Goal: Task Accomplishment & Management: Manage account settings

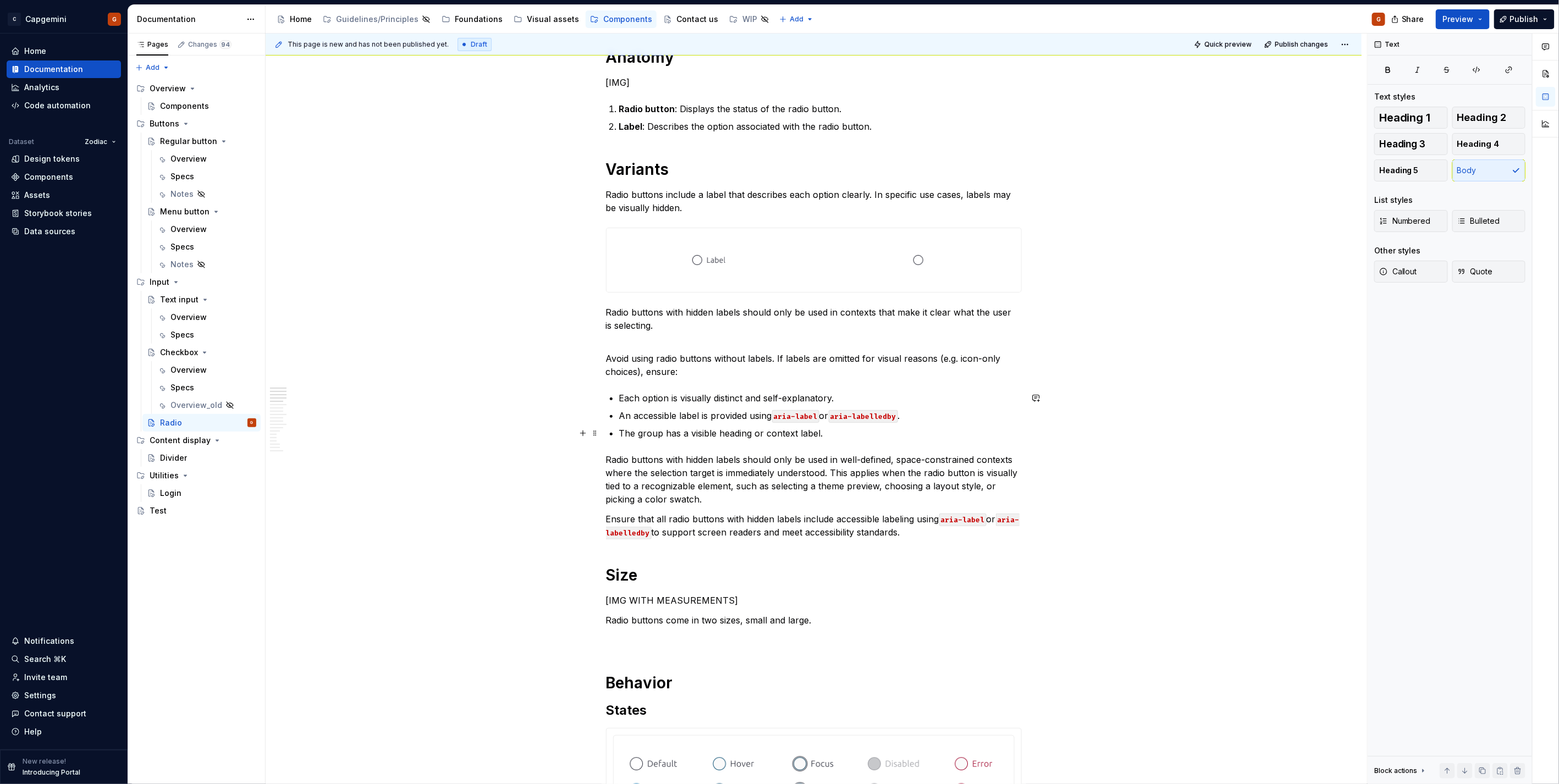
scroll to position [427, 0]
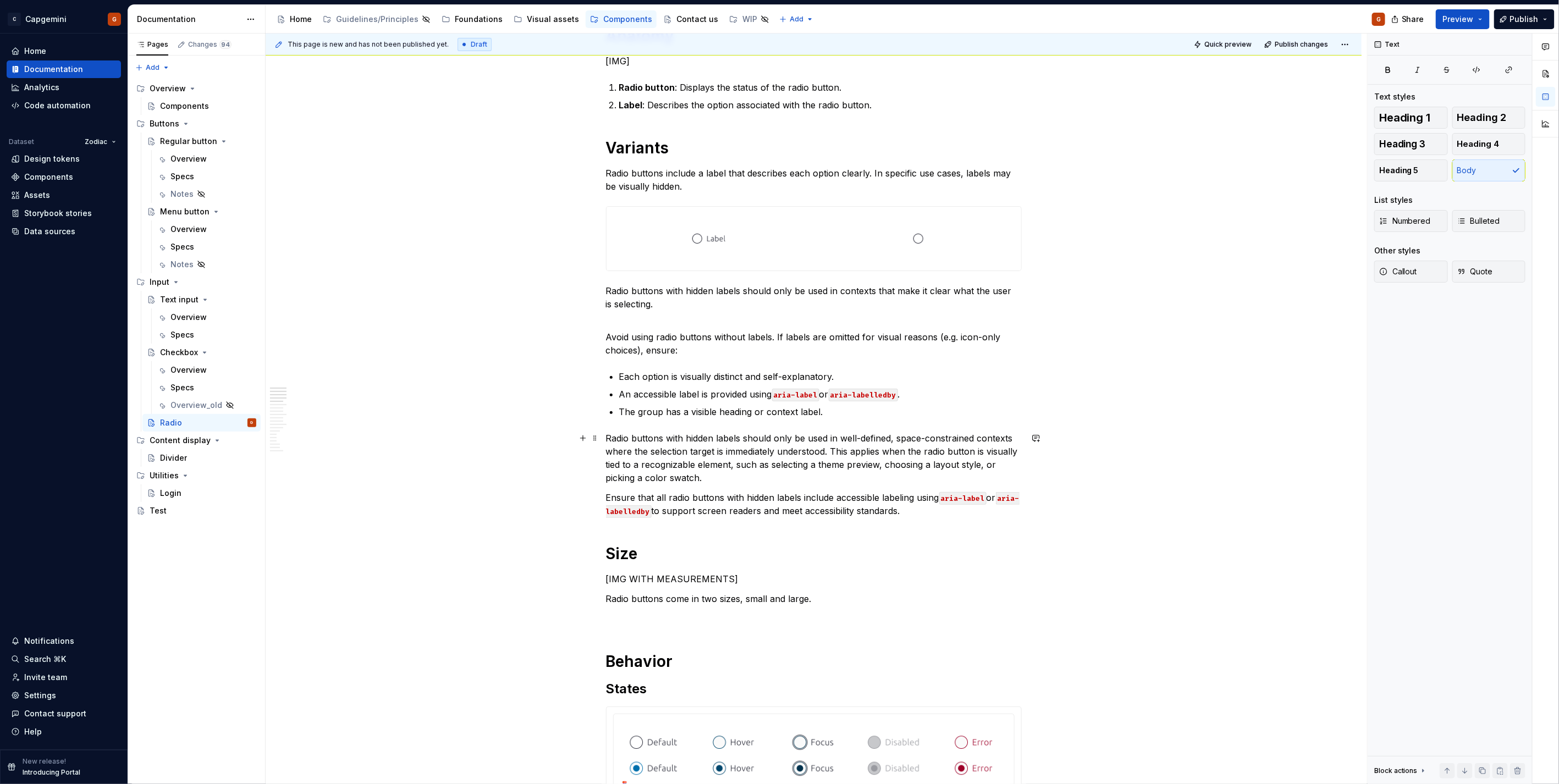
click at [744, 393] on p "Radio buttons with hidden labels should only be used in well-defined, space-con…" at bounding box center [814, 458] width 415 height 53
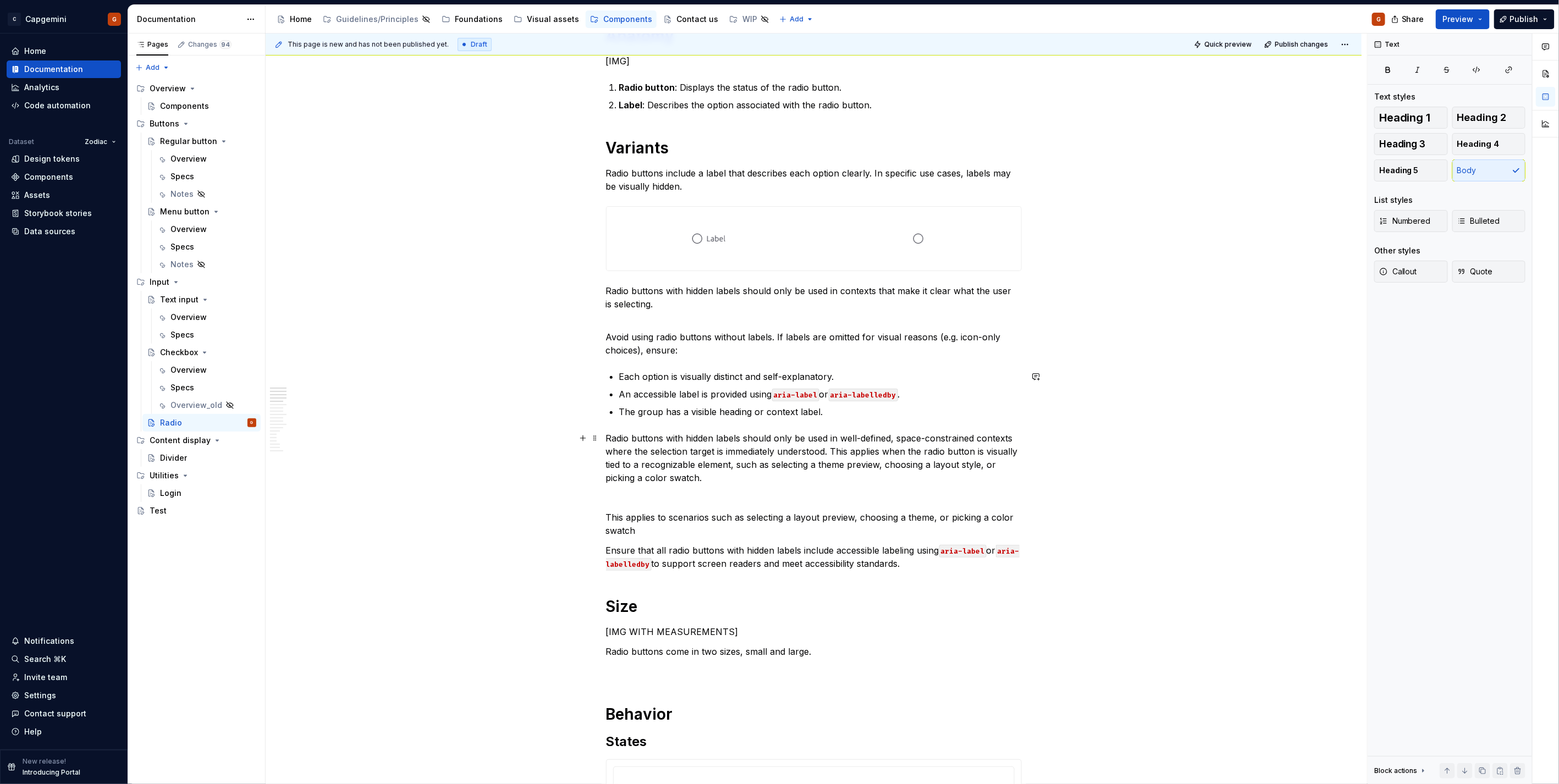
scroll to position [488, 0]
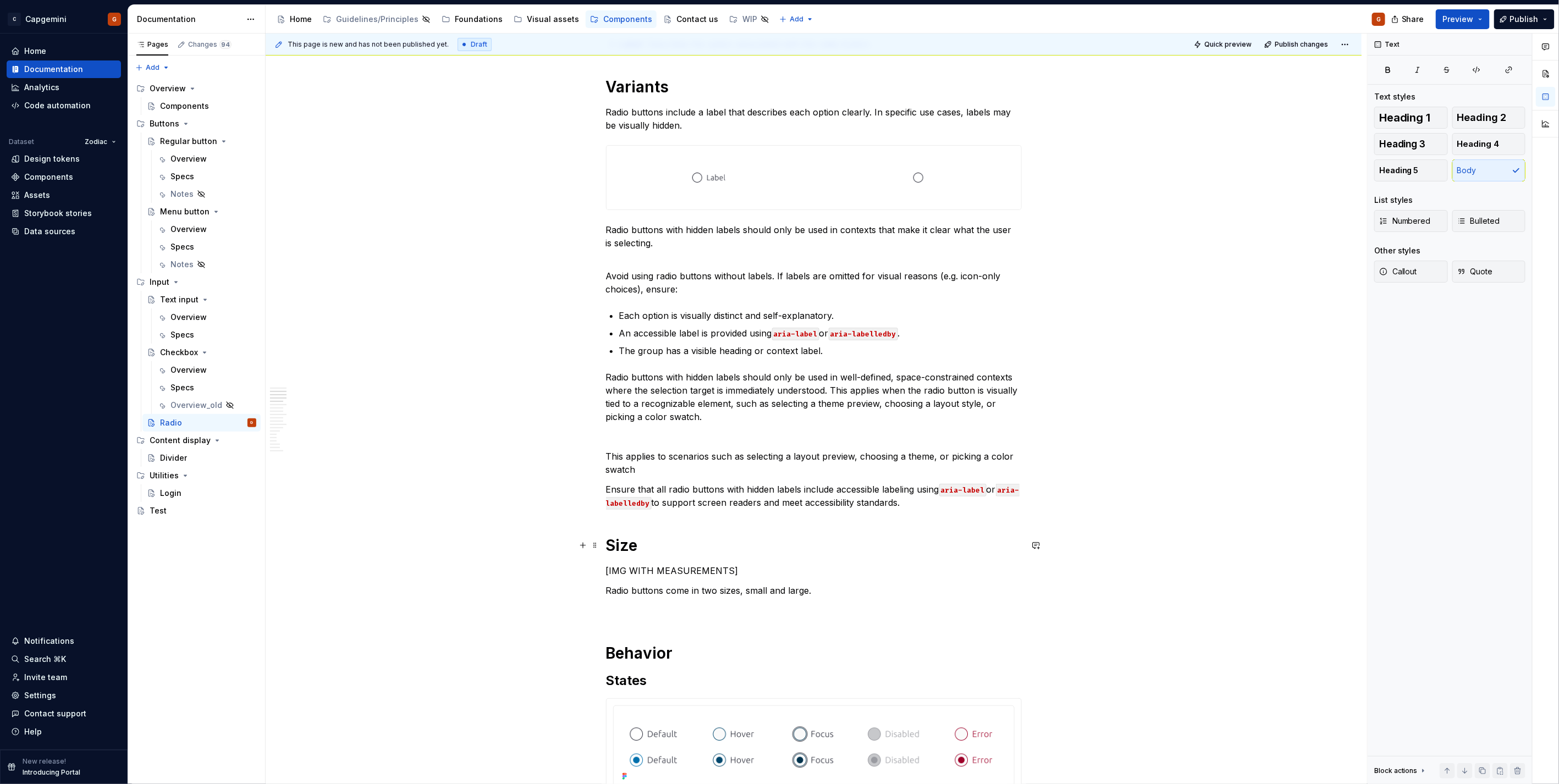
drag, startPoint x: 639, startPoint y: 535, endPoint x: 639, endPoint y: 528, distance: 7.0
click at [776, 393] on p "Ensure that all radio buttons with hidden labels include accessible labeling us…" at bounding box center [814, 496] width 415 height 27
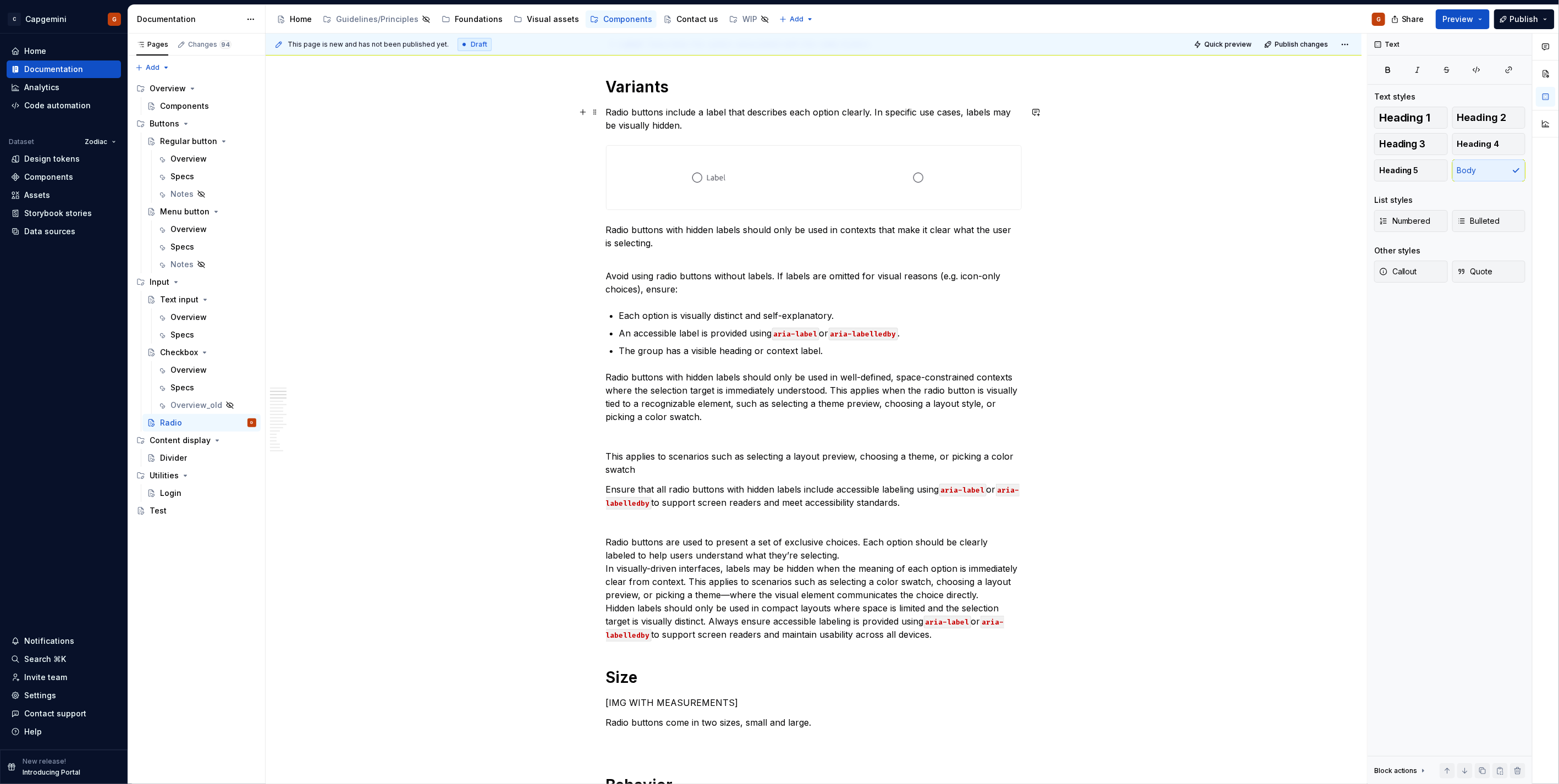
click at [755, 111] on p "Radio buttons include a label that describes each option clearly. In specific u…" at bounding box center [814, 119] width 415 height 27
type textarea "*"
click at [25, 273] on div "Home Documentation Analytics Code automation Dataset Zodiac Design tokens Compo…" at bounding box center [64, 391] width 128 height 716
drag, startPoint x: 25, startPoint y: 273, endPoint x: 761, endPoint y: 358, distance: 740.9
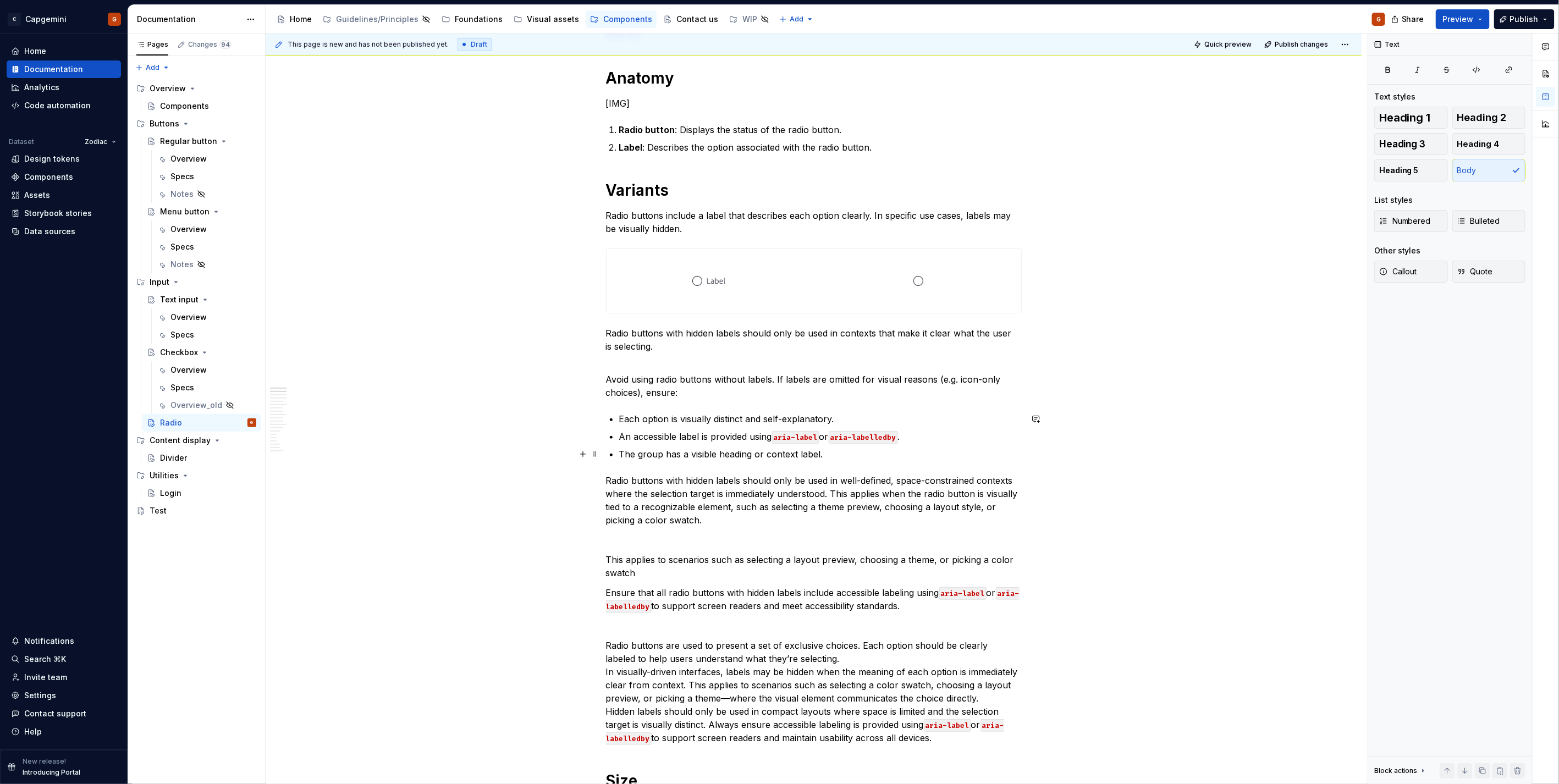
scroll to position [366, 0]
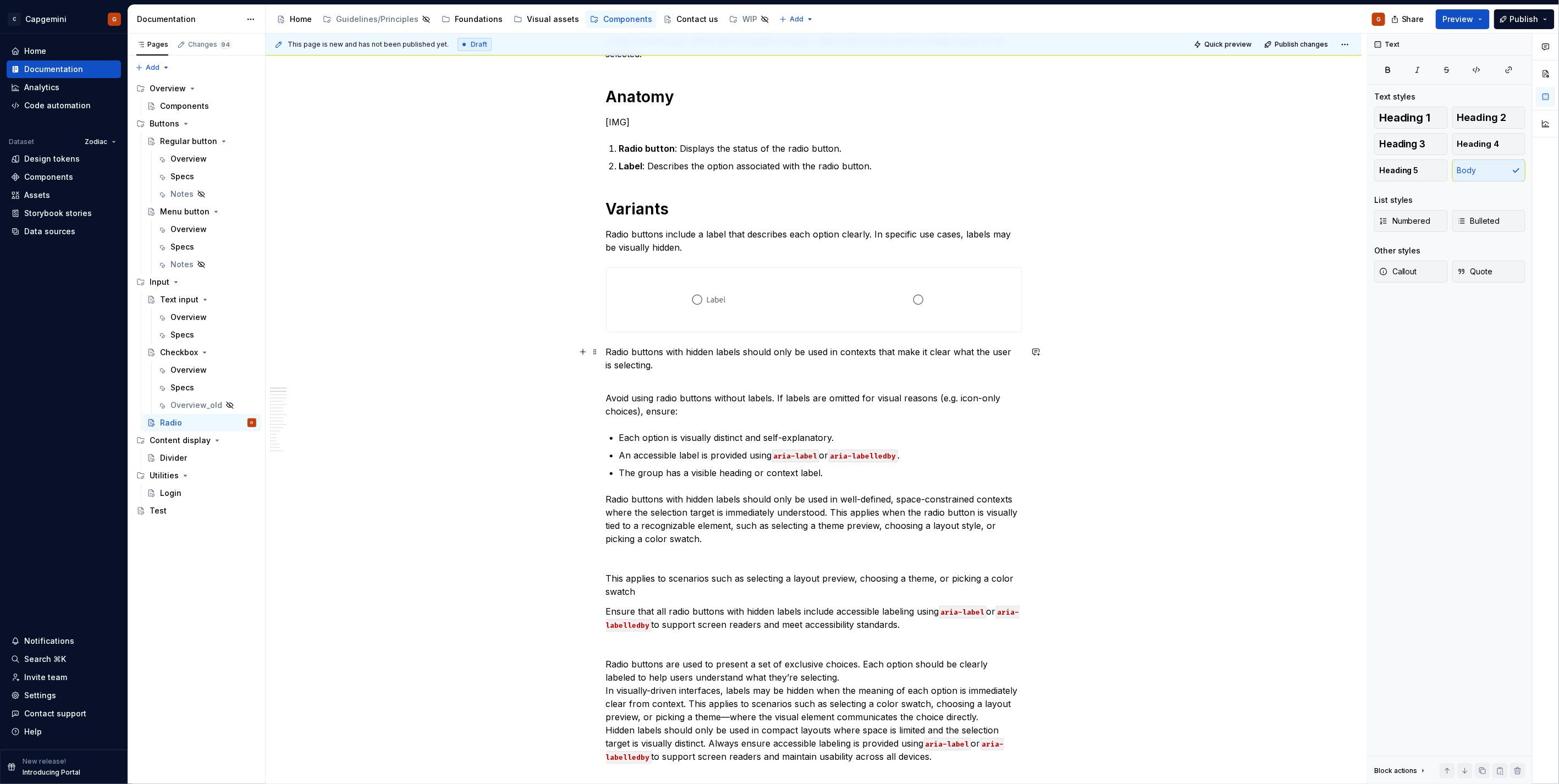
click at [688, 369] on p "Radio buttons with hidden labels should only be used in contexts that make it c…" at bounding box center [814, 358] width 415 height 27
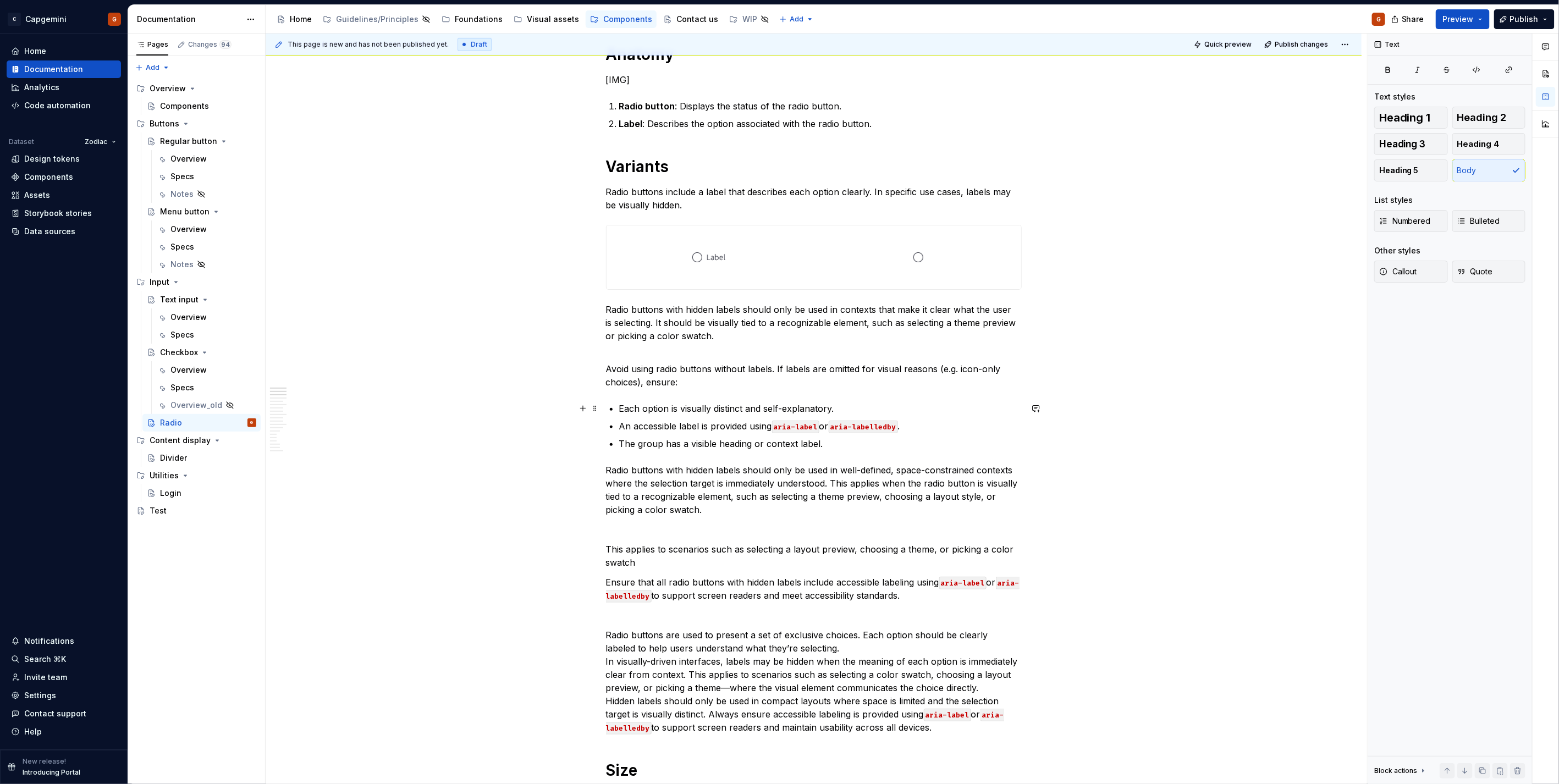
scroll to position [427, 0]
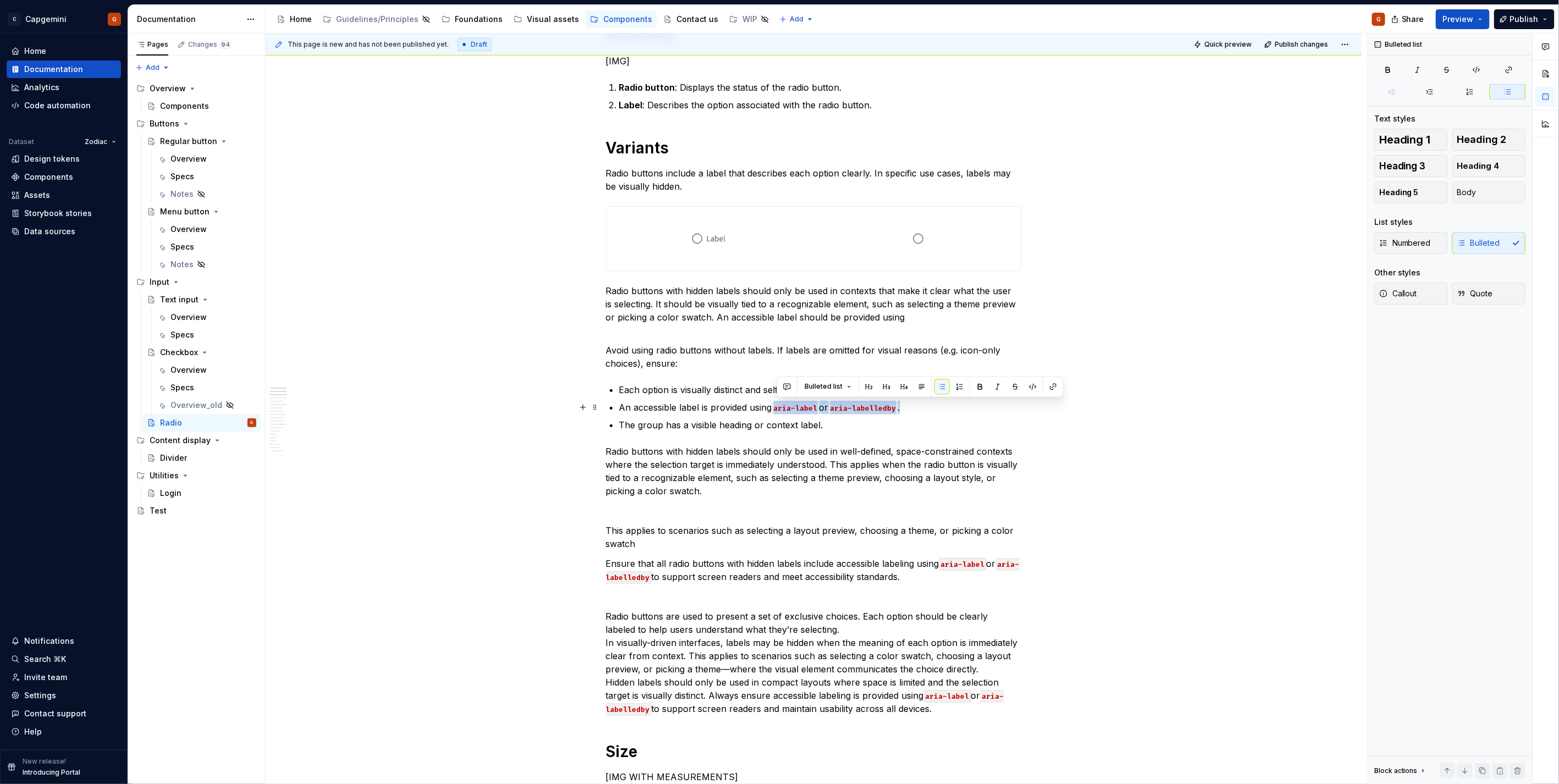
drag, startPoint x: 903, startPoint y: 405, endPoint x: 774, endPoint y: 406, distance: 129.0
click at [774, 393] on p "An accessible label is provided using aria-label or aria-labelledby ." at bounding box center [821, 408] width 402 height 13
copy p "aria-label or aria-labelledby ."
click at [776, 315] on p "Radio buttons with hidden labels should only be used in contexts that make it c…" at bounding box center [814, 304] width 415 height 40
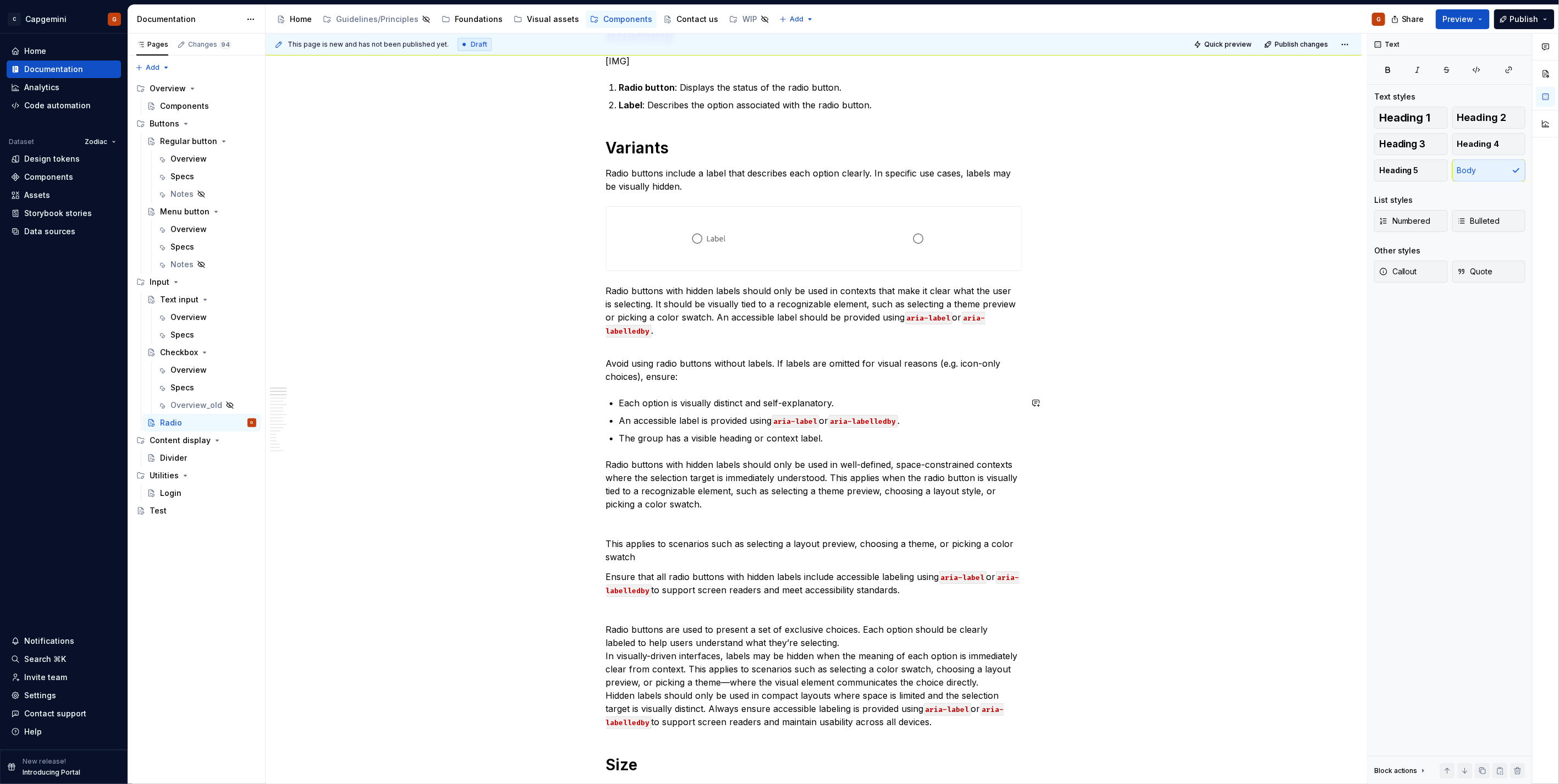
click at [692, 333] on p "Radio buttons with hidden labels should only be used in contexts that make it c…" at bounding box center [814, 311] width 415 height 53
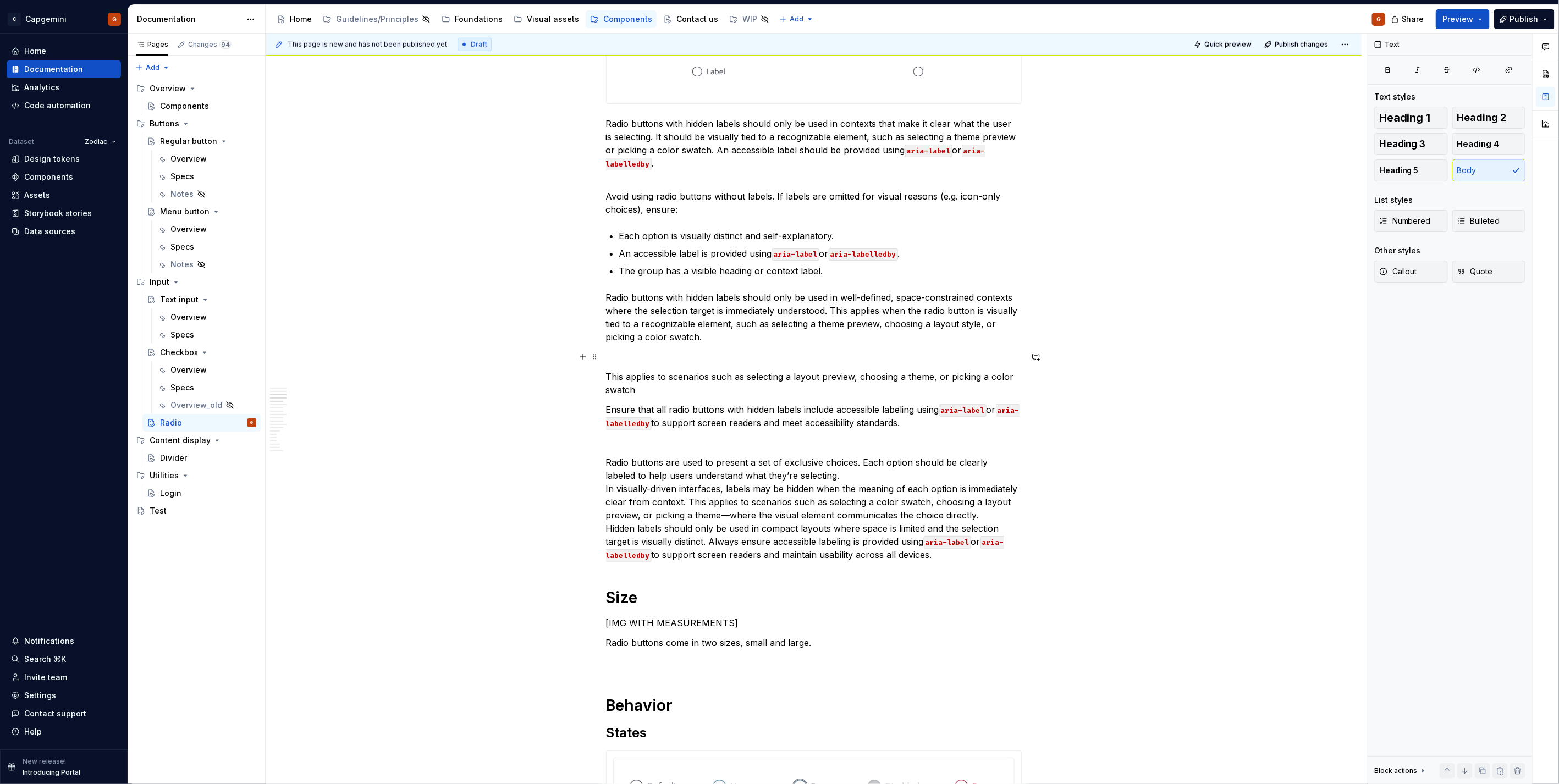
scroll to position [611, 0]
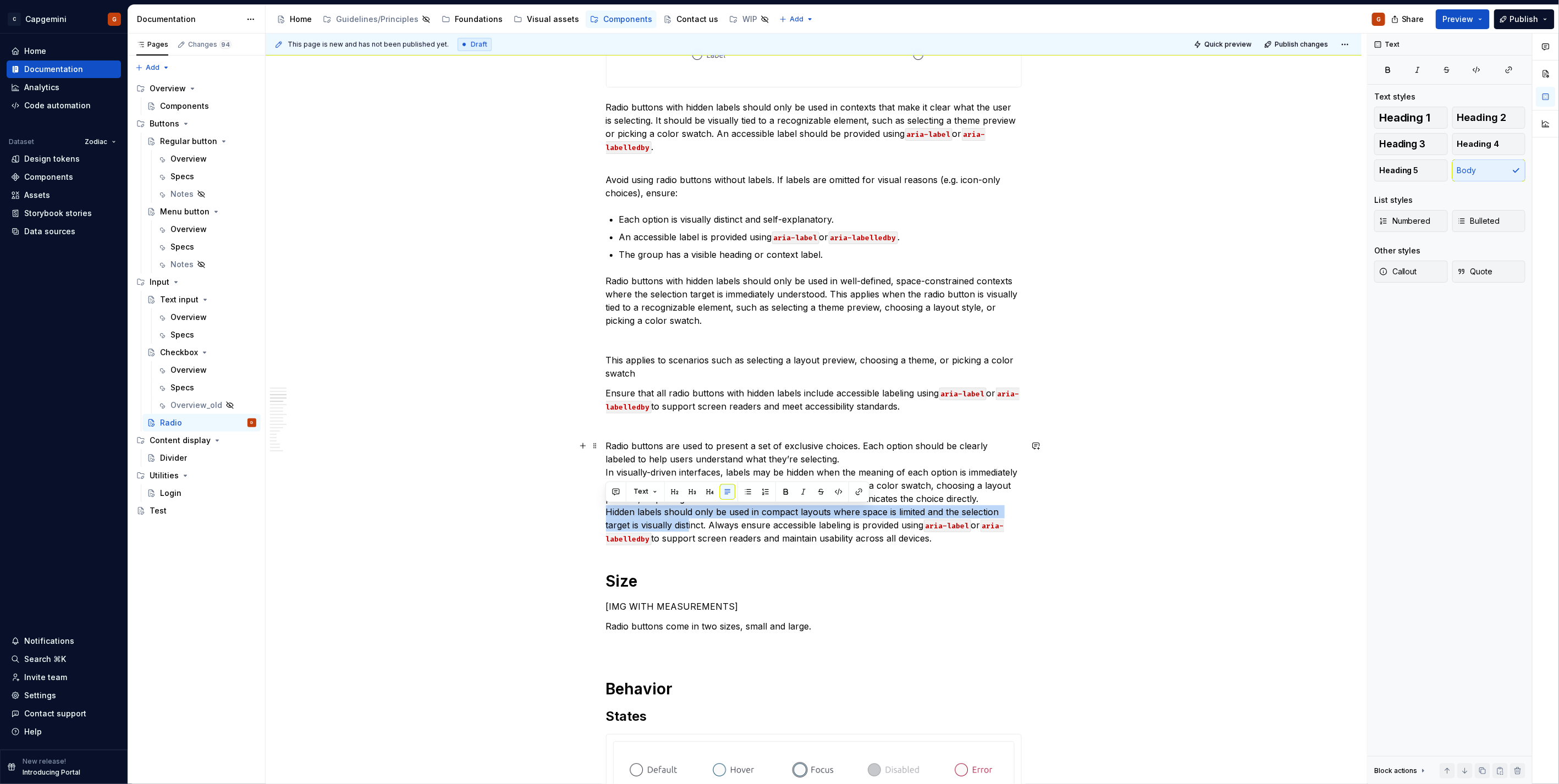
drag, startPoint x: 606, startPoint y: 512, endPoint x: 690, endPoint y: 522, distance: 84.6
click at [690, 393] on p "Radio buttons are used to present a set of exclusive choices. Each option shoul…" at bounding box center [814, 492] width 415 height 105
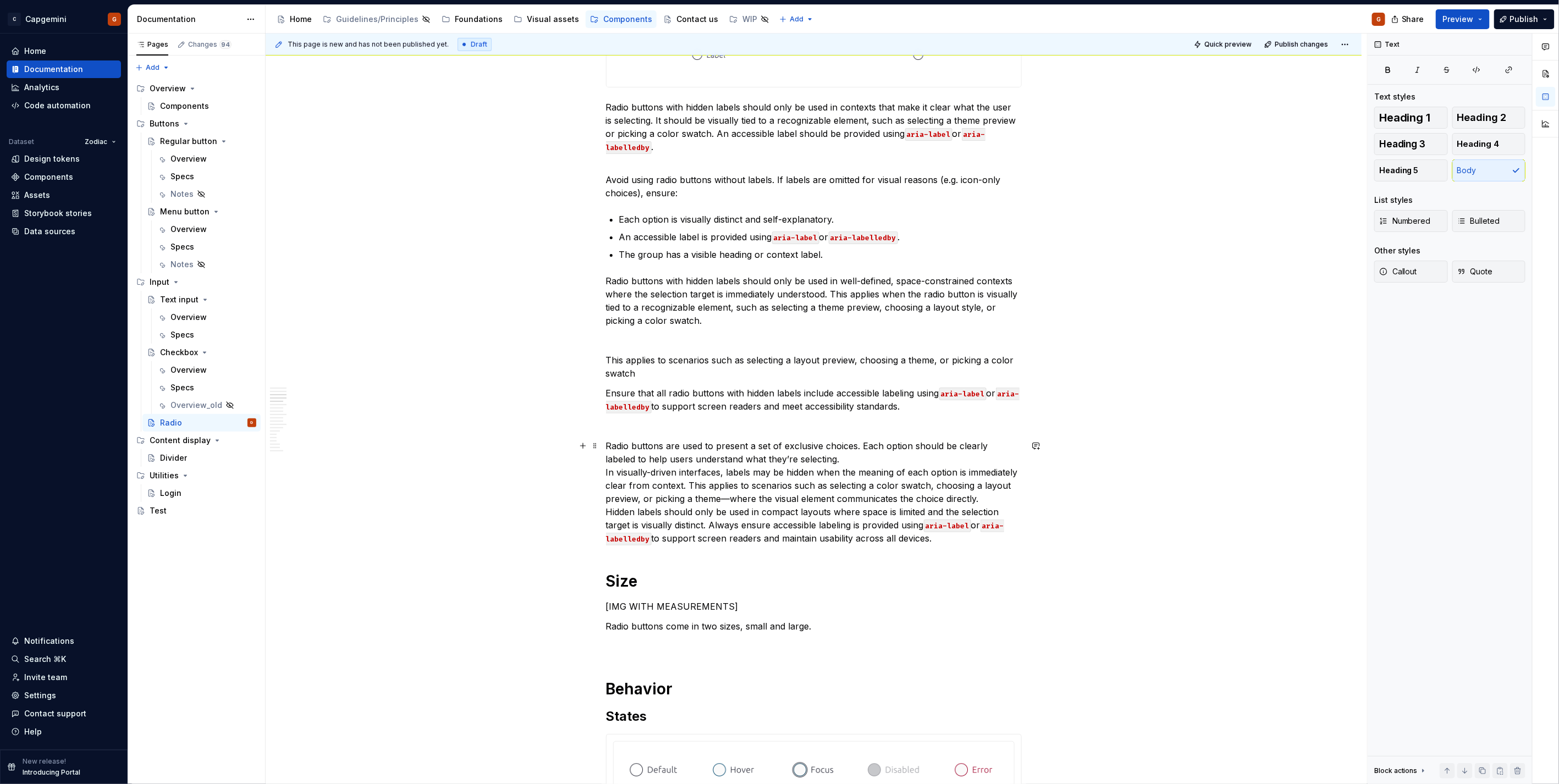
click at [723, 393] on p "Radio buttons are used to present a set of exclusive choices. Each option shoul…" at bounding box center [814, 492] width 415 height 105
drag, startPoint x: 710, startPoint y: 525, endPoint x: 948, endPoint y: 534, distance: 238.2
click at [776, 393] on p "Radio buttons are used to present a set of exclusive choices. Each option shoul…" at bounding box center [814, 492] width 415 height 105
copy p "Always ensure accessible labeling is provided using aria-label or aria-labelled…"
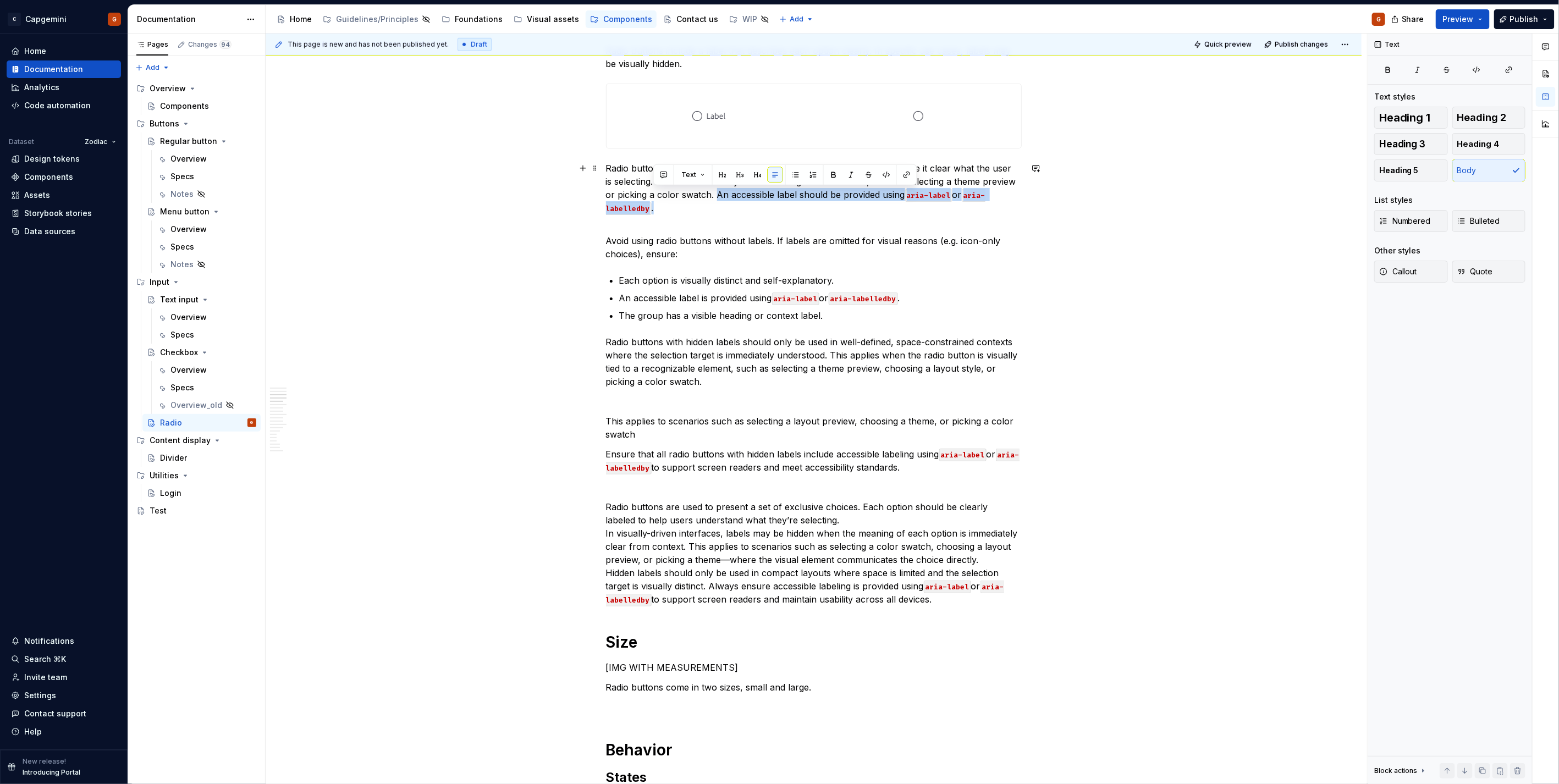
drag, startPoint x: 746, startPoint y: 208, endPoint x: 702, endPoint y: 195, distance: 45.9
click at [702, 195] on p "Radio buttons with hidden labels should only be used in contexts that make it c…" at bounding box center [814, 188] width 415 height 53
drag, startPoint x: 740, startPoint y: 194, endPoint x: 705, endPoint y: 197, distance: 35.1
click at [705, 197] on p "Radio buttons with hidden labels should only be used in contexts that make it c…" at bounding box center [814, 188] width 415 height 53
click at [699, 204] on p "Radio buttons with hidden labels should only be used in contexts that make it c…" at bounding box center [814, 188] width 415 height 53
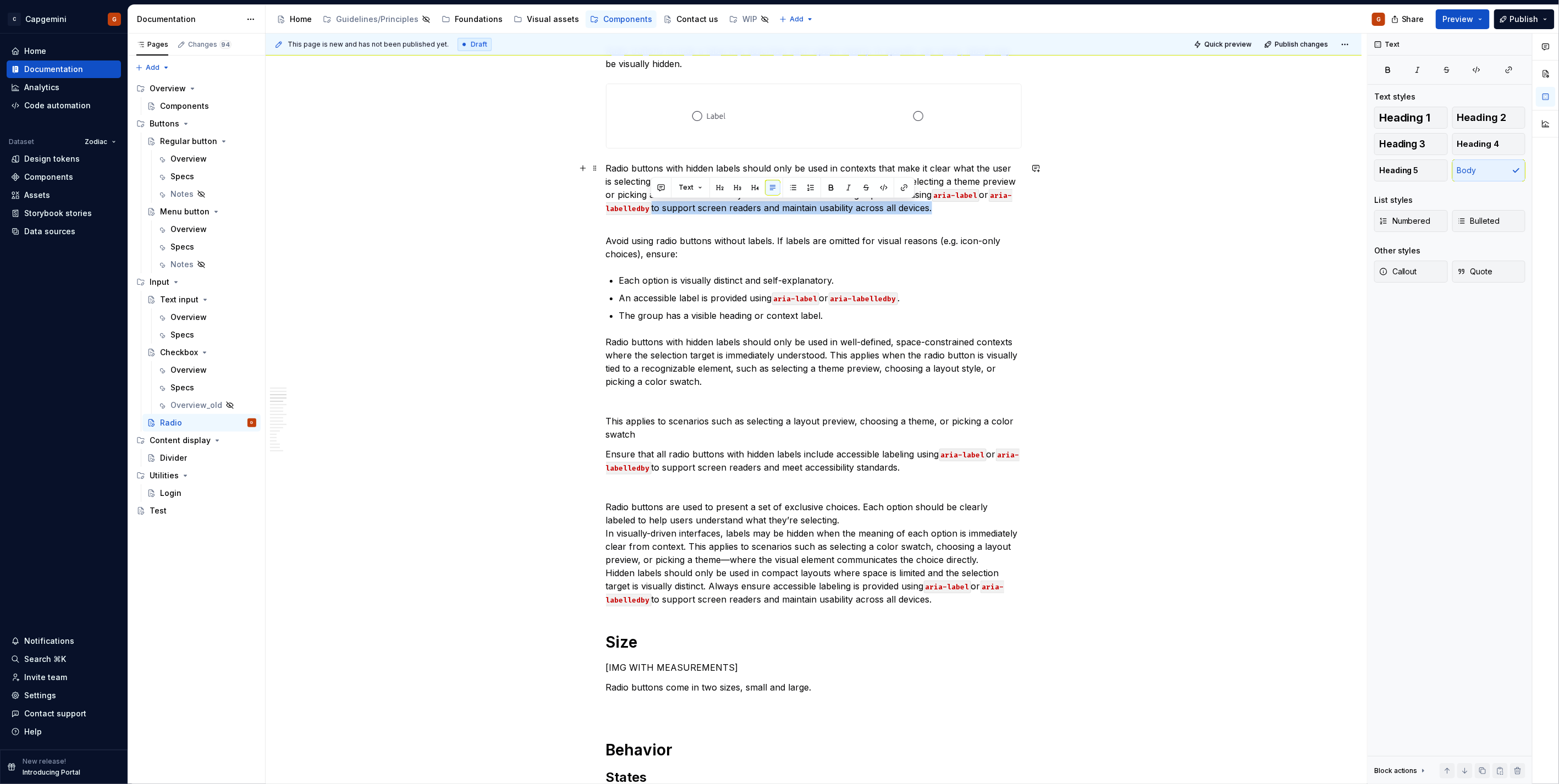
drag, startPoint x: 650, startPoint y: 210, endPoint x: 929, endPoint y: 210, distance: 279.0
click at [776, 210] on p "Radio buttons with hidden labels should only be used in contexts that make it c…" at bounding box center [814, 188] width 415 height 53
click at [776, 212] on p "Radio buttons with hidden labels should only be used in contexts that make it c…" at bounding box center [814, 188] width 415 height 53
drag, startPoint x: 762, startPoint y: 210, endPoint x: 928, endPoint y: 207, distance: 166.0
click at [776, 207] on p "Radio buttons with hidden labels should only be used in contexts that make it c…" at bounding box center [814, 188] width 415 height 53
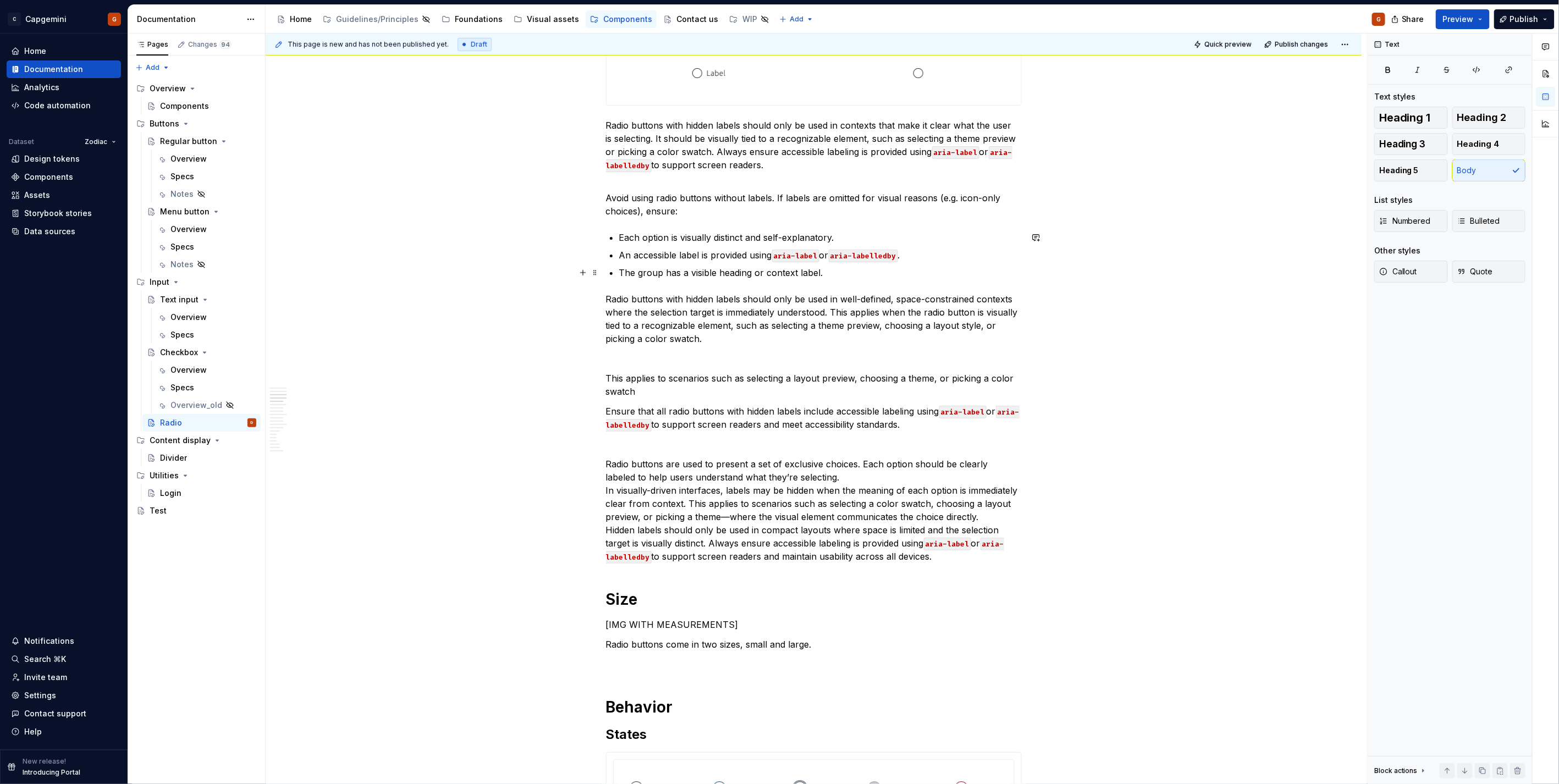
scroll to position [611, 0]
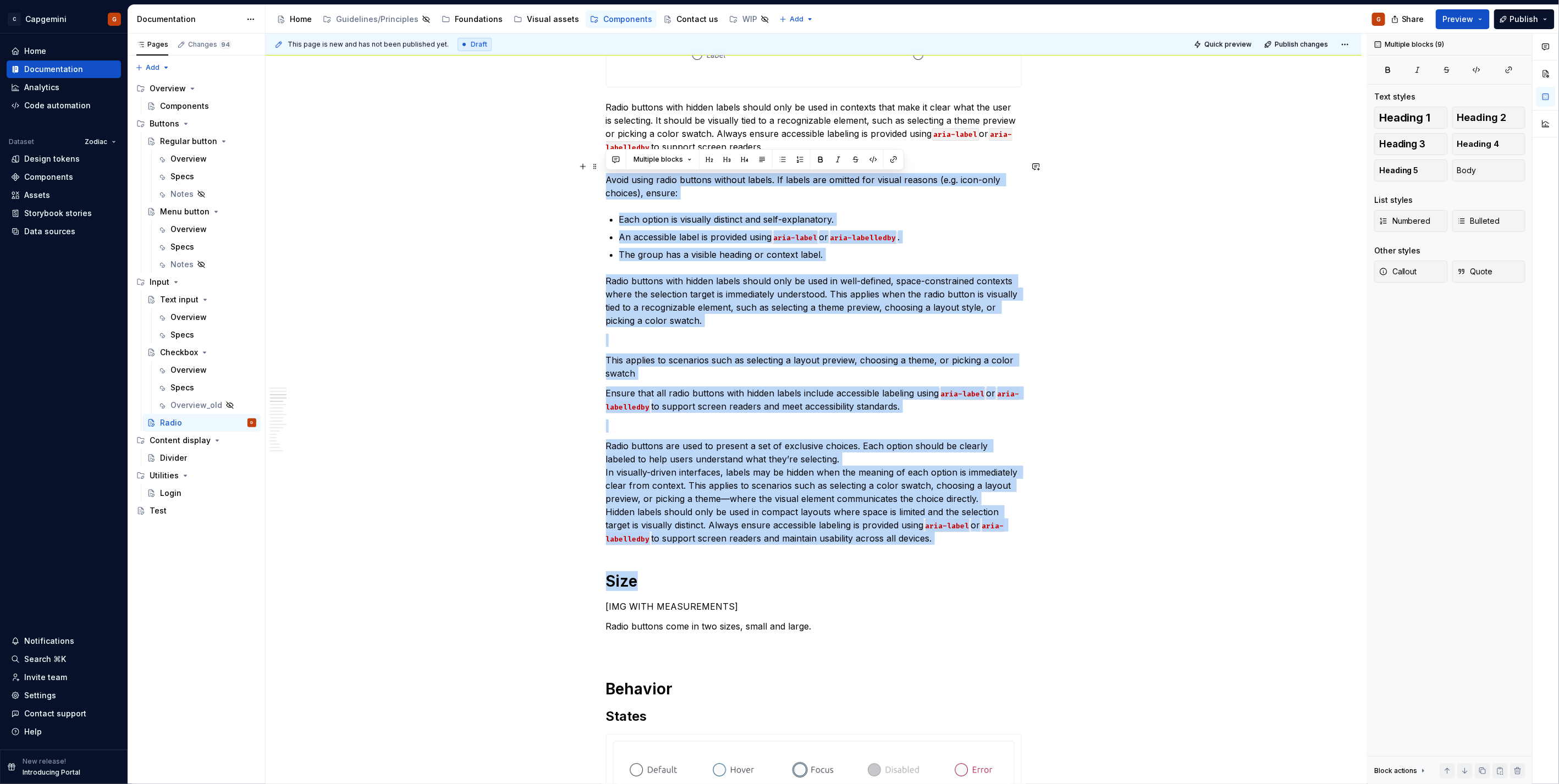
drag, startPoint x: 666, startPoint y: 553, endPoint x: 636, endPoint y: 317, distance: 237.9
click at [740, 393] on p "Radio buttons are used to present a set of exclusive choices. Each option shoul…" at bounding box center [814, 492] width 415 height 105
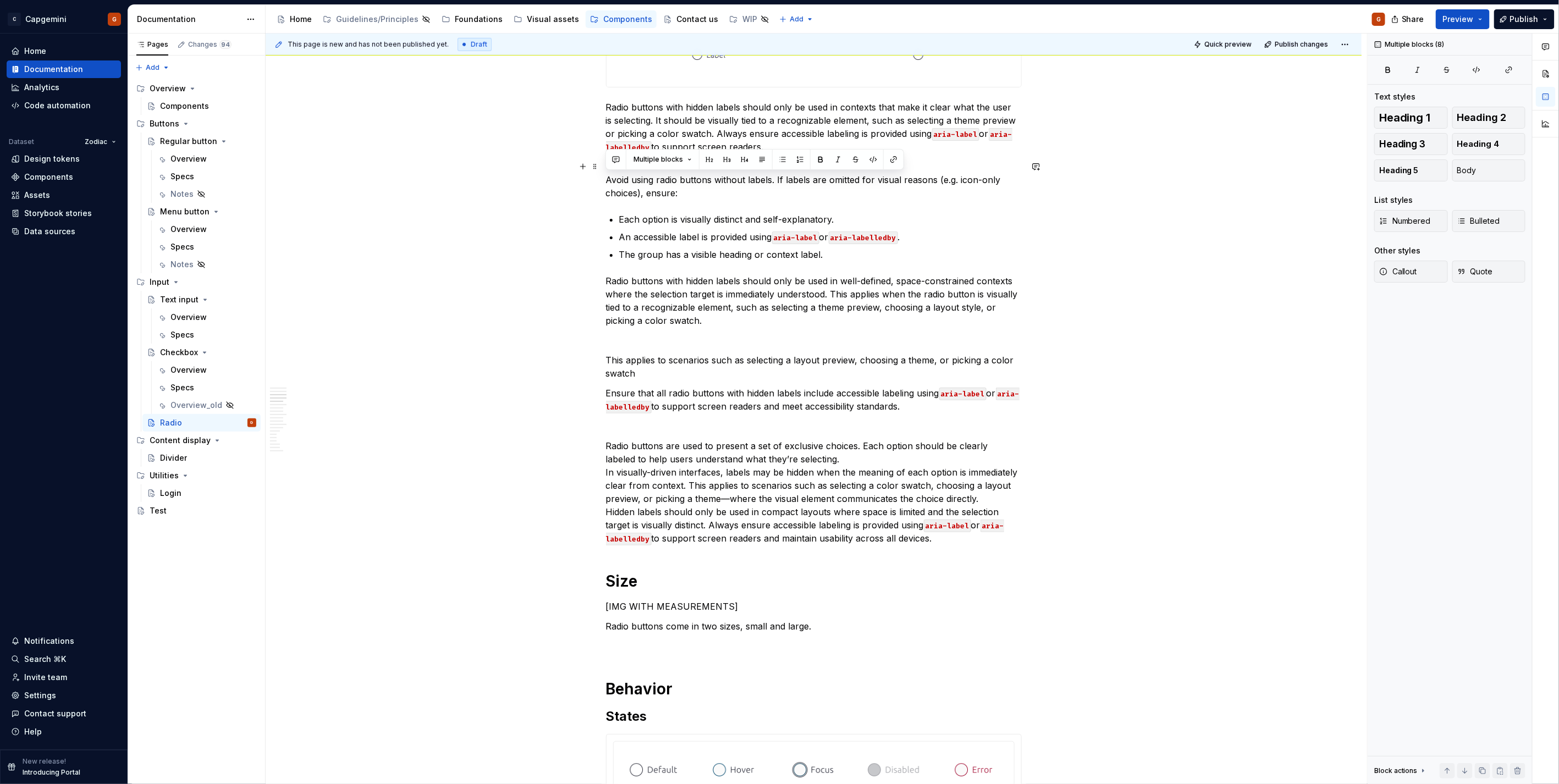
drag, startPoint x: 858, startPoint y: 465, endPoint x: 575, endPoint y: 178, distance: 403.1
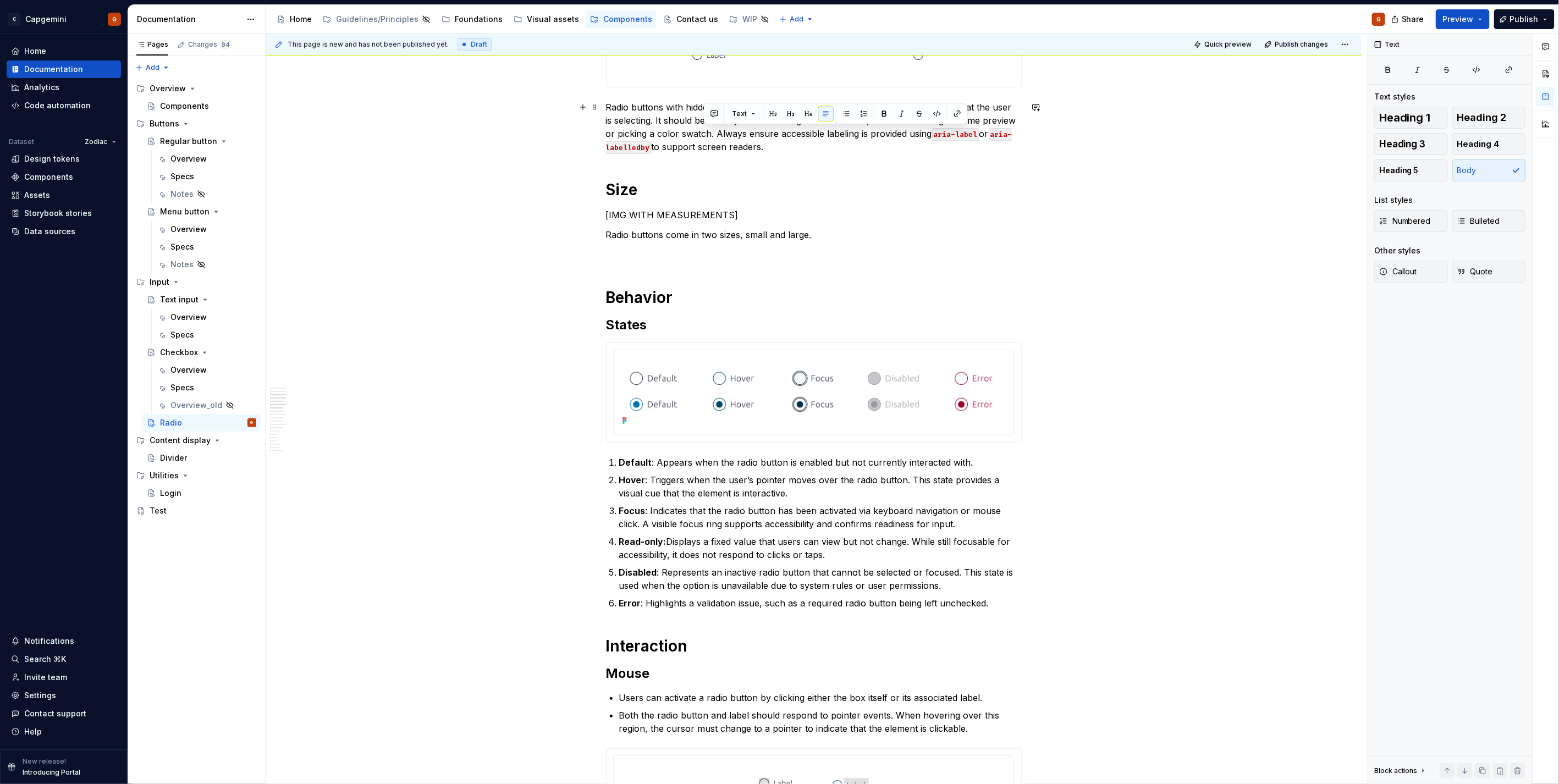
drag, startPoint x: 772, startPoint y: 147, endPoint x: 705, endPoint y: 130, distance: 69.1
click at [705, 130] on p "Radio buttons with hidden labels should only be used in contexts that make it c…" at bounding box center [814, 127] width 415 height 53
copy p "Always ensure accessible labeling is provided using aria-label or aria-labelled…"
click at [182, 369] on div "Overview" at bounding box center [189, 370] width 36 height 11
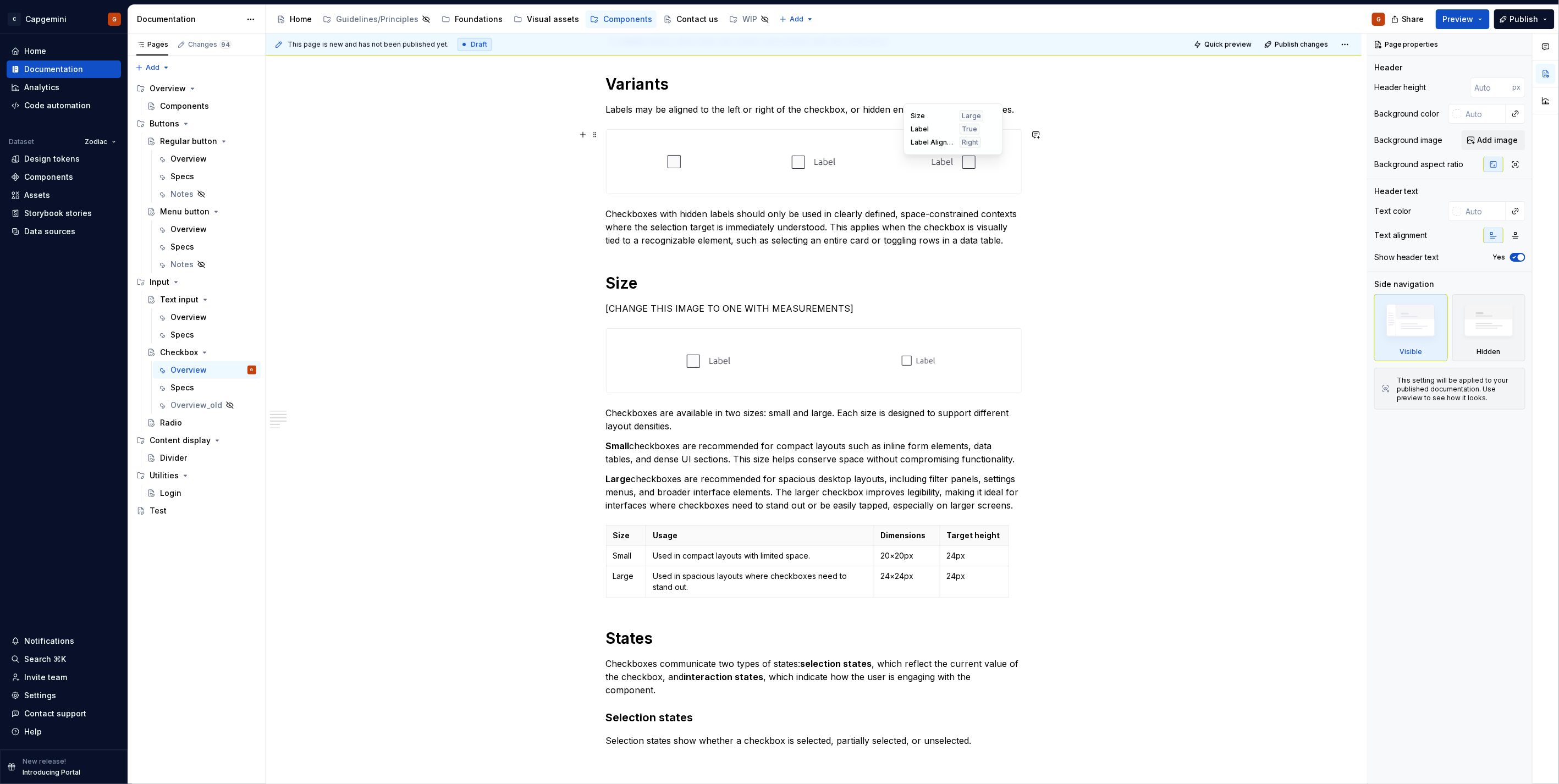
scroll to position [488, 0]
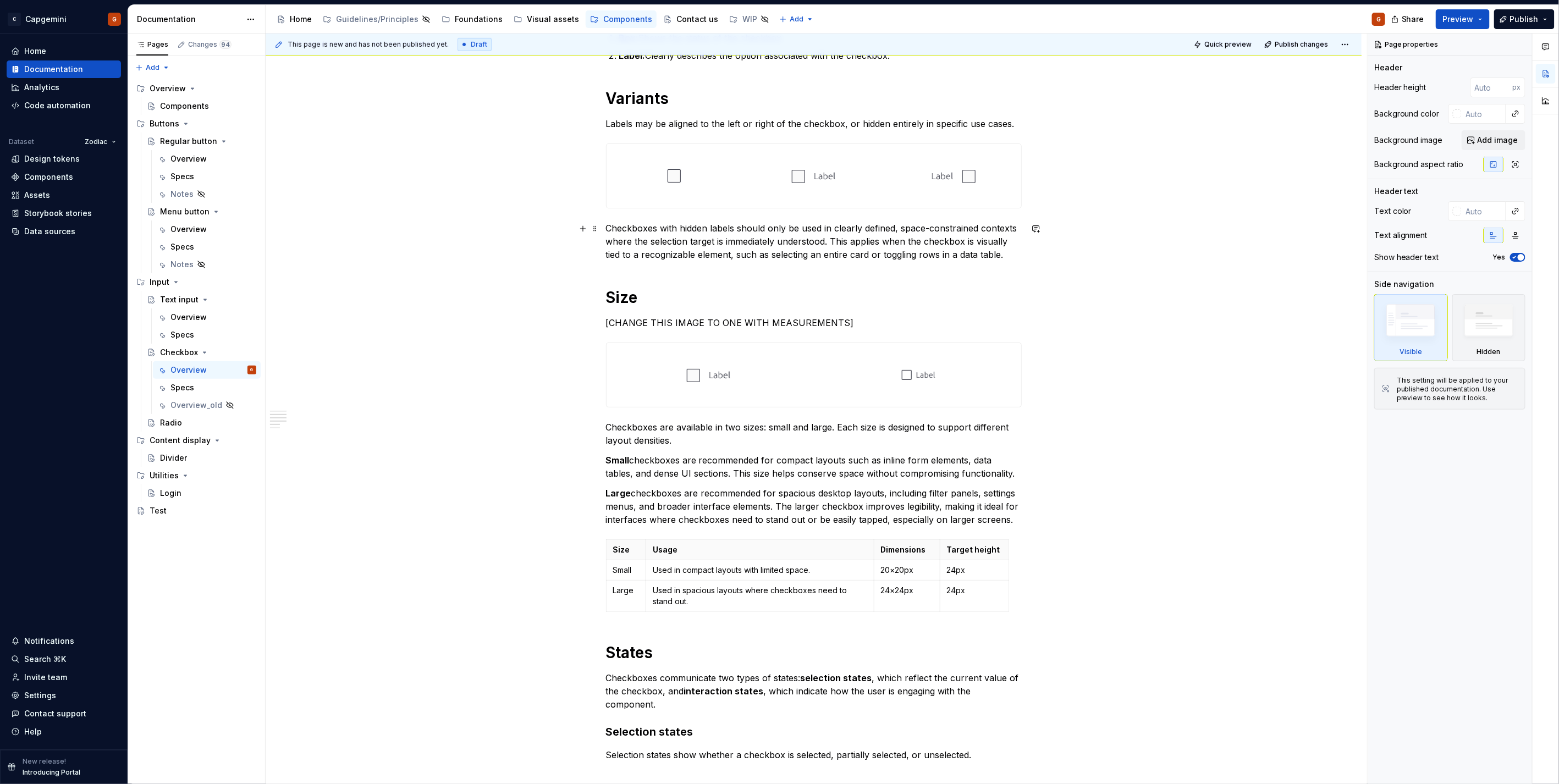
click at [776, 255] on p "Checkboxes with hidden labels should only be used in clearly defined, space-con…" at bounding box center [814, 241] width 415 height 40
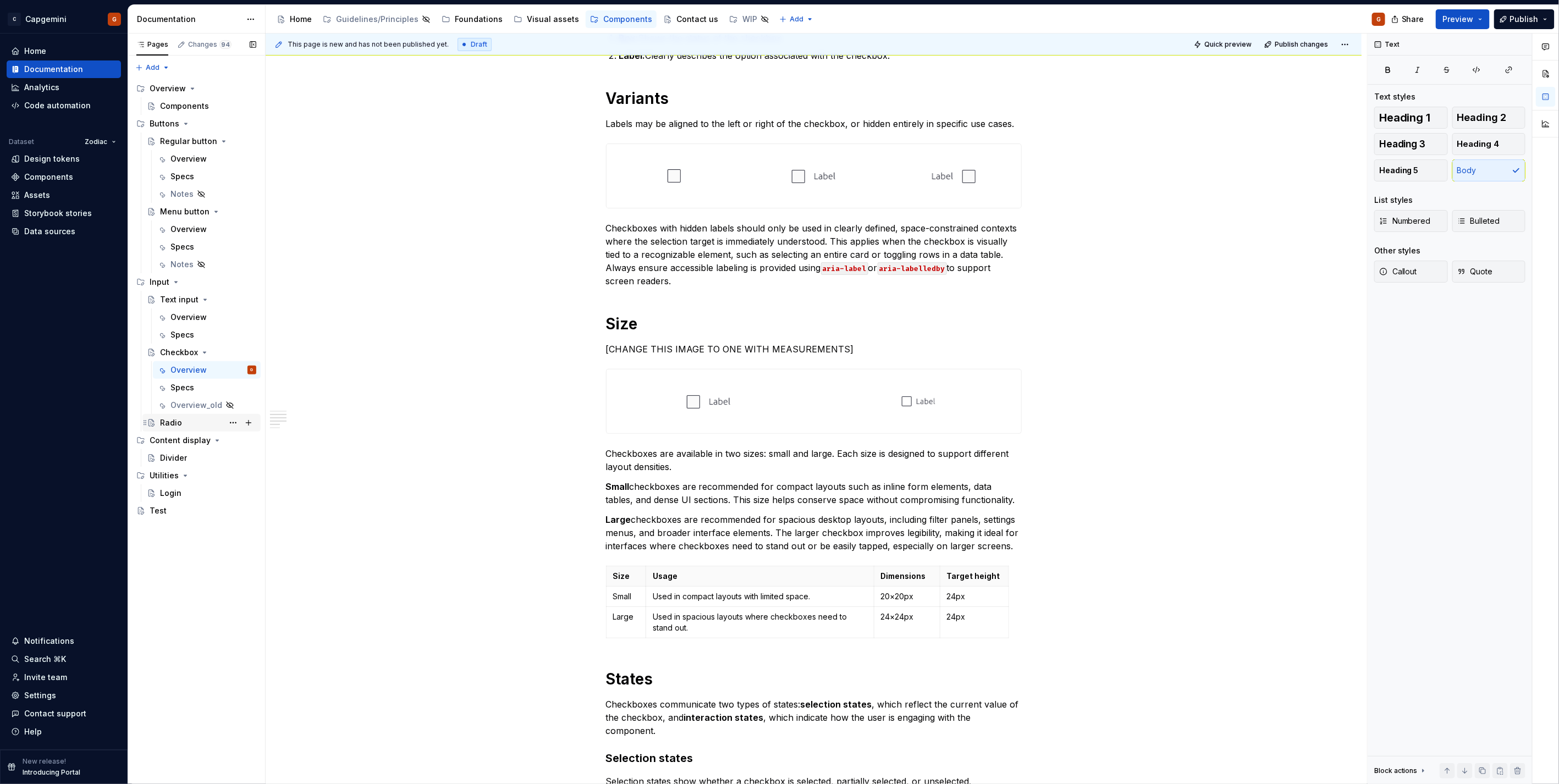
click at [178, 393] on div "Radio" at bounding box center [171, 423] width 22 height 11
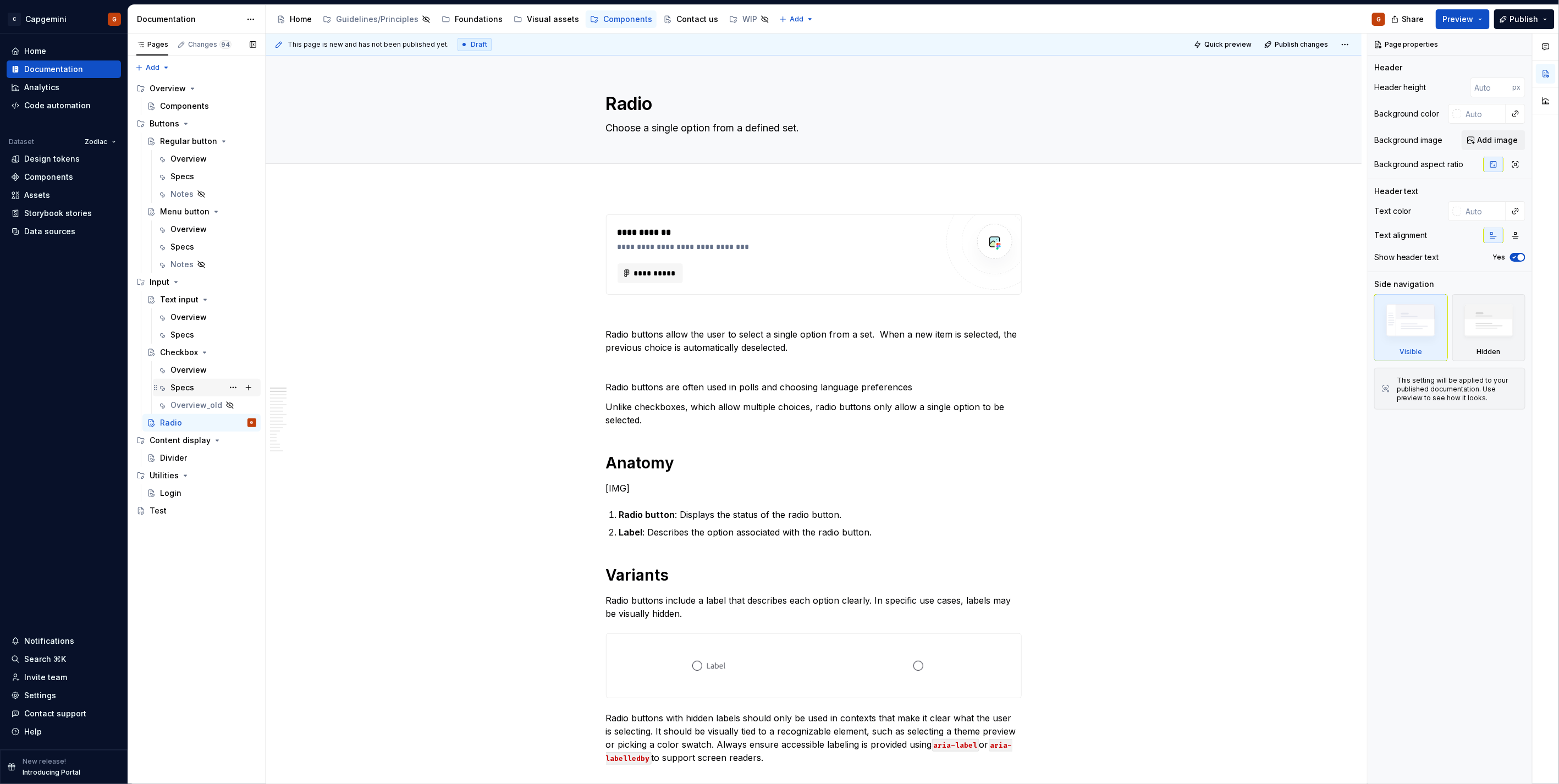
drag, startPoint x: 182, startPoint y: 408, endPoint x: 218, endPoint y: 393, distance: 39.0
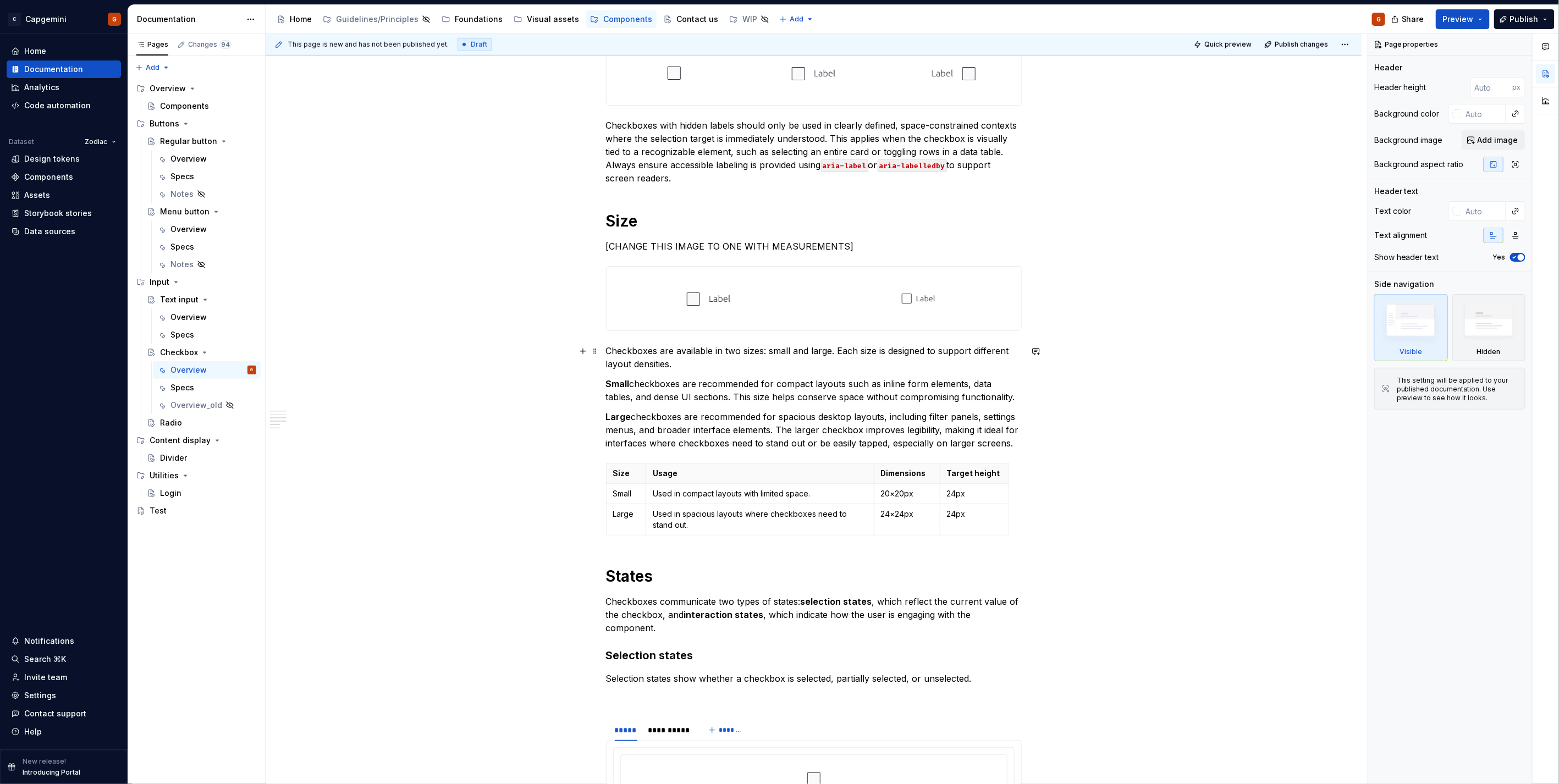
scroll to position [611, 0]
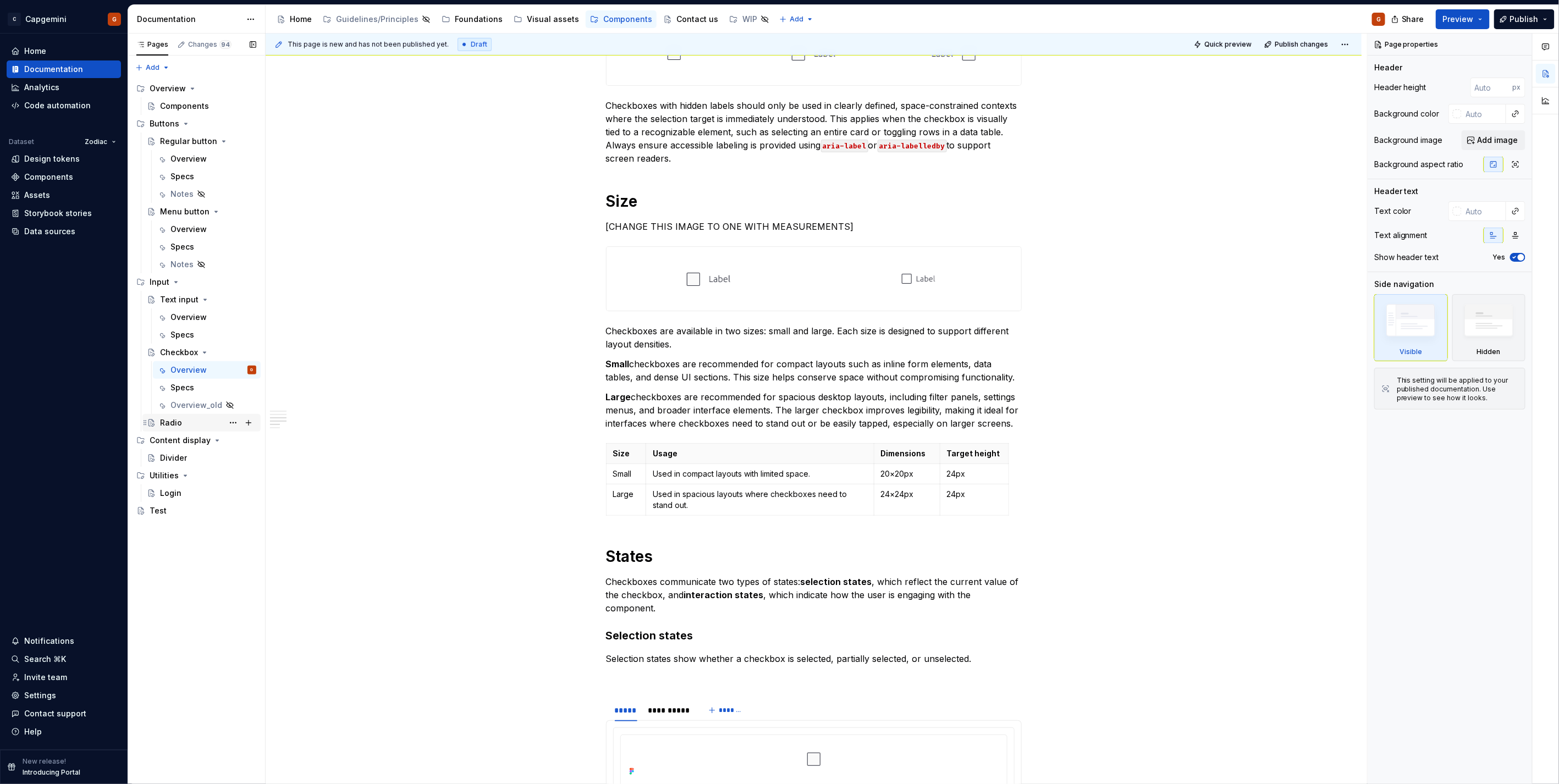
click at [188, 393] on div "Radio" at bounding box center [208, 423] width 96 height 16
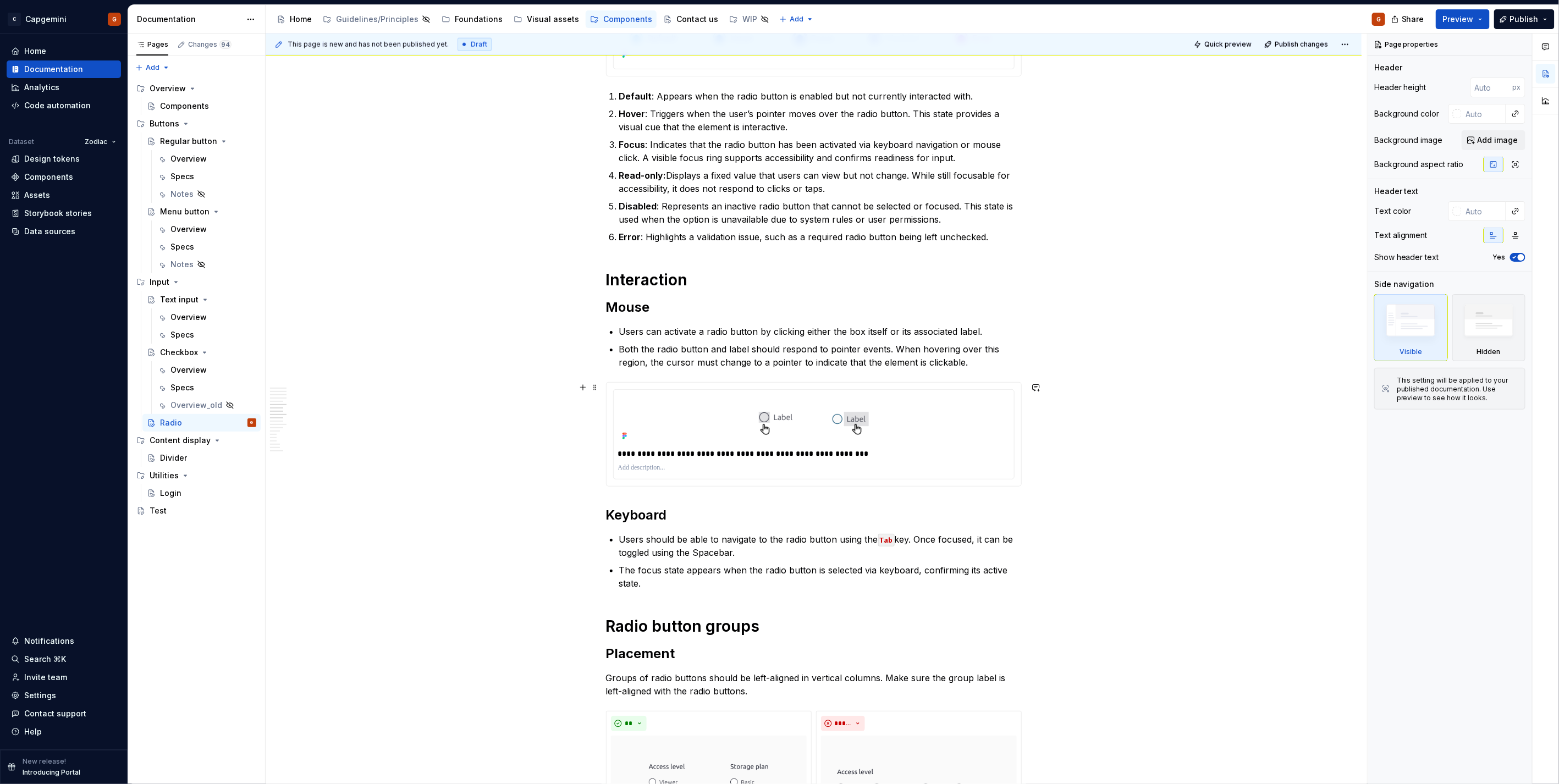
scroll to position [1283, 0]
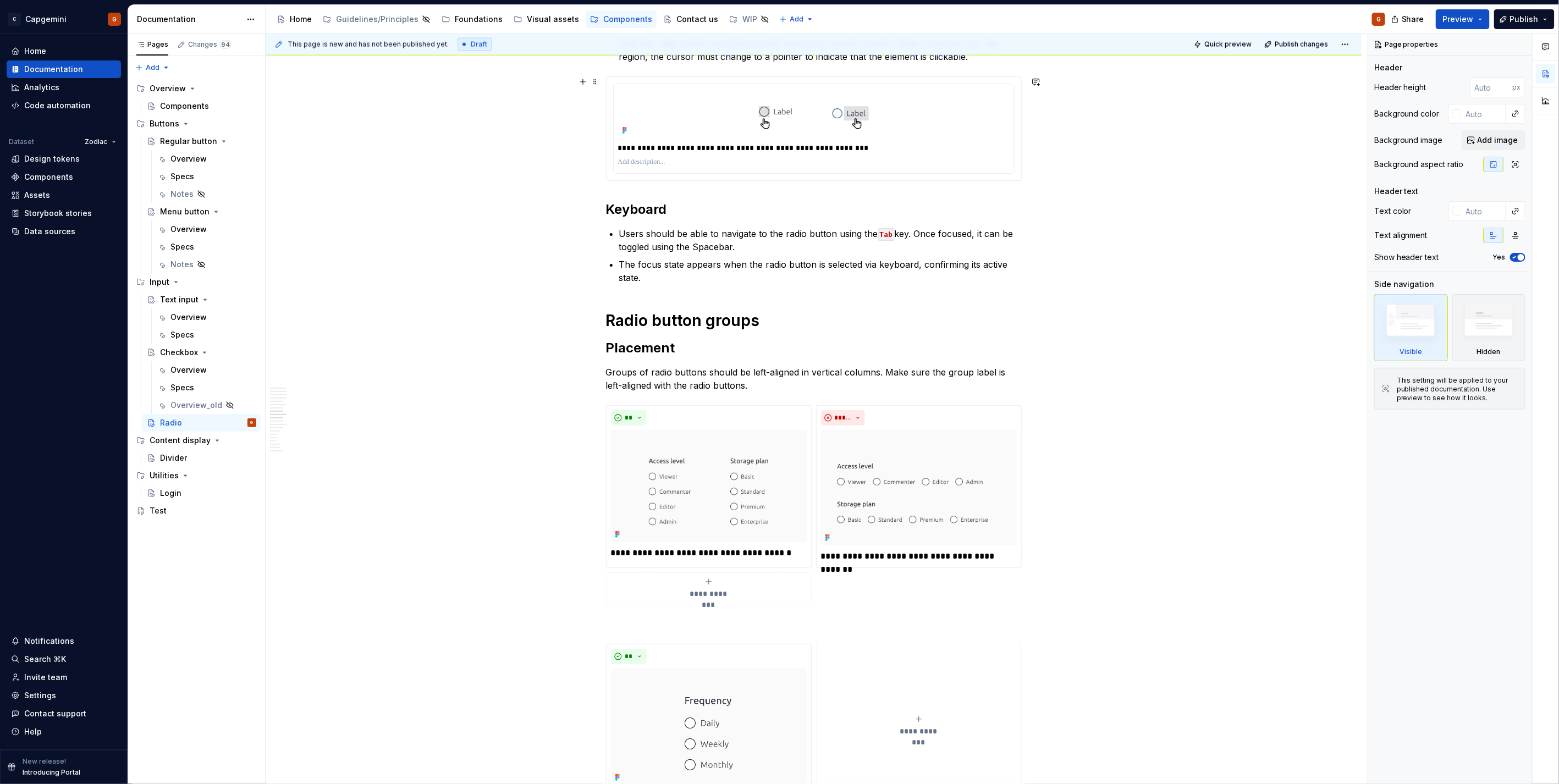
type textarea "*"
click at [706, 371] on p "Groups of radio buttons should be left-aligned in vertical columns. Make sure t…" at bounding box center [814, 379] width 415 height 27
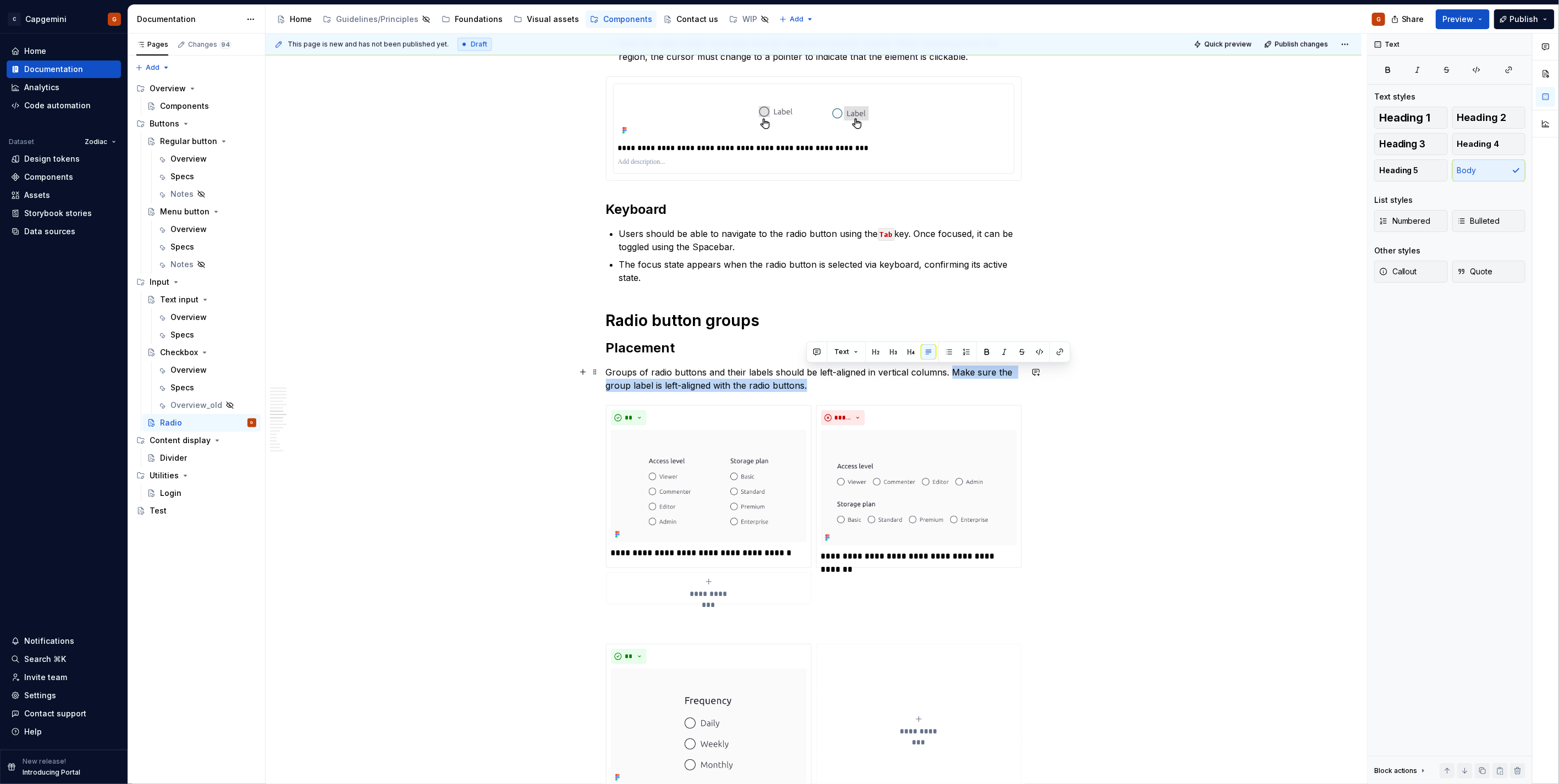
drag, startPoint x: 818, startPoint y: 387, endPoint x: 952, endPoint y: 371, distance: 135.0
click at [776, 371] on p "Groups of radio buttons and their labels should be left-aligned in vertical col…" at bounding box center [814, 379] width 415 height 27
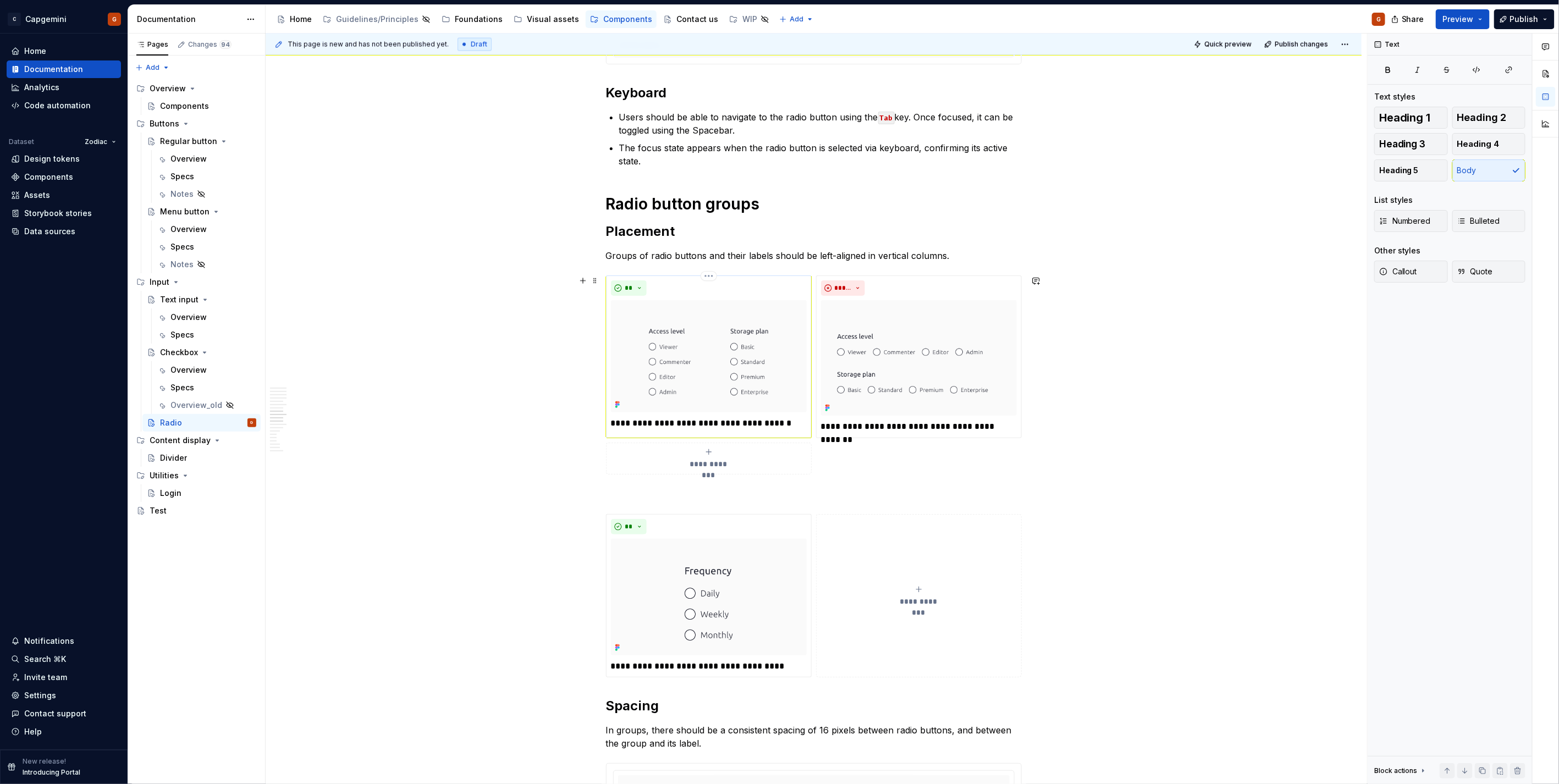
scroll to position [1405, 0]
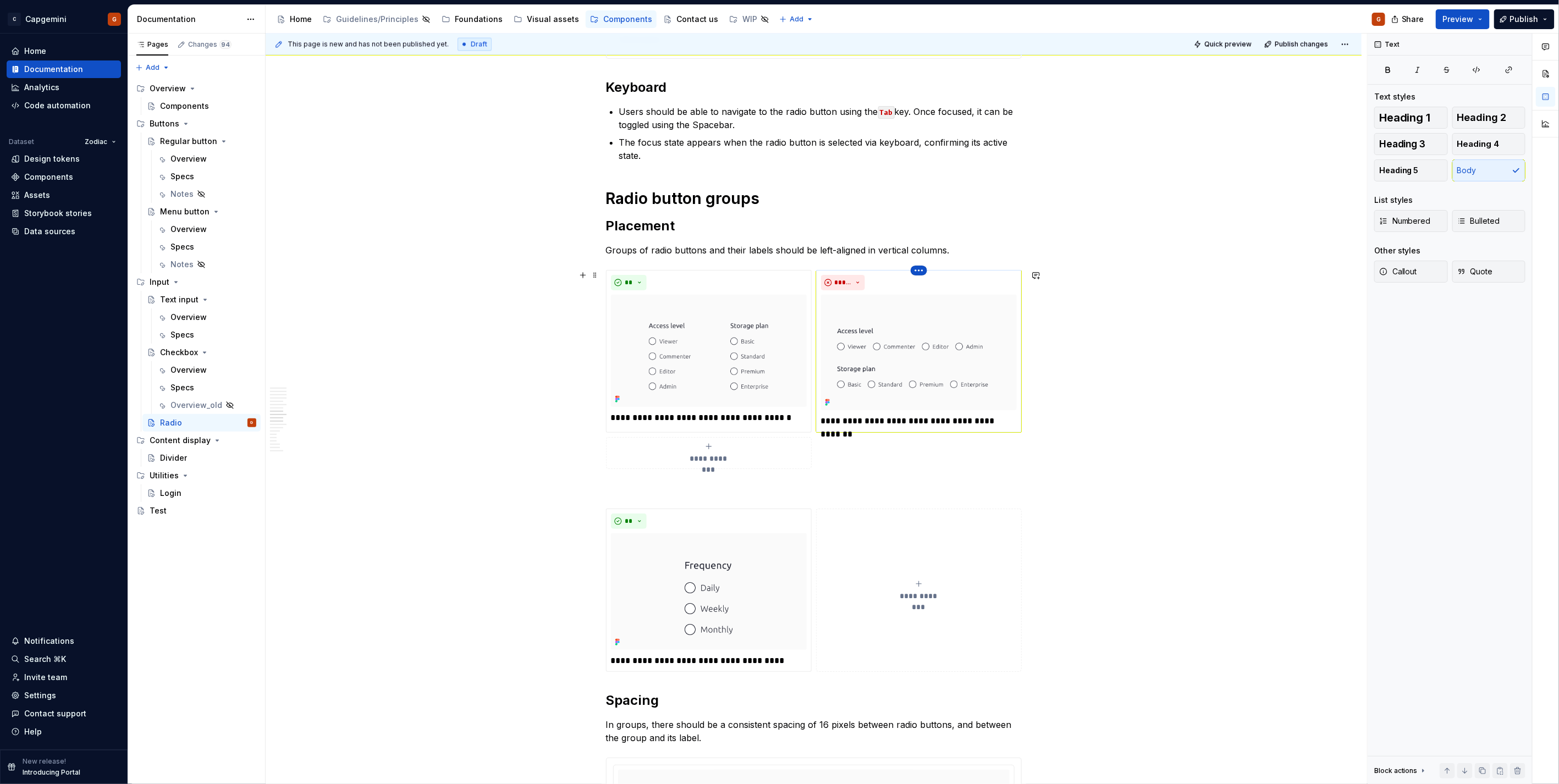
click at [776, 272] on html "C Capgemini G Home Documentation Analytics Code automation Dataset Zodiac Desig…" at bounding box center [780, 392] width 1559 height 784
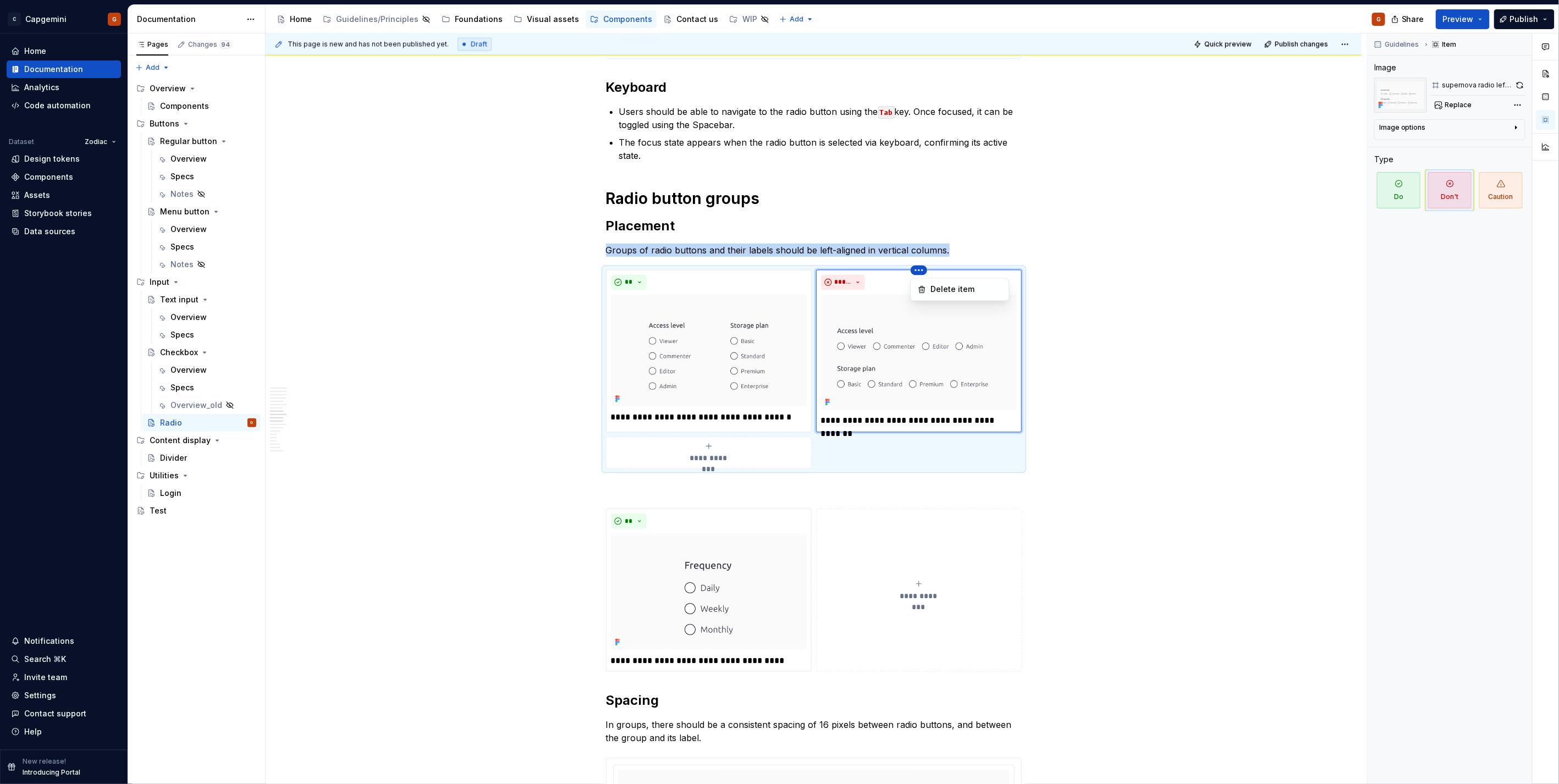
click at [776, 16] on html "C Capgemini G Home Documentation Analytics Code automation Dataset Zodiac Desig…" at bounding box center [780, 392] width 1559 height 784
click at [776, 20] on span "Preview" at bounding box center [1458, 19] width 31 height 11
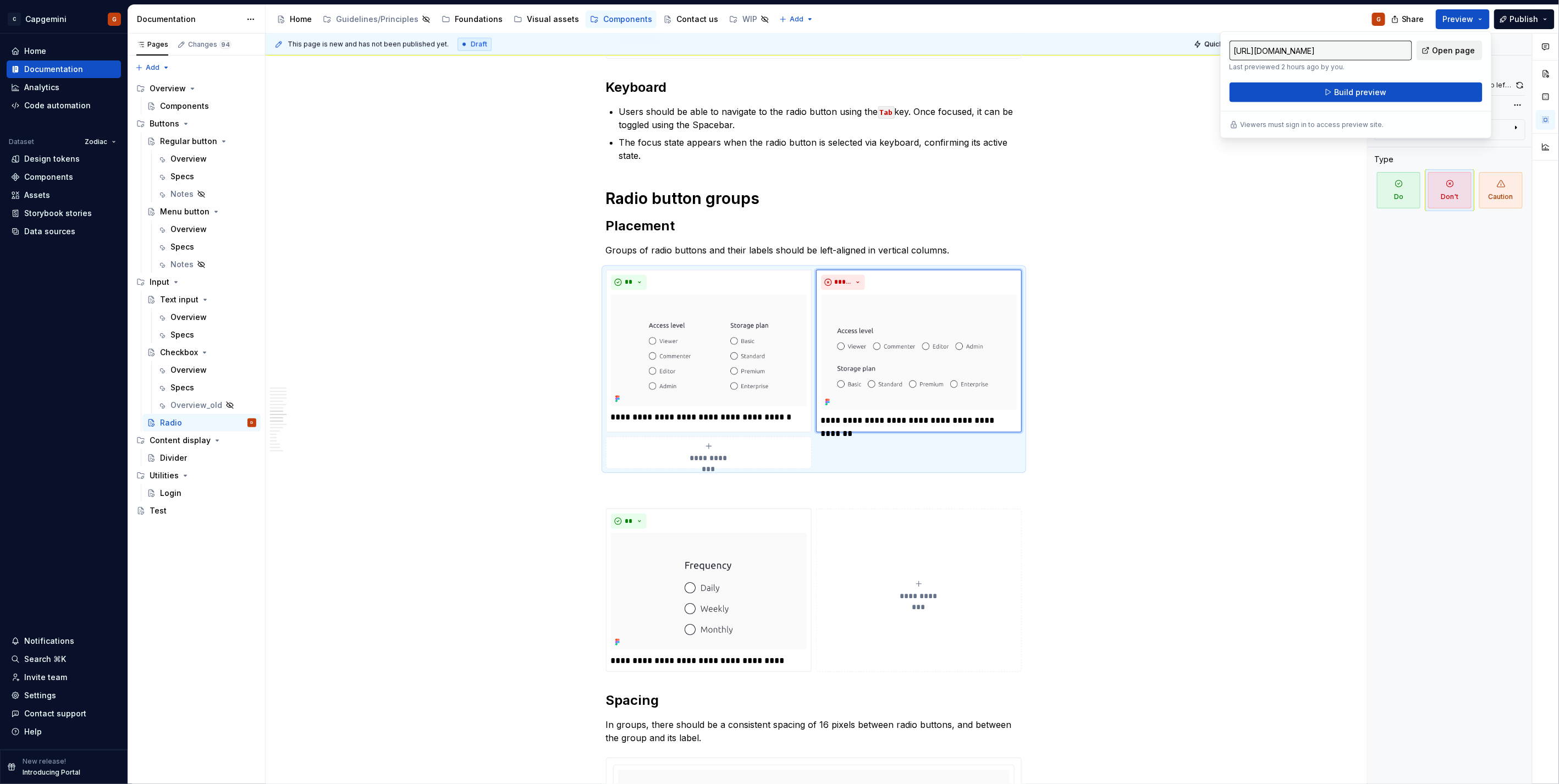
drag, startPoint x: 1467, startPoint y: 20, endPoint x: 1440, endPoint y: 54, distance: 43.4
click at [776, 54] on span "Open page" at bounding box center [1454, 50] width 43 height 11
click at [776, 273] on html "C Capgemini G Home Documentation Analytics Code automation Dataset Zodiac Desig…" at bounding box center [780, 392] width 1559 height 784
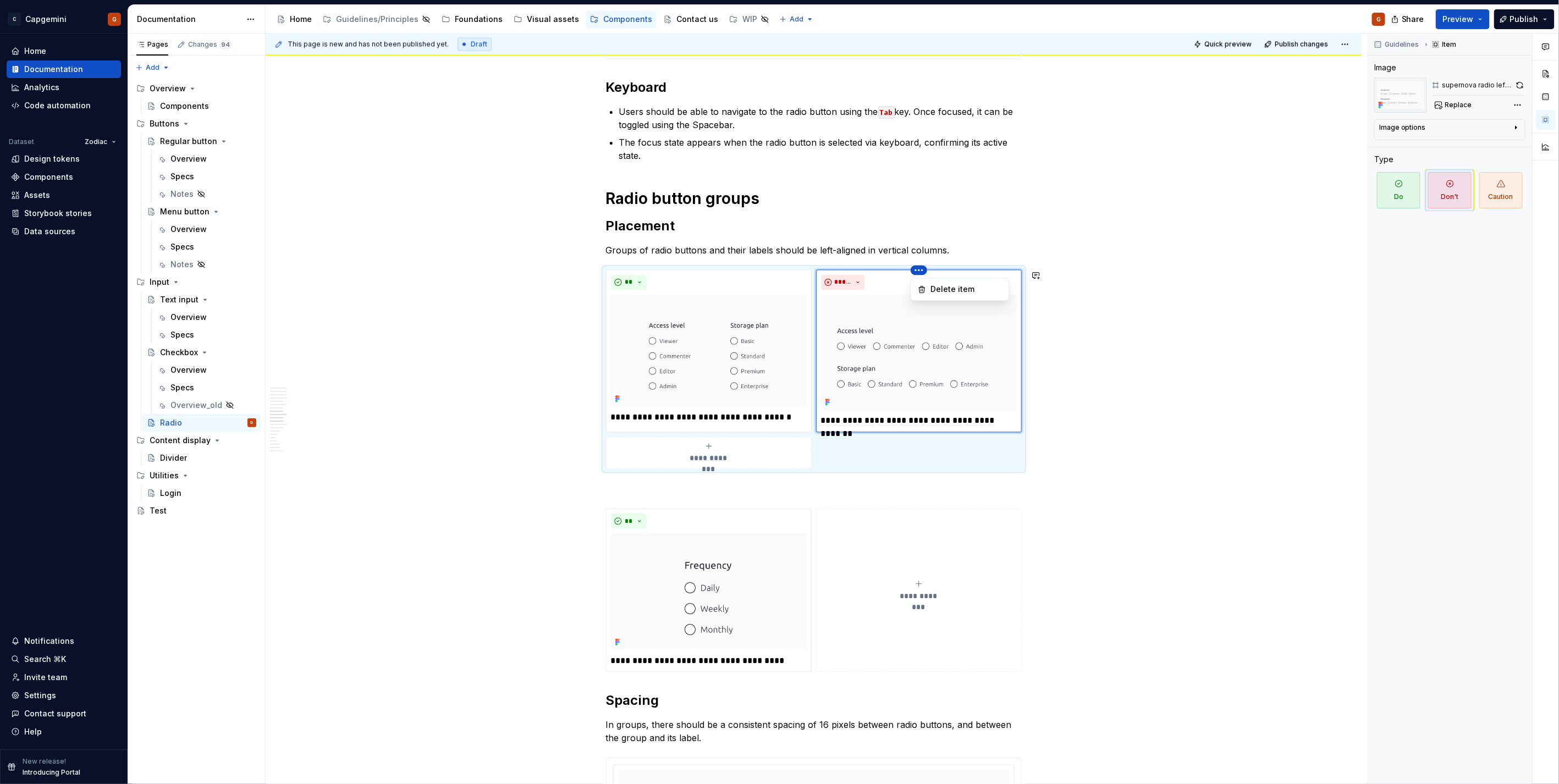
click at [776, 393] on html "C Capgemini G Home Documentation Analytics Code automation Dataset Zodiac Desig…" at bounding box center [780, 392] width 1559 height 784
click at [776, 83] on button "button" at bounding box center [1520, 85] width 12 height 16
click at [776, 345] on img at bounding box center [709, 351] width 196 height 113
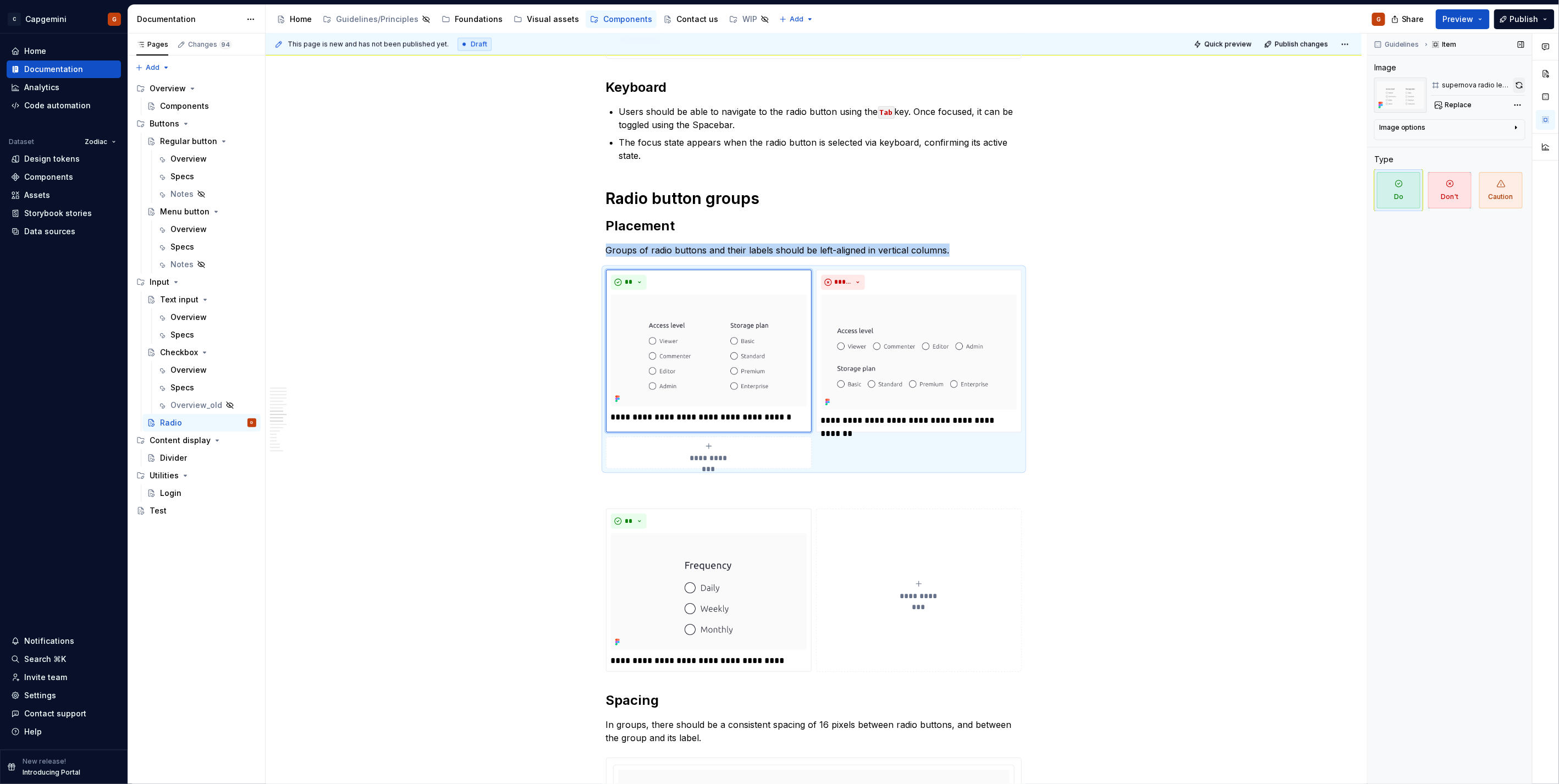
click at [776, 83] on button "button" at bounding box center [1519, 85] width 12 height 16
click at [725, 393] on img at bounding box center [709, 591] width 196 height 116
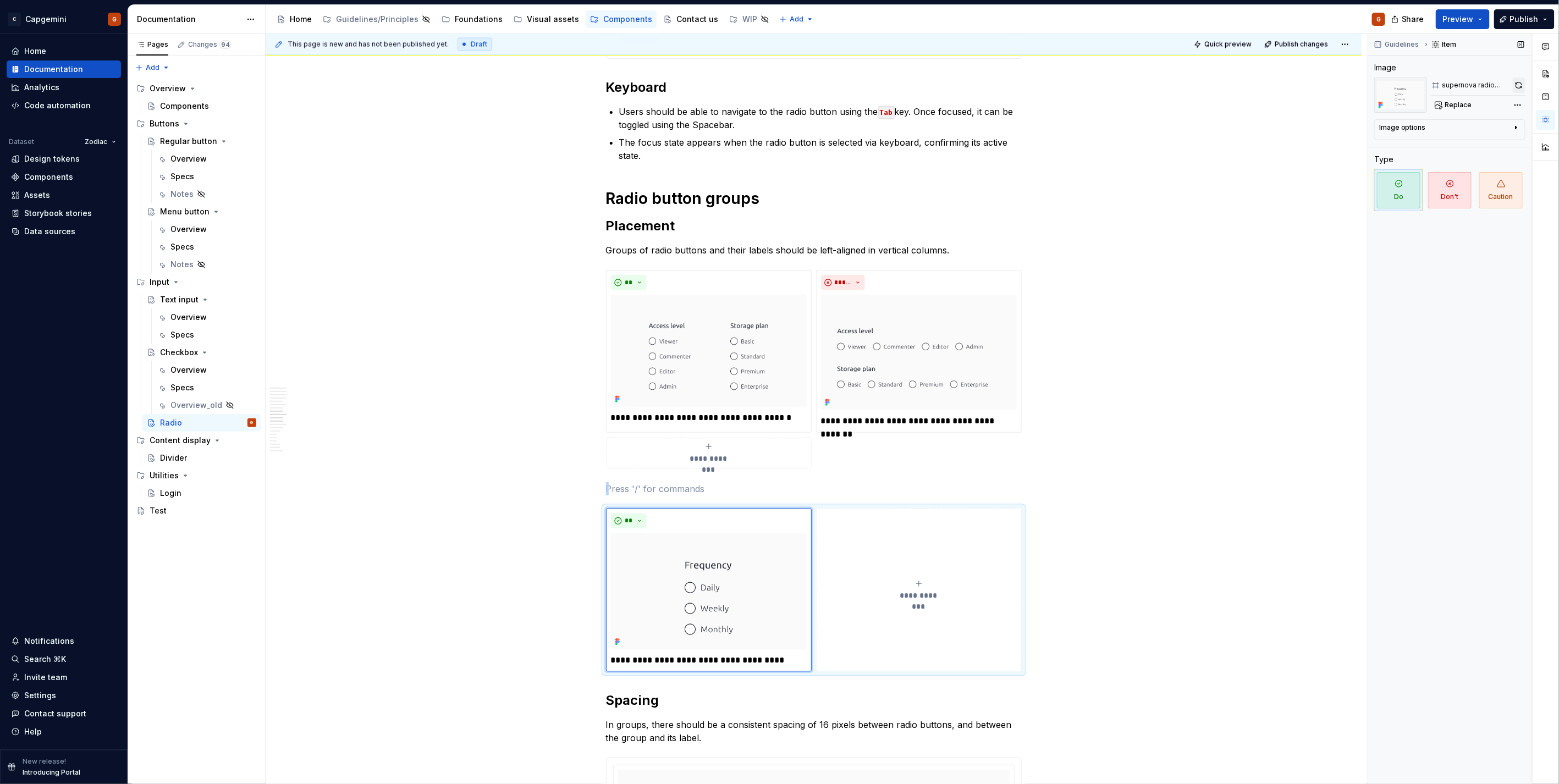
click at [776, 85] on button "button" at bounding box center [1519, 85] width 13 height 16
click at [776, 393] on div "**********" at bounding box center [814, 590] width 415 height 163
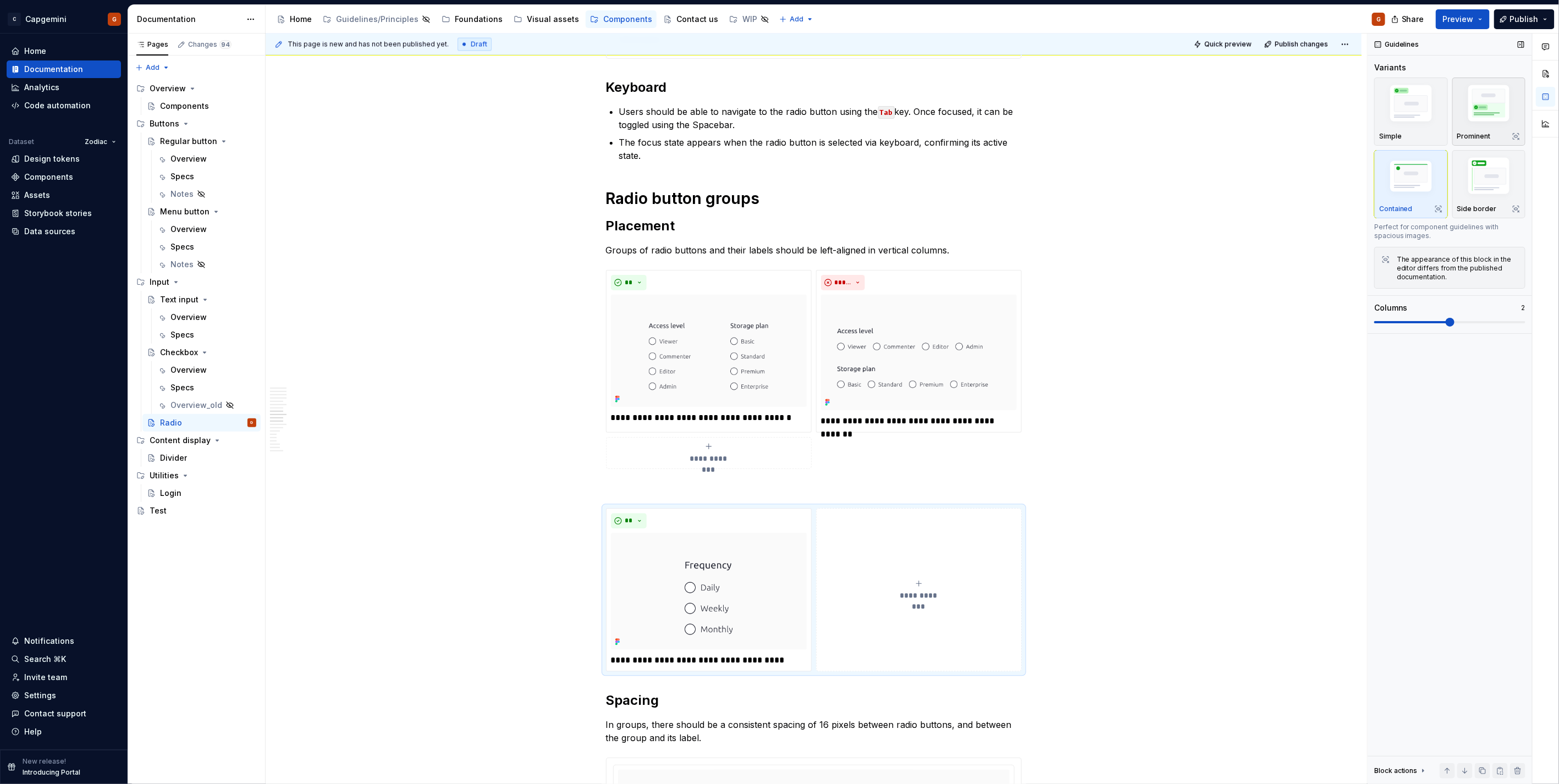
click at [776, 123] on img "button" at bounding box center [1489, 105] width 64 height 48
click at [776, 278] on div "**********" at bounding box center [814, 370] width 415 height 200
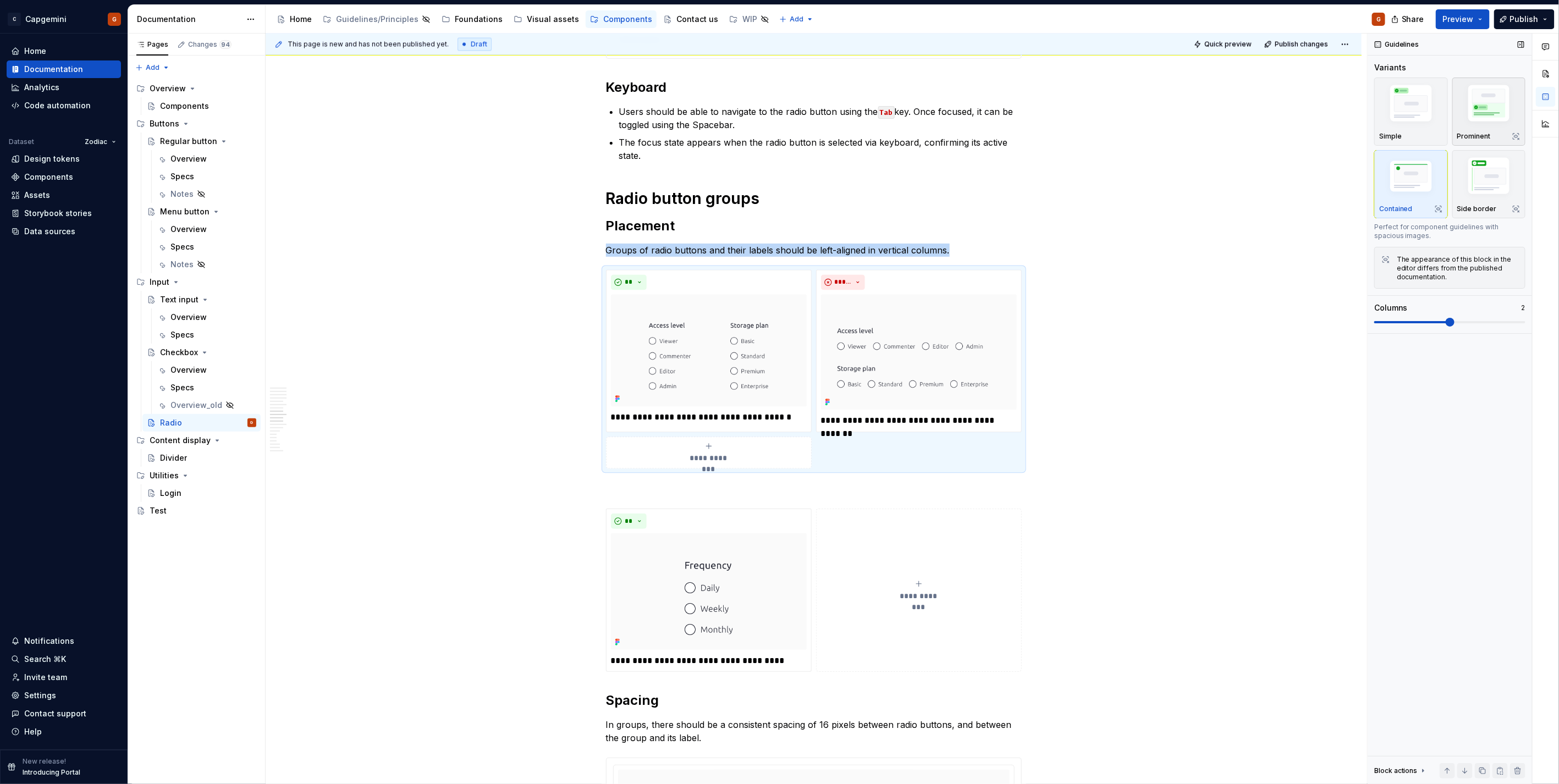
click at [776, 104] on img "button" at bounding box center [1489, 105] width 64 height 48
click at [776, 245] on p "Groups of radio buttons and their labels should be left-aligned in vertical col…" at bounding box center [814, 250] width 415 height 13
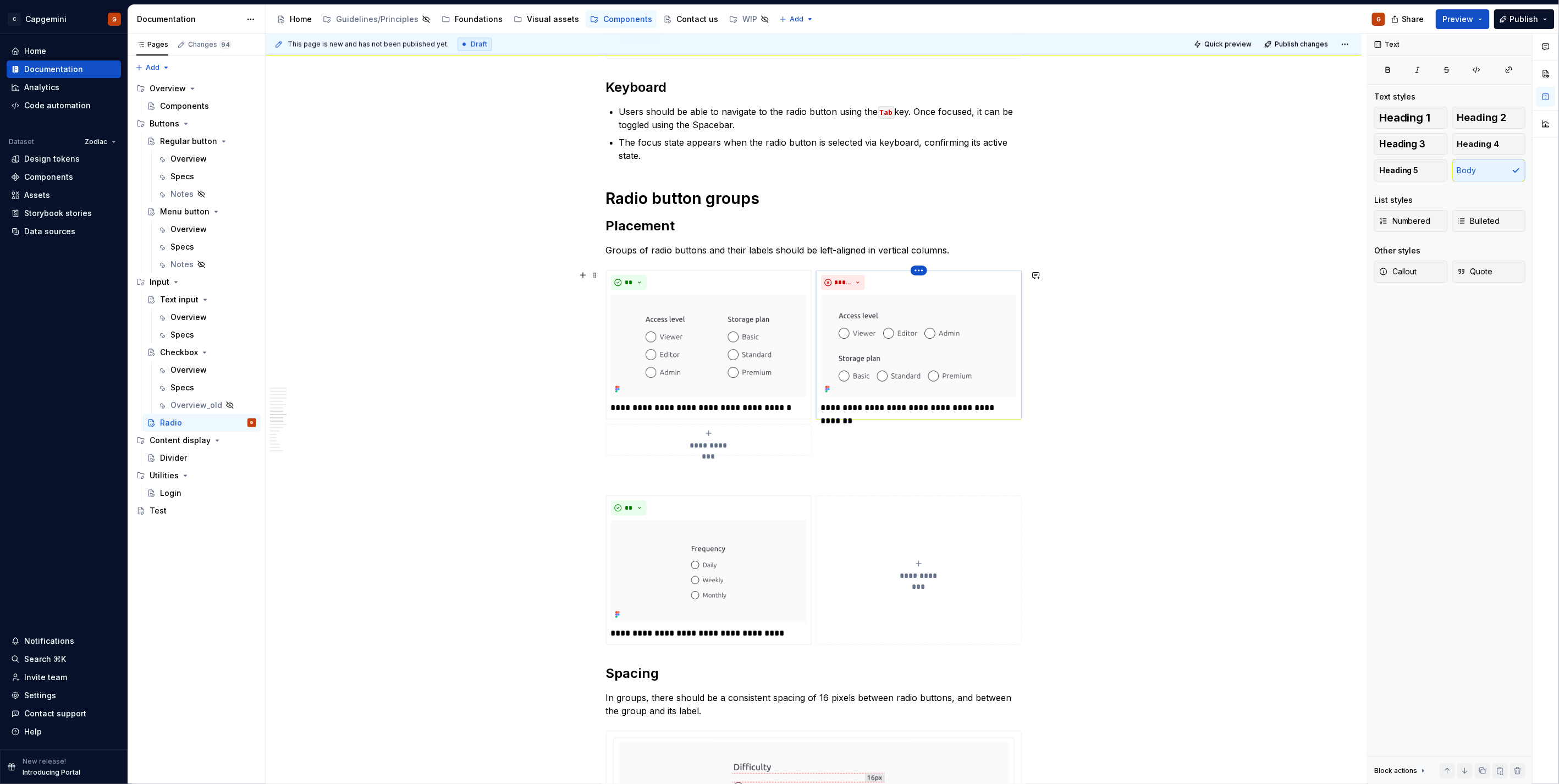
click at [776, 273] on html "C Capgemini G Home Documentation Analytics Code automation Dataset Zodiac Desig…" at bounding box center [780, 392] width 1559 height 784
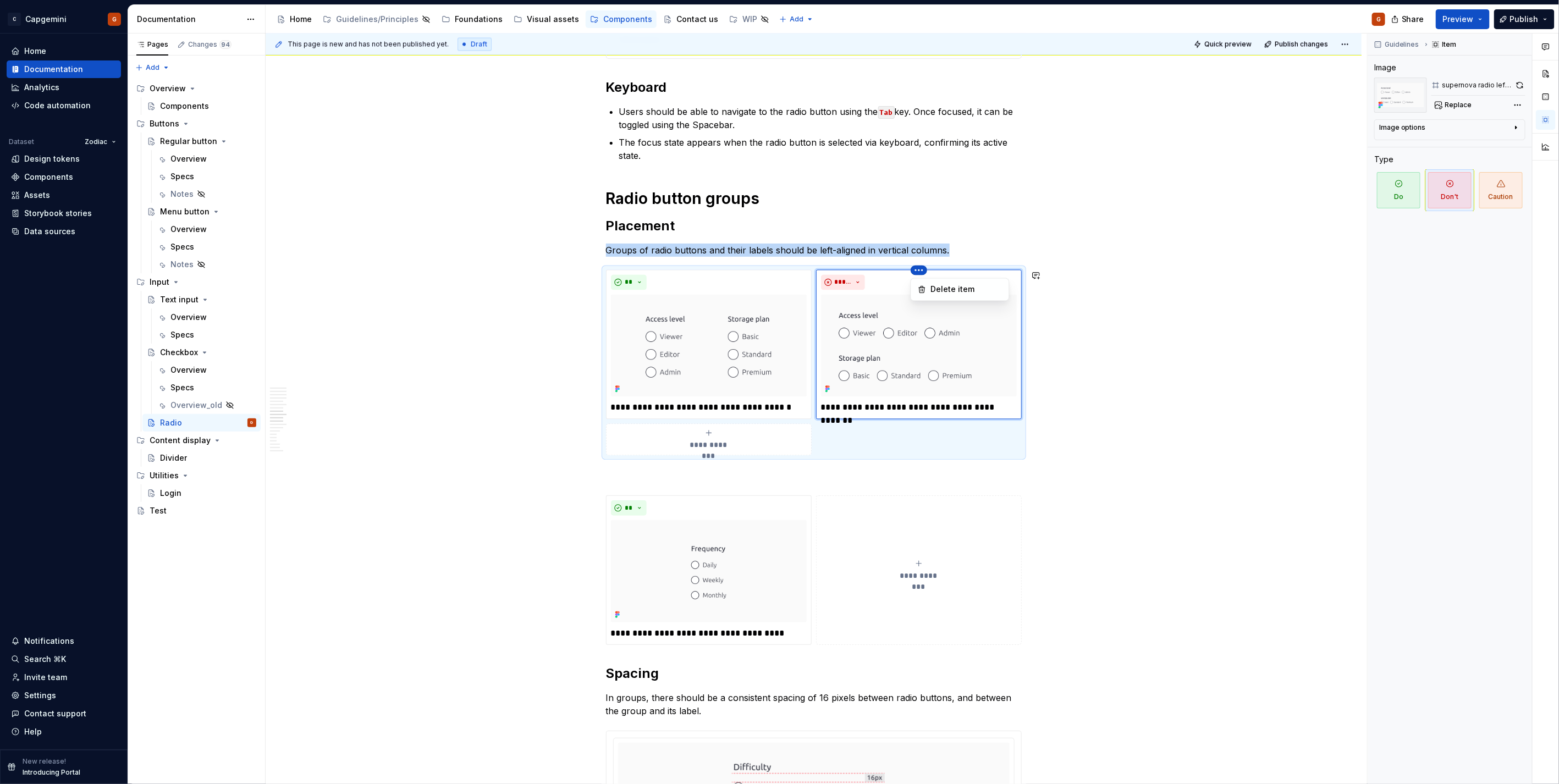
click at [776, 348] on html "C Capgemini G Home Documentation Analytics Code automation Dataset Zodiac Desig…" at bounding box center [780, 392] width 1559 height 784
click at [776, 88] on button "button" at bounding box center [1520, 85] width 12 height 16
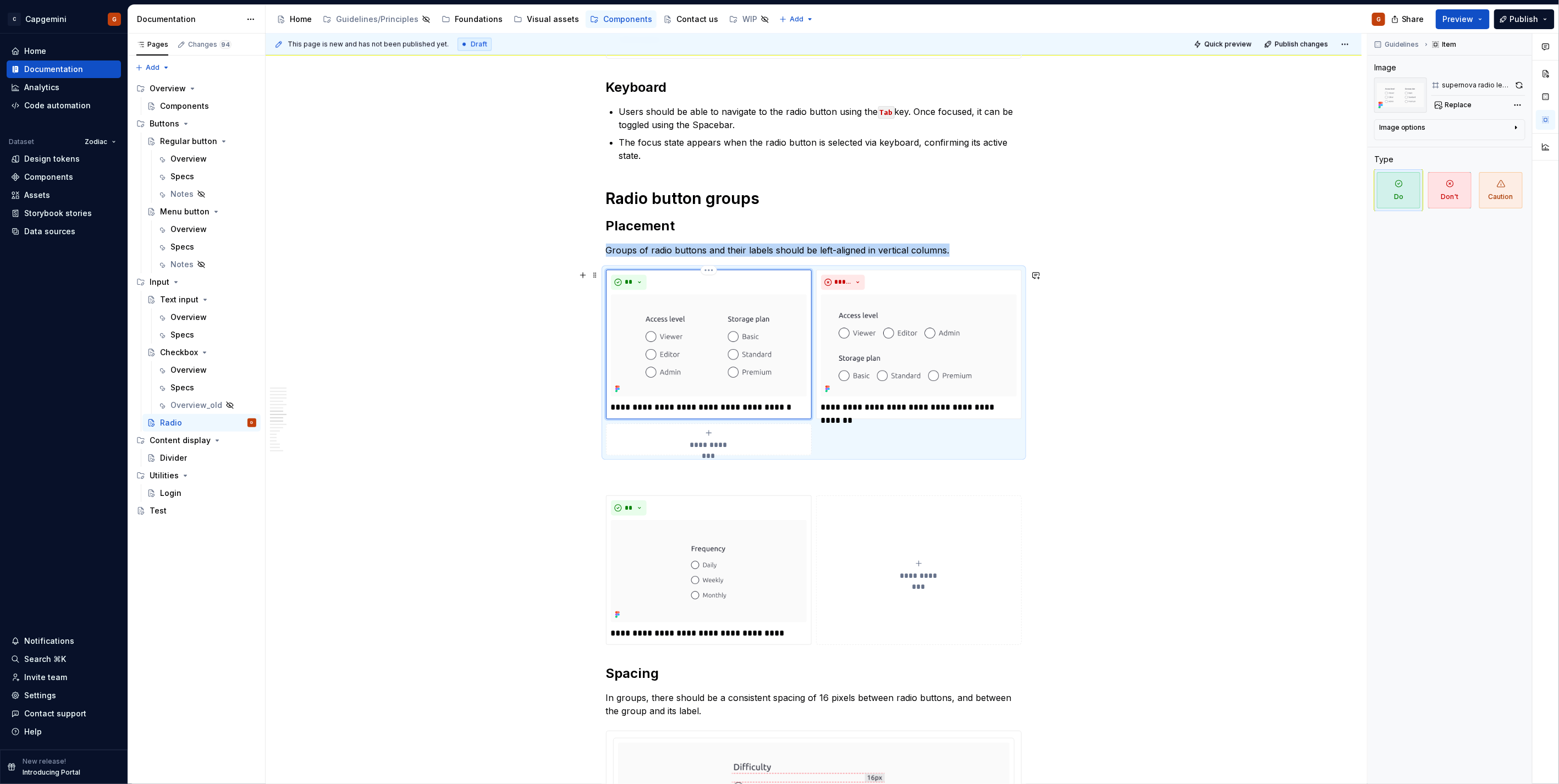
click at [765, 369] on img at bounding box center [709, 346] width 196 height 102
click at [776, 85] on button "button" at bounding box center [1519, 85] width 12 height 16
click at [713, 393] on img at bounding box center [709, 571] width 196 height 102
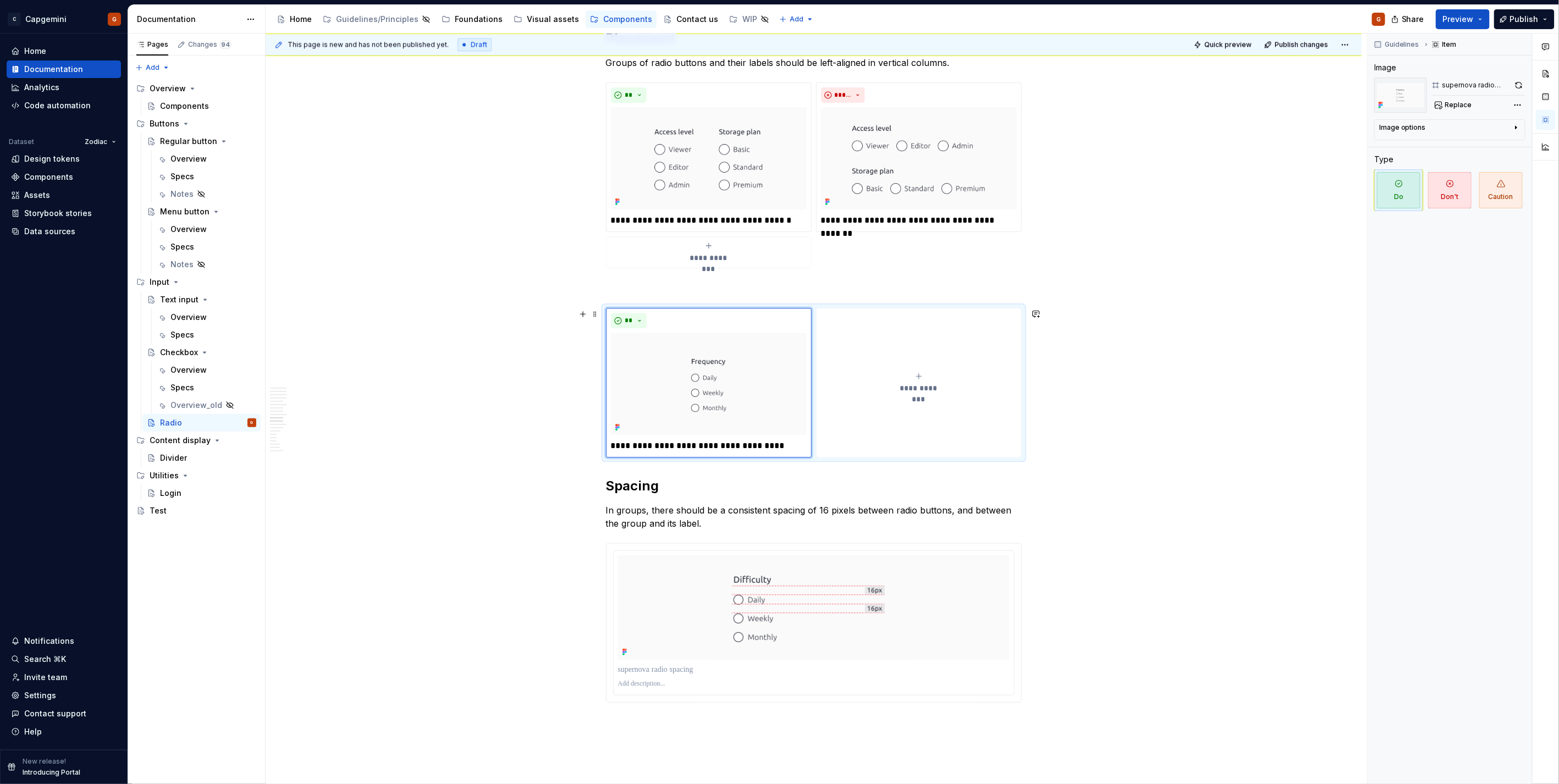
scroll to position [1466, 0]
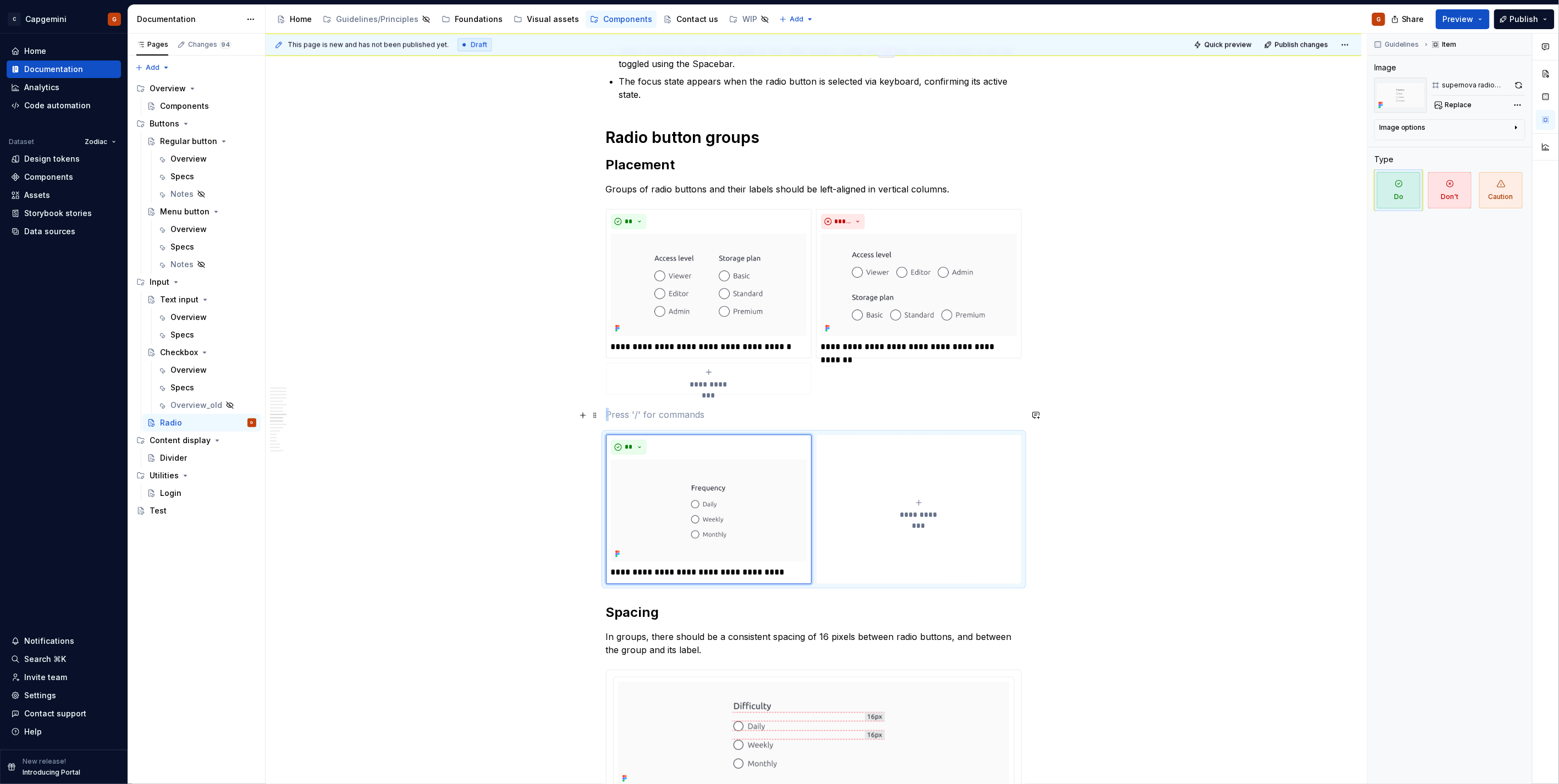
click at [673, 393] on p at bounding box center [814, 415] width 415 height 13
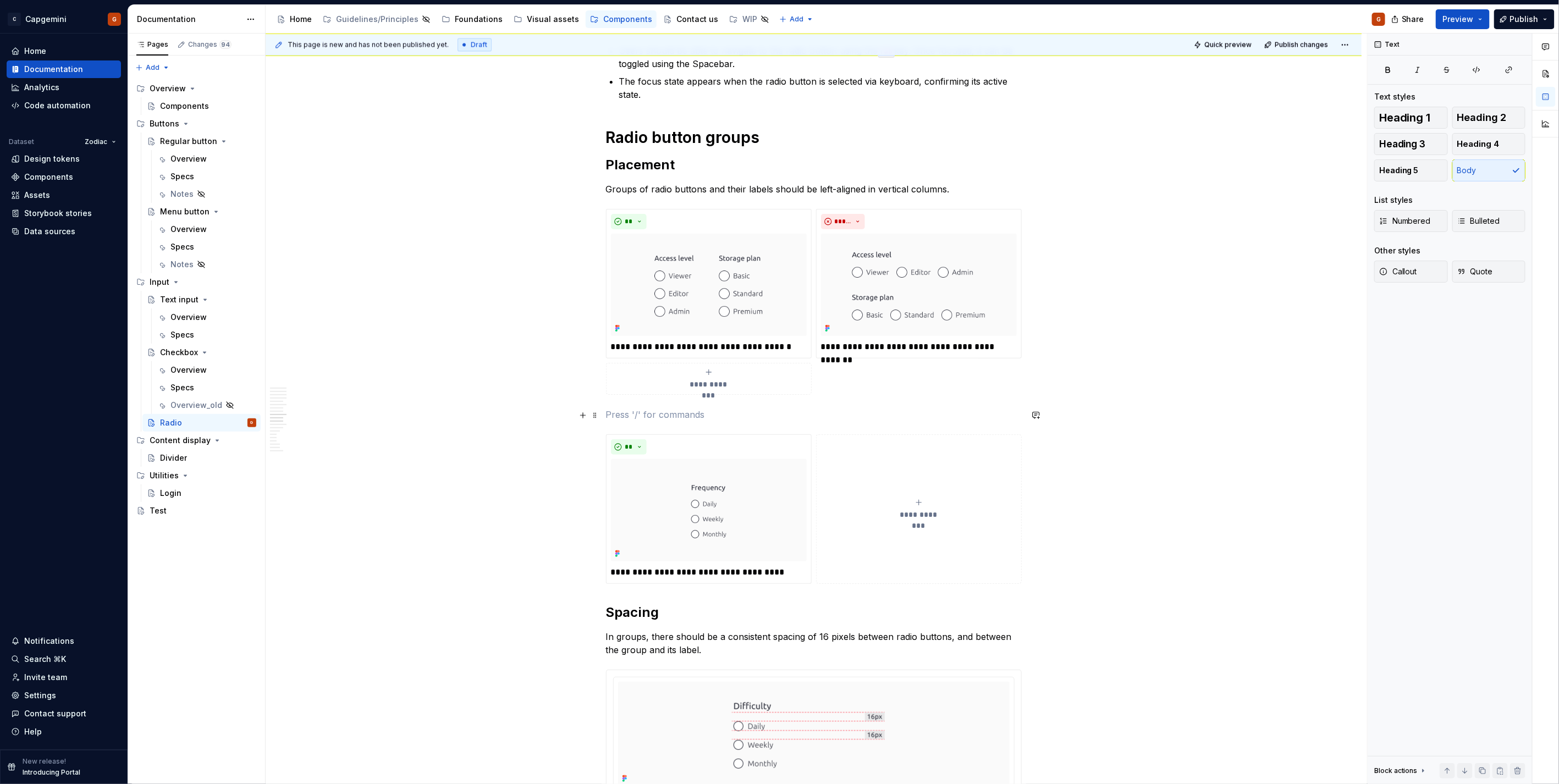
click at [709, 393] on p at bounding box center [814, 415] width 415 height 13
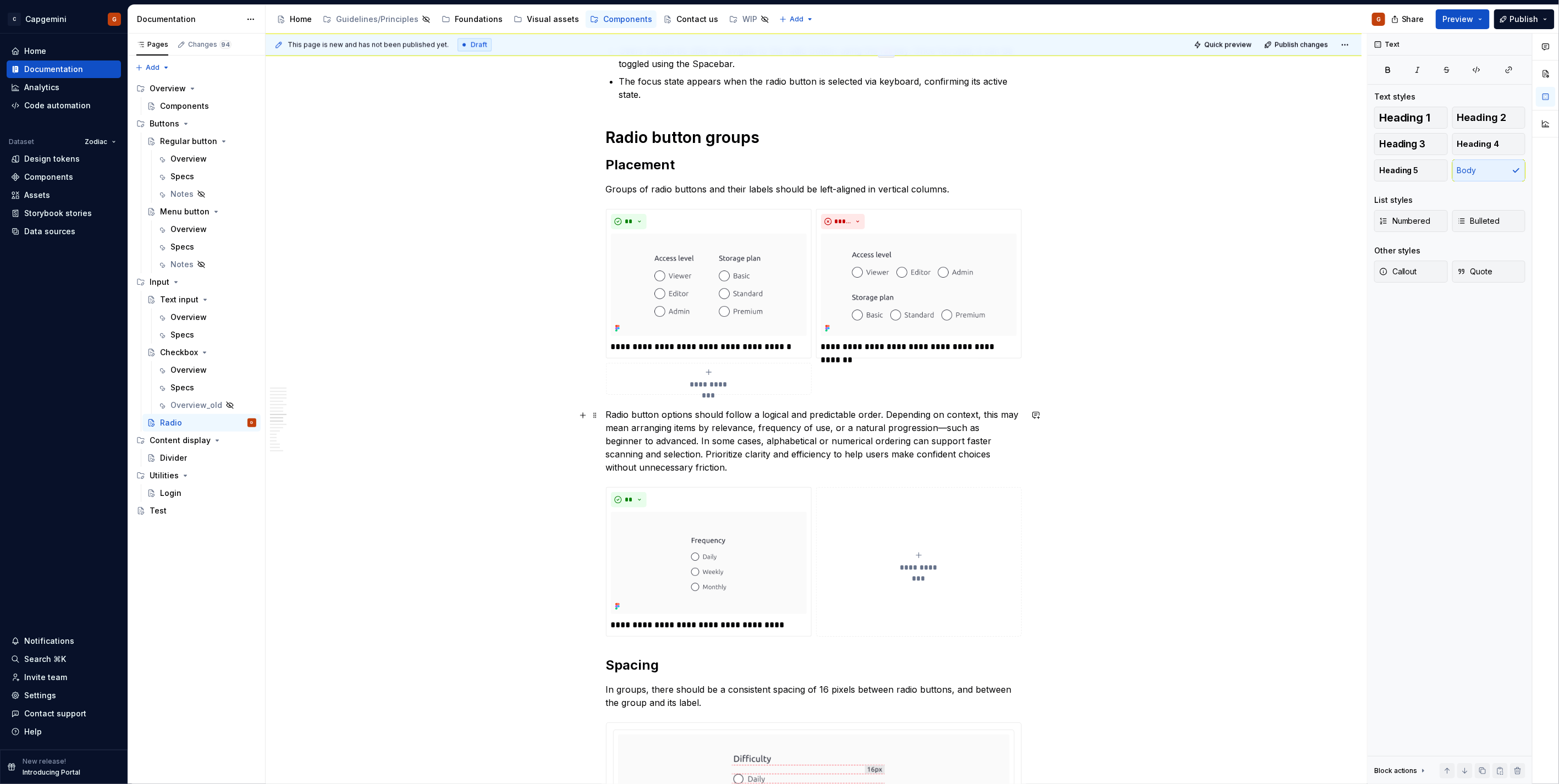
click at [776, 393] on p "Radio button options should follow a logical and predictable order. Depending o…" at bounding box center [814, 441] width 415 height 66
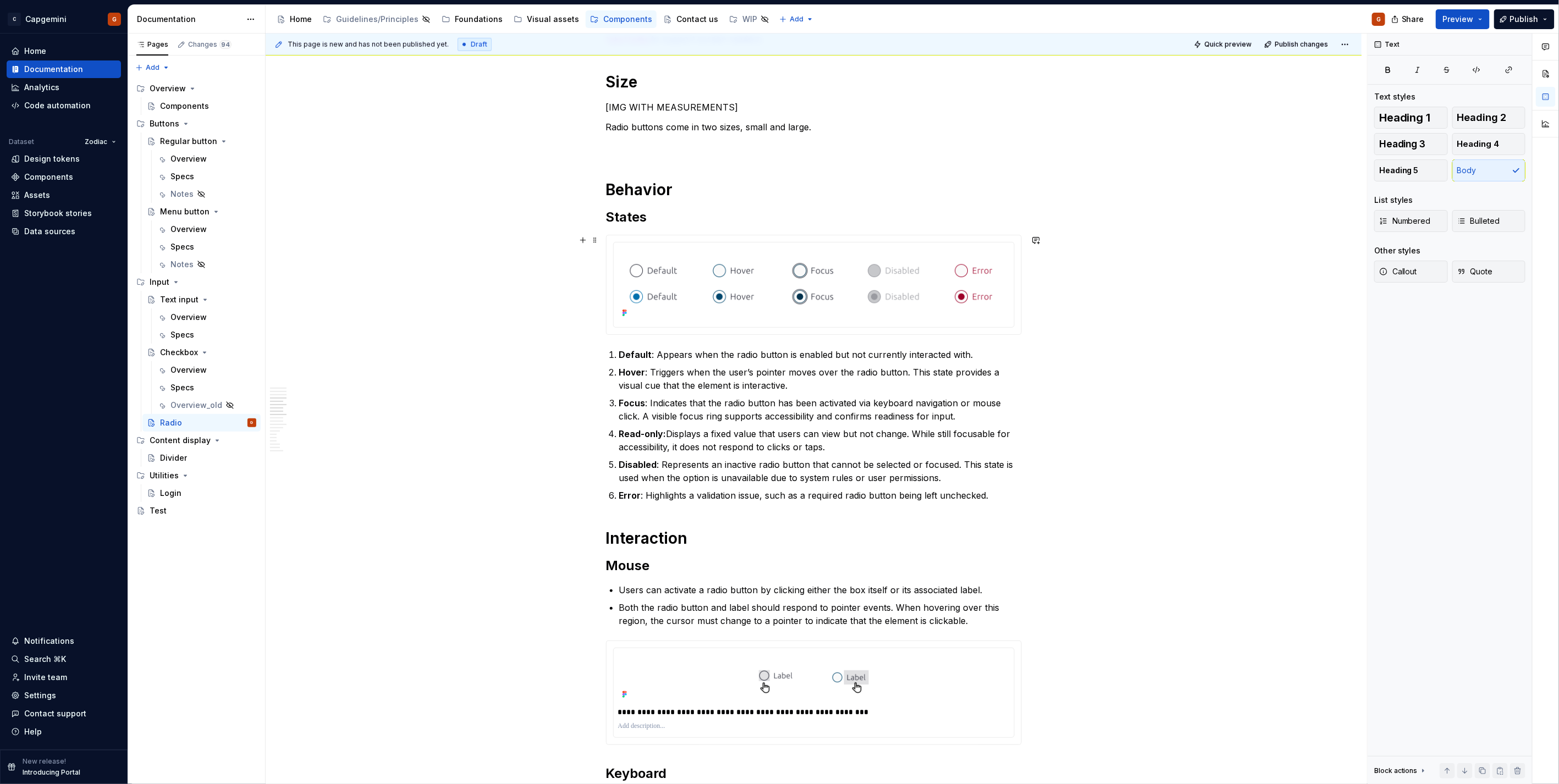
scroll to position [550, 0]
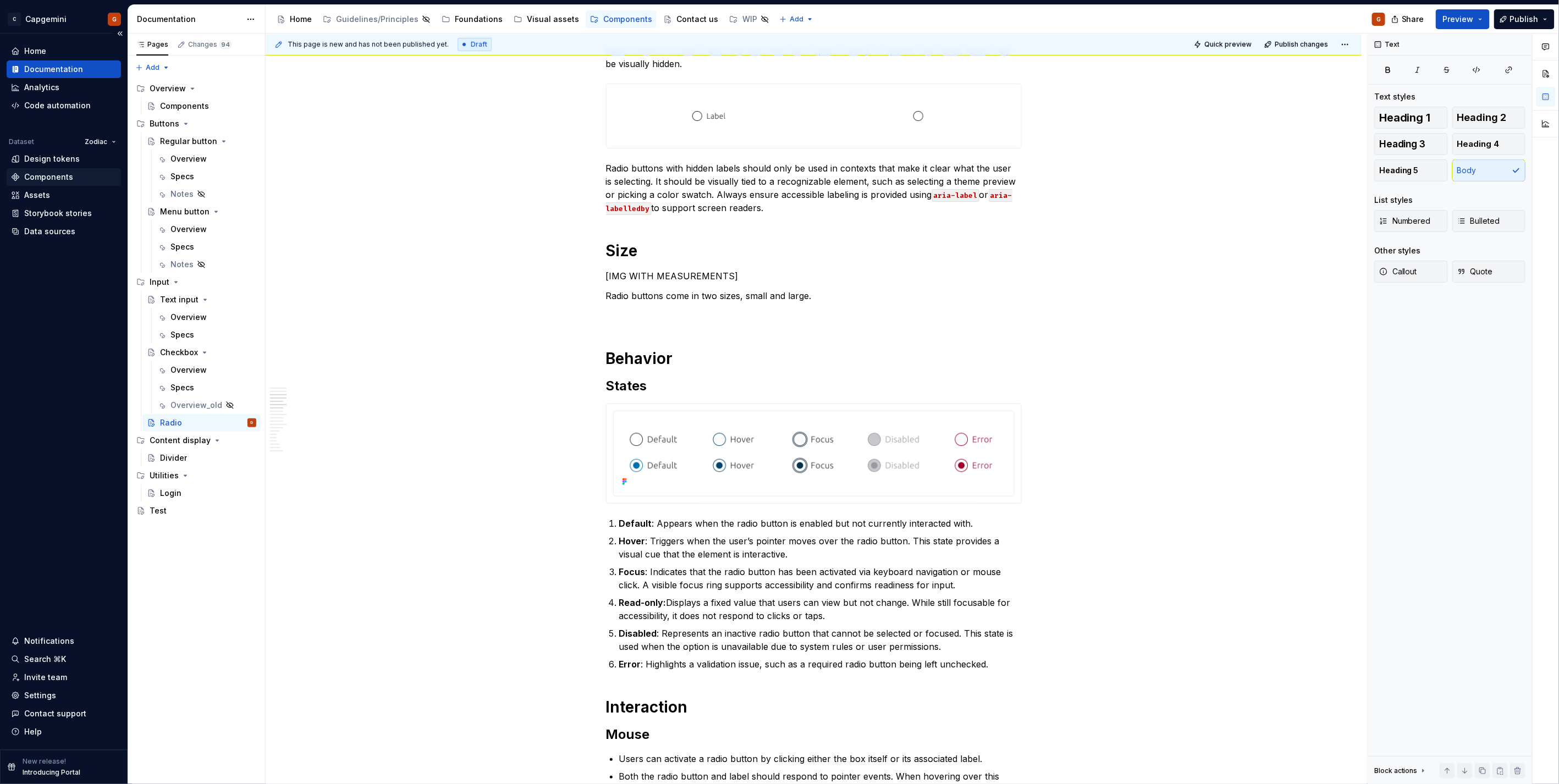
click at [68, 176] on div "Components" at bounding box center [48, 176] width 49 height 11
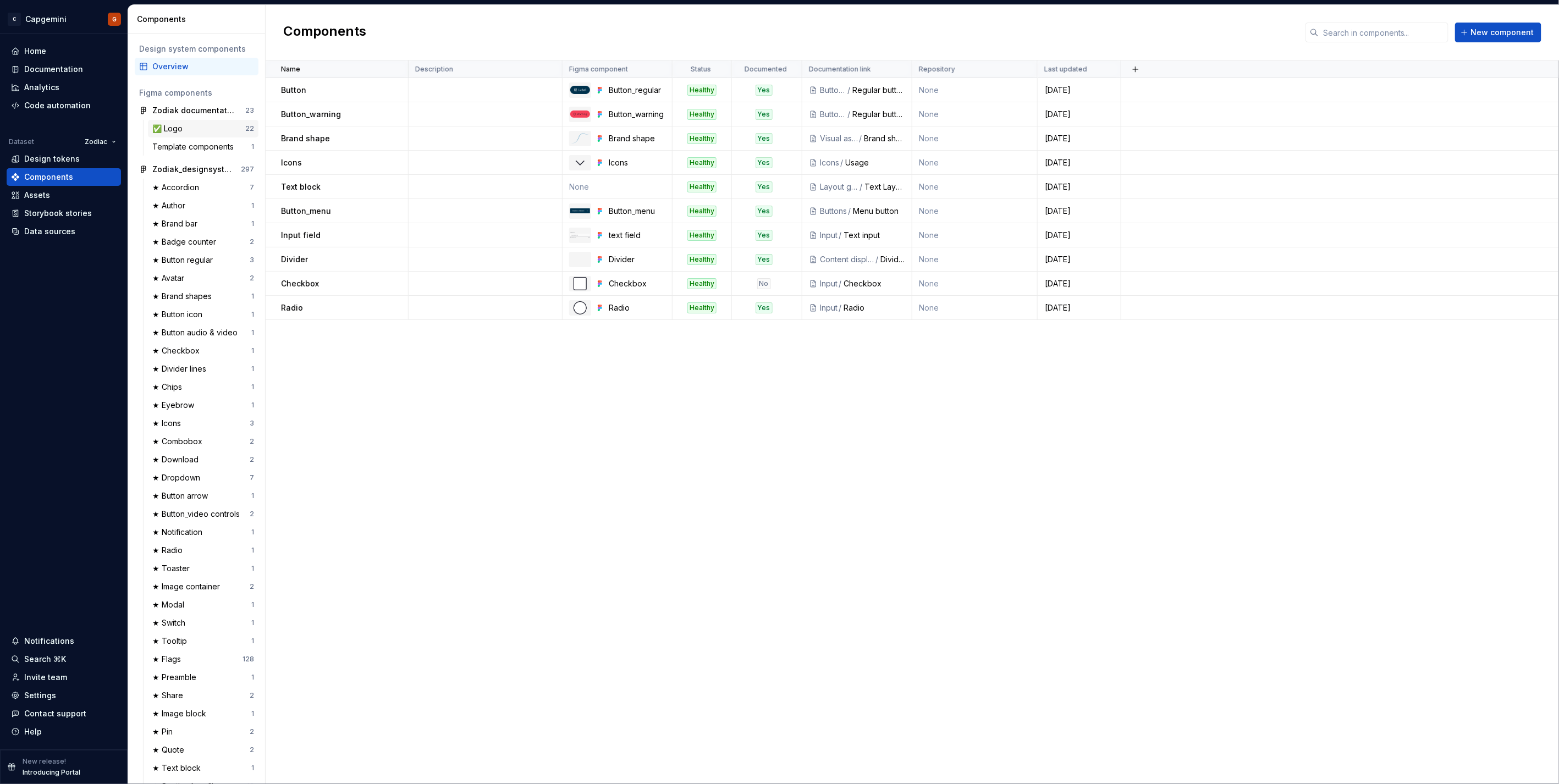
click at [187, 124] on div "✅ Logo" at bounding box center [169, 128] width 35 height 11
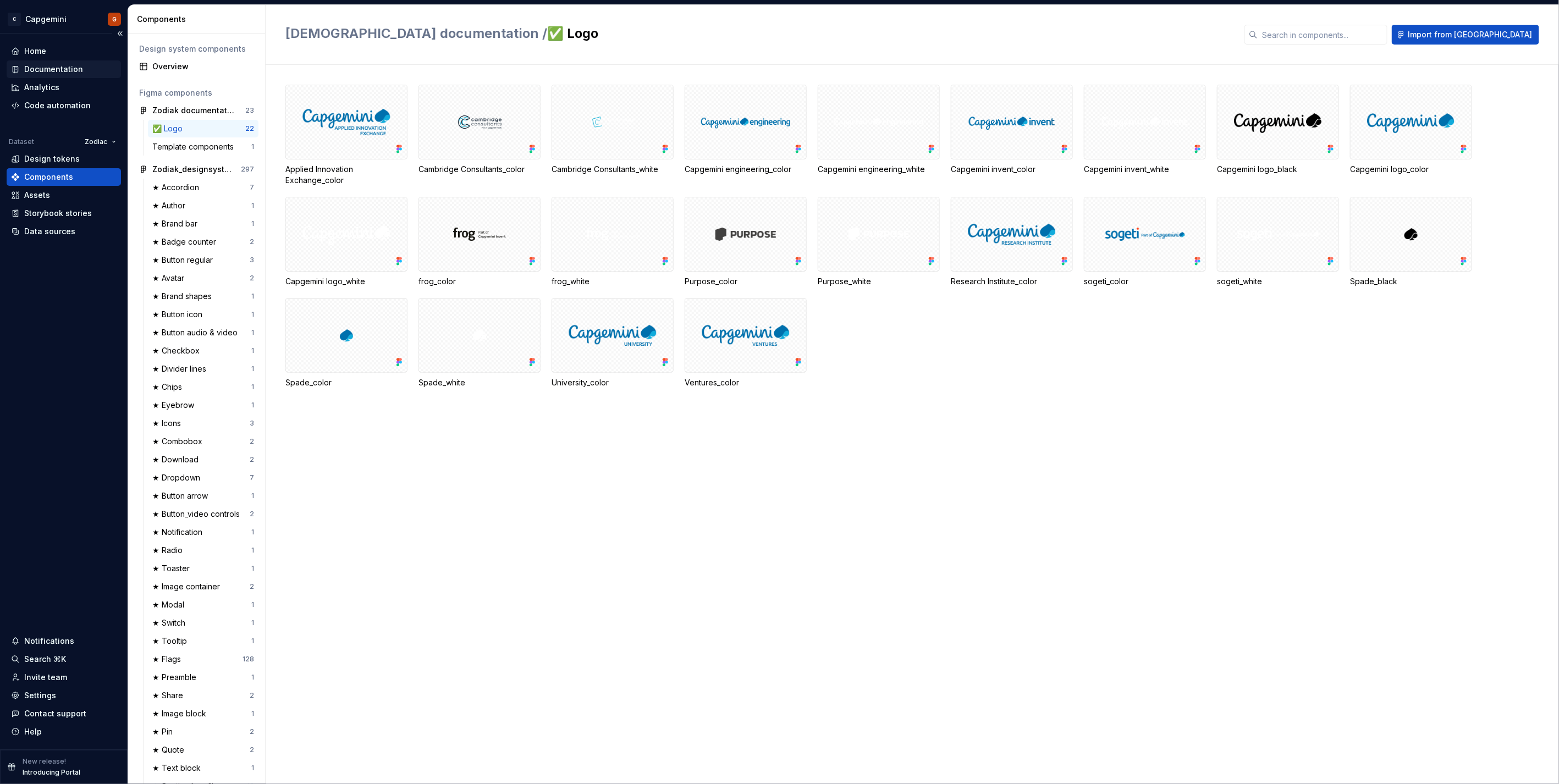
click at [51, 72] on div "Documentation" at bounding box center [53, 69] width 59 height 11
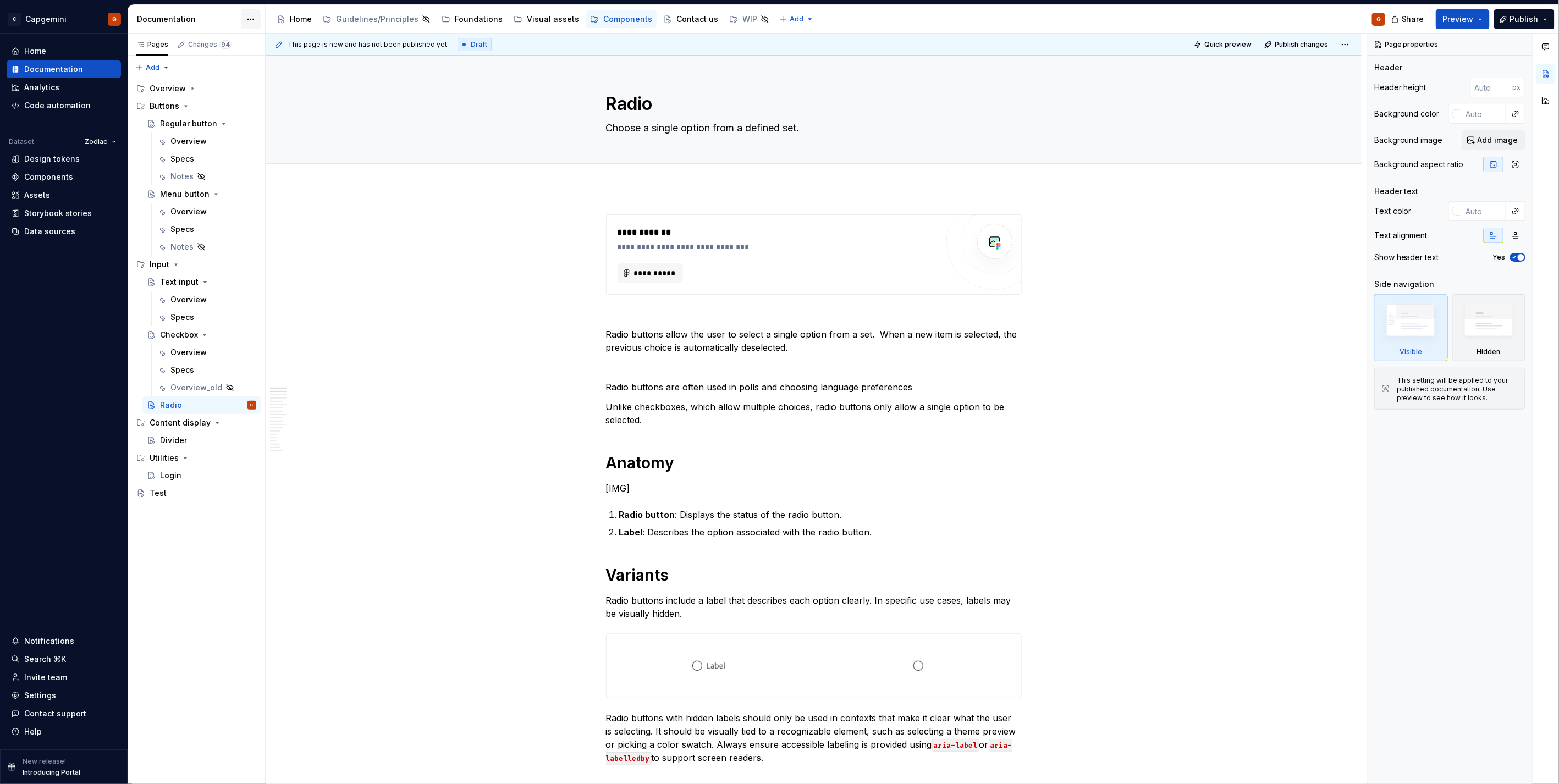
click at [253, 19] on html "C Capgemini G Home Documentation Analytics Code automation Dataset Zodiac Desig…" at bounding box center [780, 392] width 1559 height 784
click at [217, 25] on html "C Capgemini G Home Documentation Analytics Code automation Dataset Zodiac Desig…" at bounding box center [780, 392] width 1559 height 784
click at [246, 20] on html "C Capgemini G Home Documentation Analytics Code automation Dataset Zodiac Desig…" at bounding box center [780, 392] width 1559 height 784
click at [259, 17] on html "C Capgemini G Home Documentation Analytics Code automation Dataset Zodiac Desig…" at bounding box center [780, 392] width 1559 height 784
click at [248, 21] on html "C Capgemini G Home Documentation Analytics Code automation Dataset Zodiac Desig…" at bounding box center [780, 392] width 1559 height 784
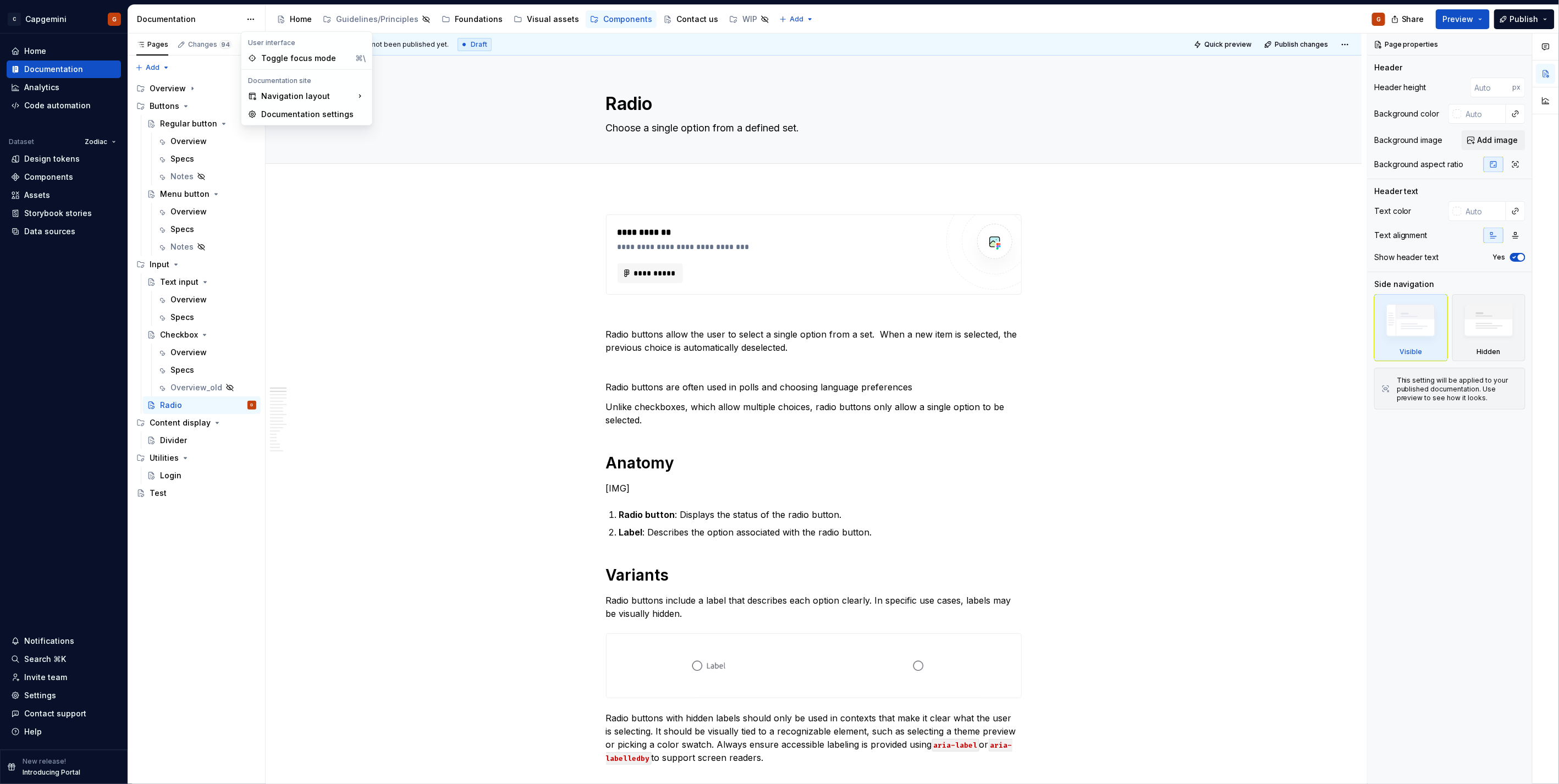
click at [320, 211] on html "C Capgemini G Home Documentation Analytics Code automation Dataset Zodiac Desig…" at bounding box center [780, 392] width 1559 height 784
click at [51, 393] on div "Settings" at bounding box center [40, 695] width 32 height 11
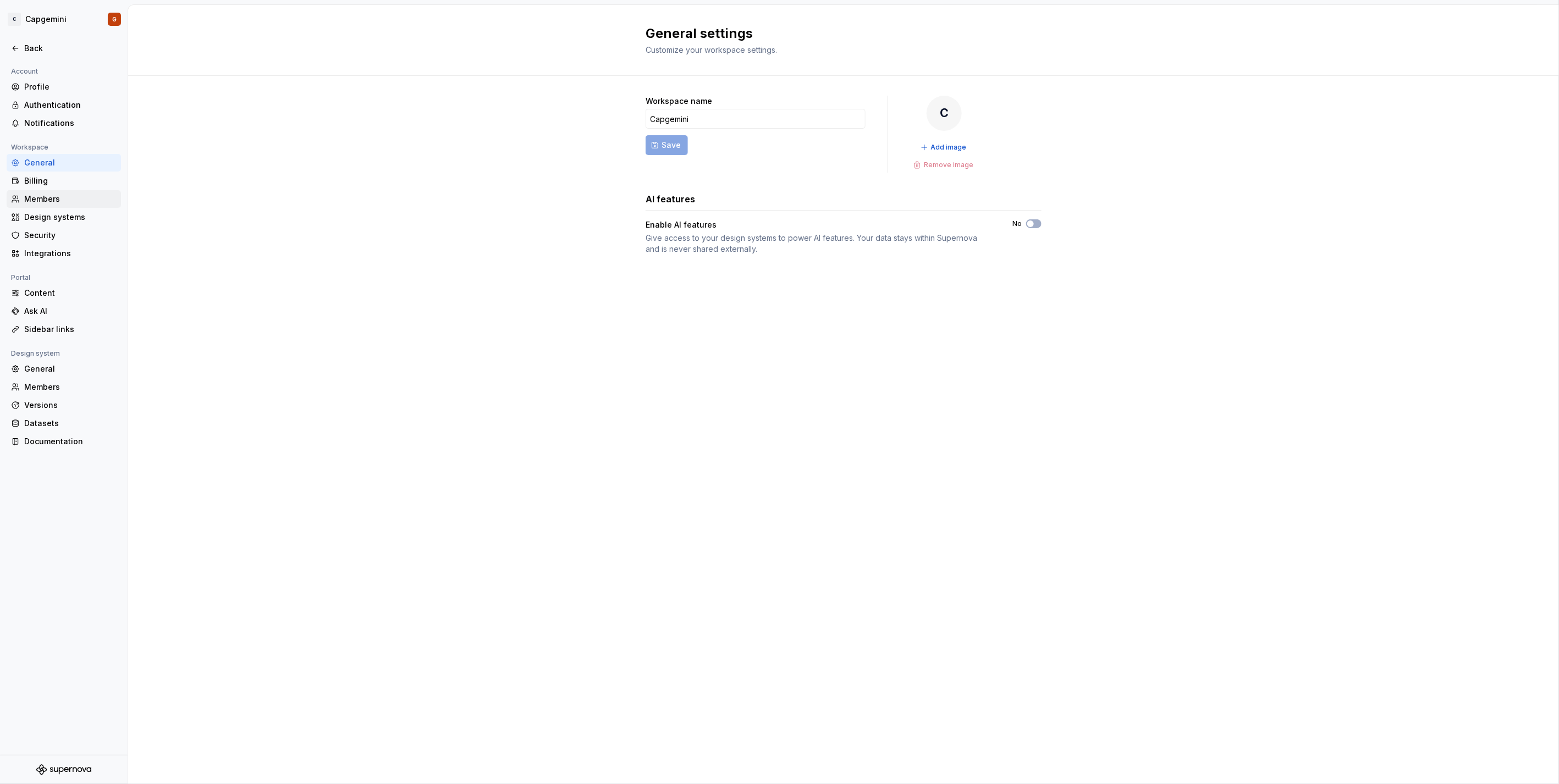
click at [64, 204] on div "Members" at bounding box center [64, 199] width 115 height 18
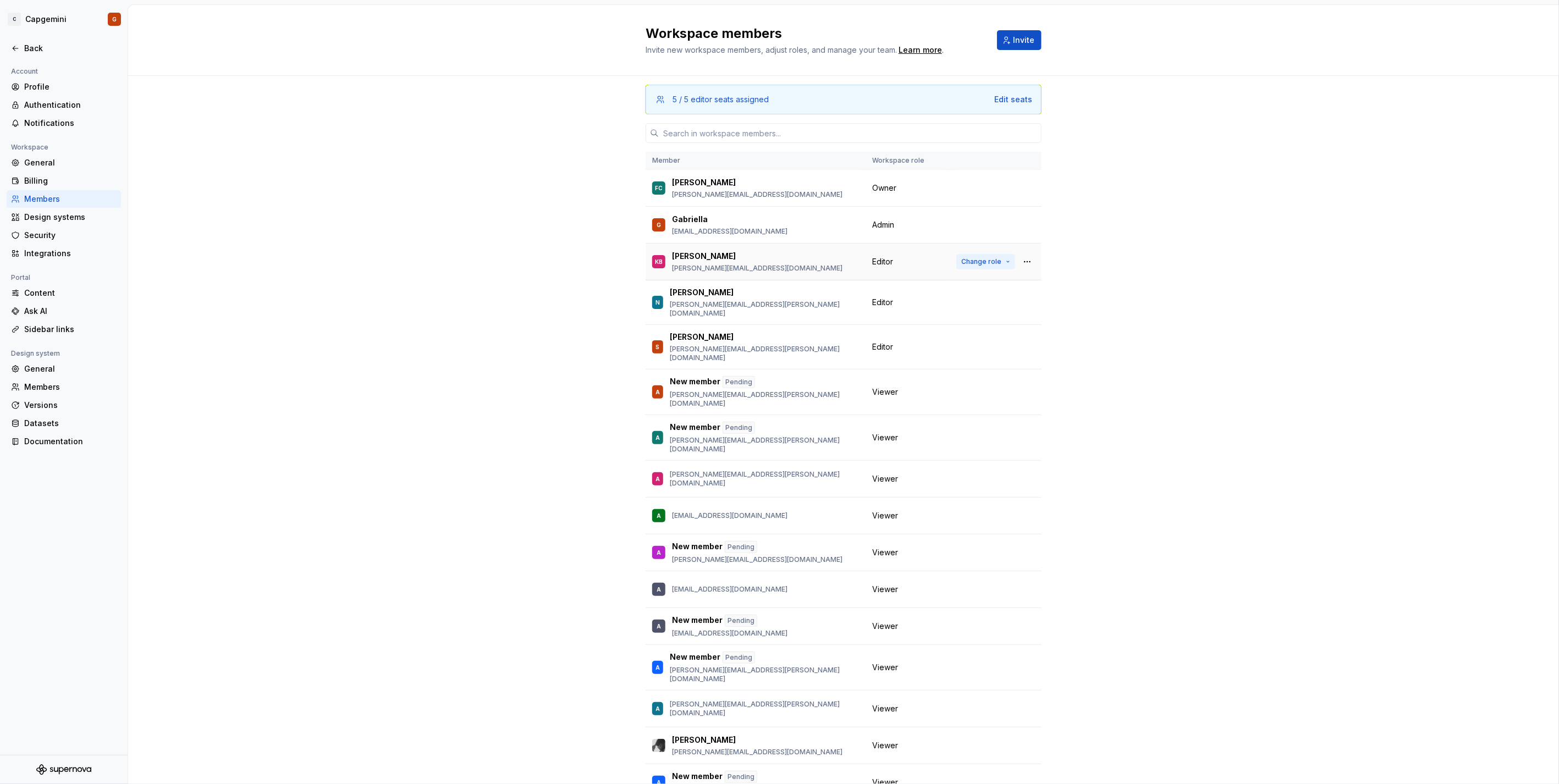
click at [776, 266] on span "Change role" at bounding box center [981, 262] width 40 height 9
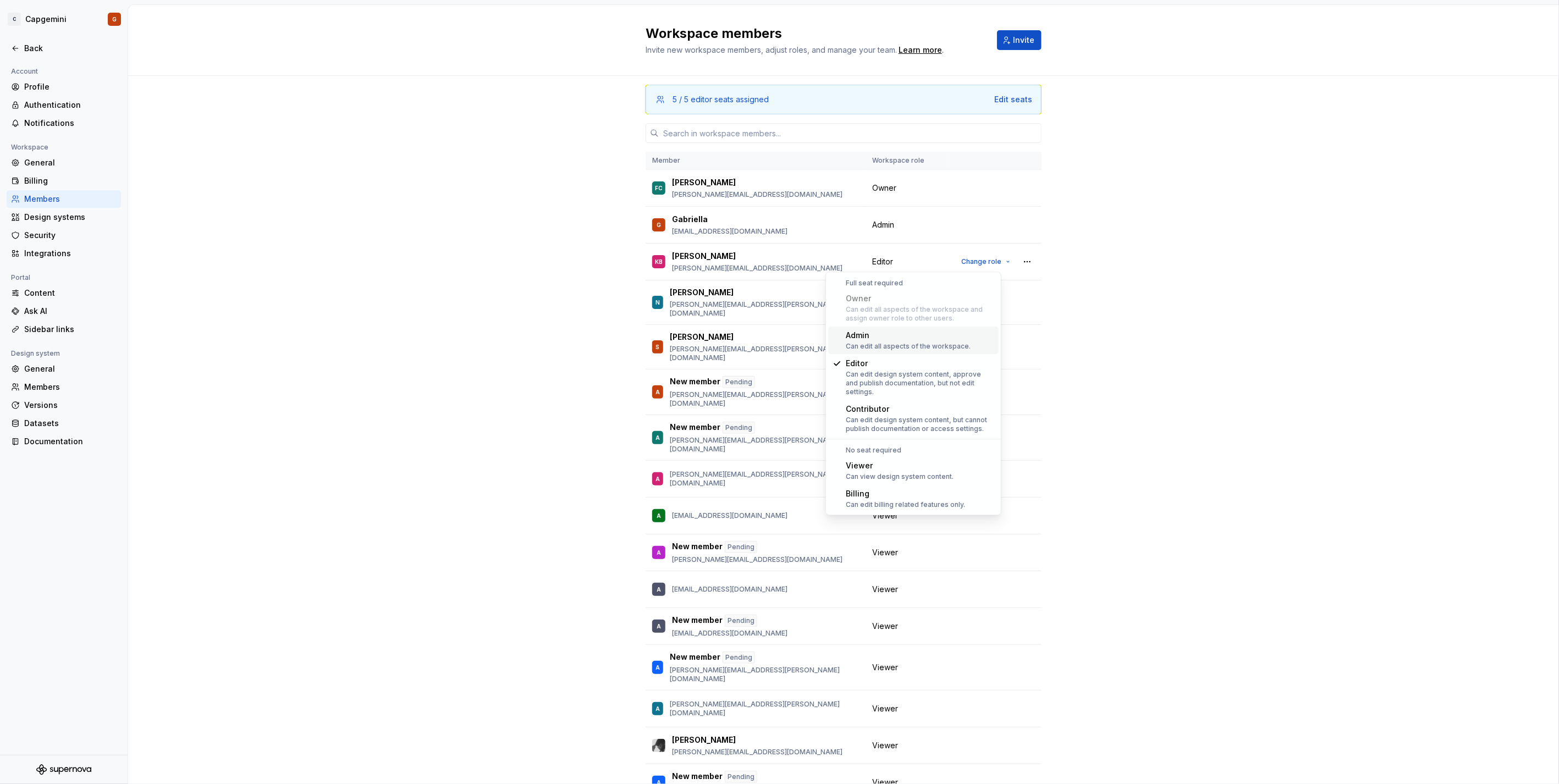
click at [432, 301] on div "5 / 5 editor seats assigned Edit seats Member Workspace role FC [PERSON_NAME] […" at bounding box center [843, 466] width 1431 height 779
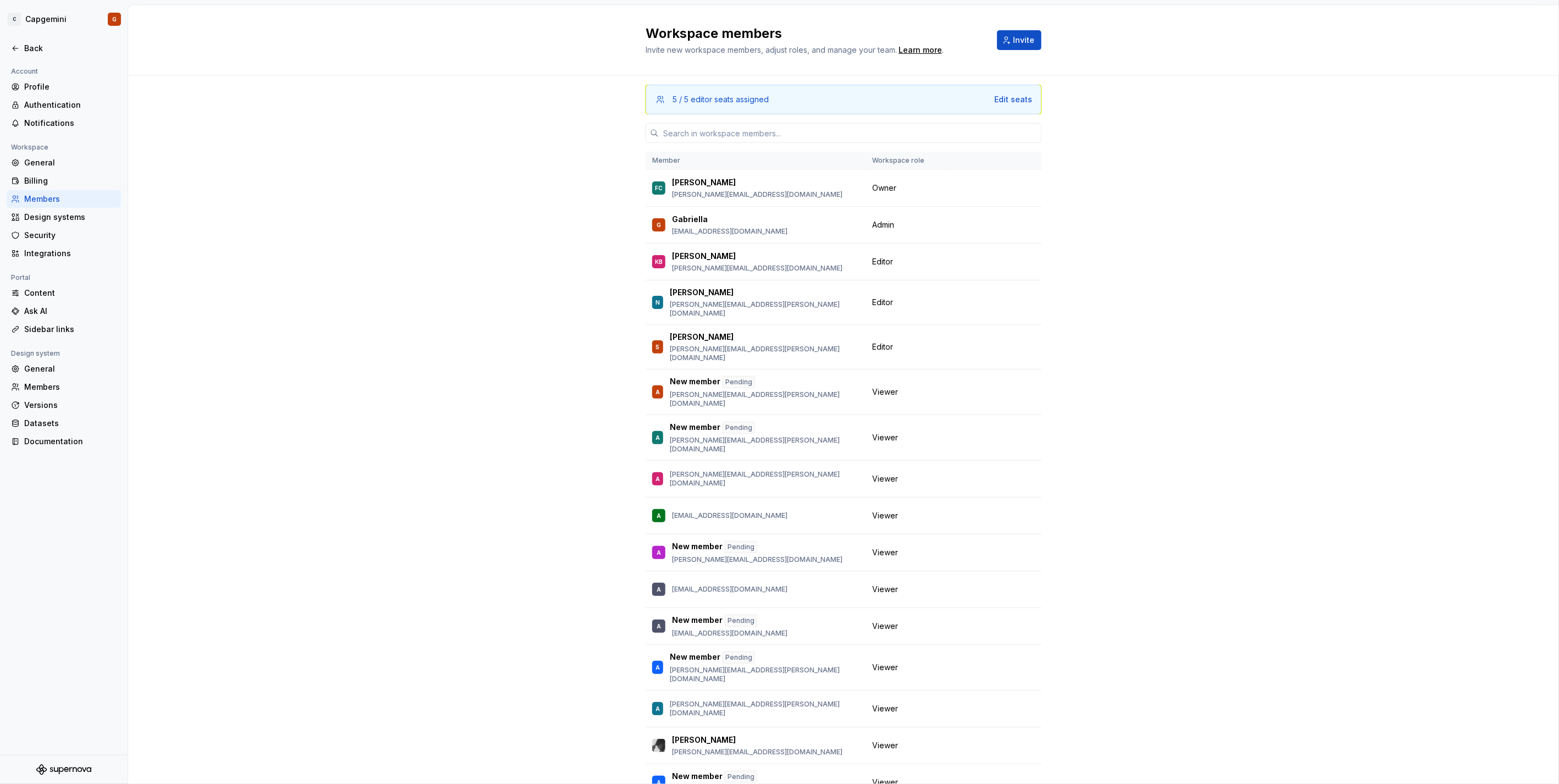
click at [776, 215] on div "5 / 5 editor seats assigned Edit seats Member Workspace role FC [PERSON_NAME] […" at bounding box center [843, 466] width 1431 height 779
click at [40, 44] on div "Back" at bounding box center [70, 48] width 92 height 11
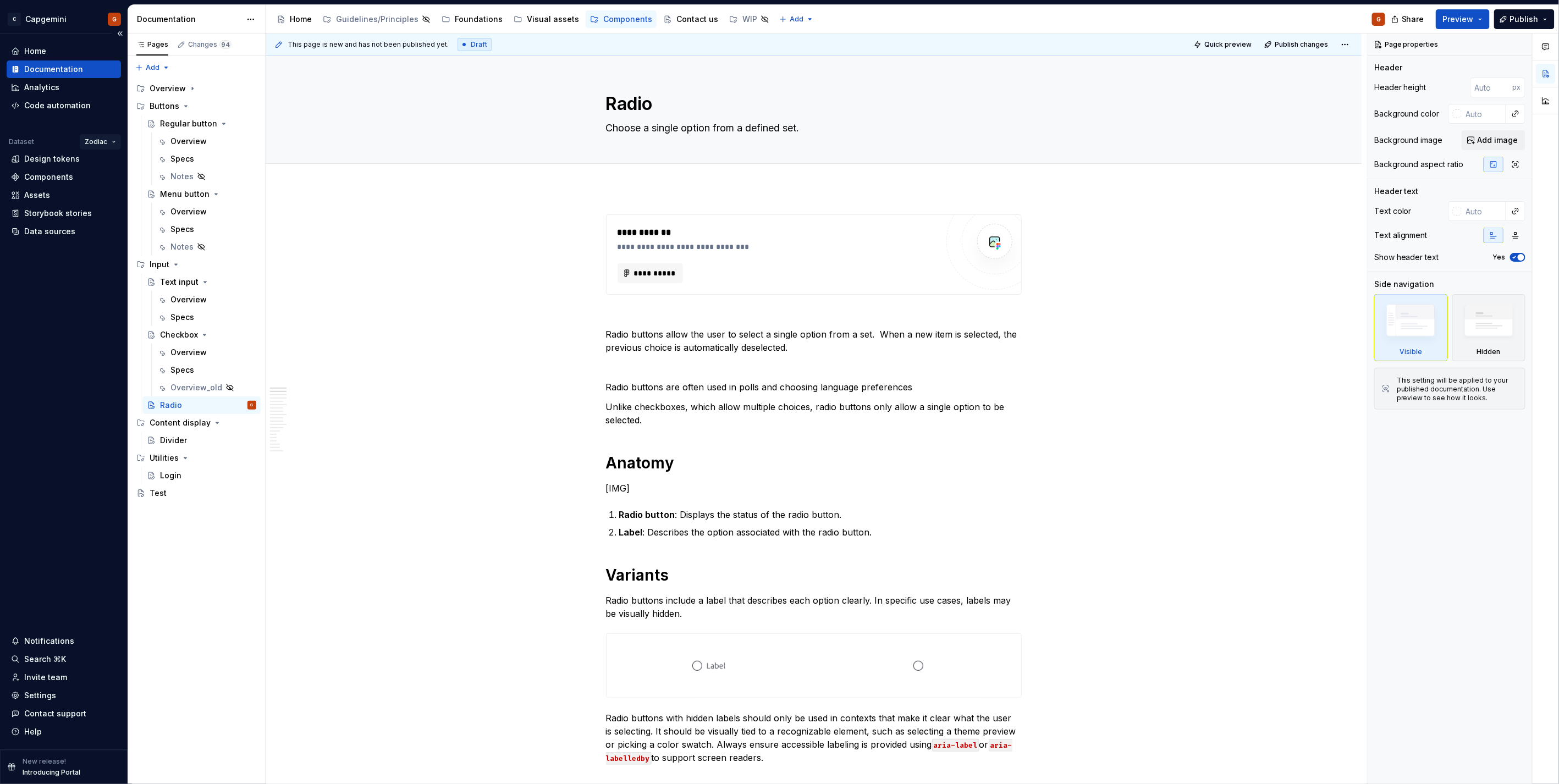
click at [107, 139] on html "C Capgemini G Home Documentation Analytics Code automation Dataset Zodiac Desig…" at bounding box center [780, 392] width 1559 height 784
click at [109, 160] on div "Capgemini" at bounding box center [145, 163] width 89 height 11
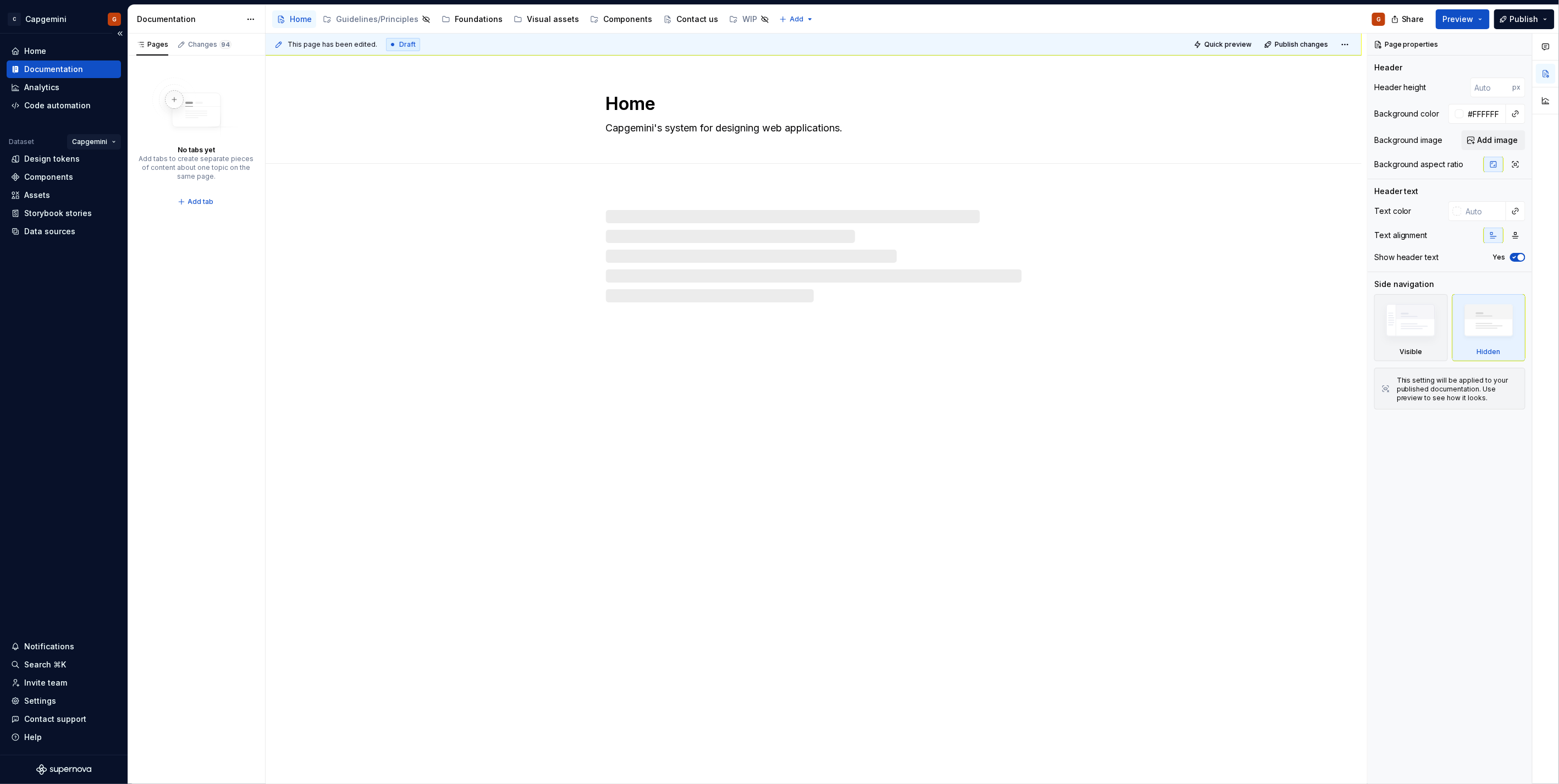
click at [107, 137] on html "C Capgemini G Home Documentation Analytics Code automation Dataset Capgemini De…" at bounding box center [780, 392] width 1559 height 784
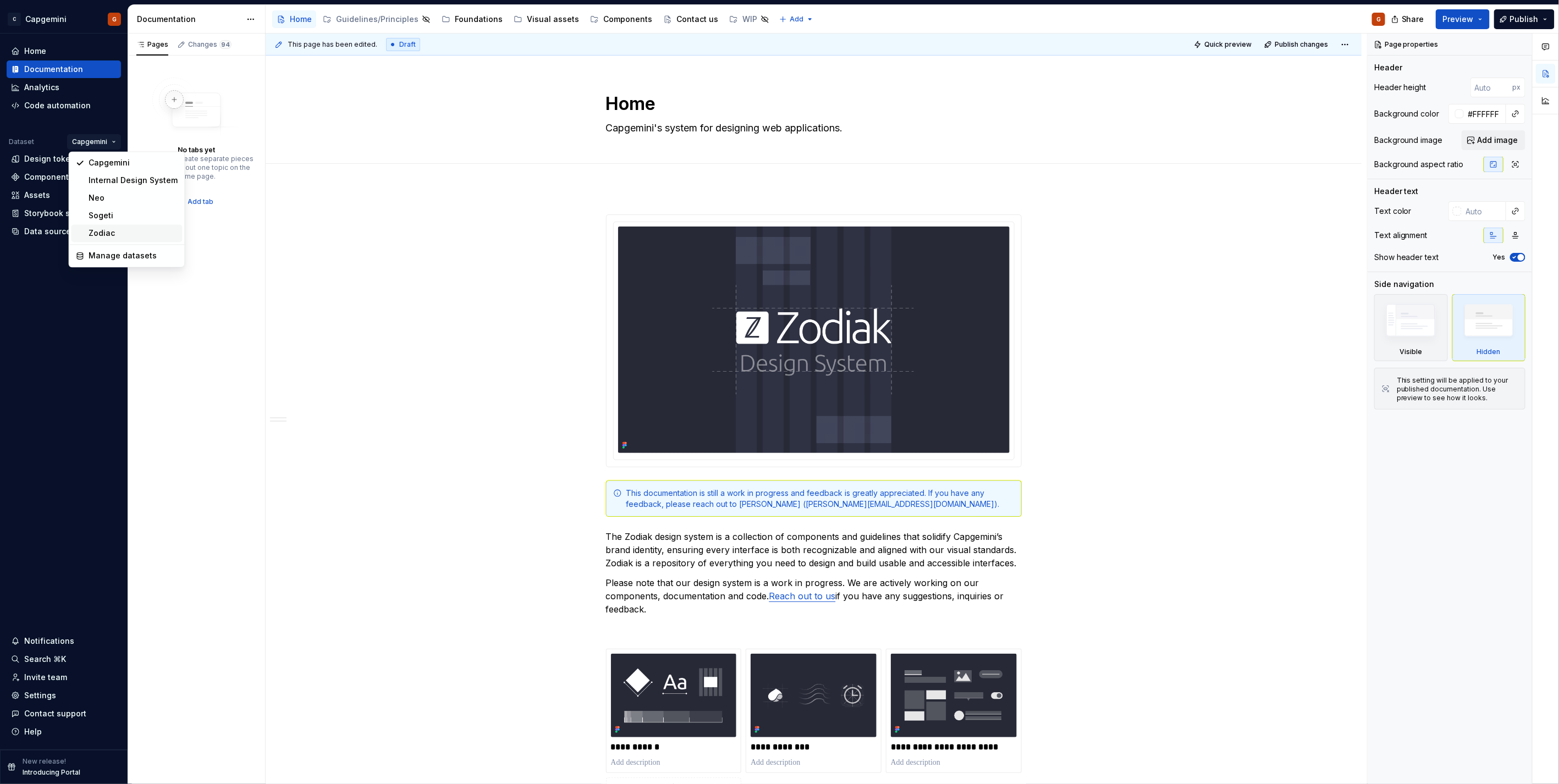
click at [118, 234] on div "Zodiac" at bounding box center [133, 233] width 89 height 11
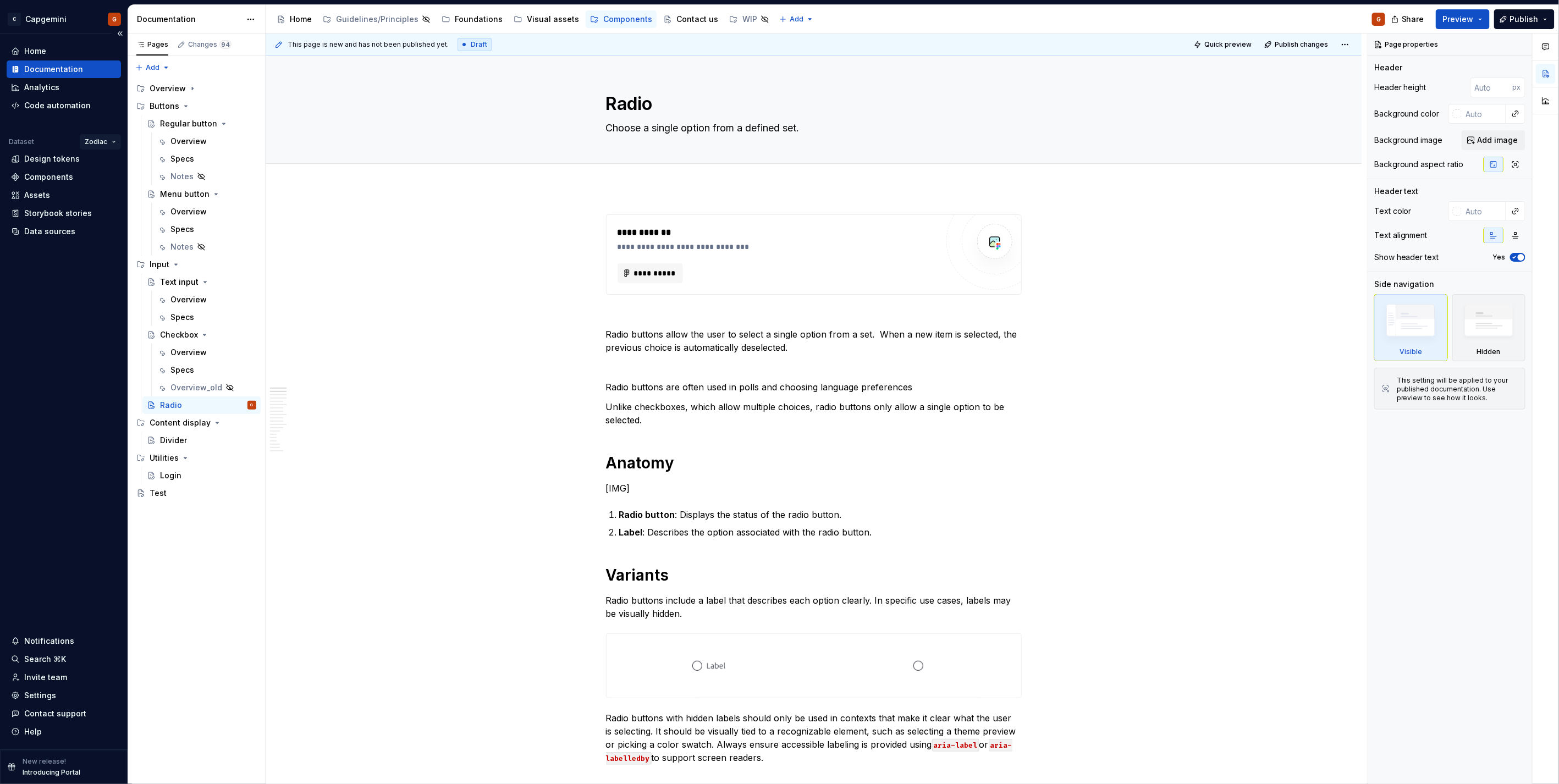
click at [116, 143] on html "C Capgemini G Home Documentation Analytics Code automation Dataset Zodiac Desig…" at bounding box center [780, 392] width 1559 height 784
click at [387, 225] on html "C Capgemini G Home Documentation Analytics Code automation Dataset Zodiac Desig…" at bounding box center [780, 392] width 1559 height 784
click at [115, 136] on html "C Capgemini G Home Documentation Analytics Code automation Dataset Zodiac Desig…" at bounding box center [780, 392] width 1559 height 784
click at [518, 309] on html "C Capgemini G Home Documentation Analytics Code automation Dataset Zodiac Desig…" at bounding box center [780, 392] width 1559 height 784
click at [44, 178] on div "Components" at bounding box center [48, 176] width 49 height 11
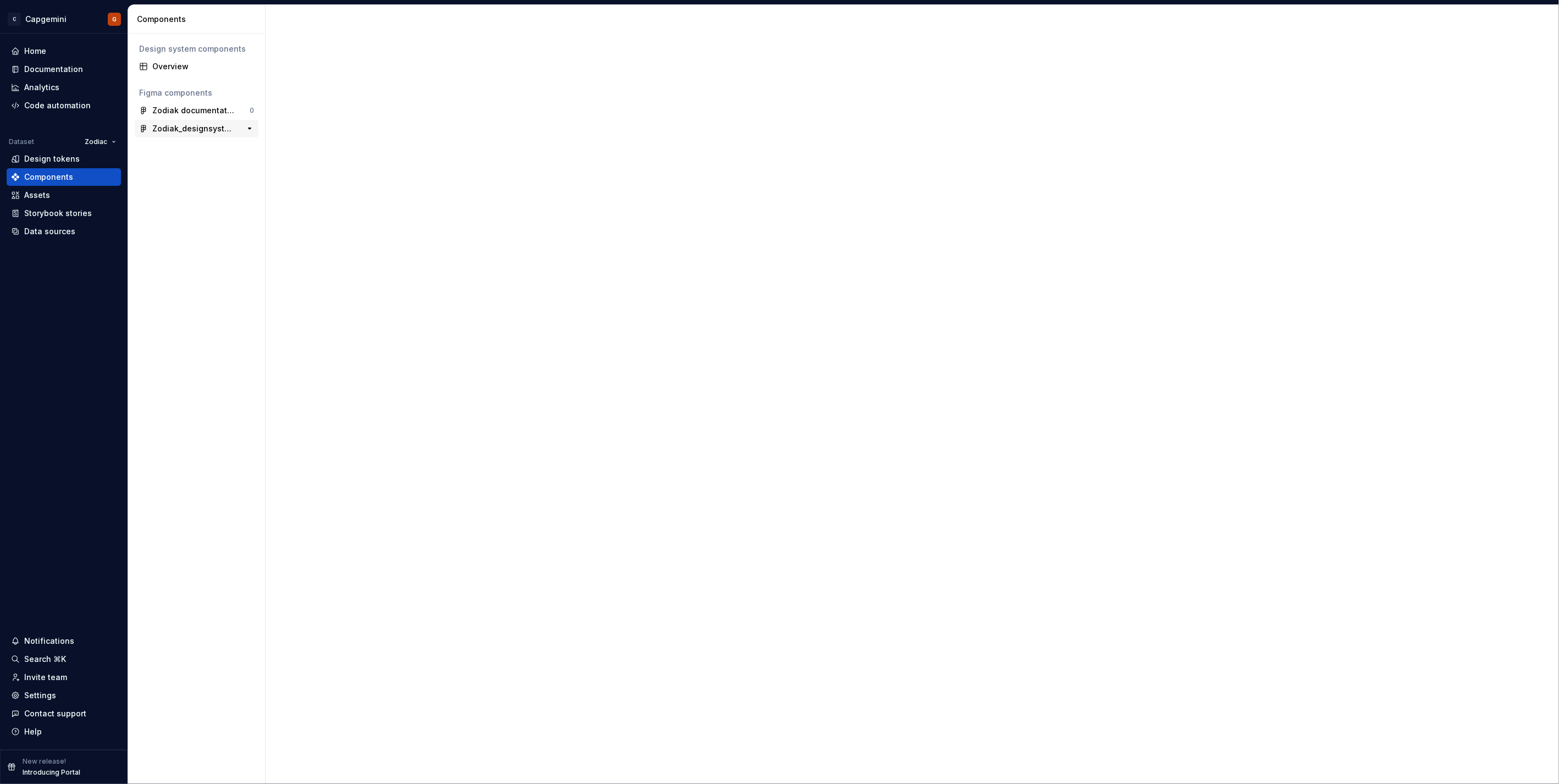
click at [188, 133] on div "Zodiak_designsystem 0" at bounding box center [197, 128] width 124 height 18
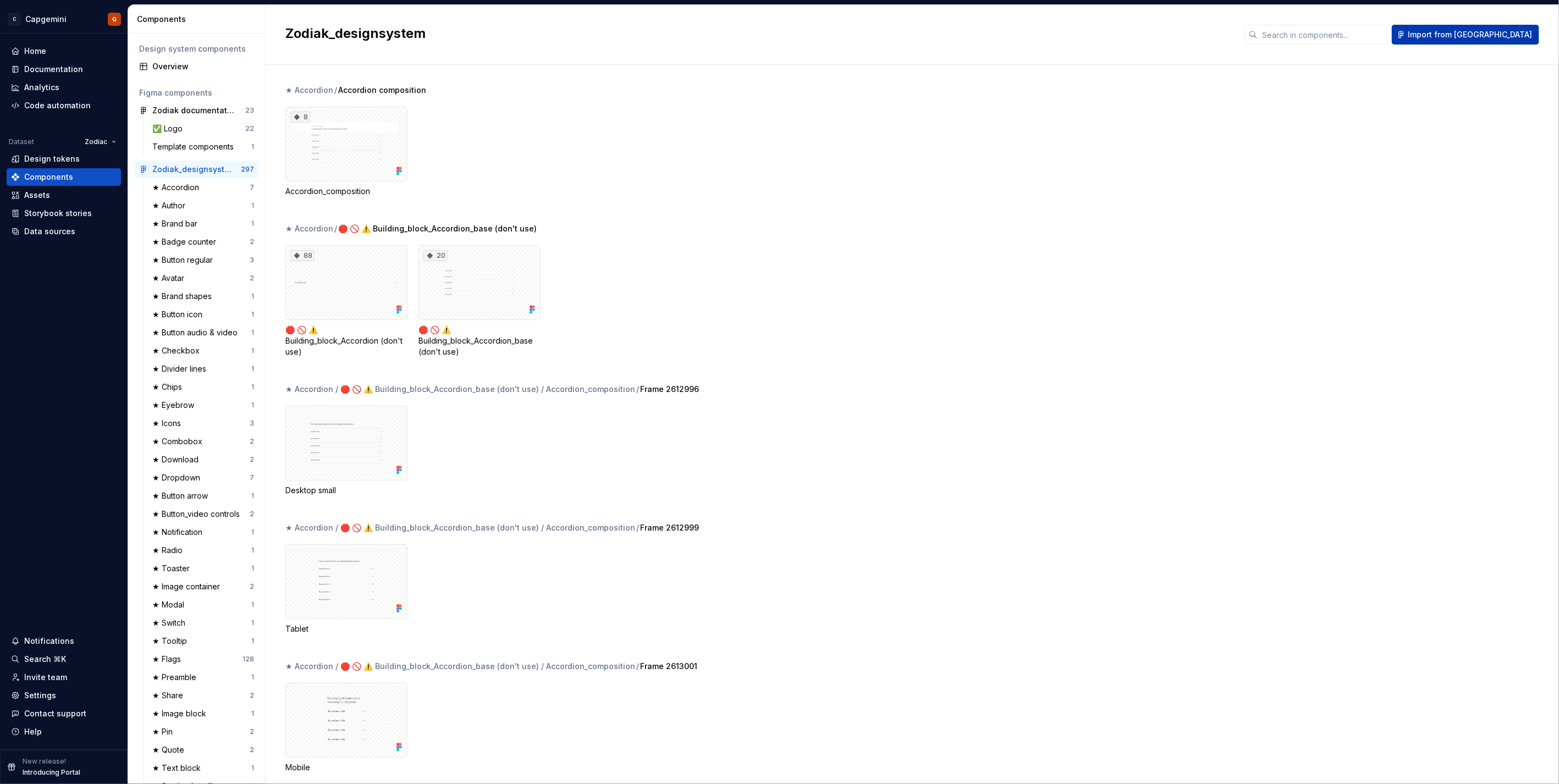
click at [776, 42] on button "Import from [GEOGRAPHIC_DATA]" at bounding box center [1465, 35] width 147 height 20
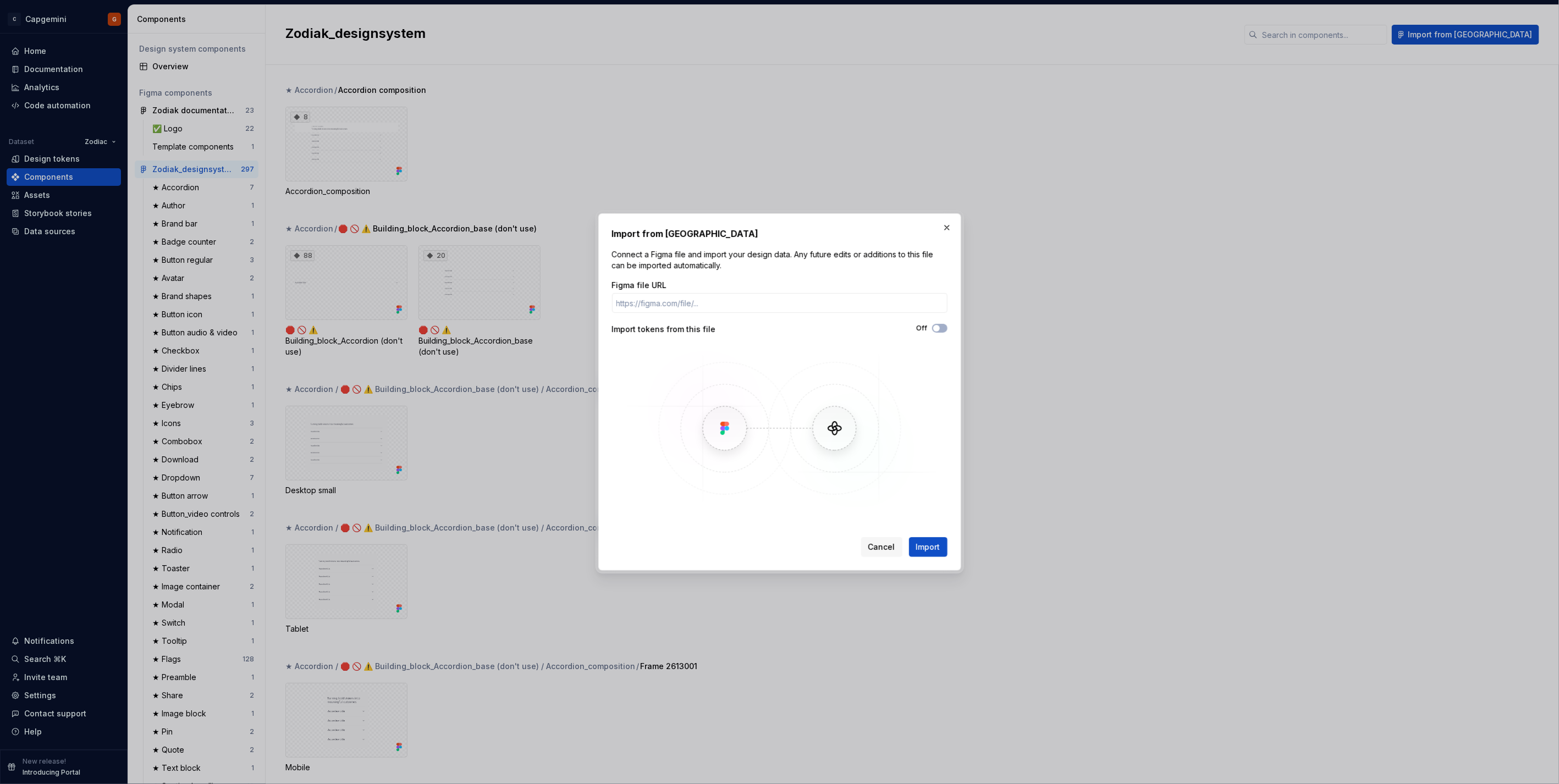
click at [645, 327] on div "Import tokens from this file" at bounding box center [696, 329] width 168 height 11
click at [776, 328] on div "Import tokens from this file" at bounding box center [696, 329] width 168 height 11
click at [776, 234] on button "button" at bounding box center [947, 228] width 16 height 16
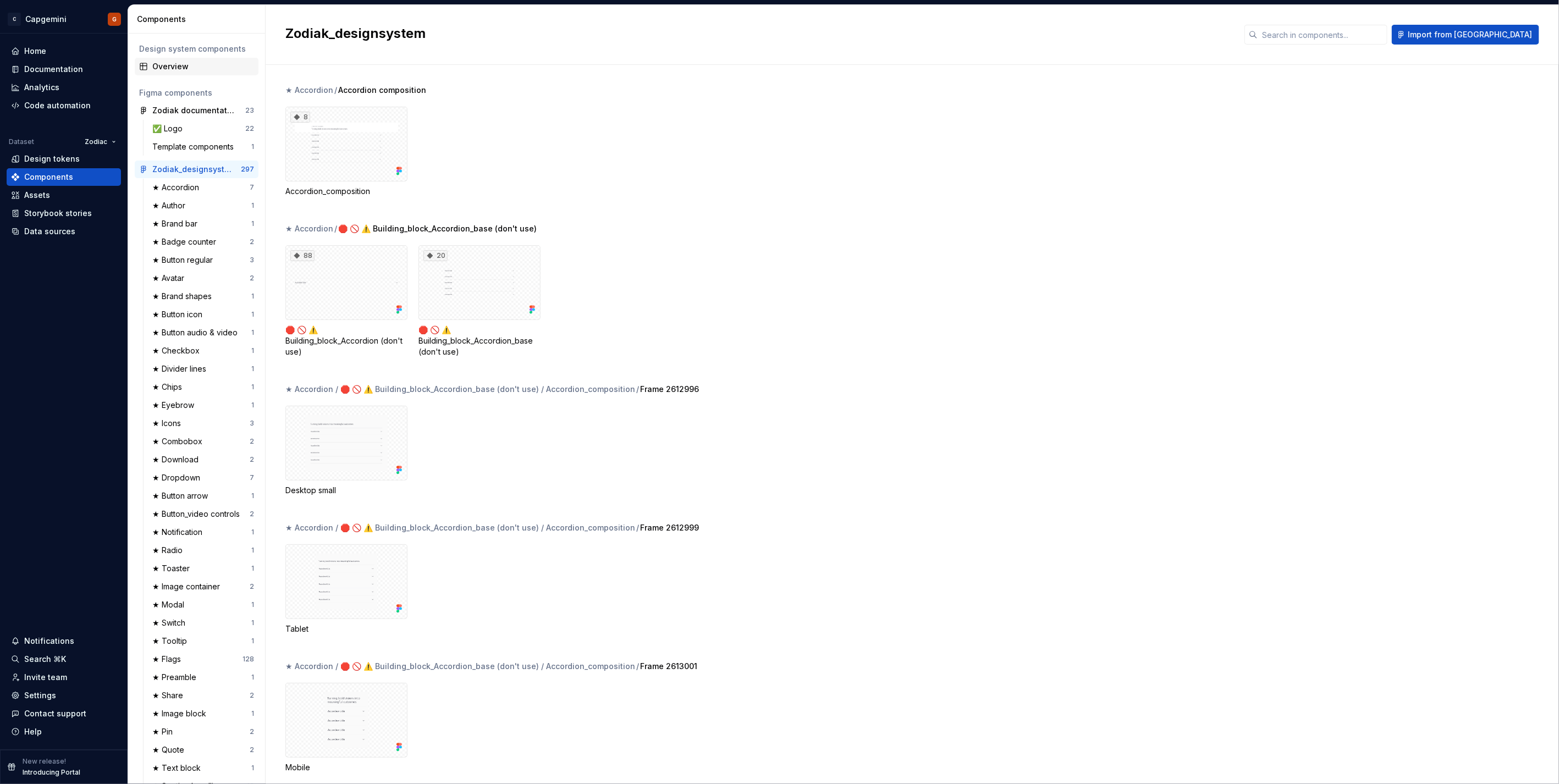
click at [180, 68] on div "Overview" at bounding box center [203, 66] width 102 height 11
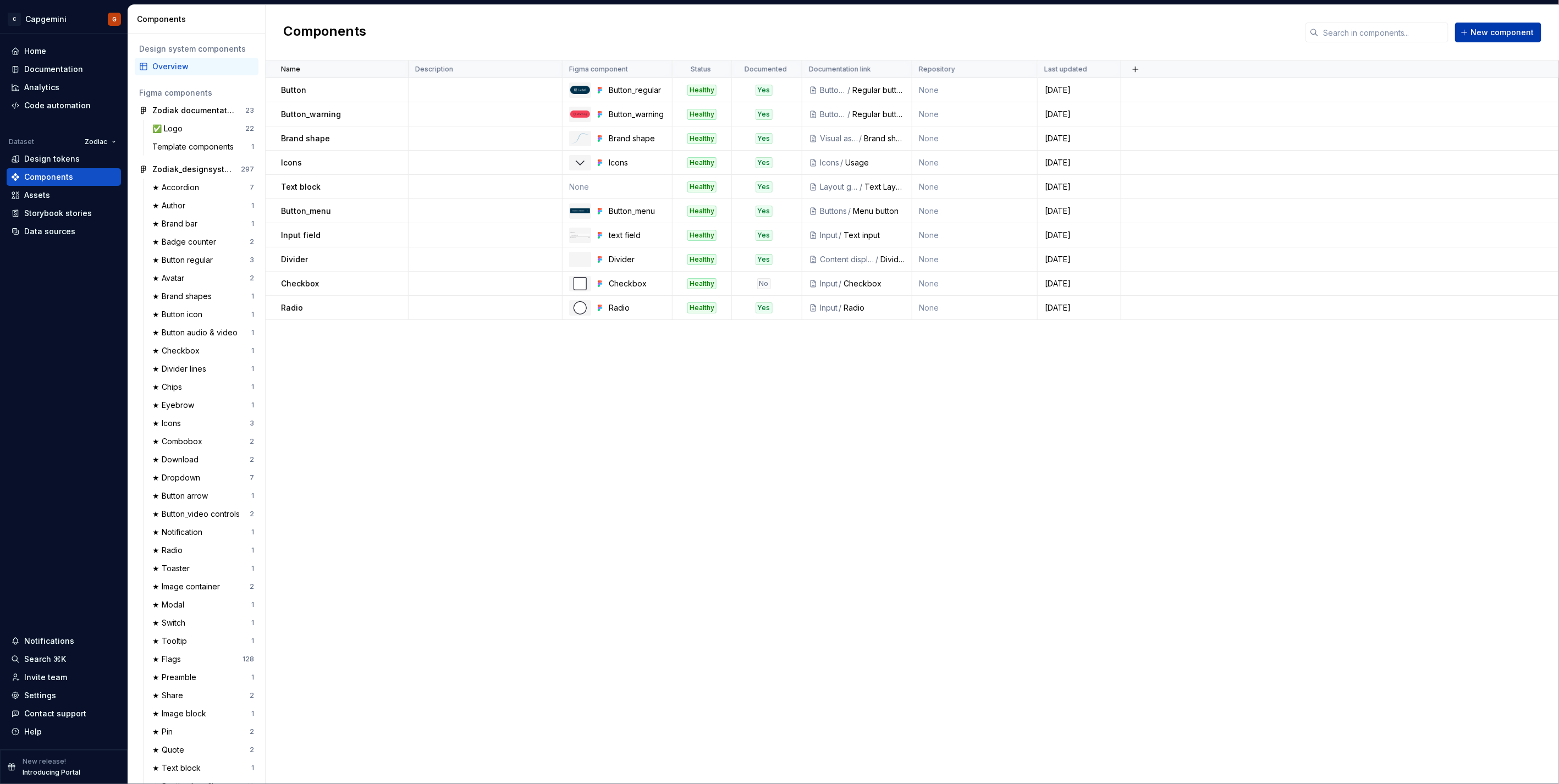
click at [776, 34] on span "New component" at bounding box center [1502, 32] width 63 height 11
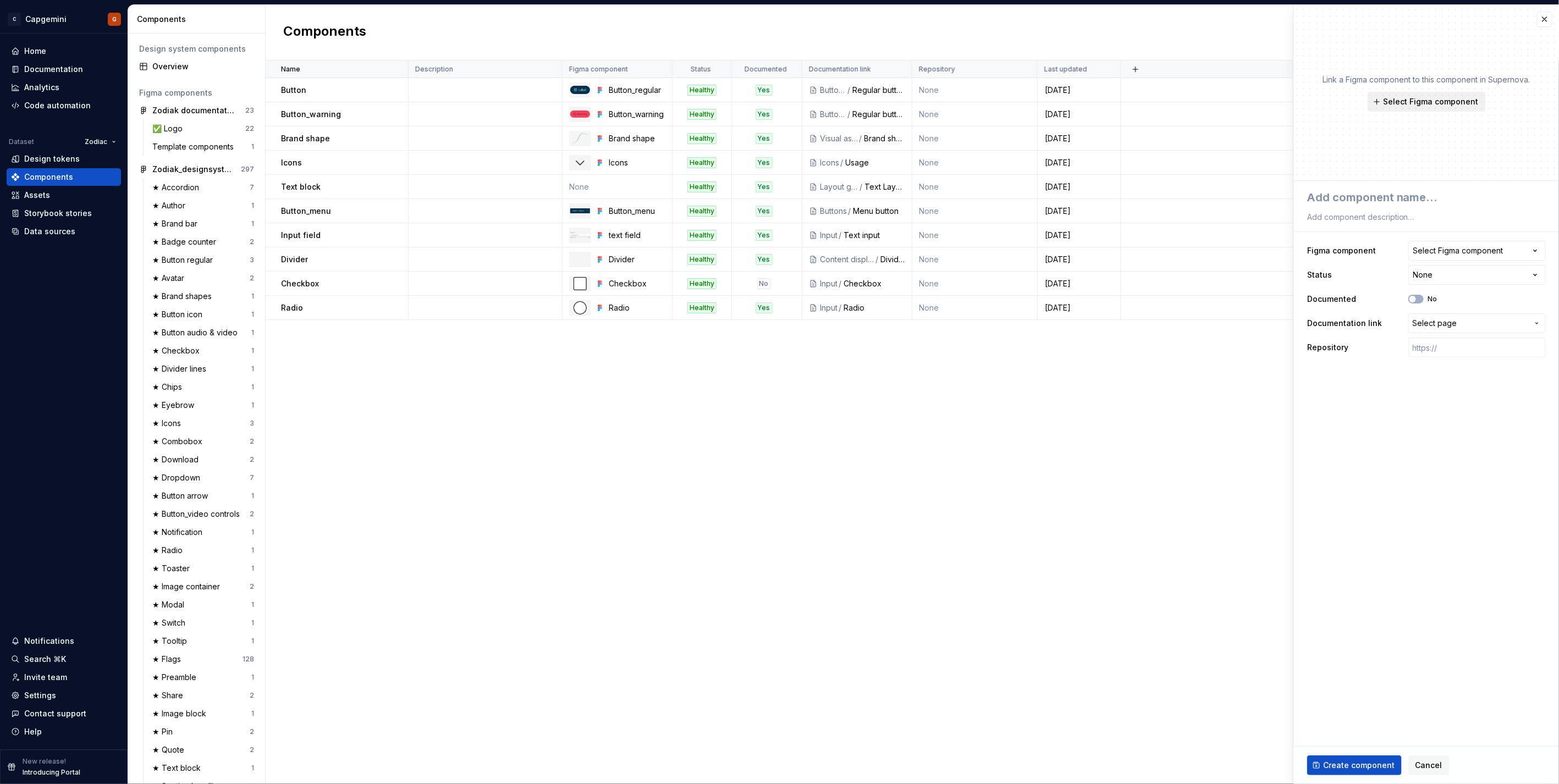
click at [776, 109] on button "Select Figma component" at bounding box center [1427, 102] width 119 height 20
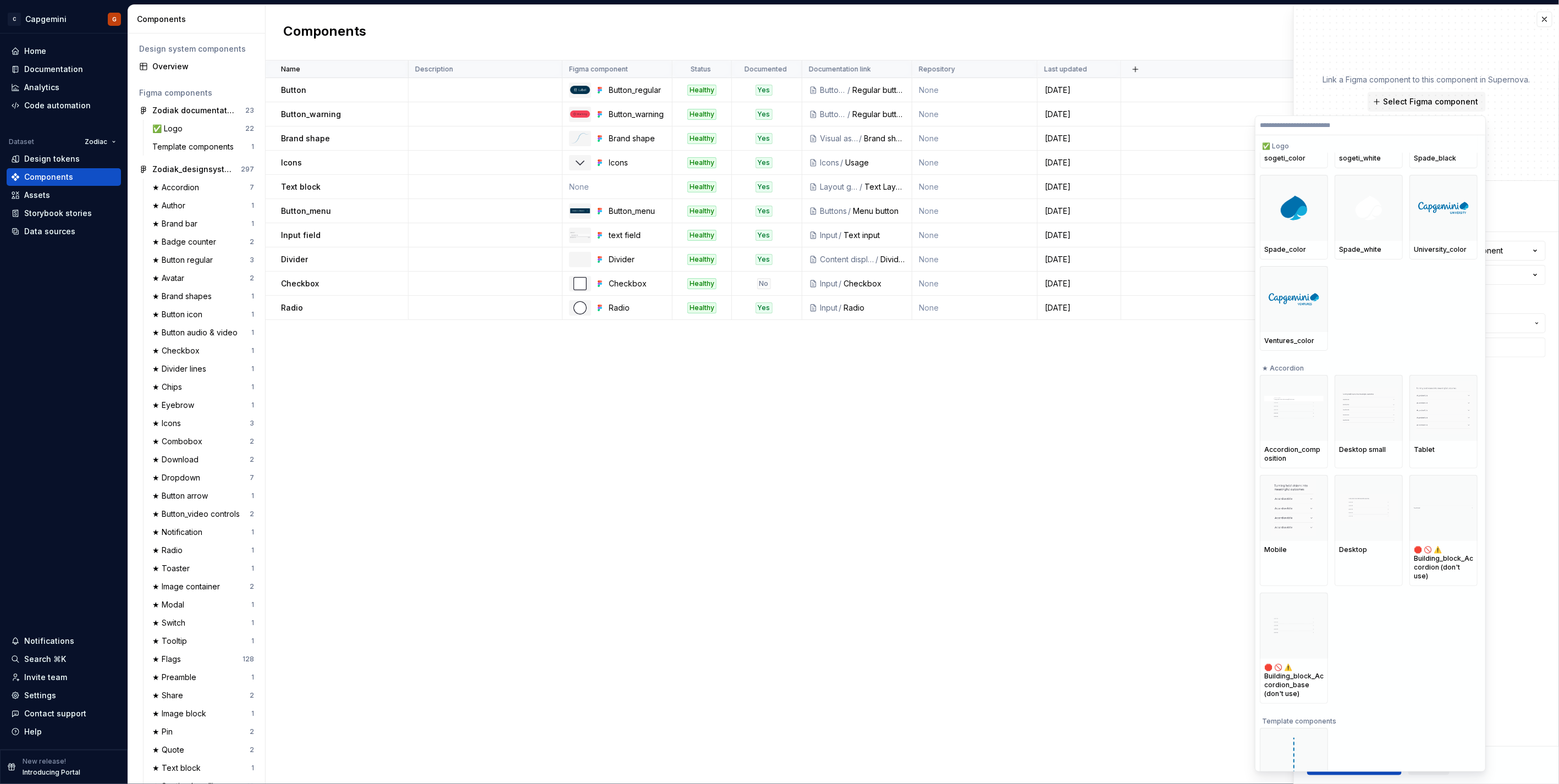
scroll to position [794, 0]
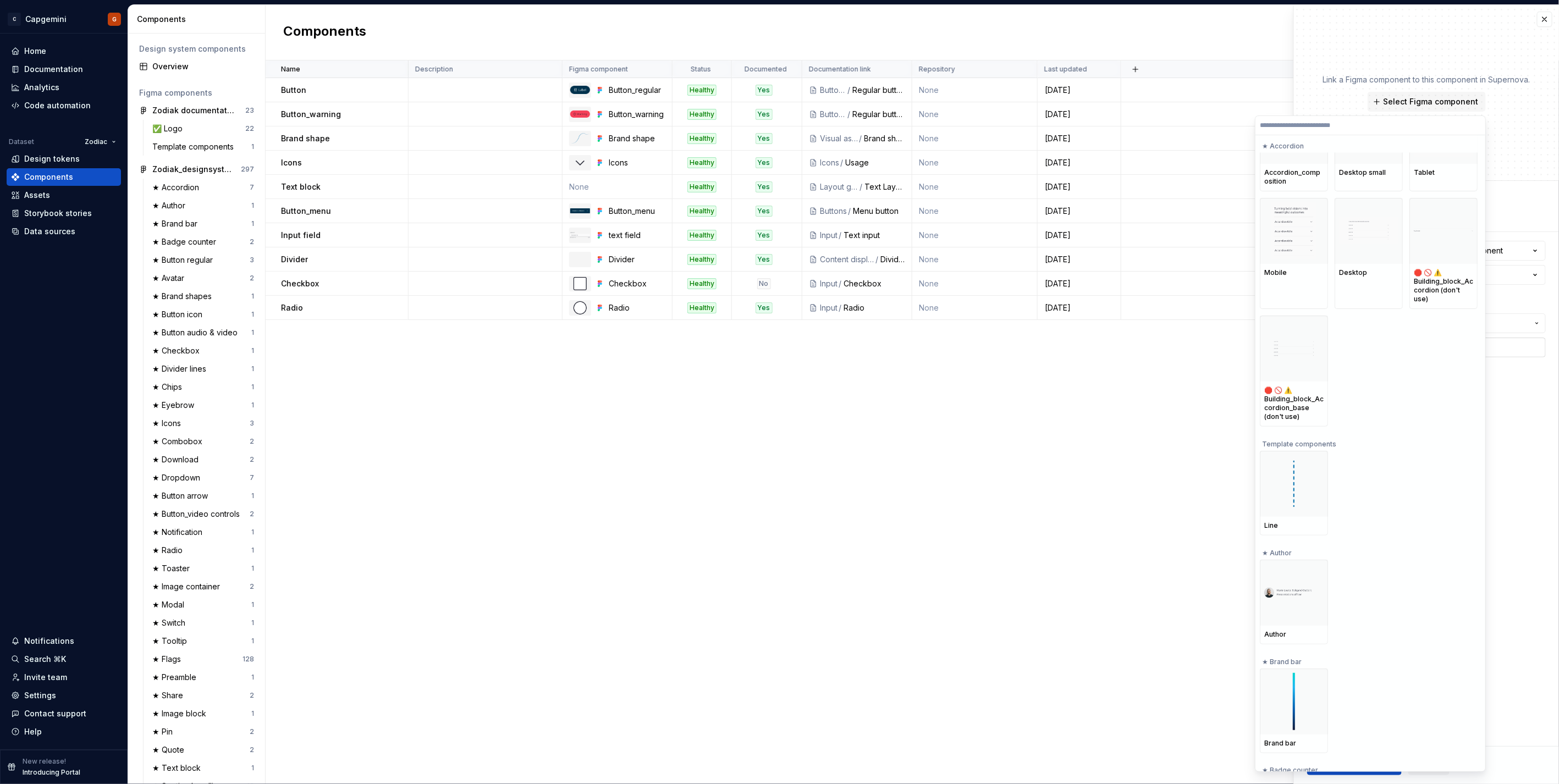
click at [776, 350] on input "text" at bounding box center [1477, 347] width 137 height 20
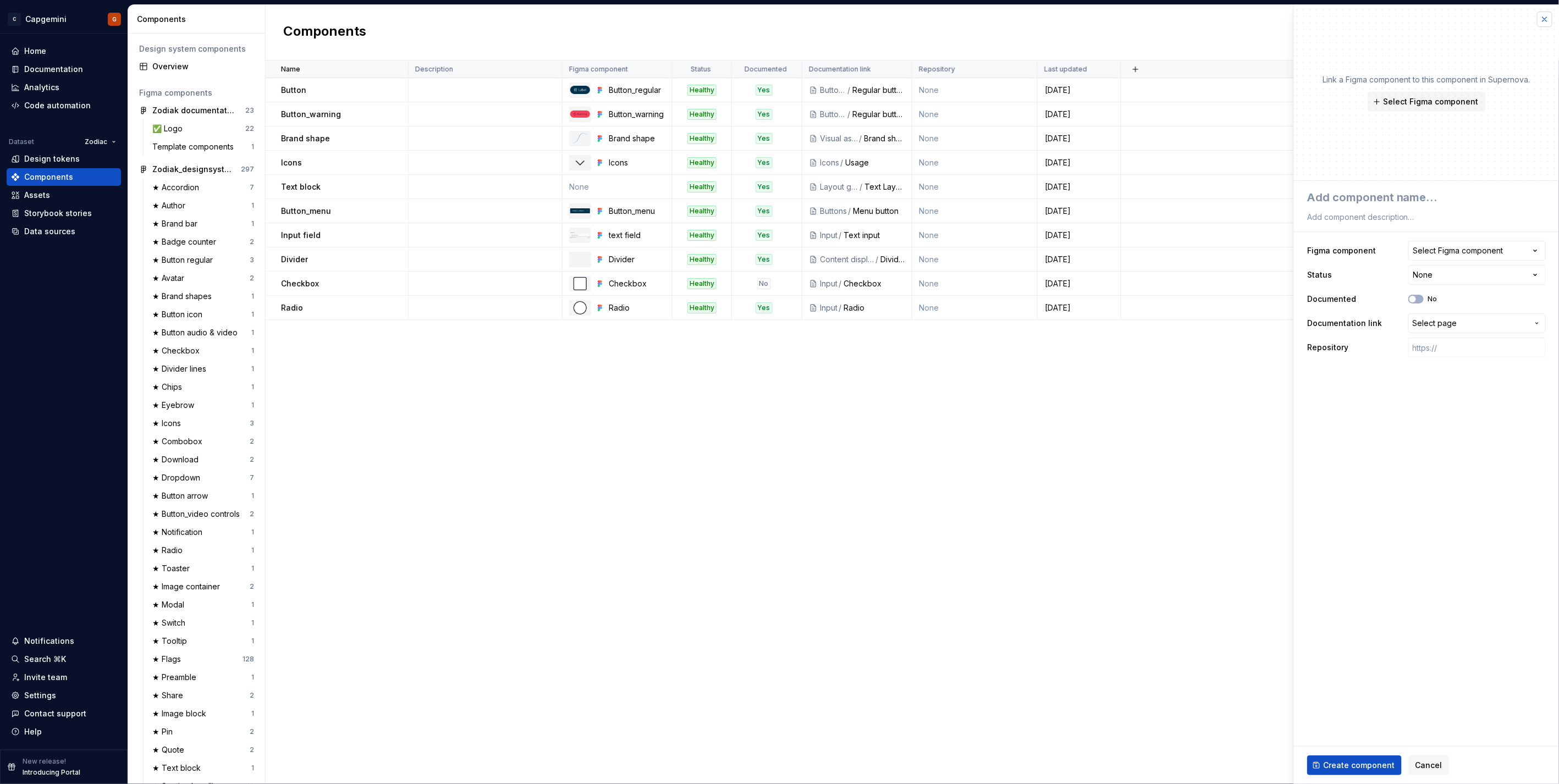
click at [776, 15] on button "button" at bounding box center [1545, 20] width 16 height 16
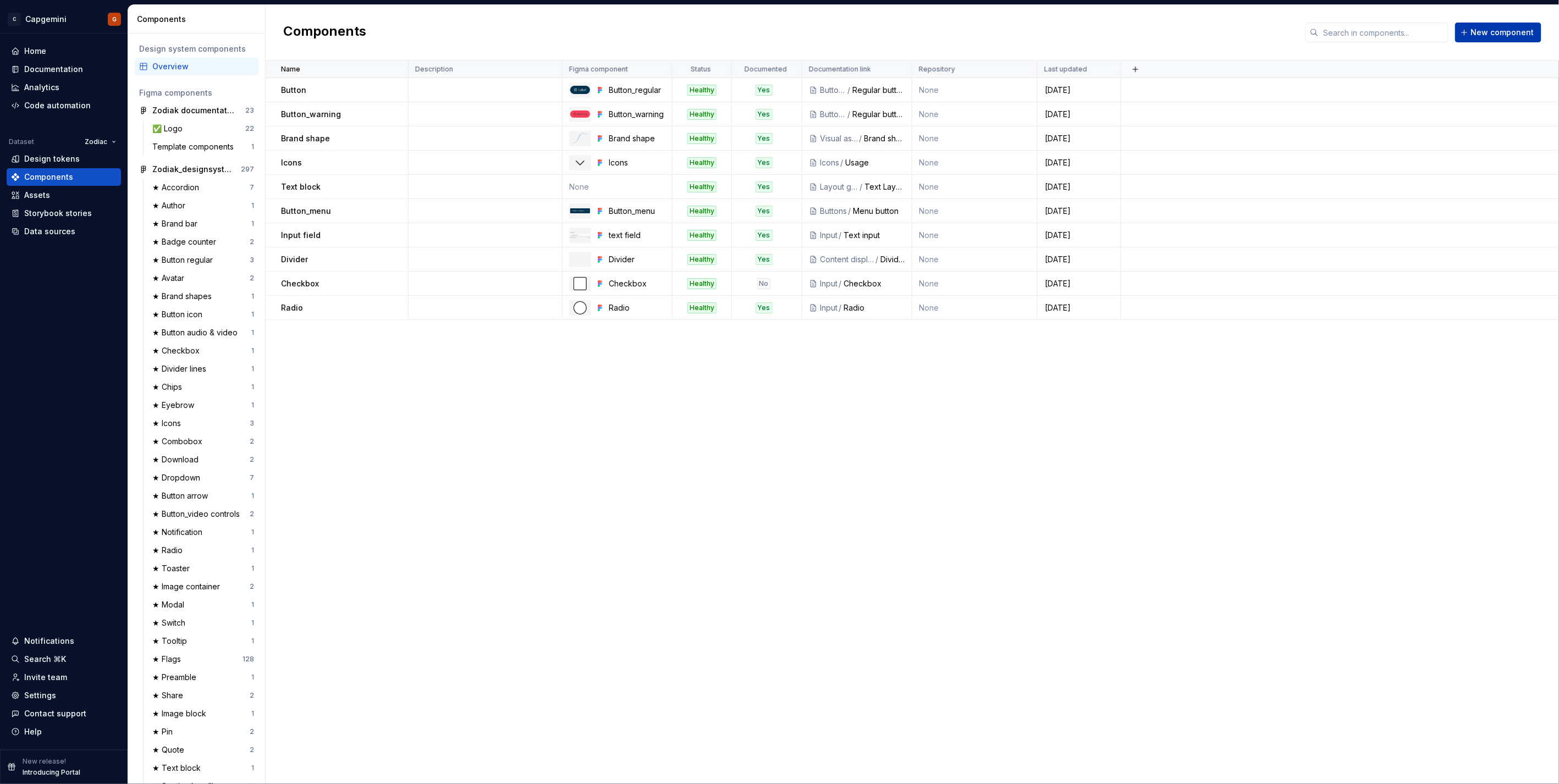
click at [776, 37] on span "New component" at bounding box center [1502, 32] width 63 height 11
type textarea "*"
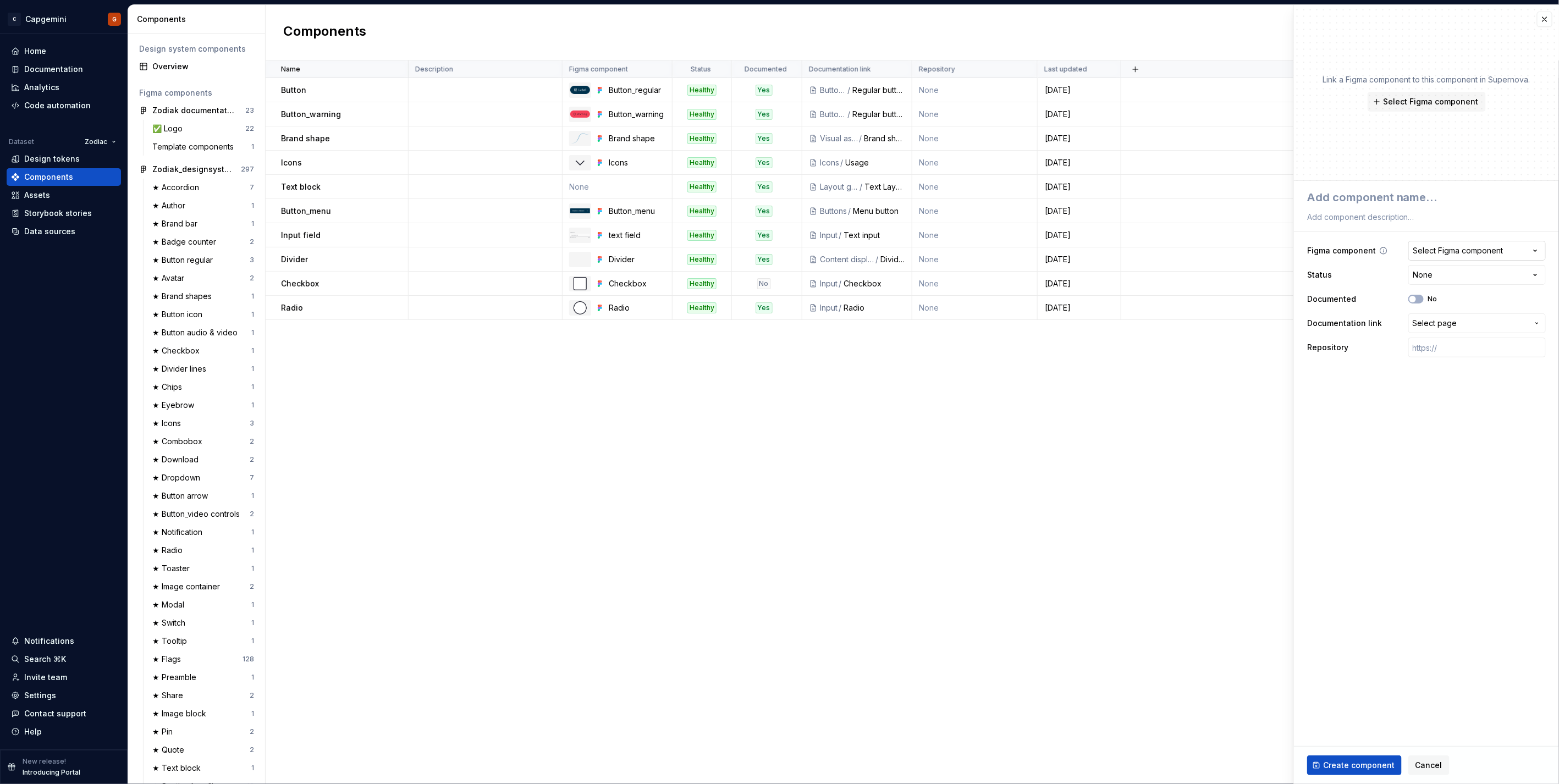
click at [776, 254] on div "Select Figma component" at bounding box center [1458, 251] width 90 height 11
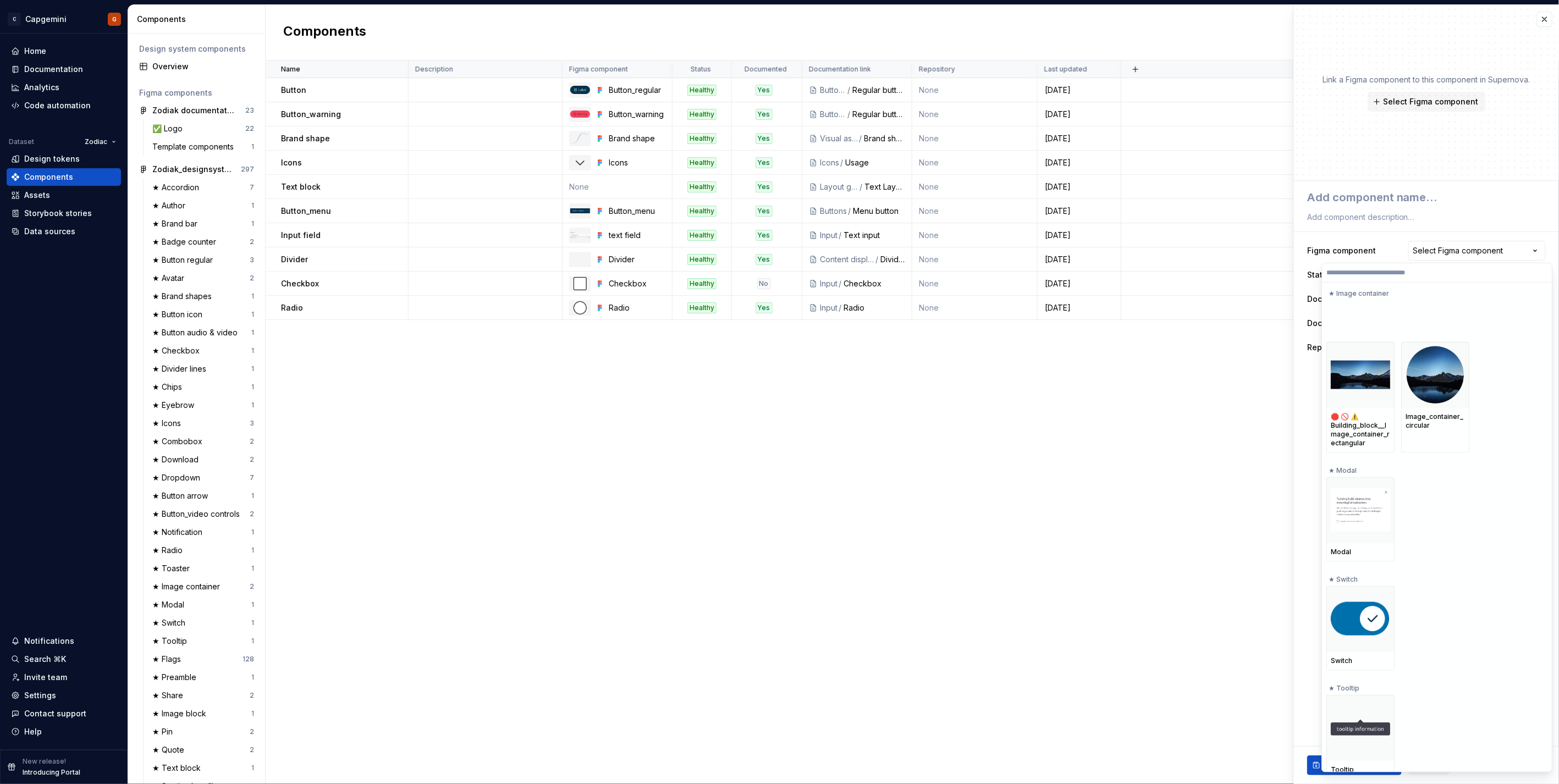
scroll to position [3421, 0]
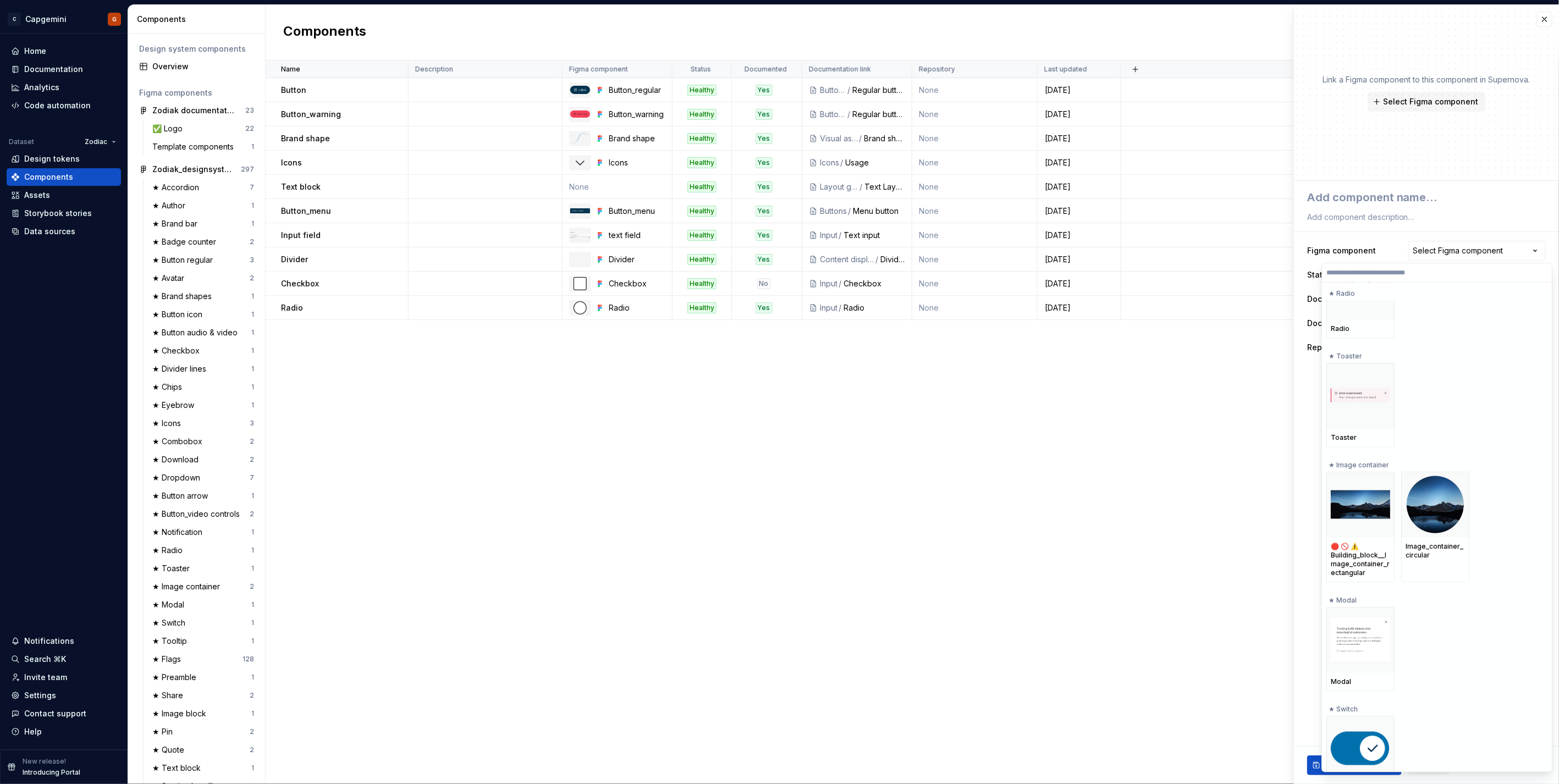
drag, startPoint x: 1502, startPoint y: 506, endPoint x: 1482, endPoint y: 350, distance: 157.3
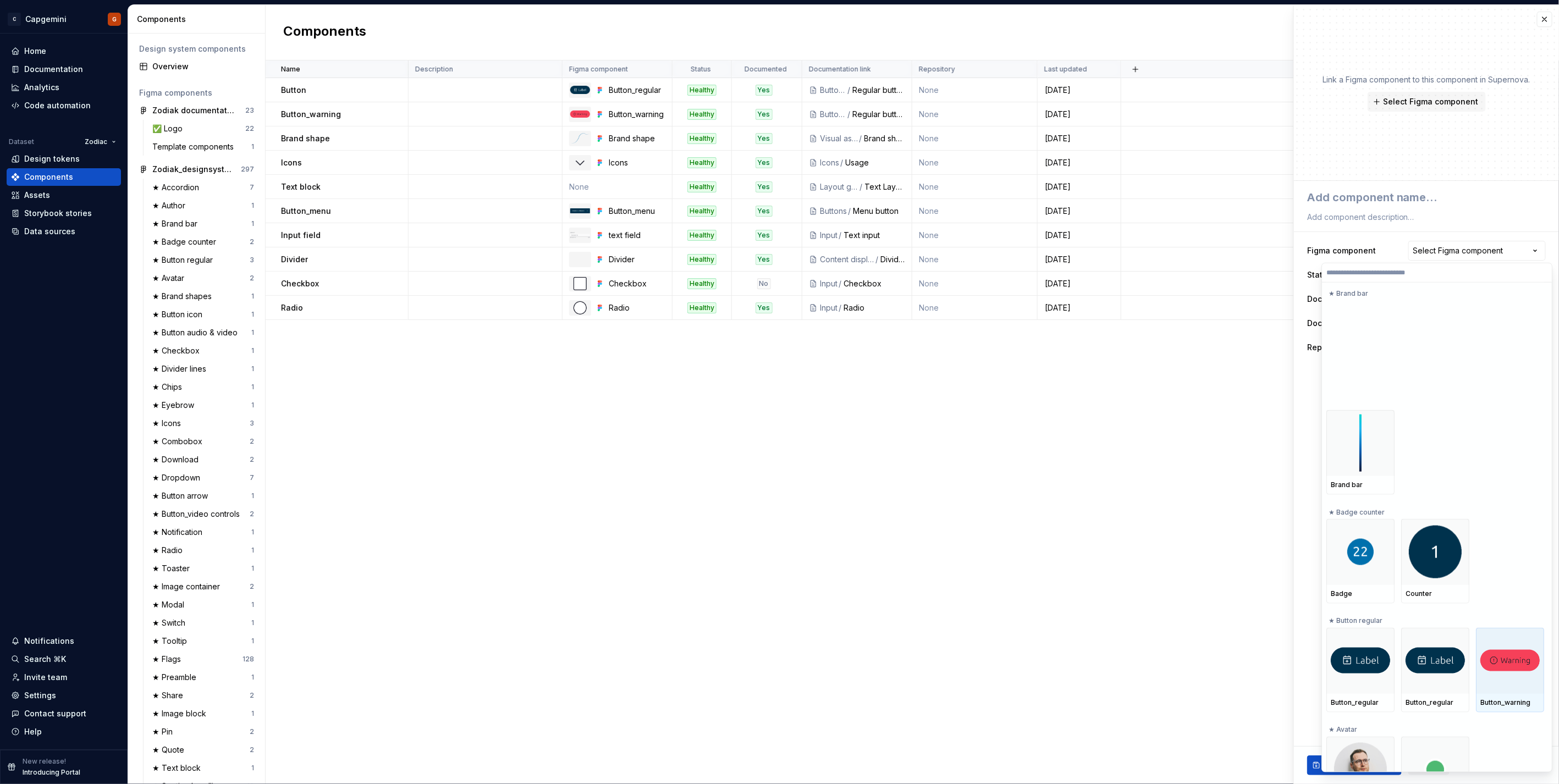
scroll to position [1100, 0]
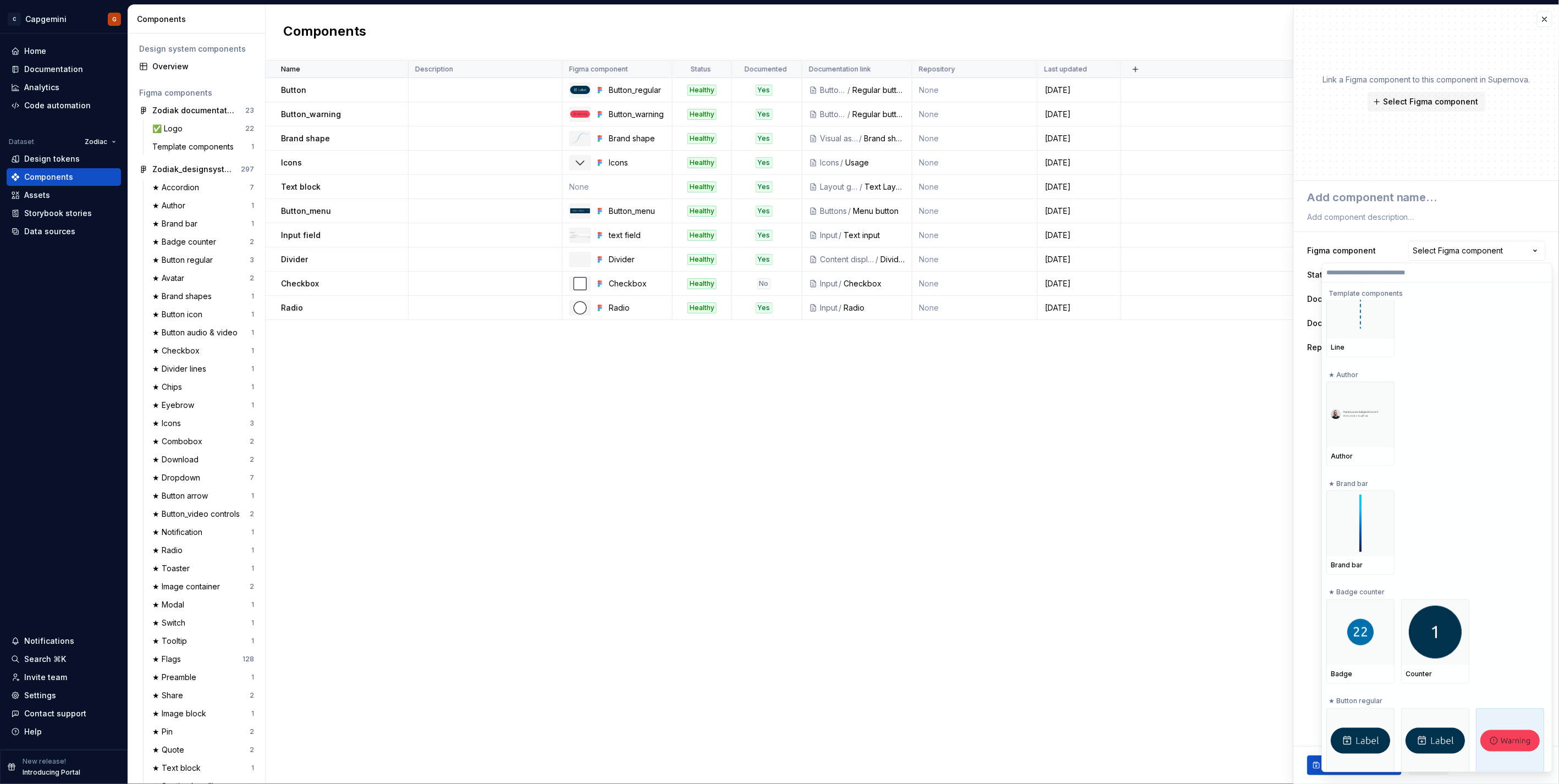
click at [776, 196] on html "C Capgemini G Home Documentation Analytics Code automation Dataset Zodiac Desig…" at bounding box center [780, 392] width 1559 height 784
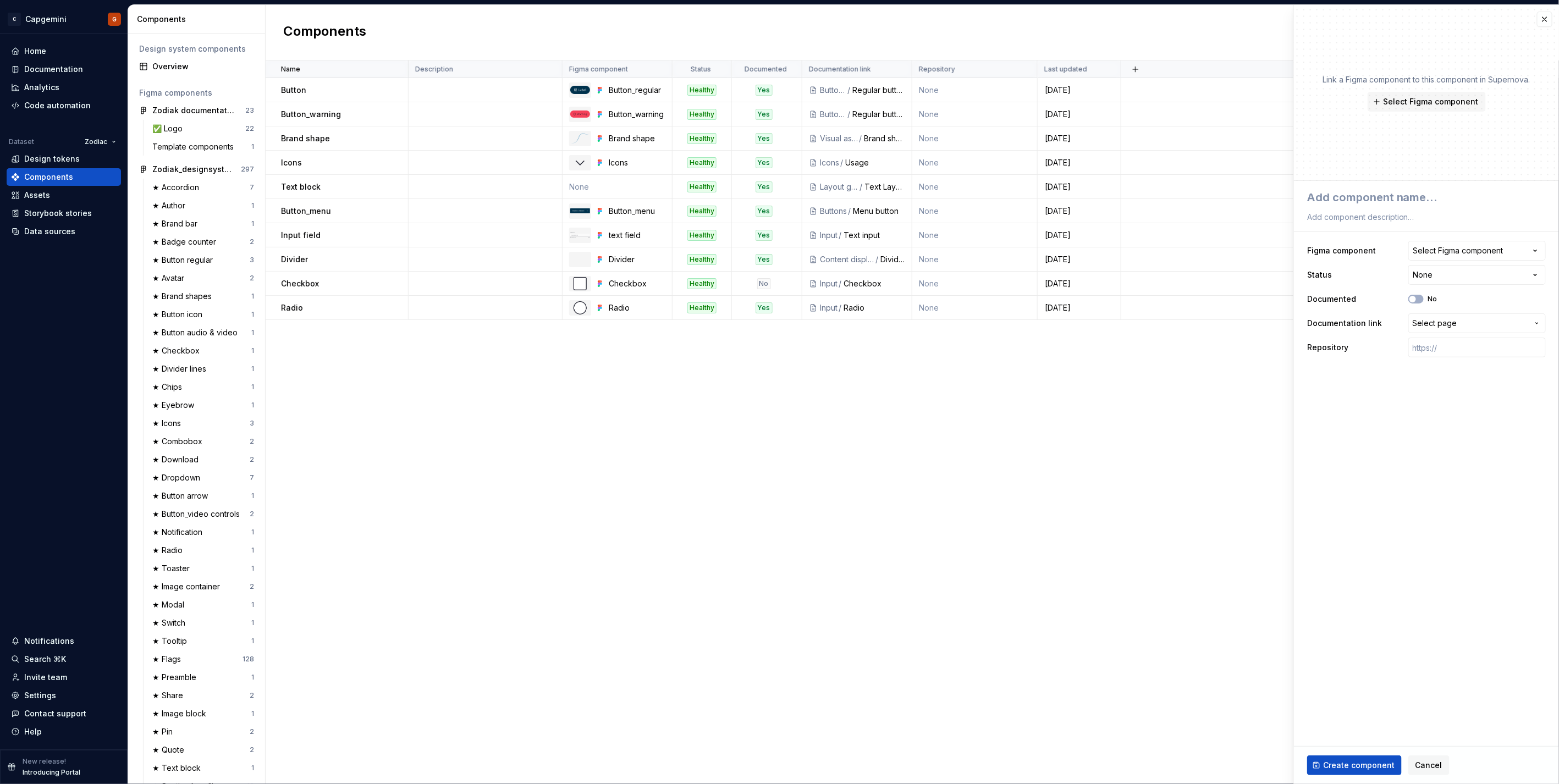
click at [776, 238] on div "**********" at bounding box center [1426, 299] width 238 height 121
click at [776, 257] on button "Select Figma component" at bounding box center [1477, 251] width 137 height 20
type input "*******"
drag, startPoint x: 1356, startPoint y: 271, endPoint x: 1322, endPoint y: 275, distance: 34.2
click at [776, 275] on input "*******" at bounding box center [1437, 273] width 230 height 9
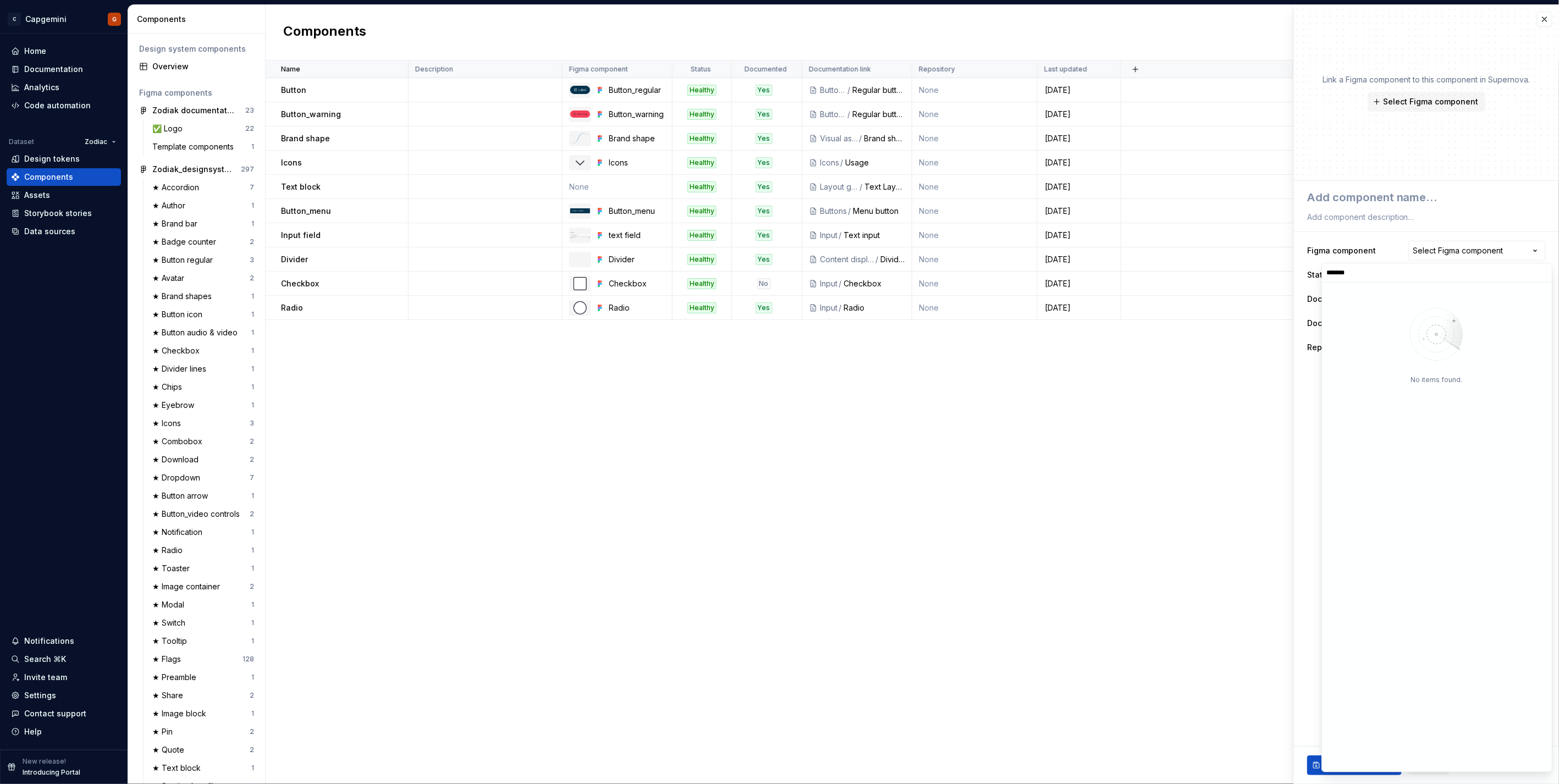
click at [776, 272] on input "*******" at bounding box center [1437, 273] width 230 height 9
type textarea "*"
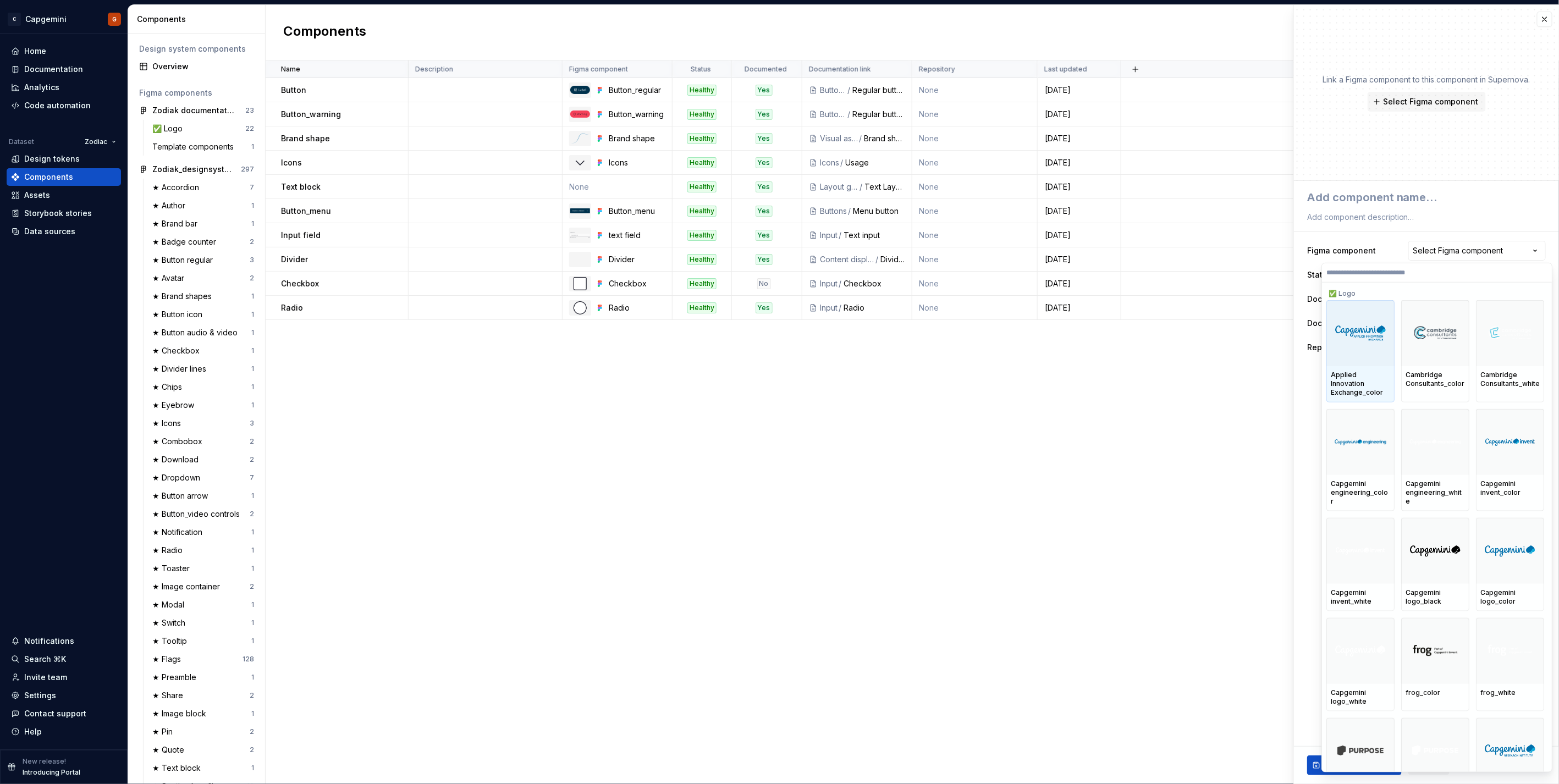
click at [776, 235] on html "C Capgemini G Home Documentation Analytics Code automation Dataset Zodiac Desig…" at bounding box center [780, 392] width 1559 height 784
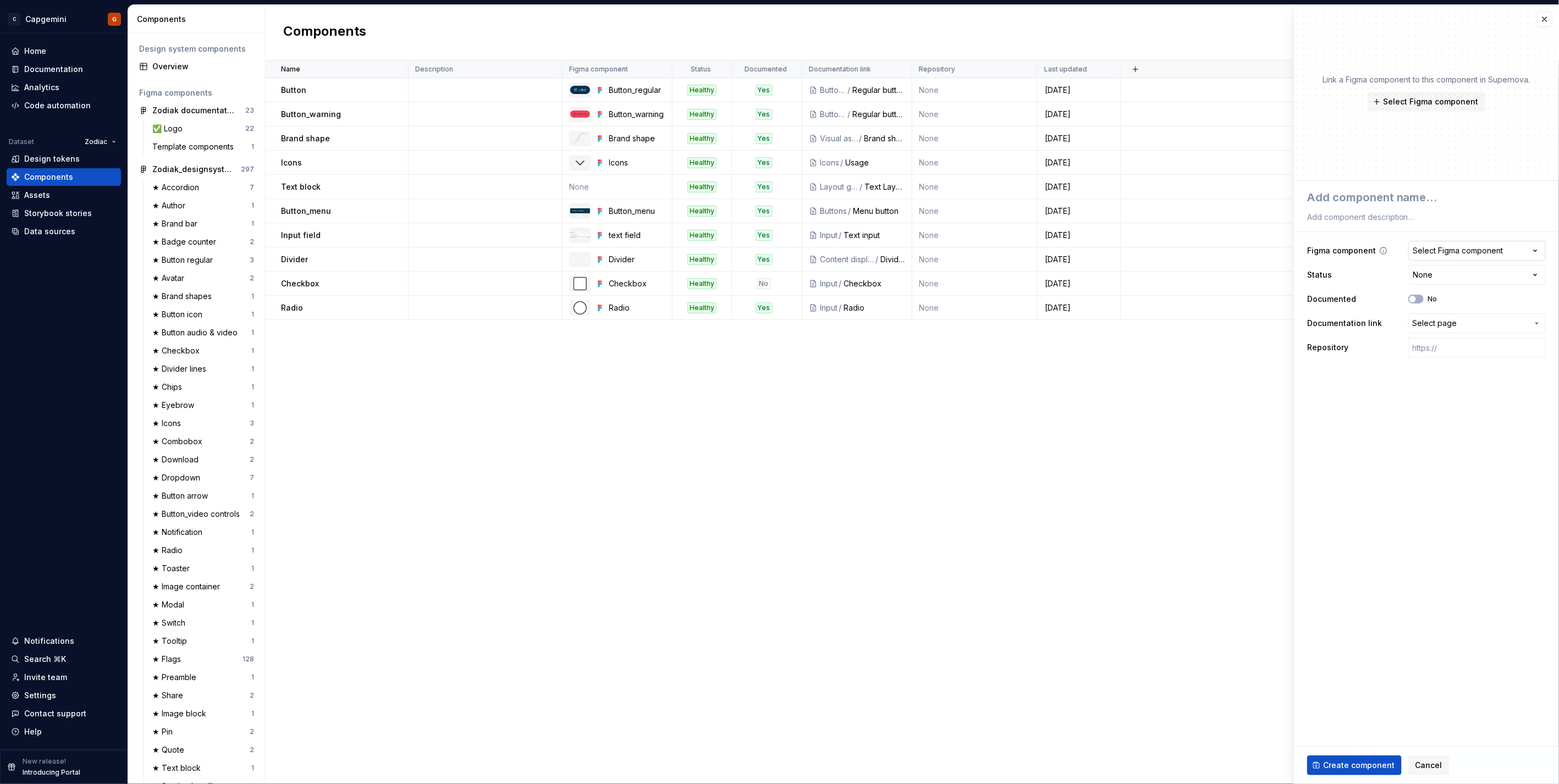
click at [776, 256] on div "Select Figma component" at bounding box center [1458, 251] width 90 height 11
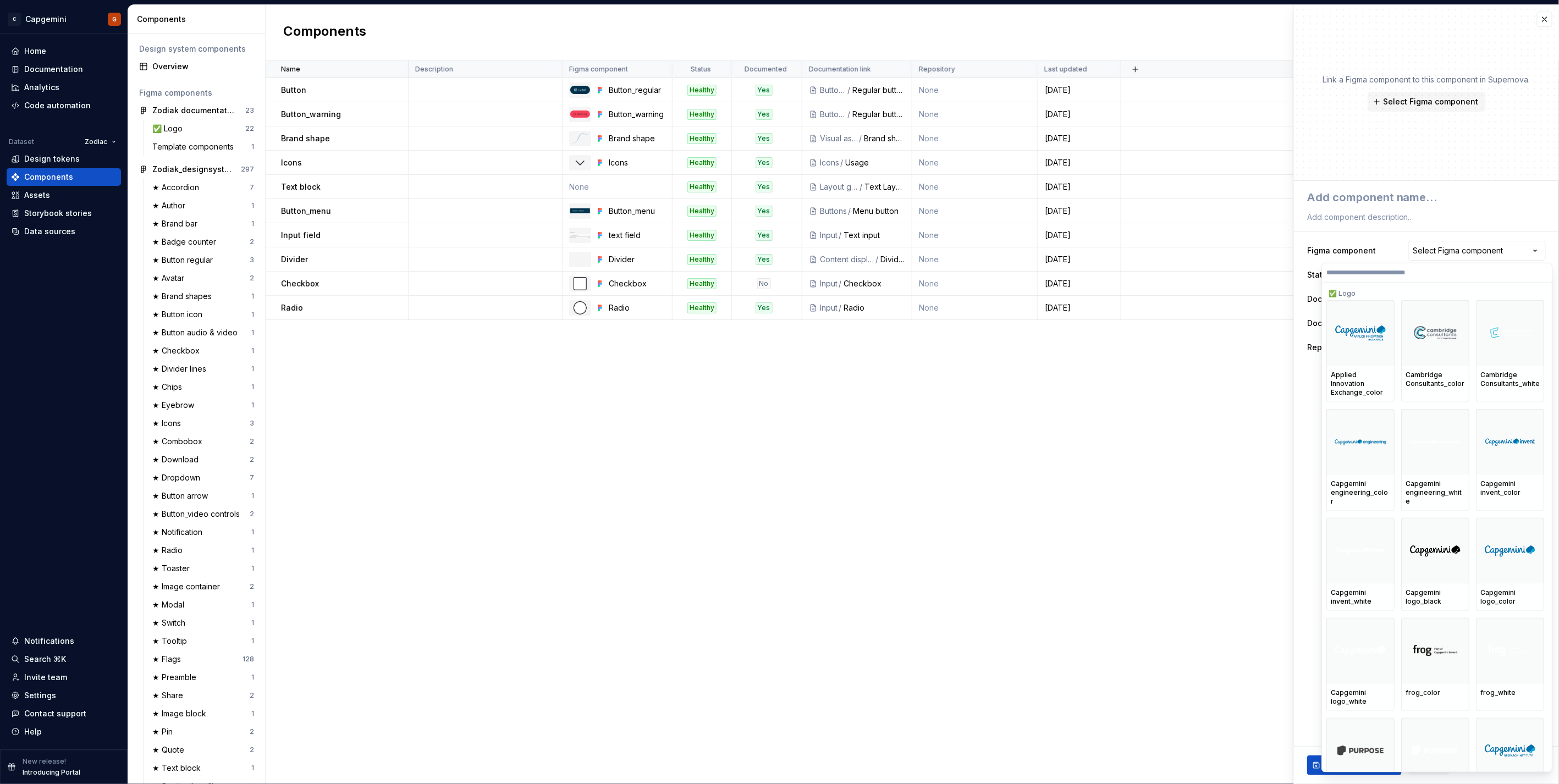
click at [776, 277] on label at bounding box center [1437, 273] width 230 height 20
click at [776, 277] on input "search" at bounding box center [1437, 273] width 230 height 9
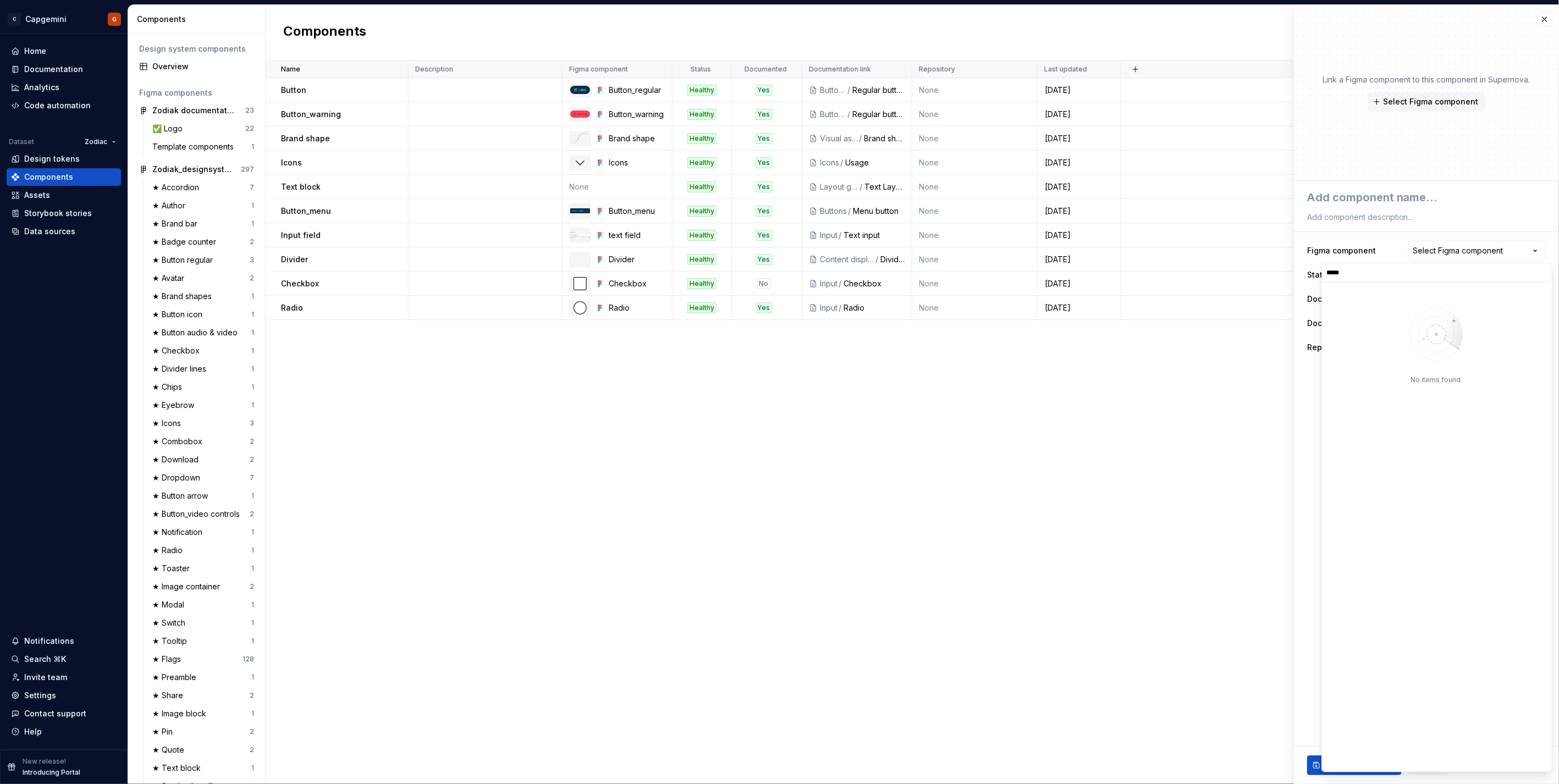
type input "******"
click at [776, 393] on html "C Capgemini G Home Documentation Analytics Code automation Dataset Zodiac Desig…" at bounding box center [780, 392] width 1559 height 784
click at [776, 393] on div "Name Description Figma component Status Documented Documentation link Repositor…" at bounding box center [912, 422] width 1293 height 723
click at [776, 241] on button "Select Figma component" at bounding box center [1477, 251] width 137 height 20
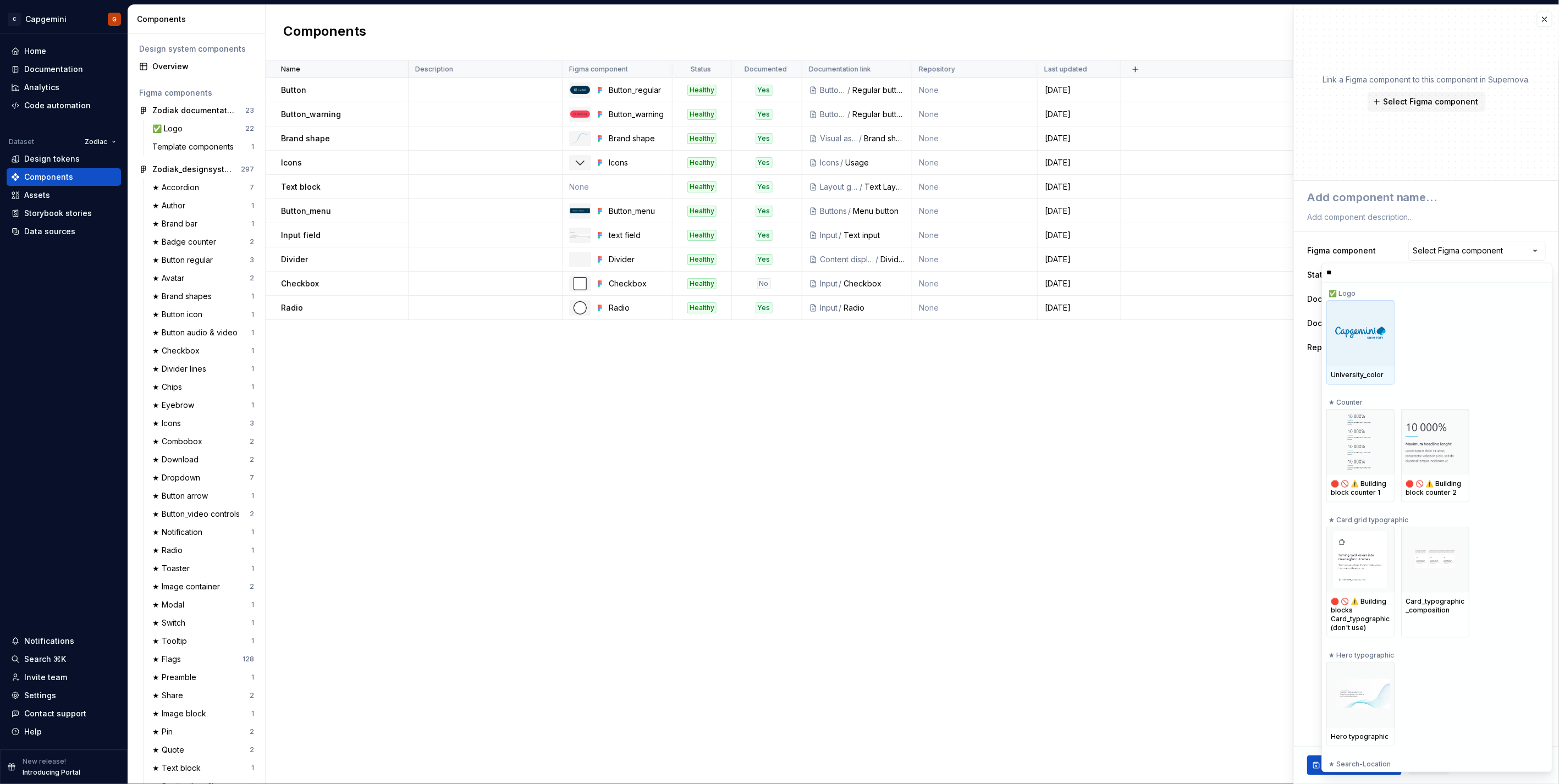
type input "*"
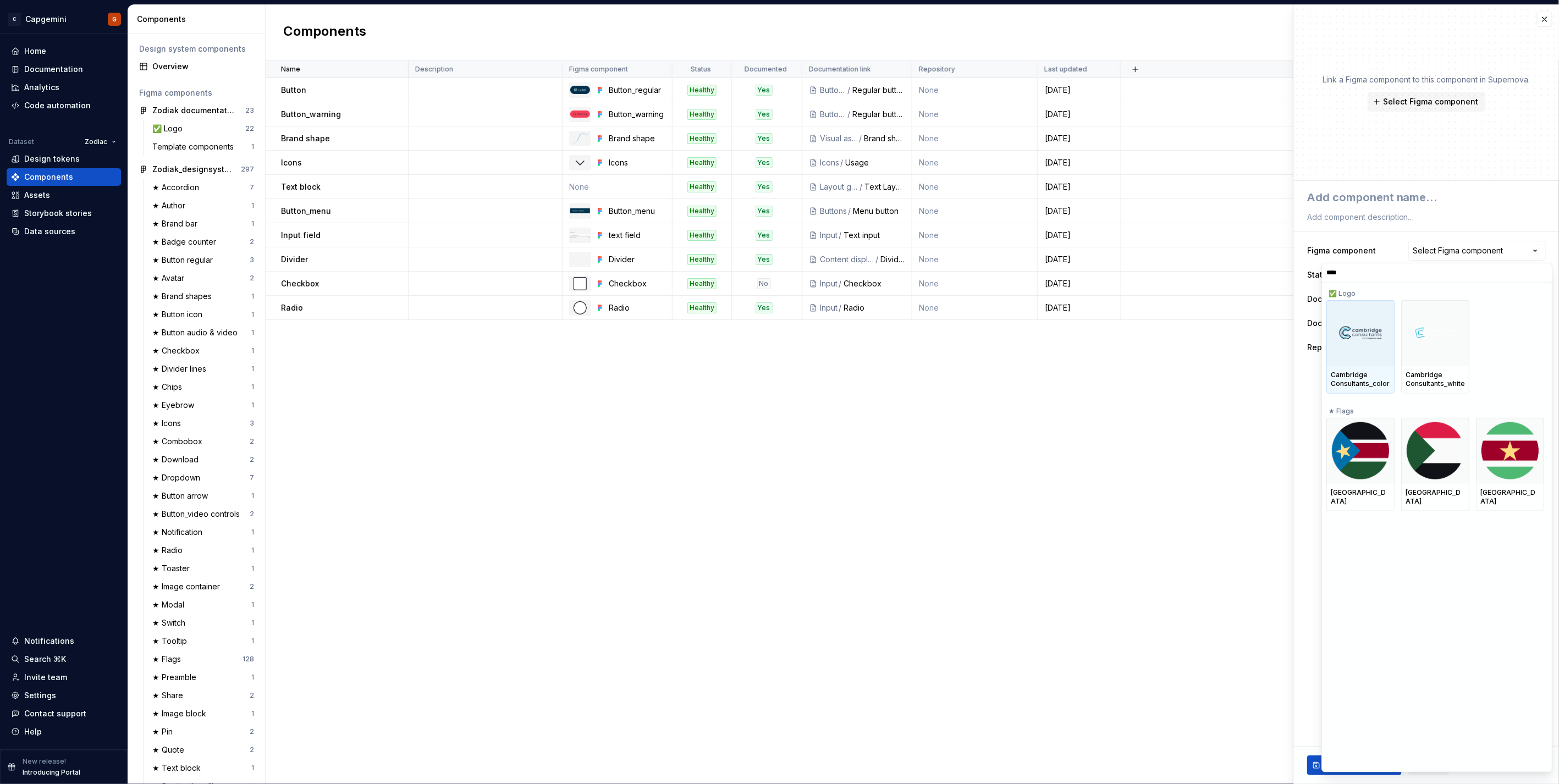
type input "*****"
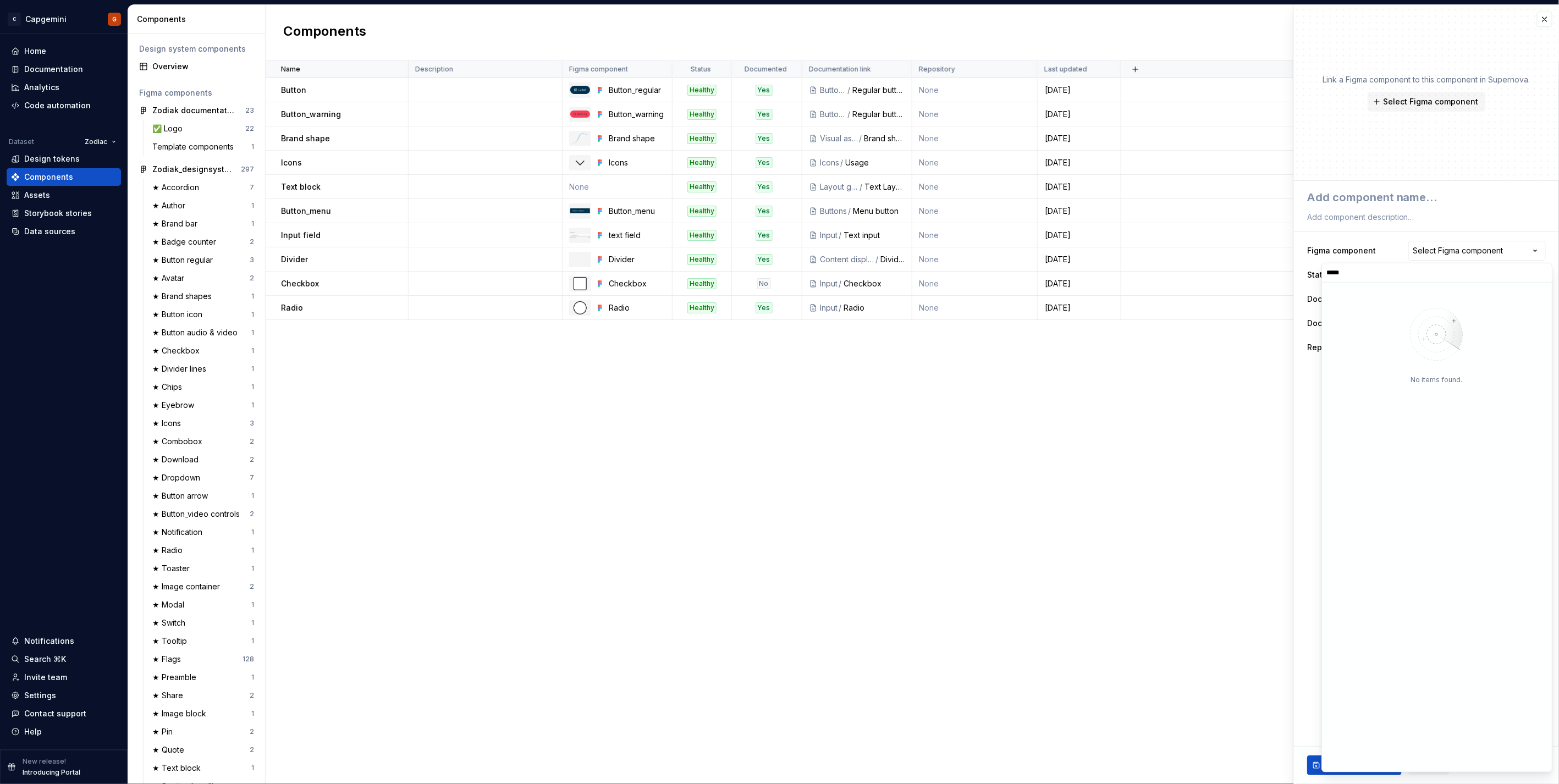
click at [776, 276] on input "*****" at bounding box center [1437, 273] width 230 height 9
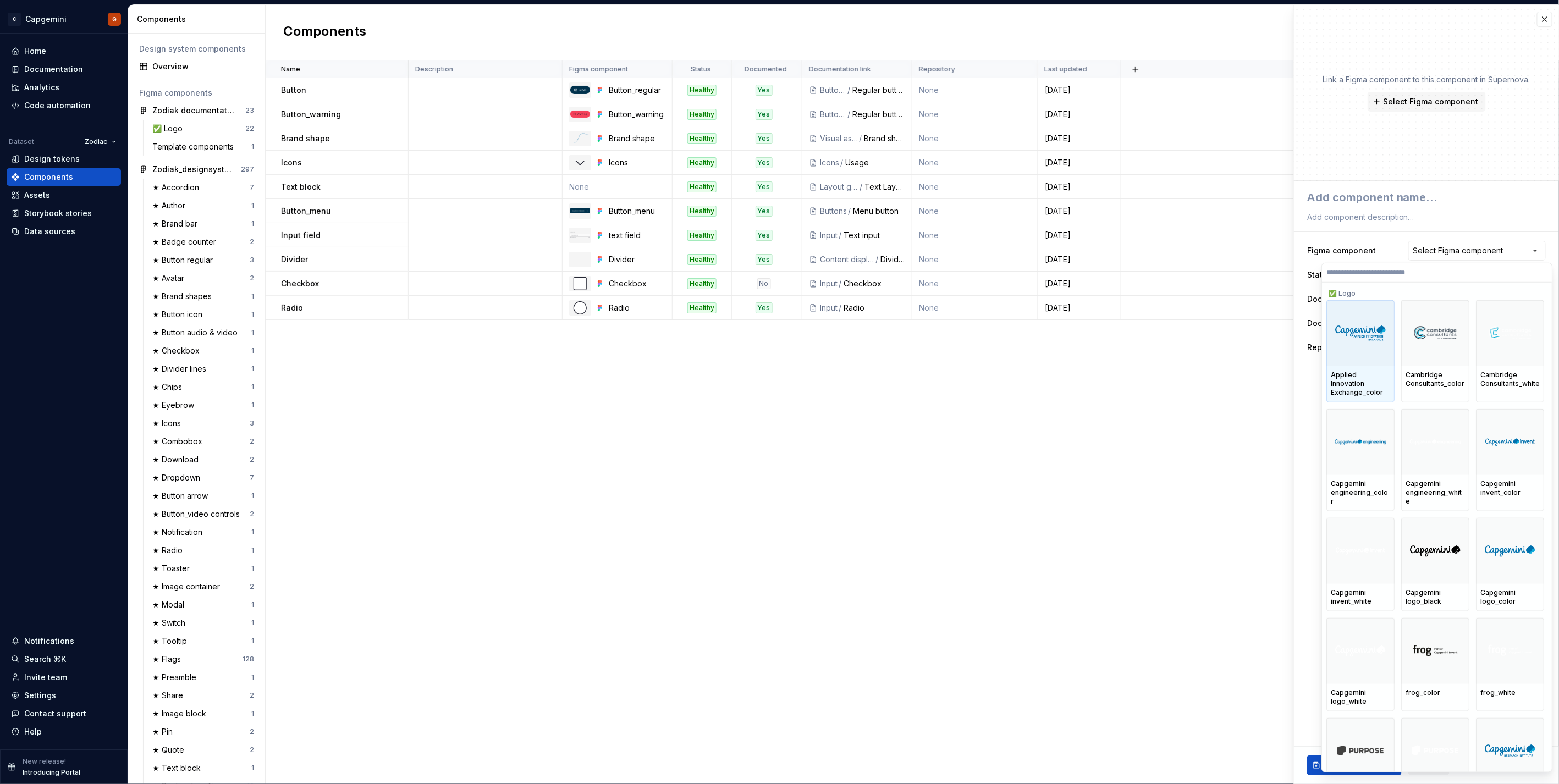
click at [776, 393] on html "C Capgemini G Home Documentation Analytics Code automation Dataset Zodiac Desig…" at bounding box center [780, 392] width 1559 height 784
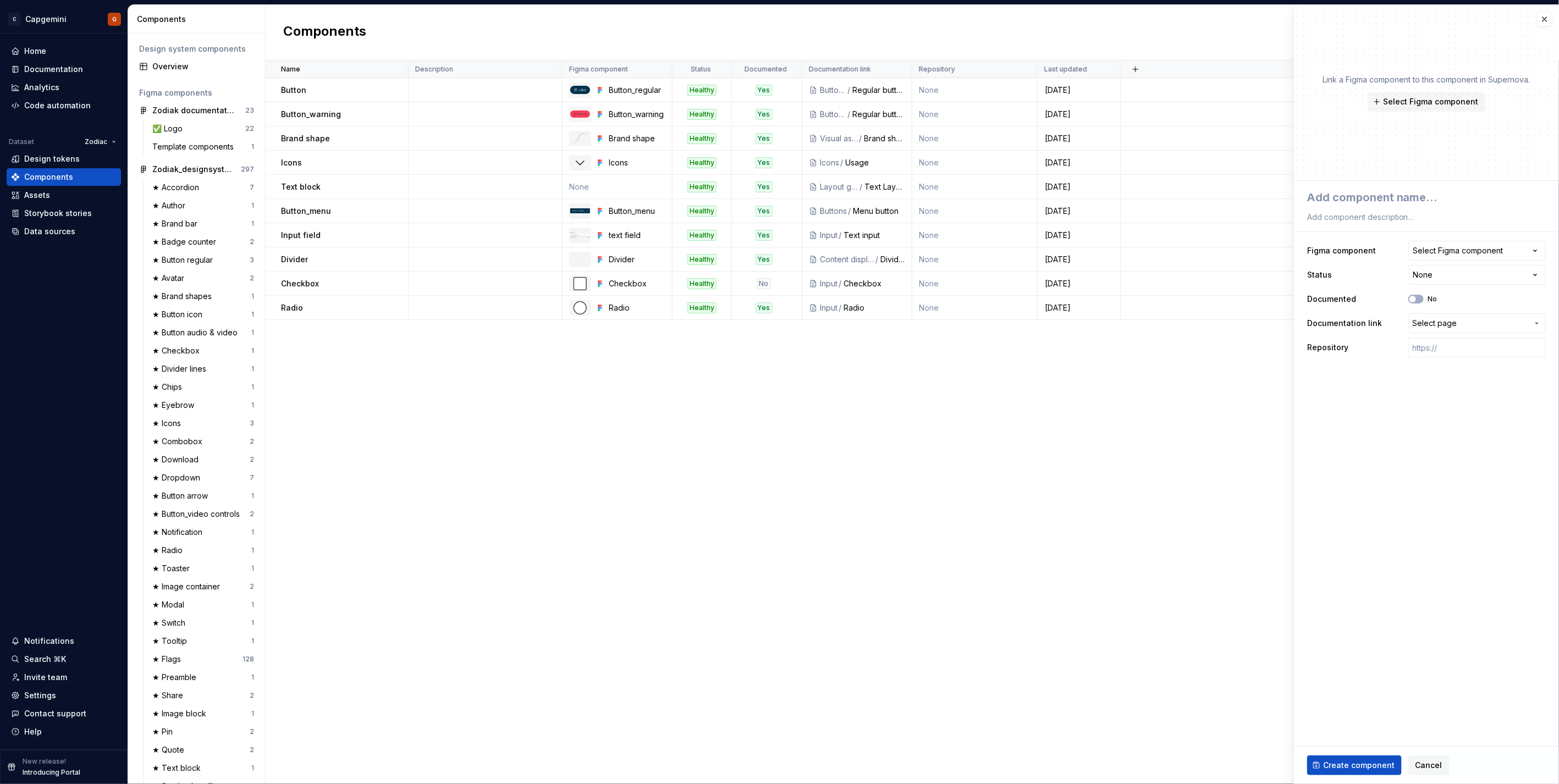
click at [776, 393] on div "Name Description Figma component Status Documented Documentation link Repositor…" at bounding box center [912, 422] width 1293 height 723
click at [776, 393] on span "Cancel" at bounding box center [1429, 765] width 27 height 11
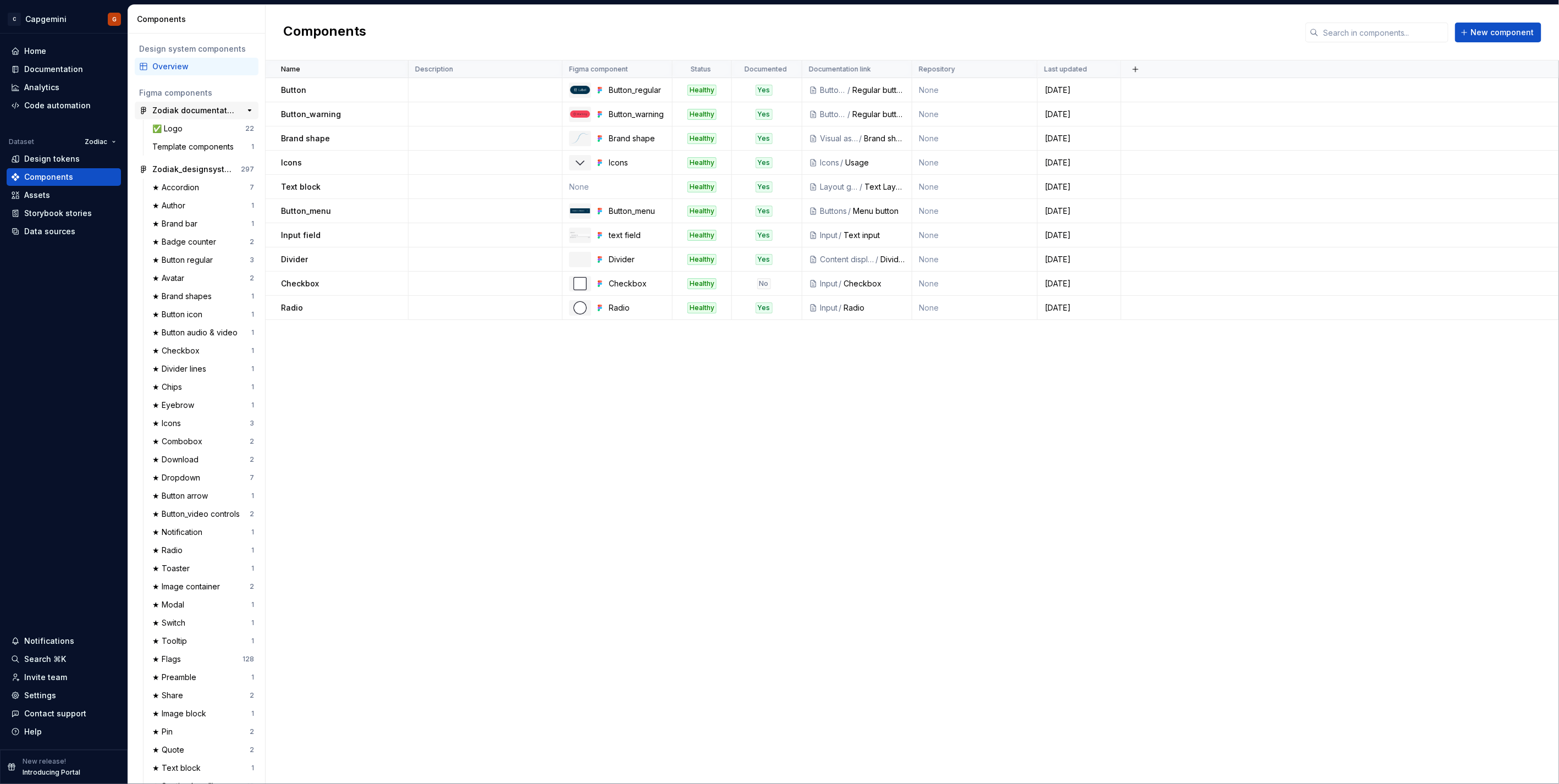
click at [204, 107] on div "Zodiak documentation" at bounding box center [193, 110] width 82 height 11
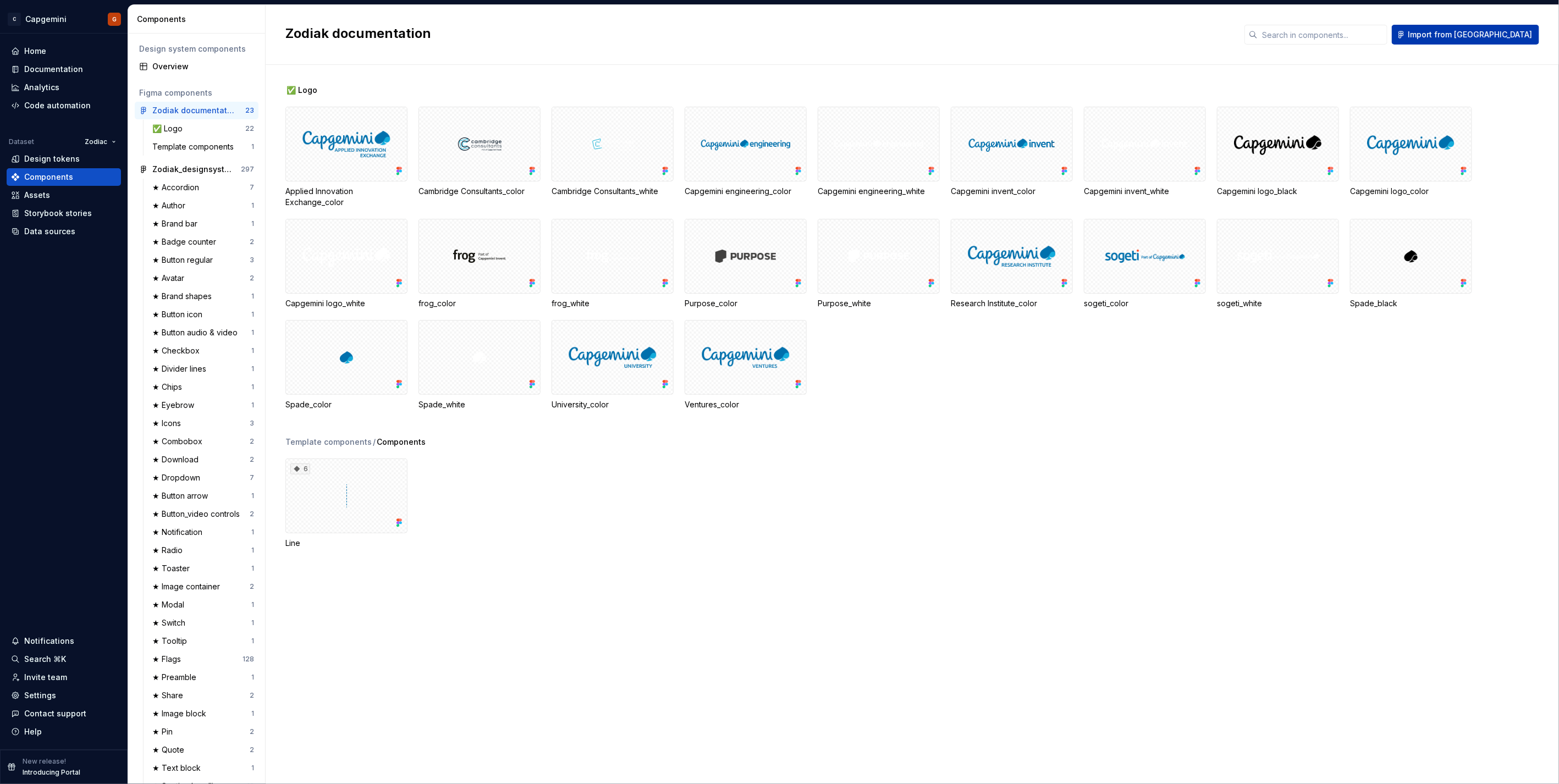
click at [776, 36] on span "Import from [GEOGRAPHIC_DATA]" at bounding box center [1470, 35] width 124 height 11
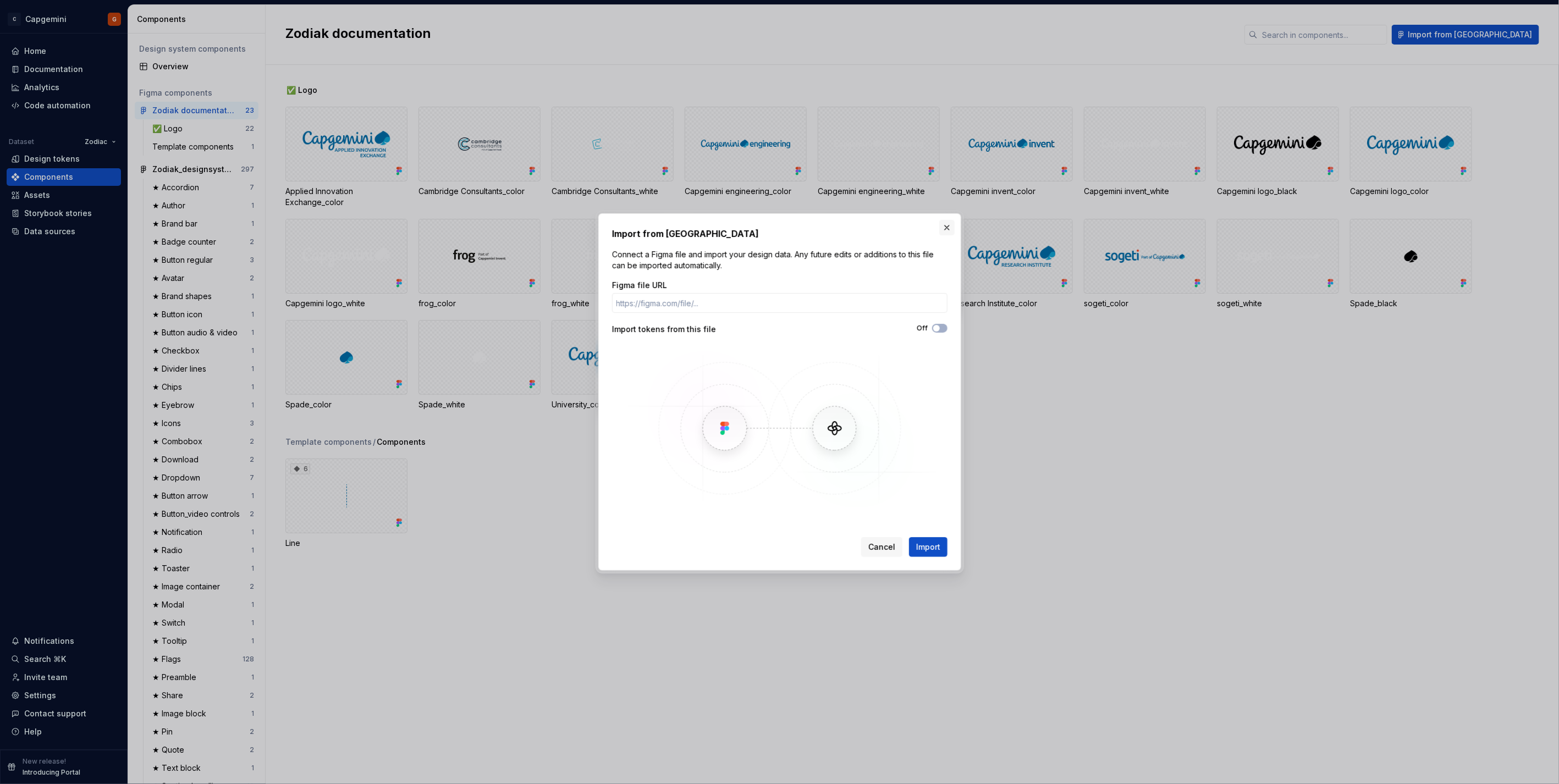
click at [776, 228] on button "button" at bounding box center [947, 228] width 16 height 16
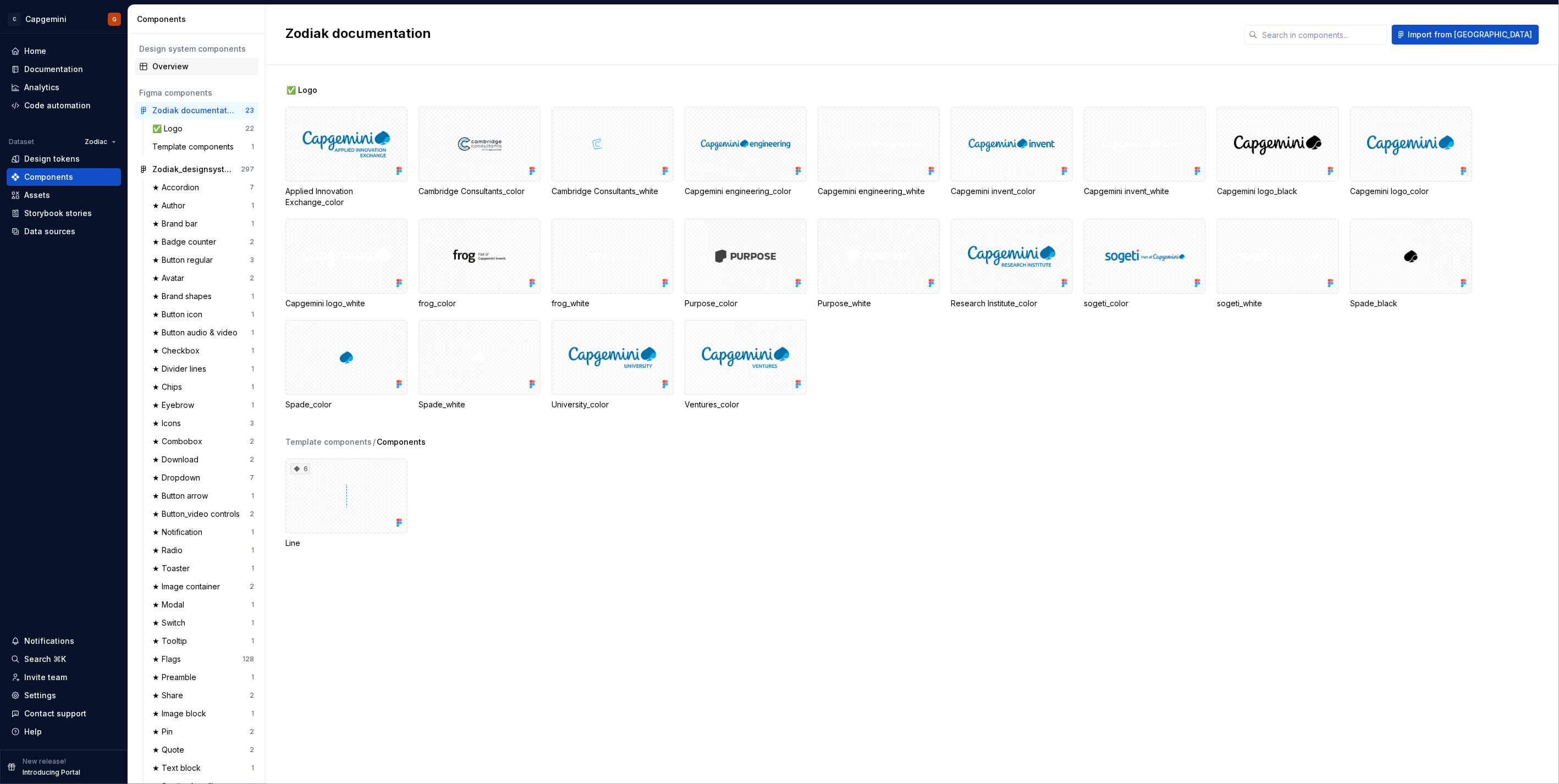
click at [178, 63] on div "Overview" at bounding box center [203, 66] width 102 height 11
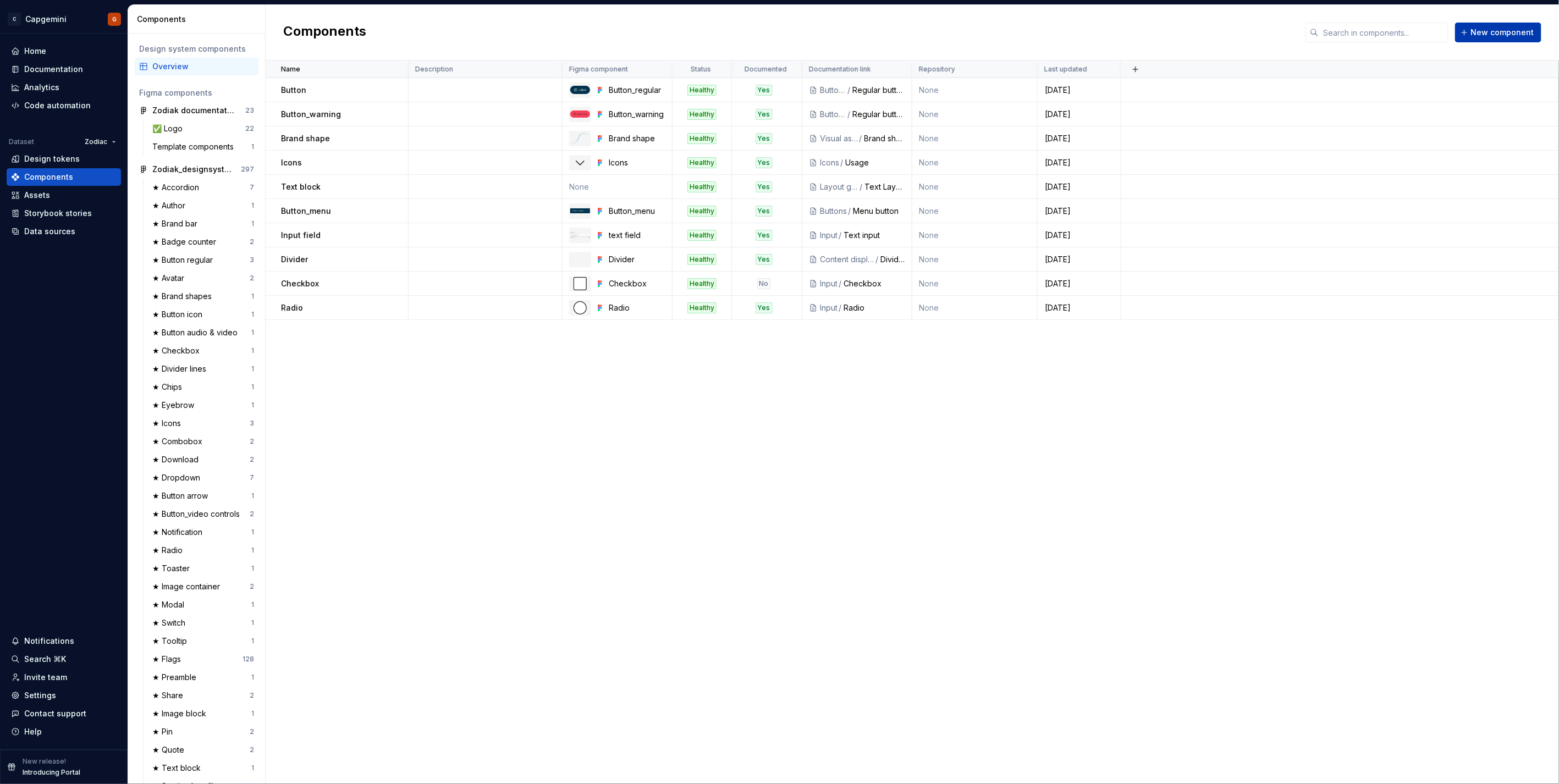
click at [776, 36] on button "New component" at bounding box center [1498, 33] width 87 height 20
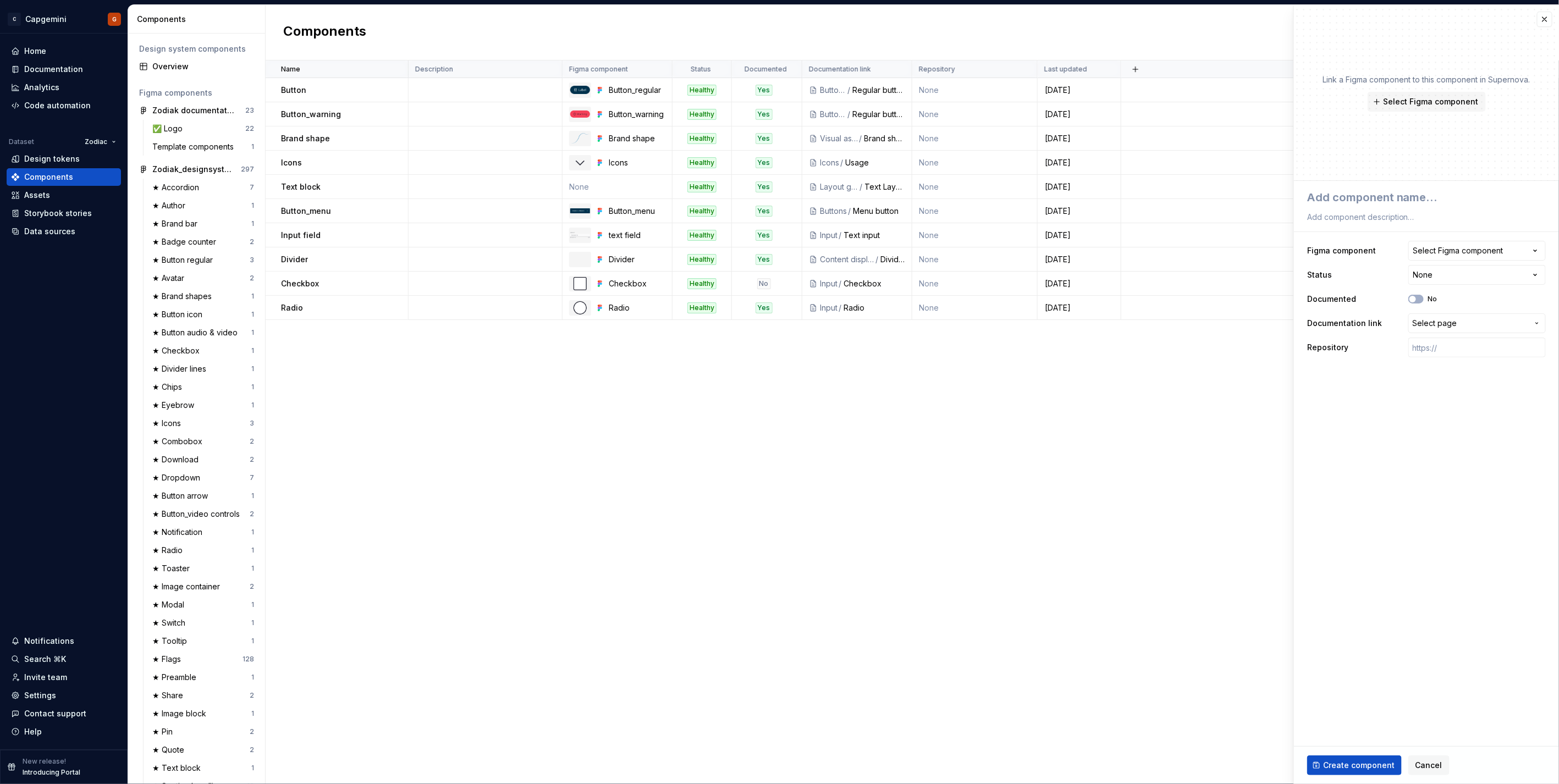
type textarea "*"
click at [776, 245] on div "Select Figma component" at bounding box center [1458, 251] width 90 height 11
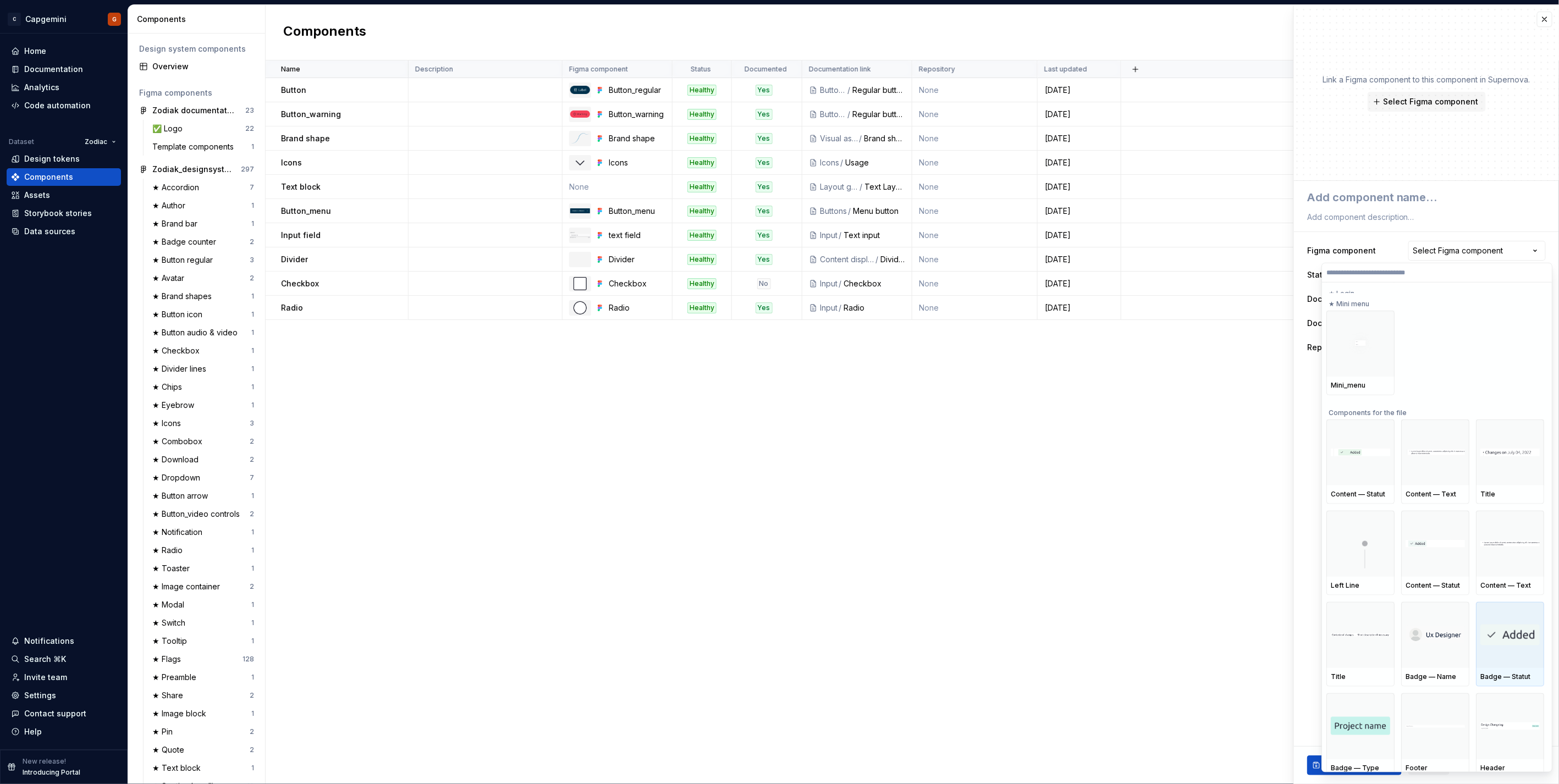
scroll to position [14465, 0]
click at [776, 267] on label at bounding box center [1437, 273] width 230 height 20
click at [776, 268] on input "search" at bounding box center [1437, 273] width 230 height 9
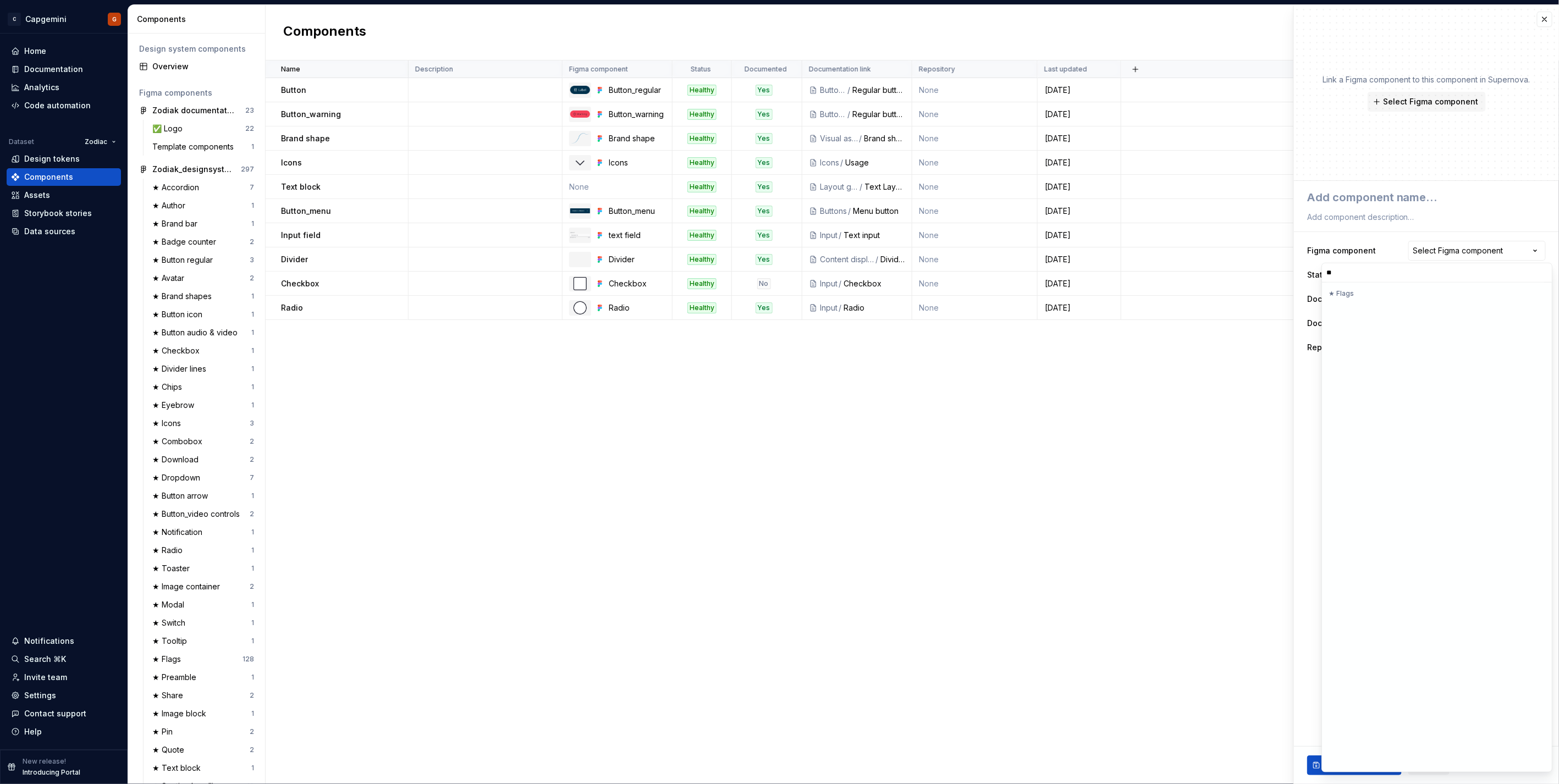
scroll to position [0, 0]
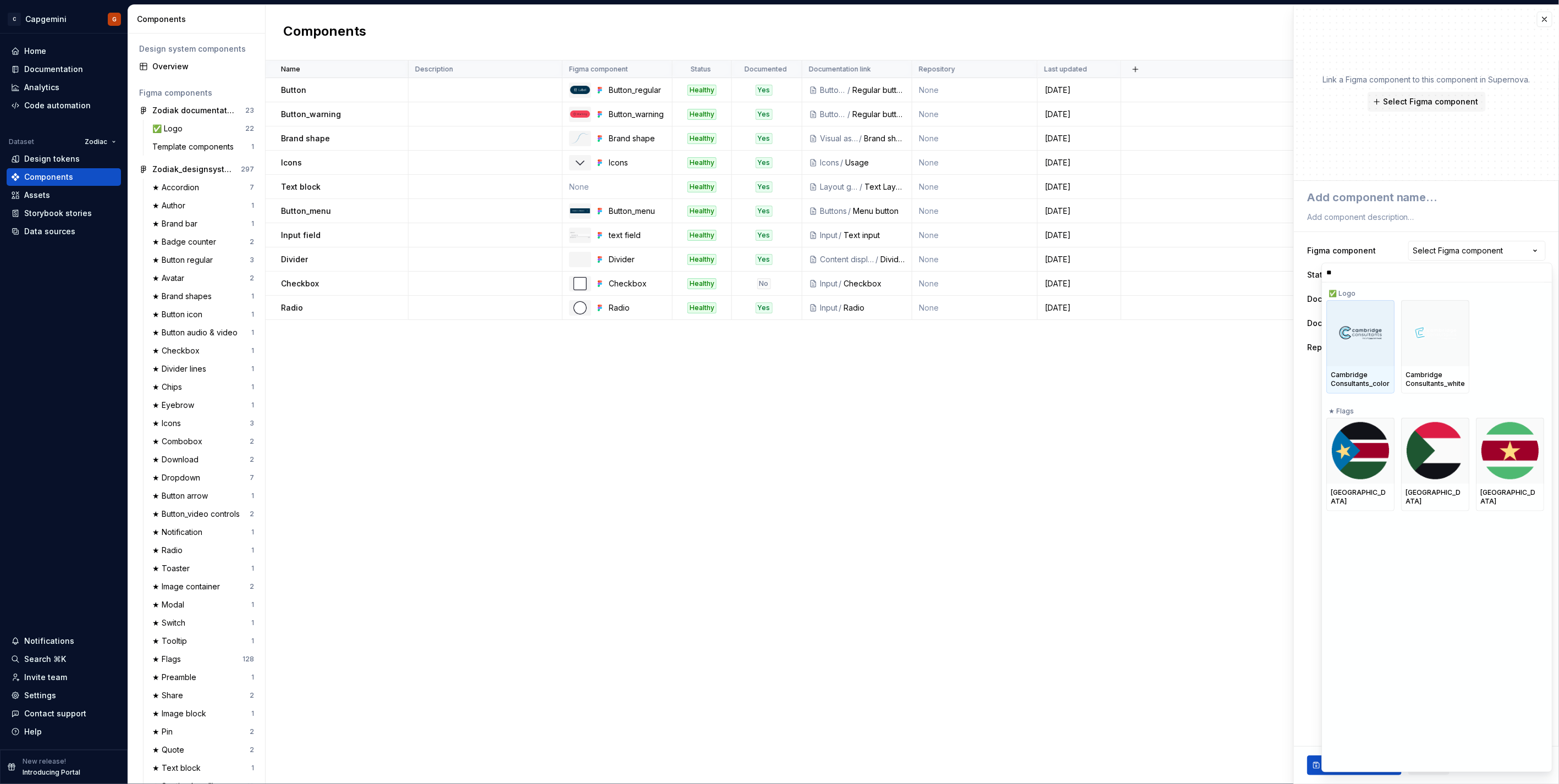
type input "*"
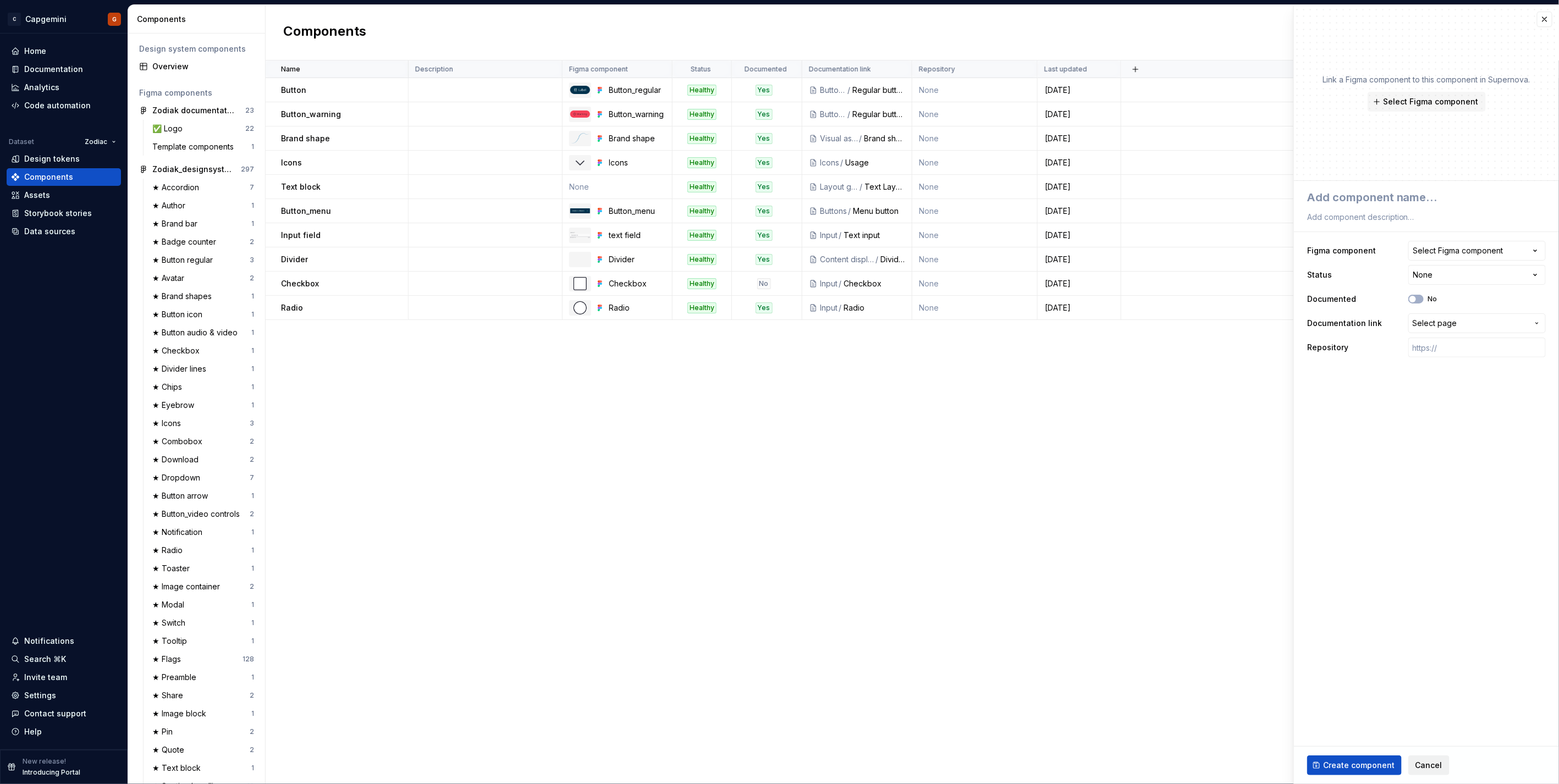
click at [776, 393] on span "Cancel" at bounding box center [1429, 765] width 27 height 11
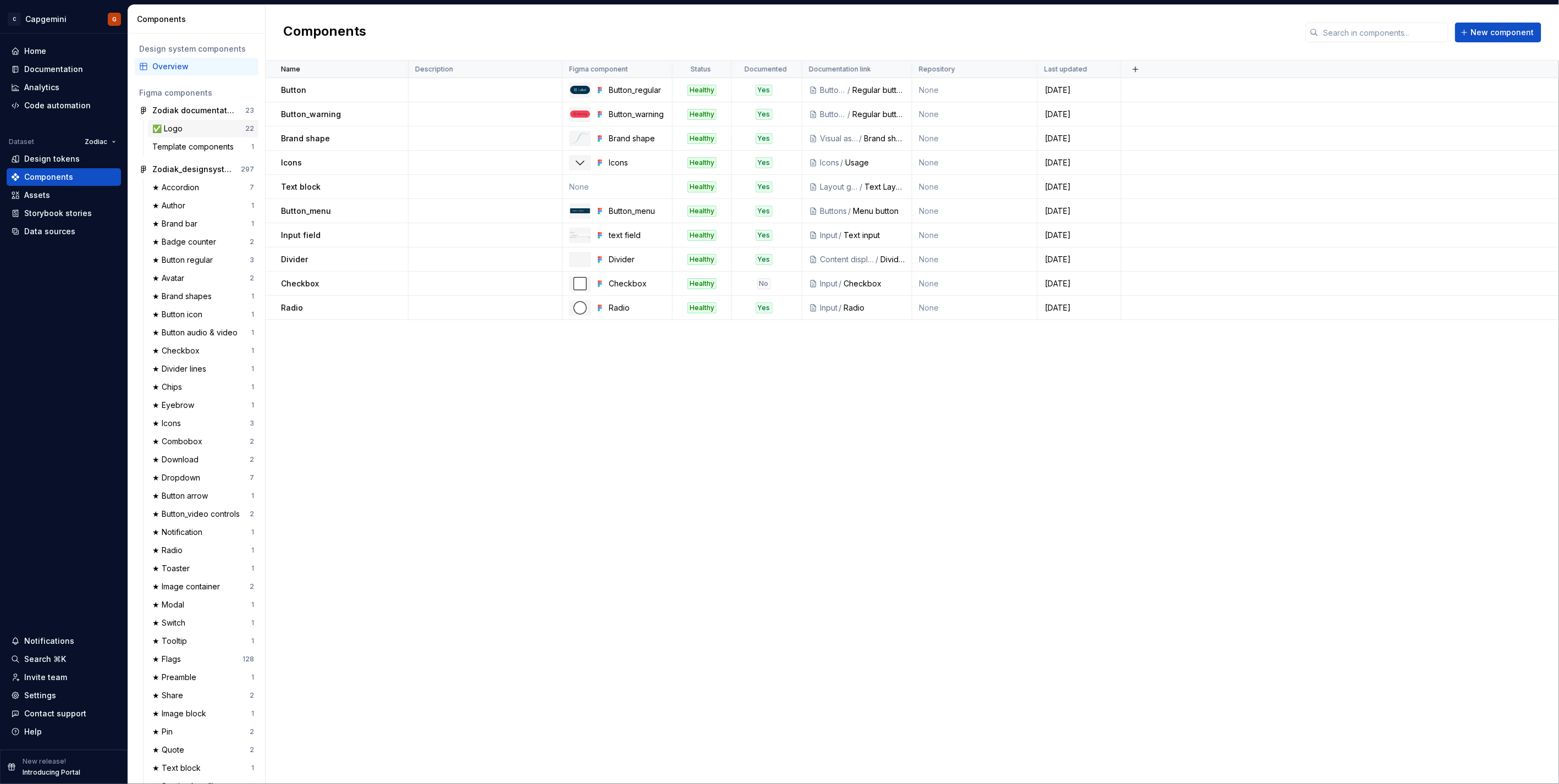
click at [182, 124] on div "✅ Logo" at bounding box center [169, 128] width 35 height 11
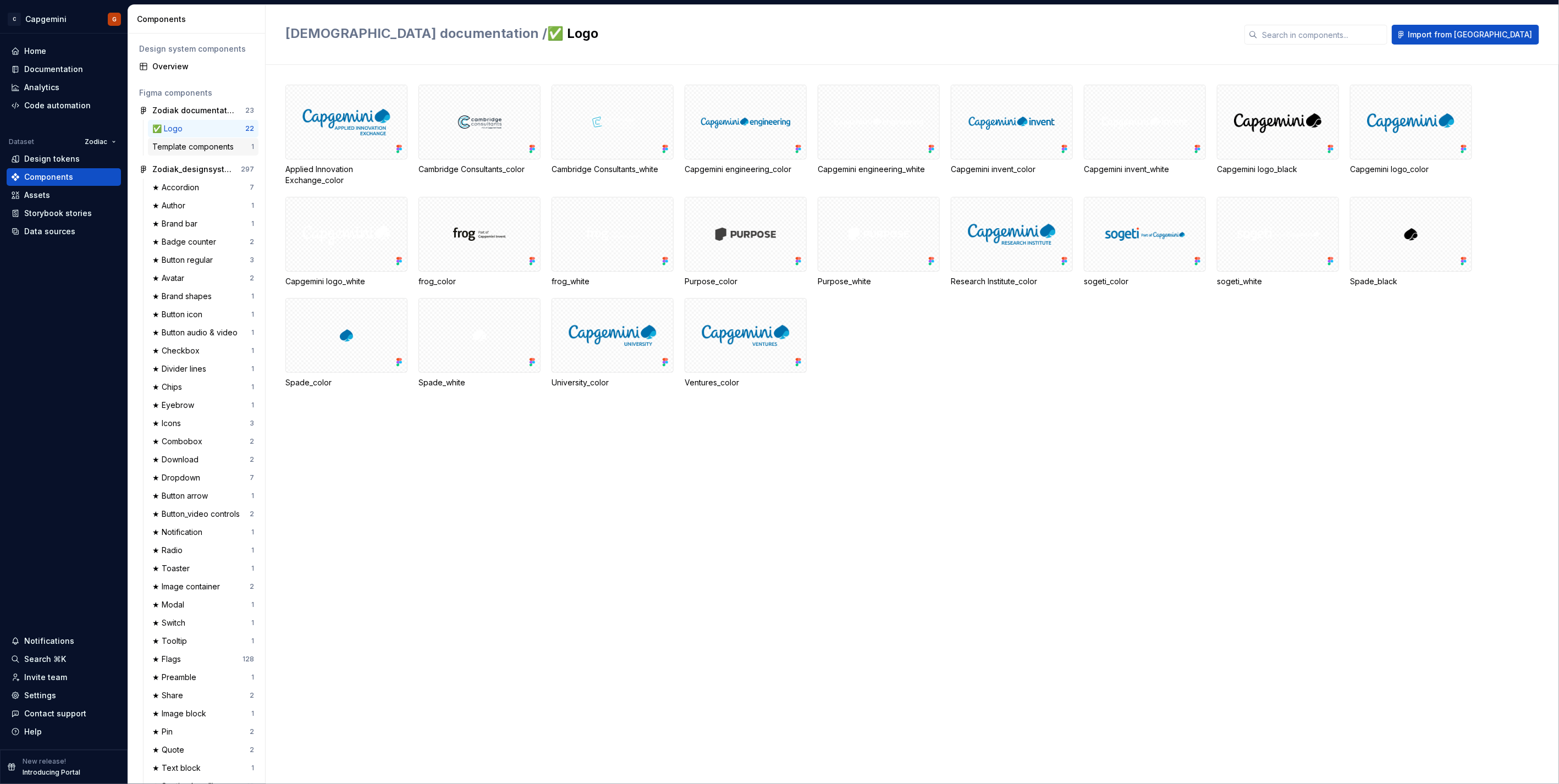
click at [177, 147] on div "Template components" at bounding box center [195, 147] width 86 height 11
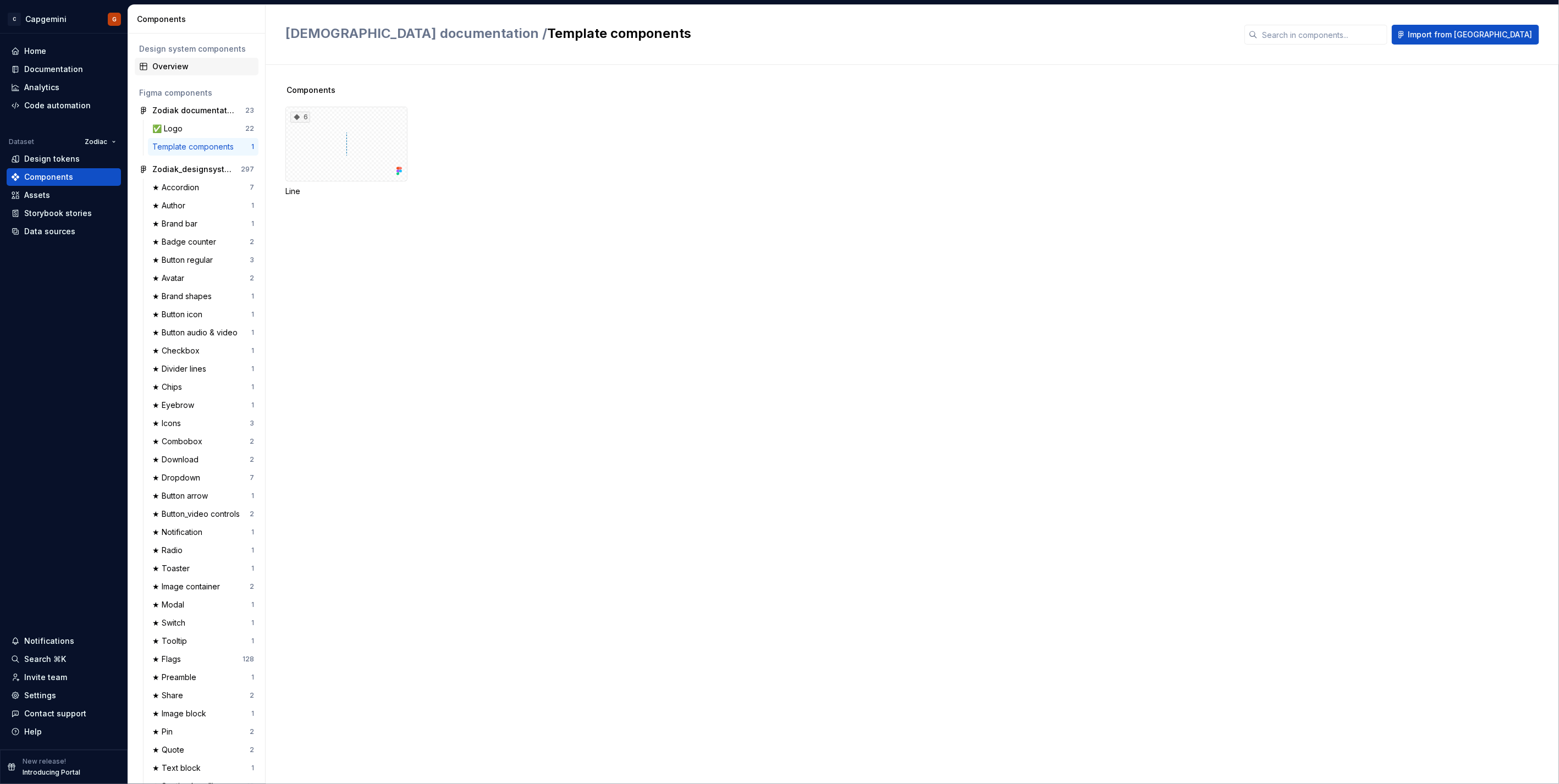
click at [178, 62] on div "Overview" at bounding box center [203, 66] width 102 height 11
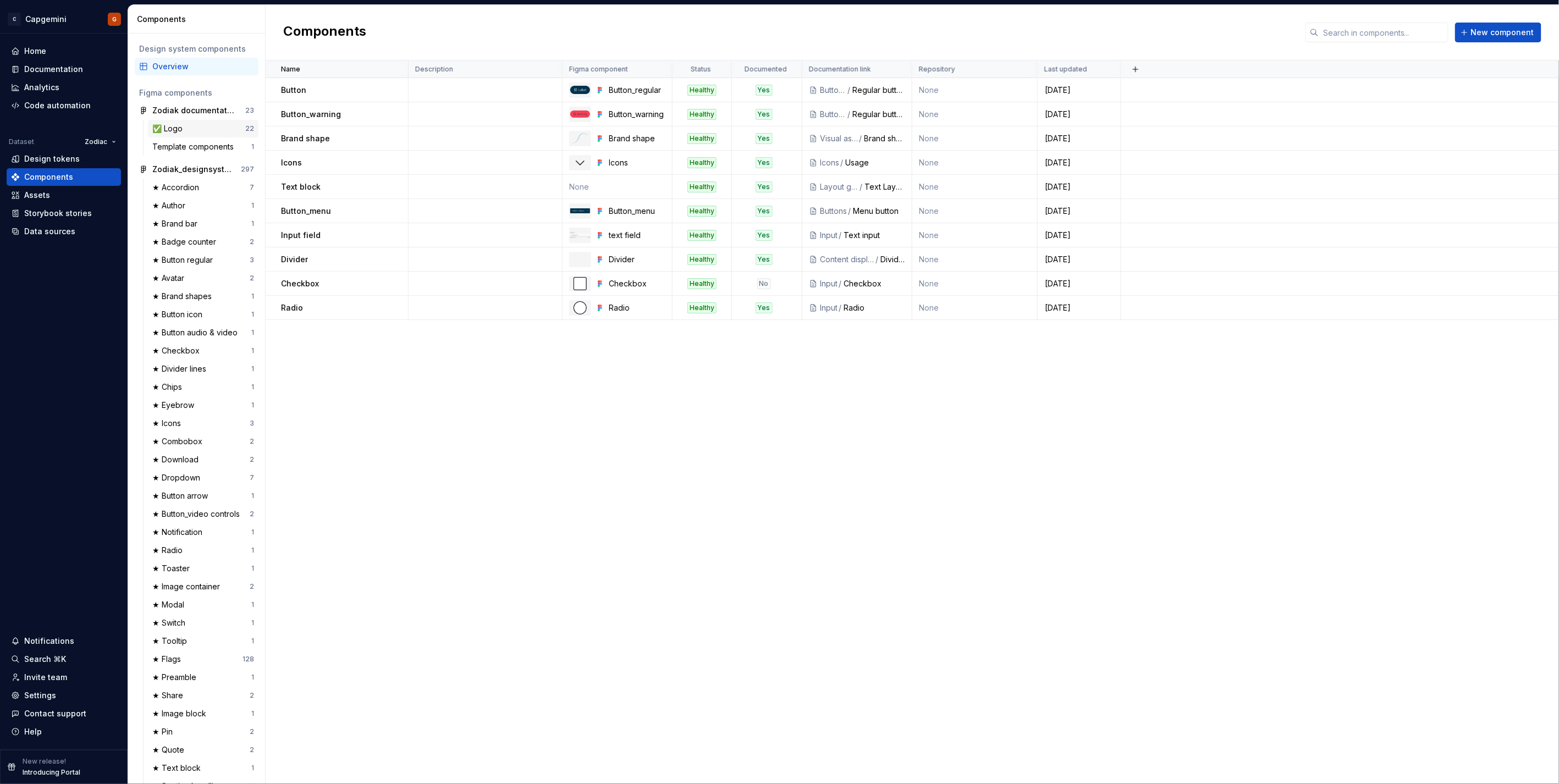
click at [173, 132] on div "✅ Logo" at bounding box center [169, 128] width 35 height 11
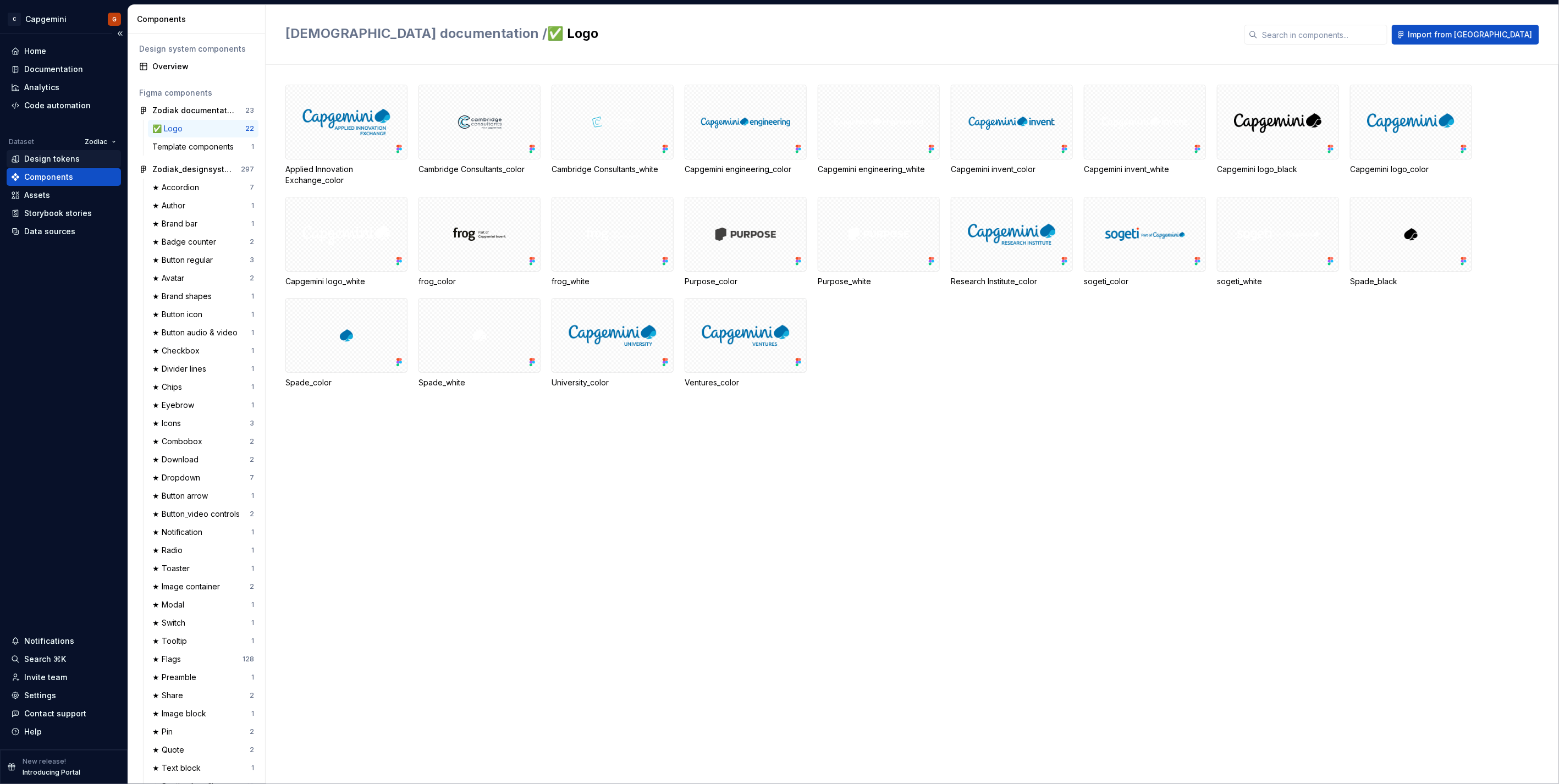
click at [74, 162] on div "Design tokens" at bounding box center [51, 159] width 55 height 11
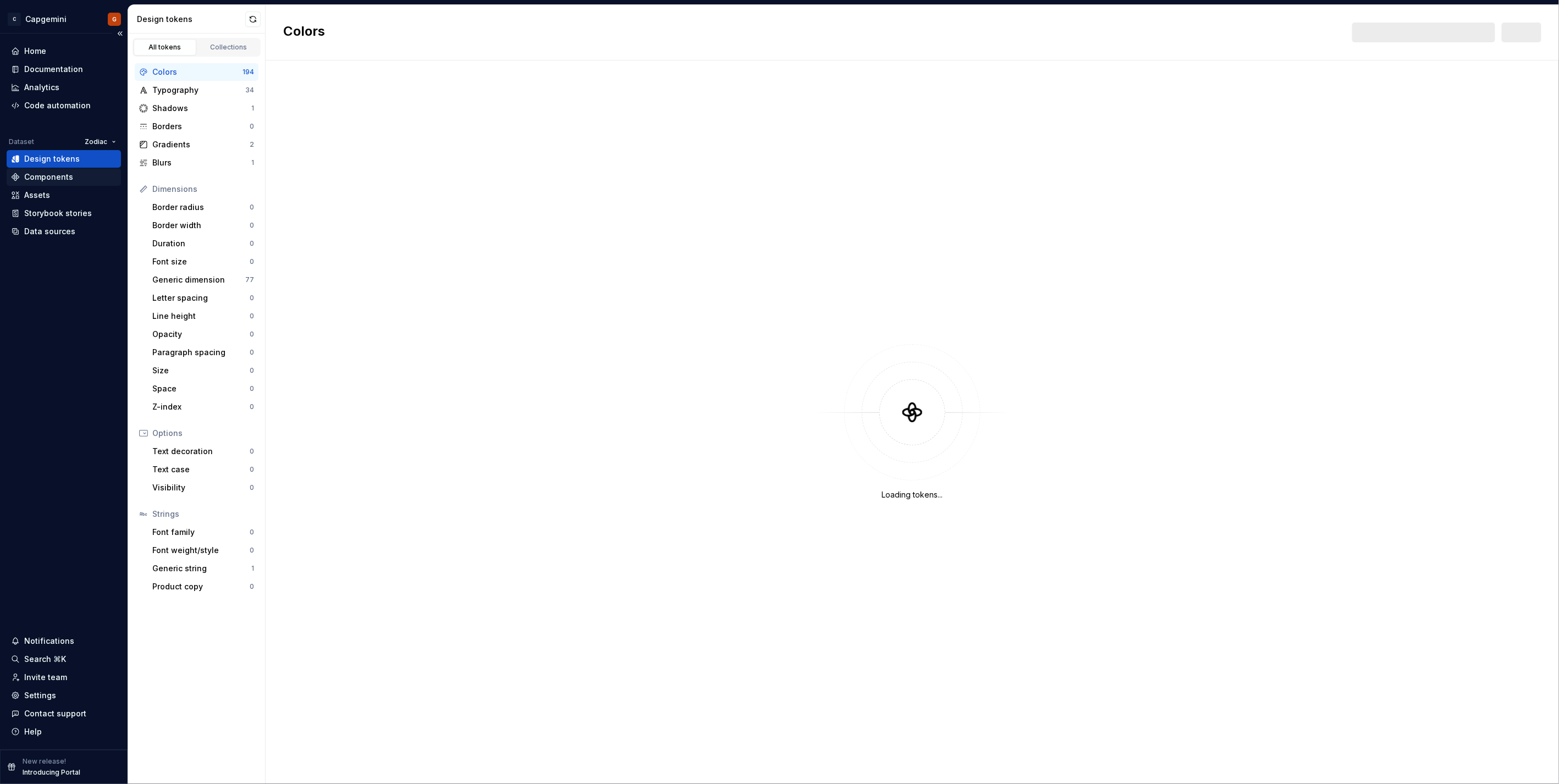
click at [67, 173] on div "Components" at bounding box center [48, 176] width 49 height 11
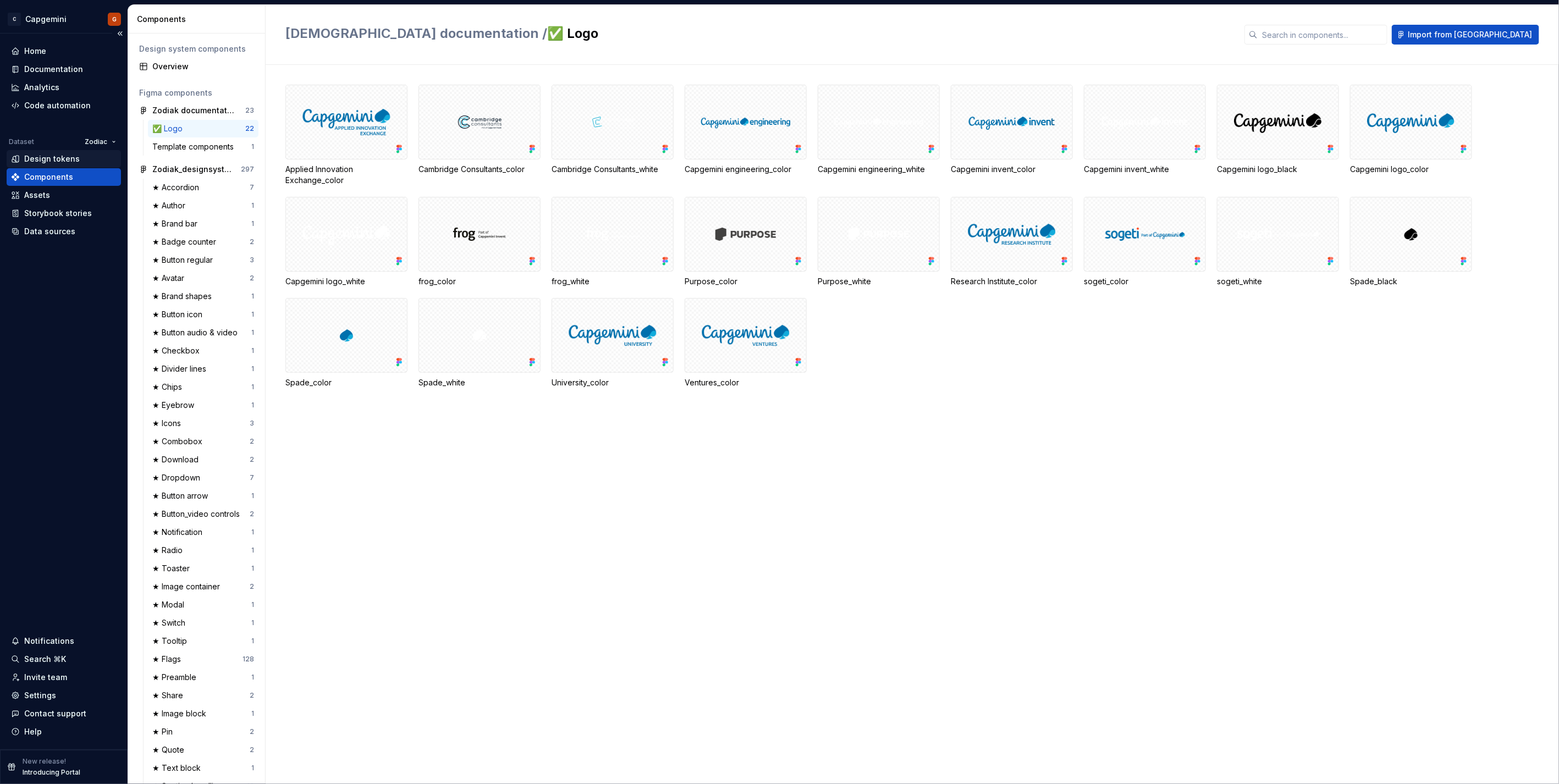
click at [53, 161] on div "Design tokens" at bounding box center [51, 159] width 55 height 11
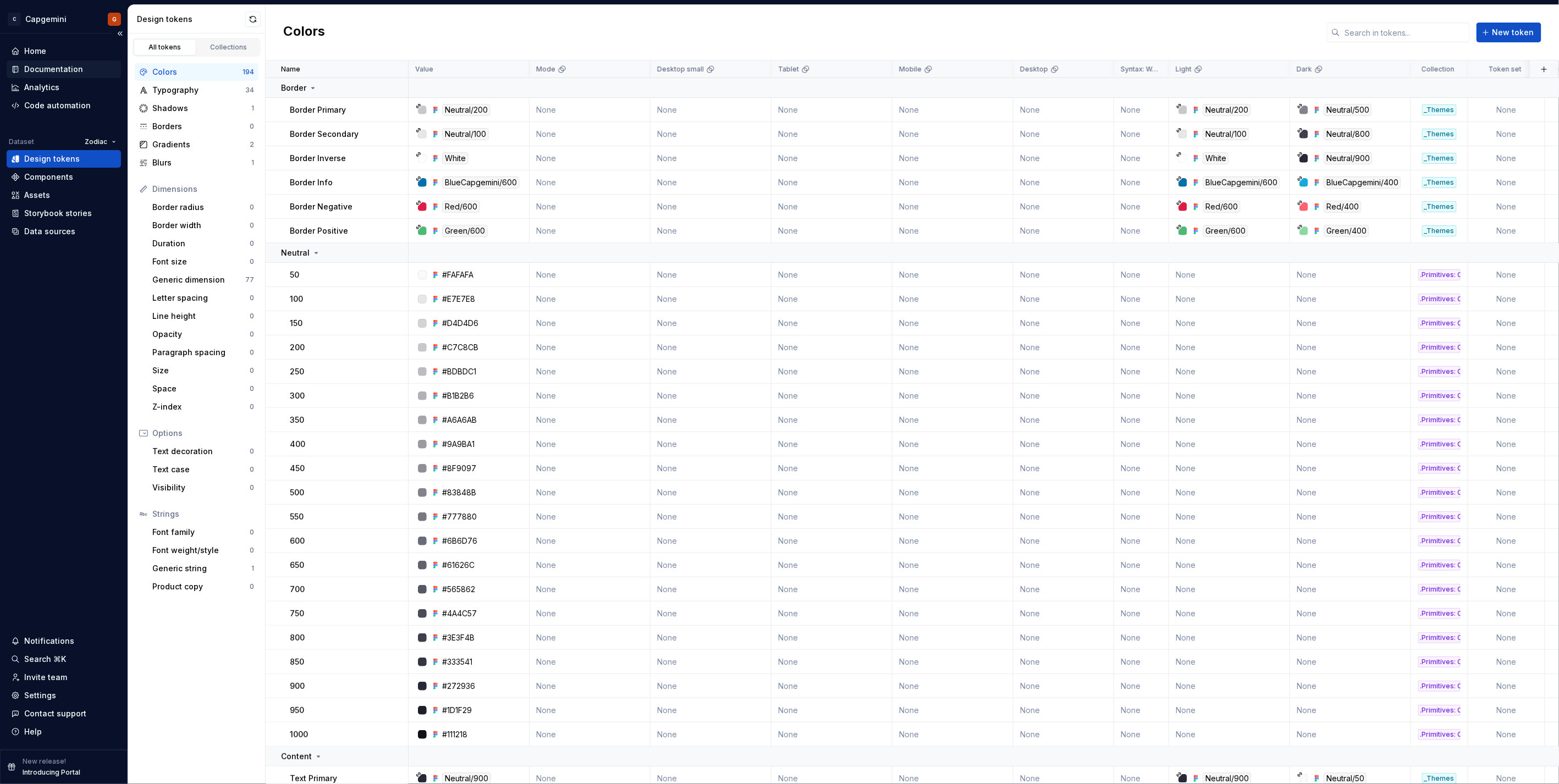
click at [62, 70] on div "Documentation" at bounding box center [53, 69] width 59 height 11
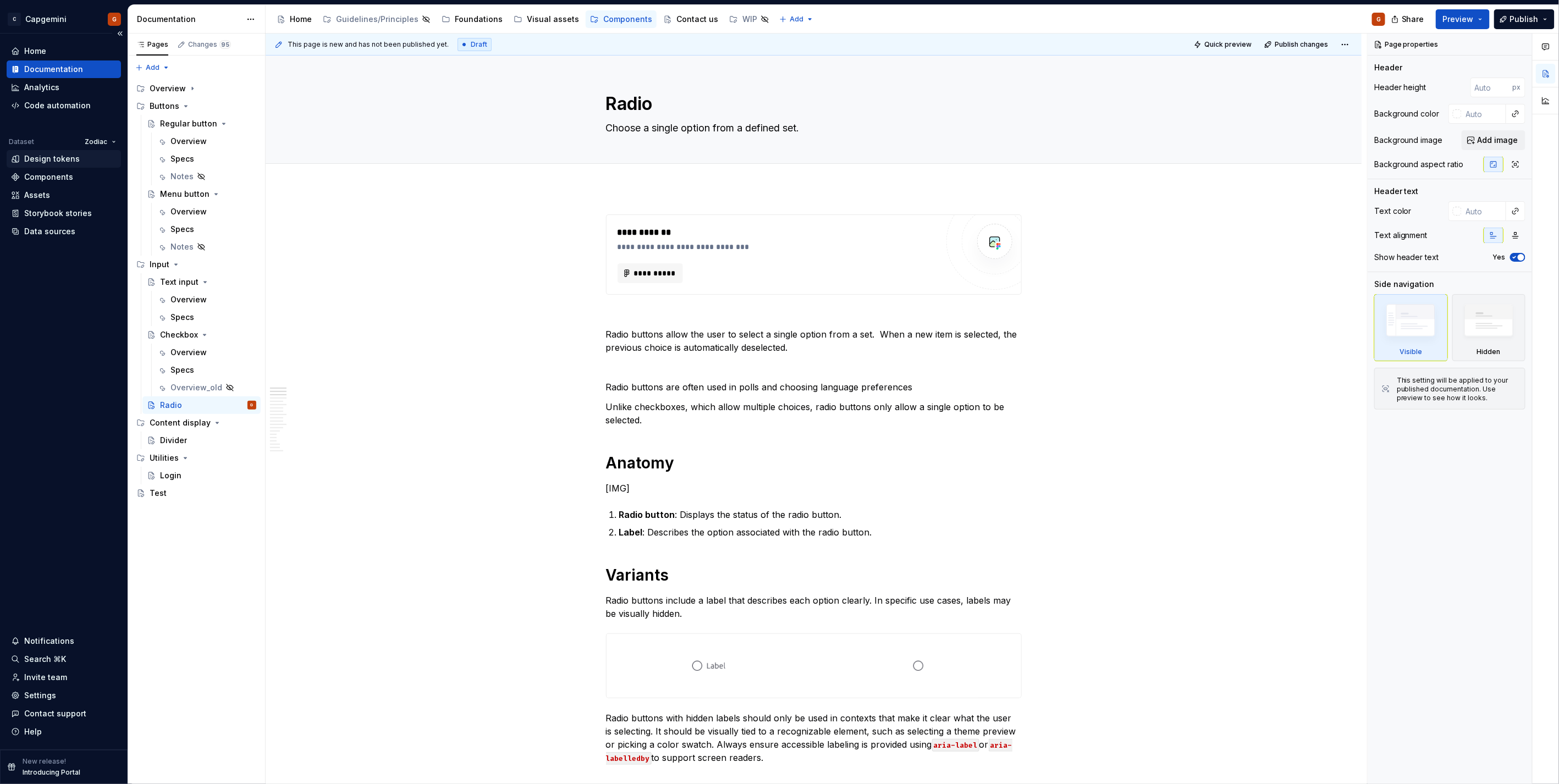
click at [64, 162] on div "Design tokens" at bounding box center [51, 159] width 55 height 11
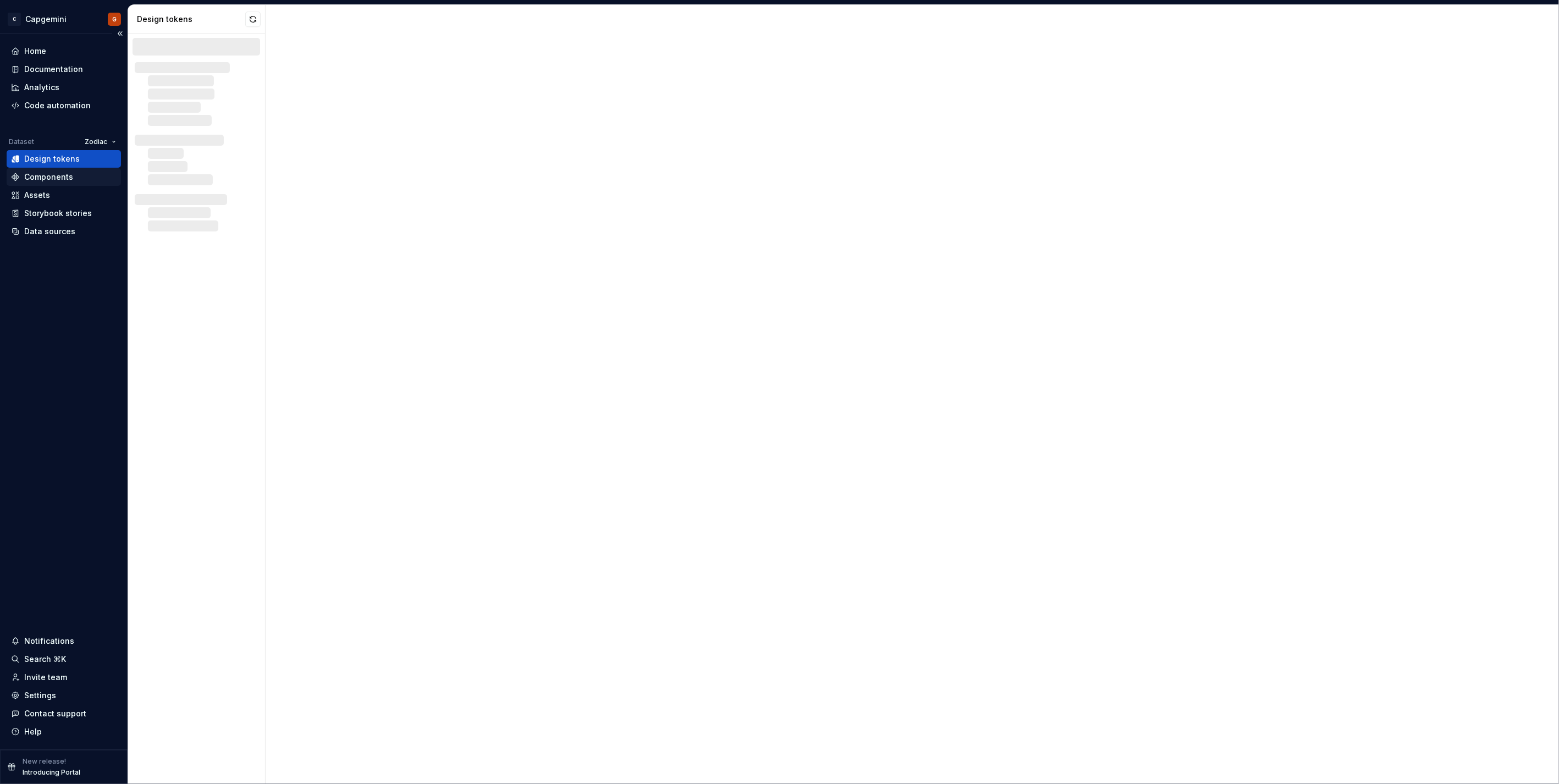
click at [56, 172] on div "Components" at bounding box center [48, 176] width 49 height 11
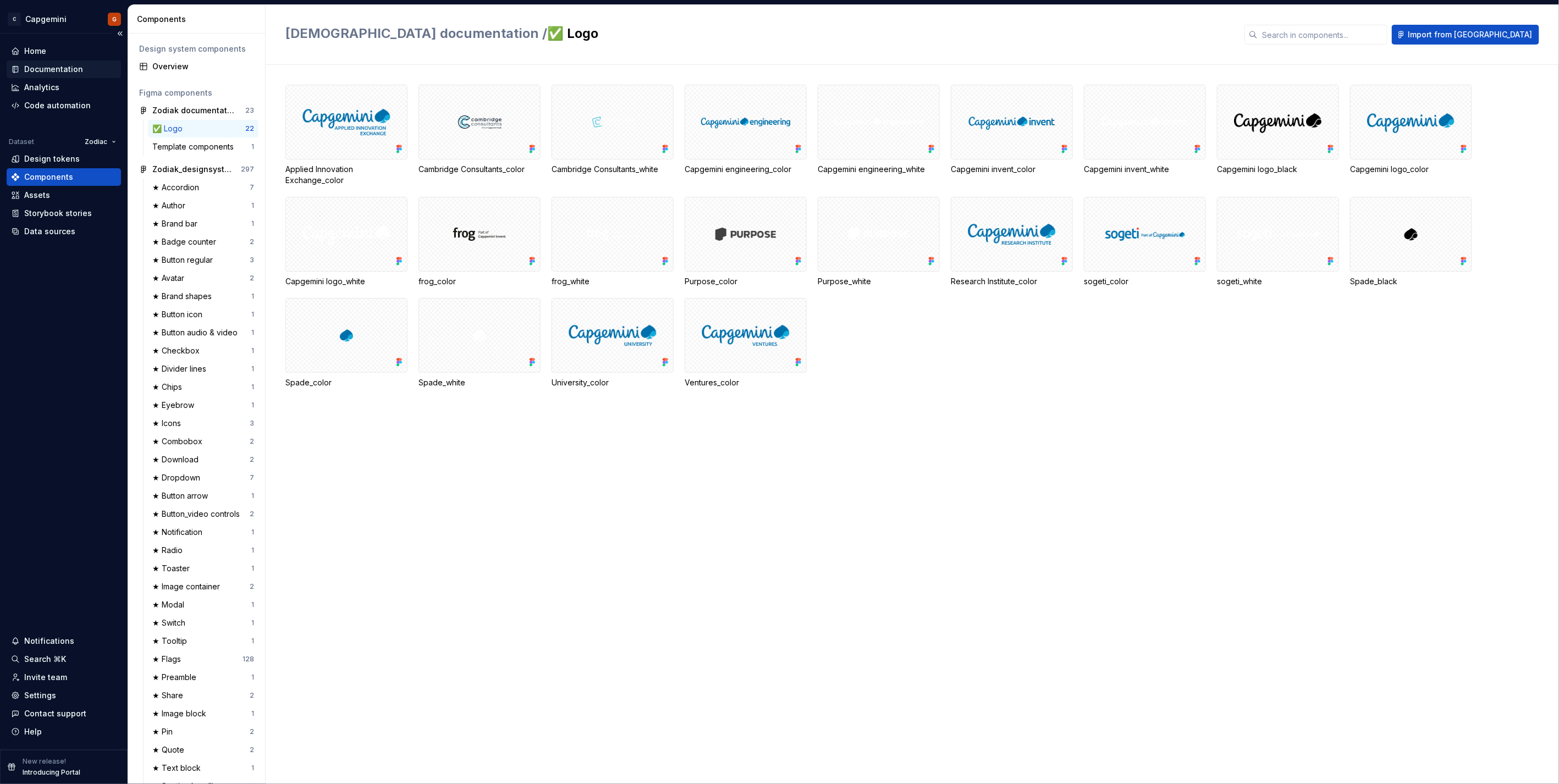
click at [57, 63] on div "Documentation" at bounding box center [64, 69] width 115 height 18
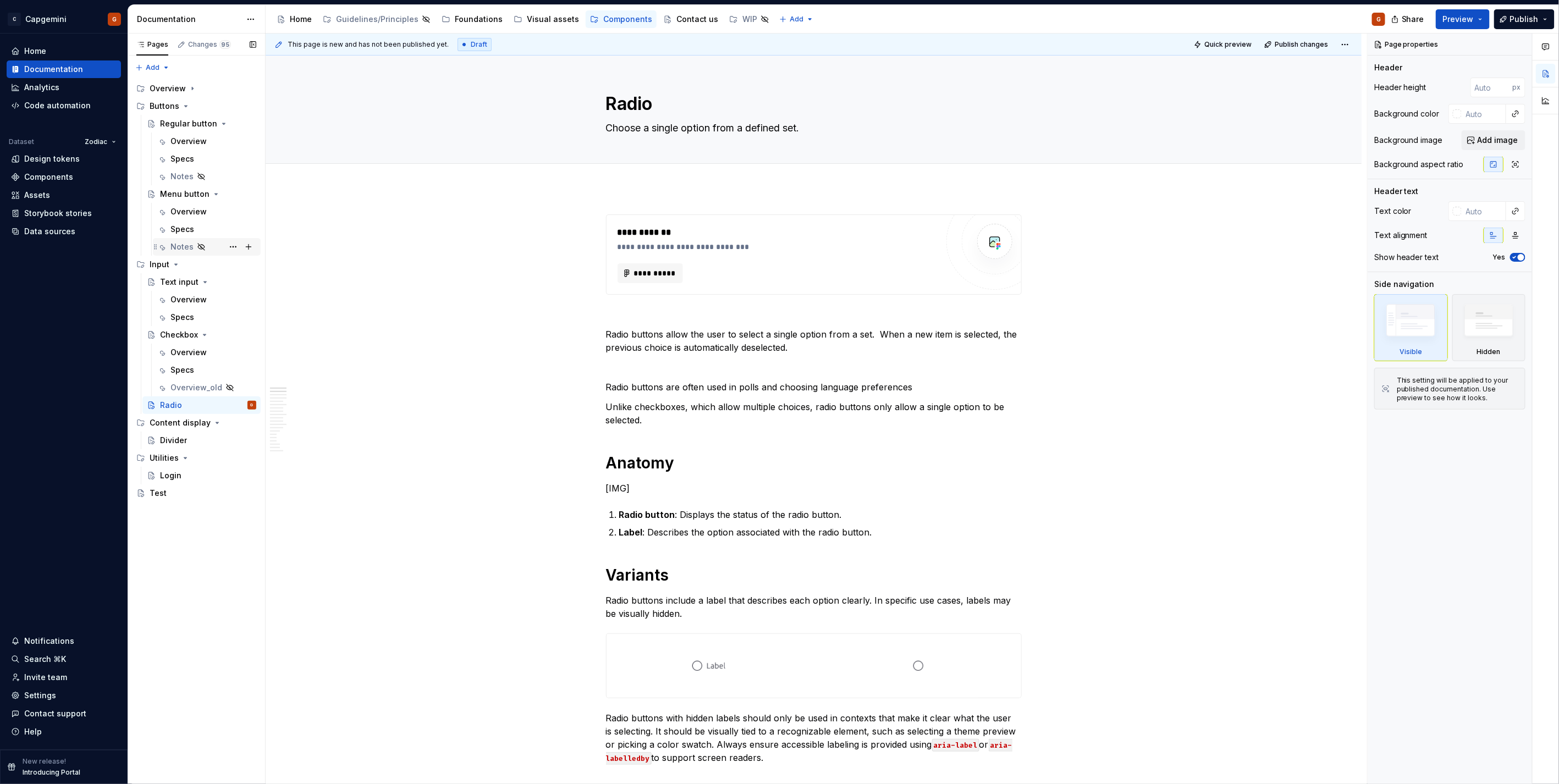
type textarea "*"
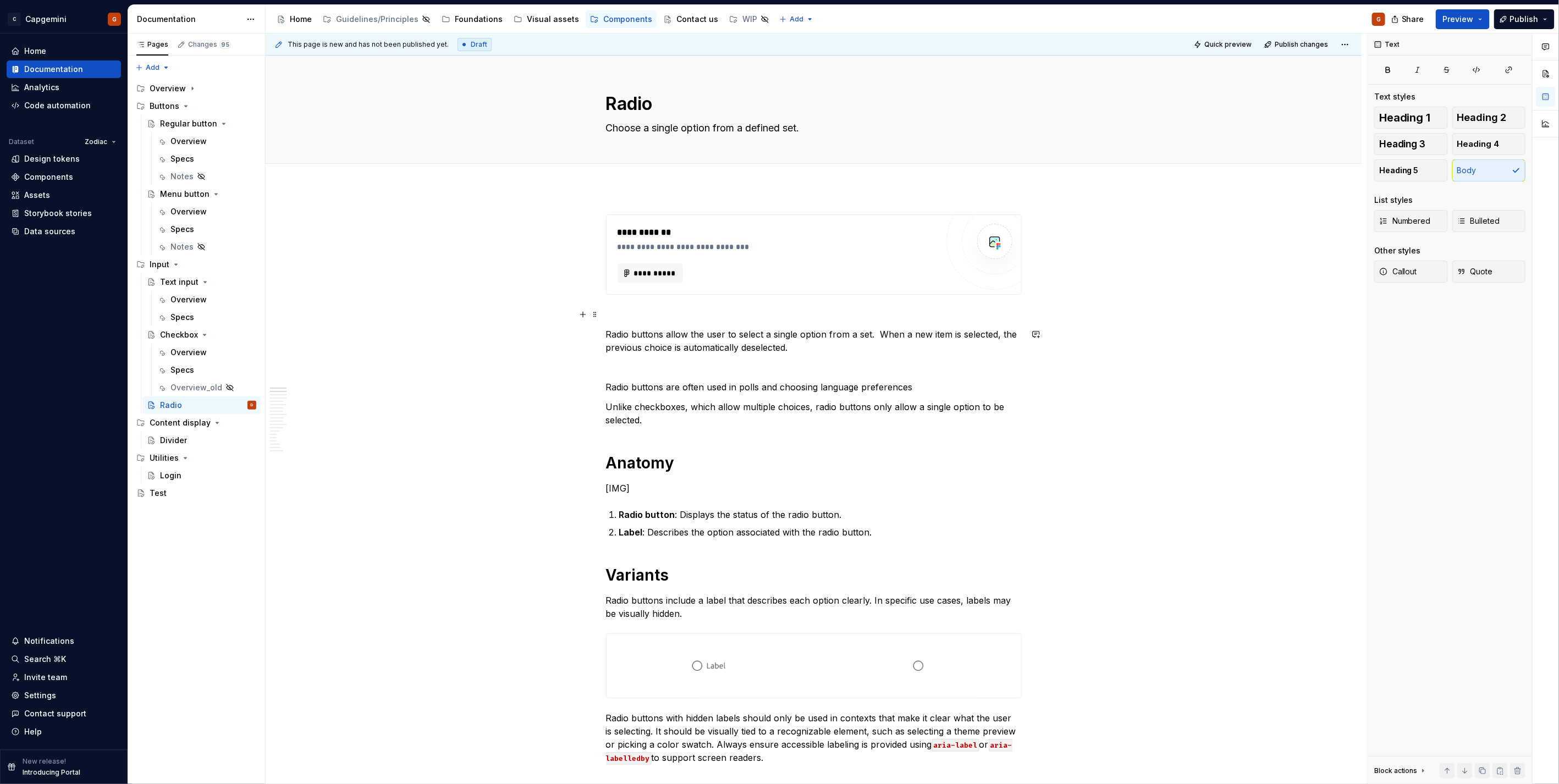
click at [613, 314] on p at bounding box center [814, 315] width 415 height 13
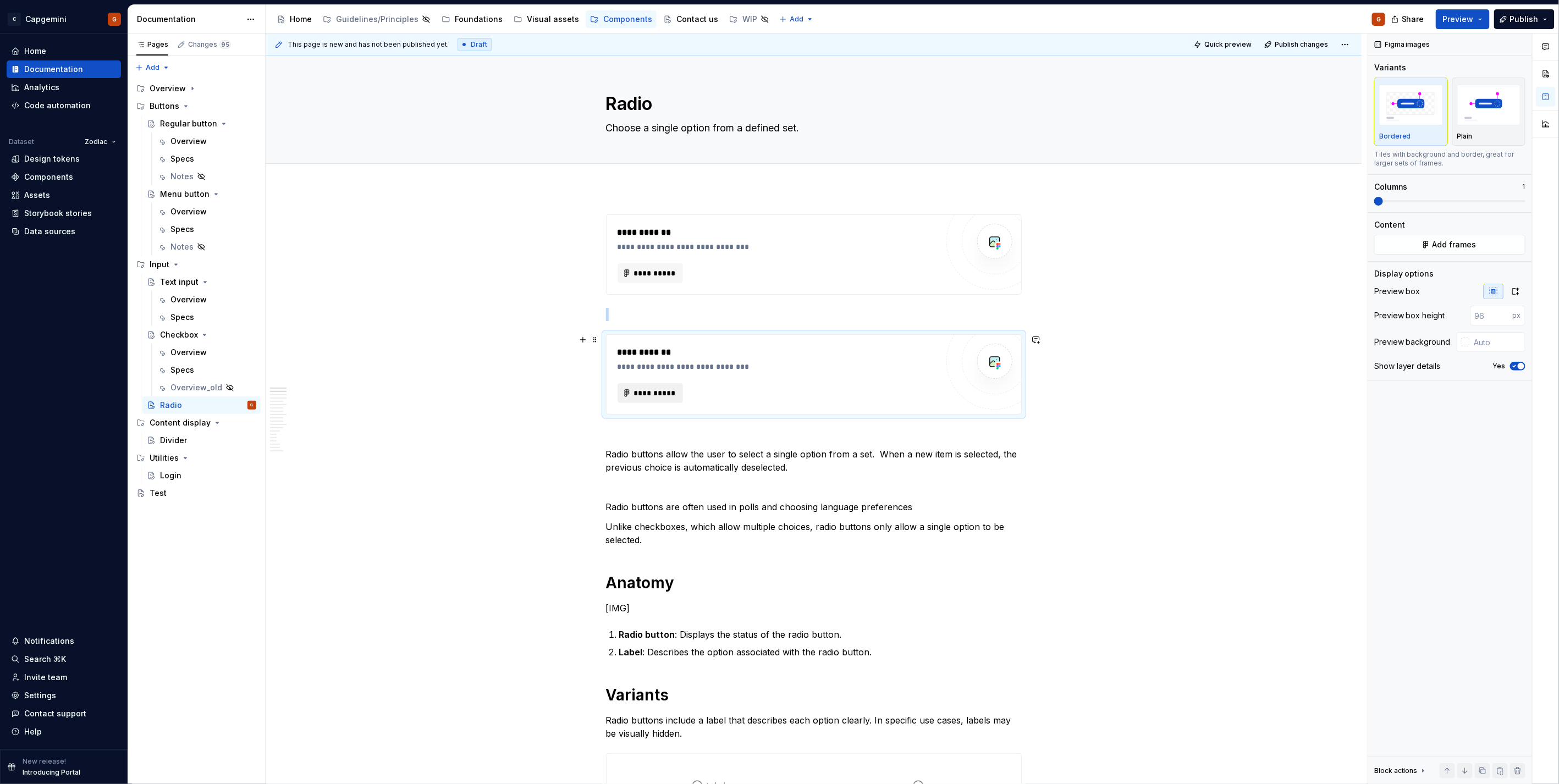
click at [657, 393] on span "**********" at bounding box center [655, 393] width 43 height 11
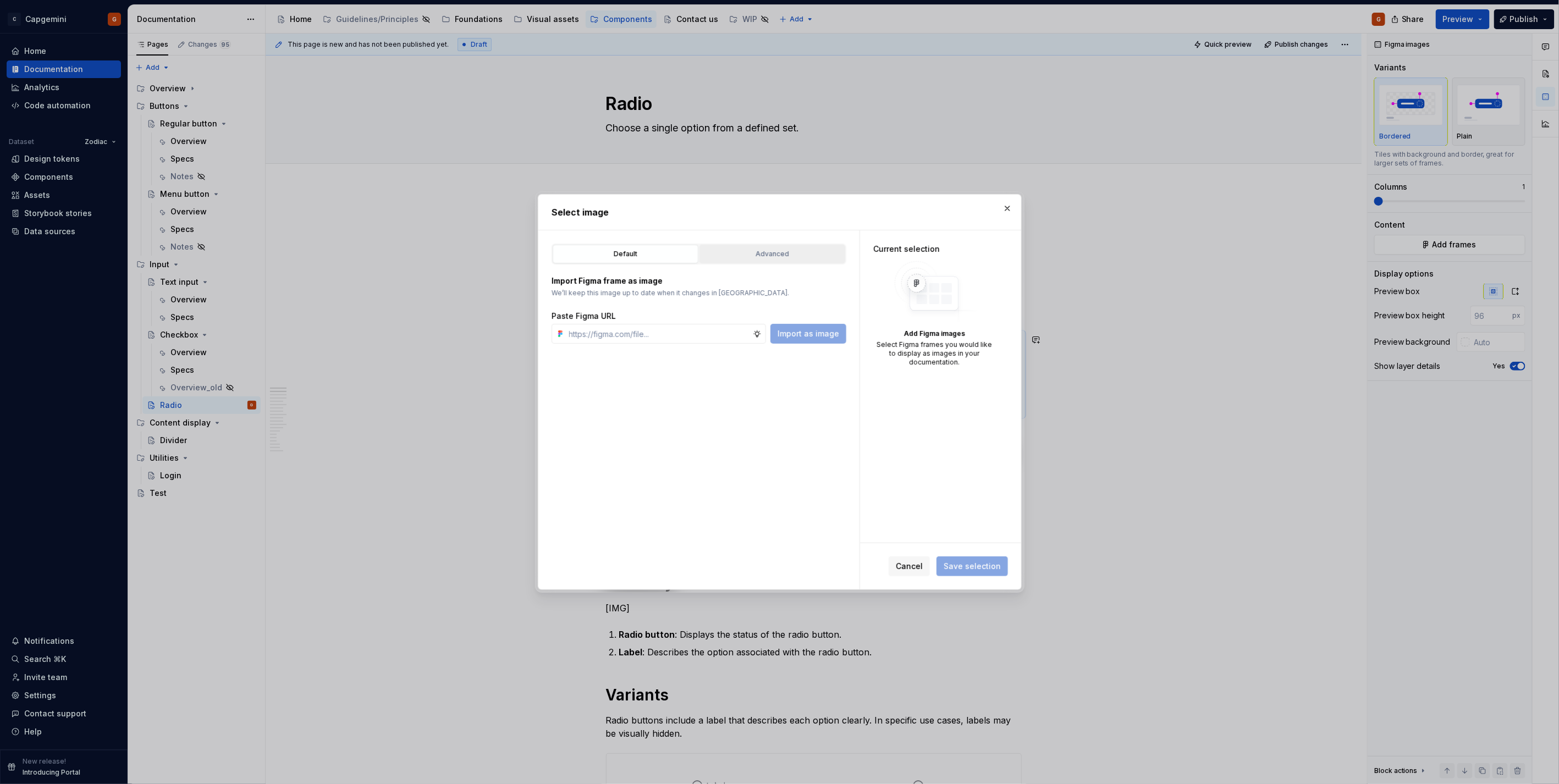
click at [757, 250] on div "Advanced" at bounding box center [772, 254] width 138 height 11
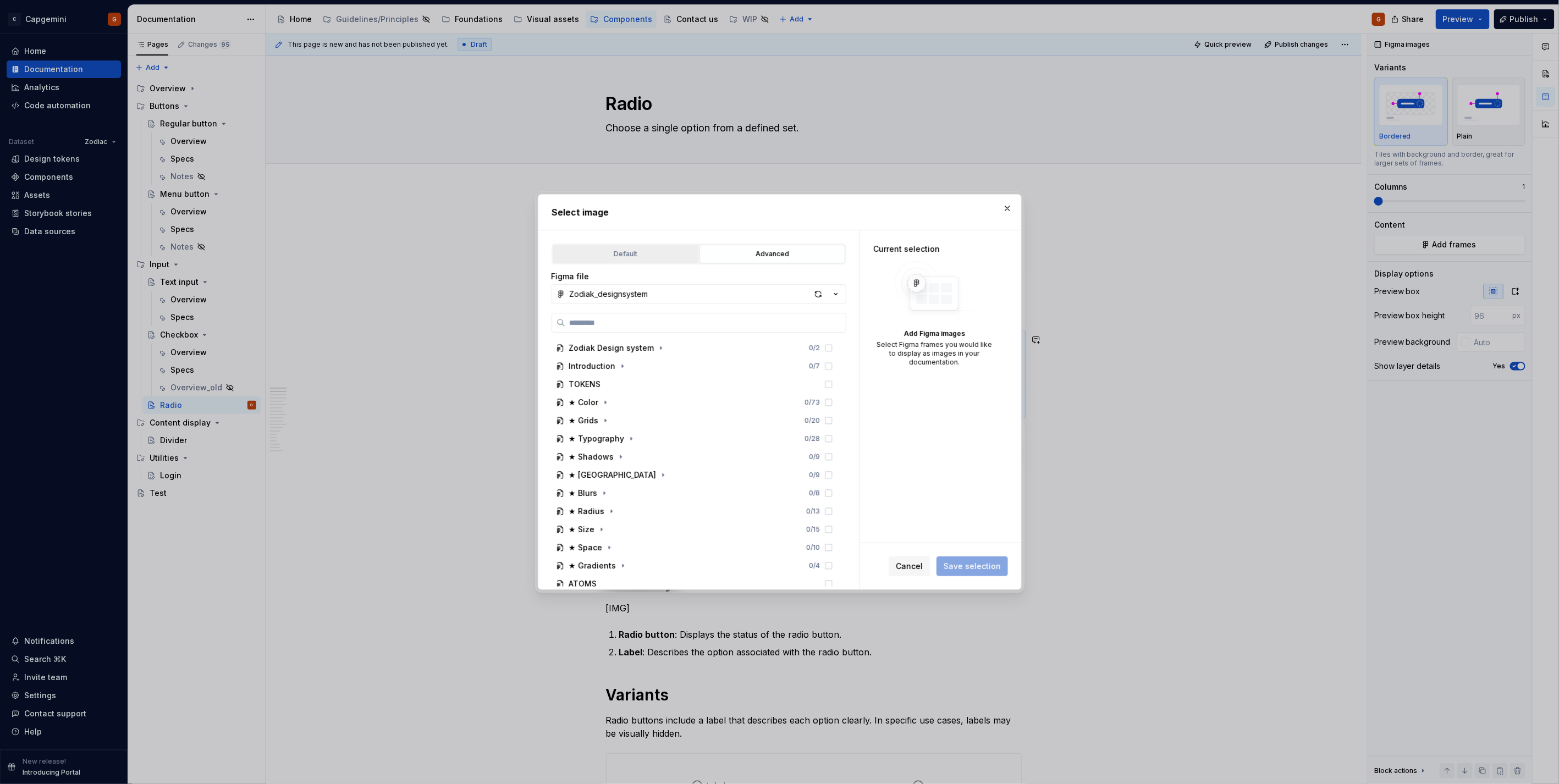
click at [690, 253] on div "Default" at bounding box center [626, 254] width 138 height 11
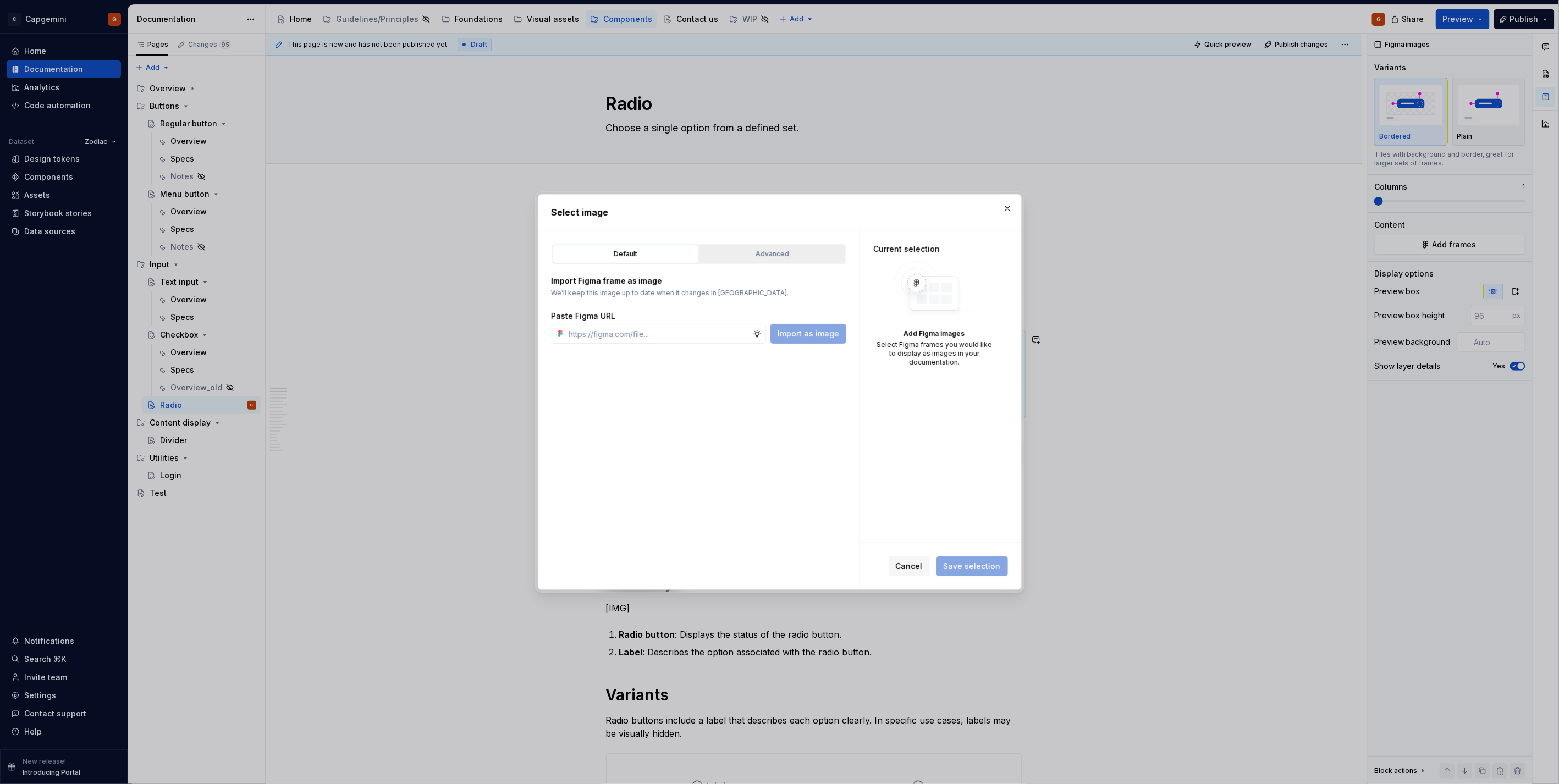
click at [776, 260] on button "Advanced" at bounding box center [772, 254] width 146 height 19
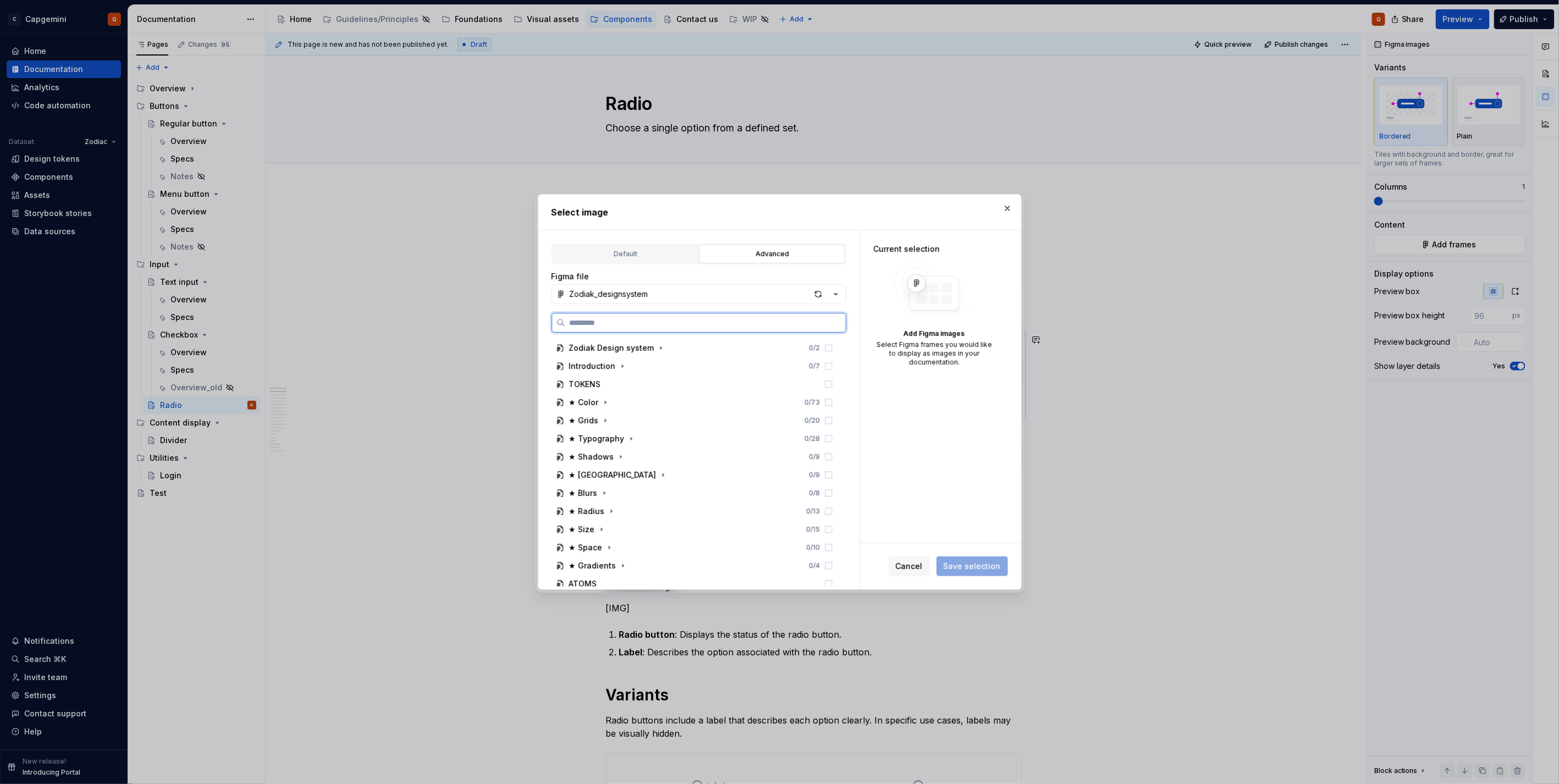
click at [589, 326] on input "search" at bounding box center [705, 322] width 281 height 11
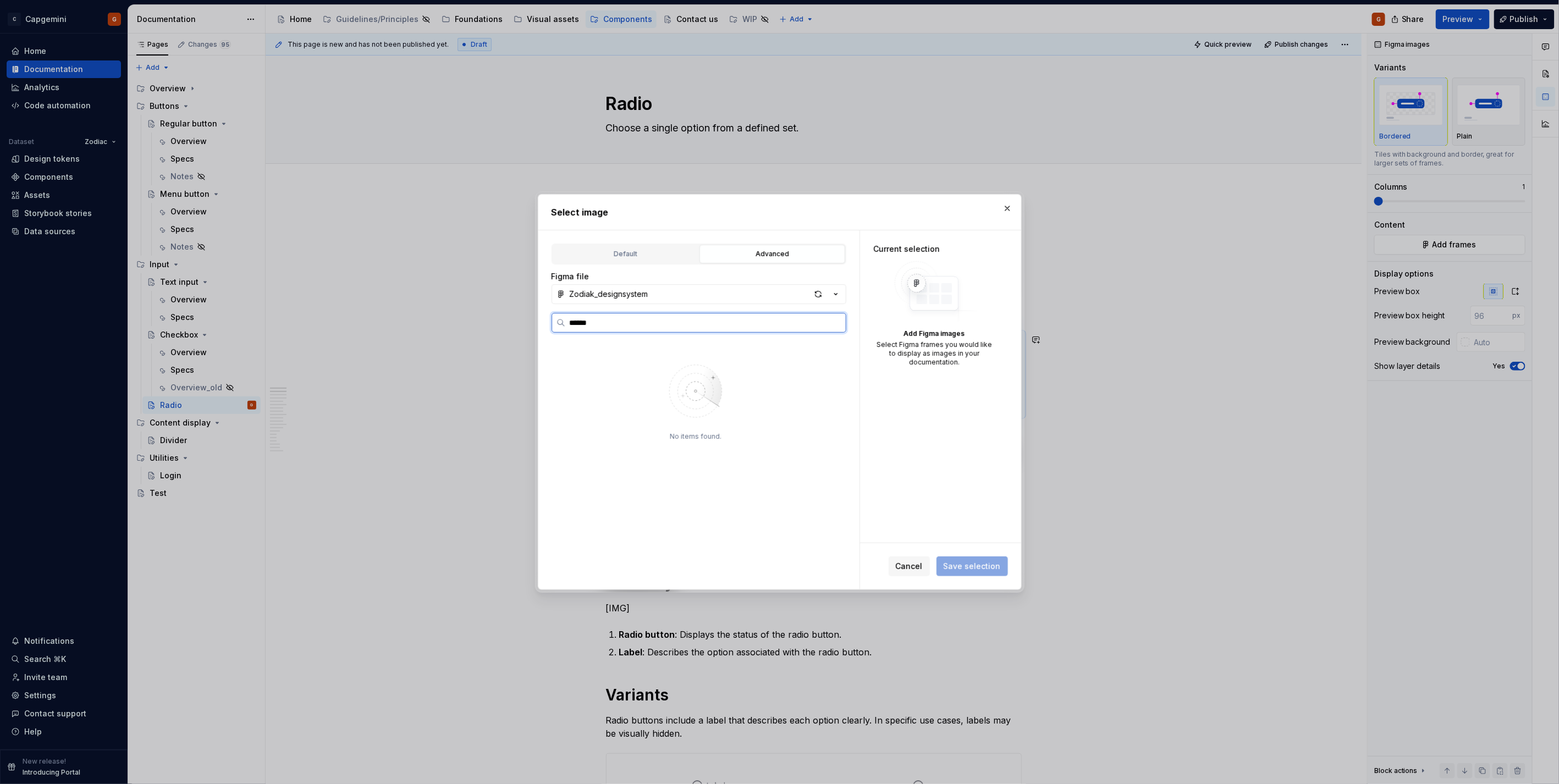
type input "*******"
click at [776, 300] on div "button" at bounding box center [819, 294] width 16 height 16
type textarea "*"
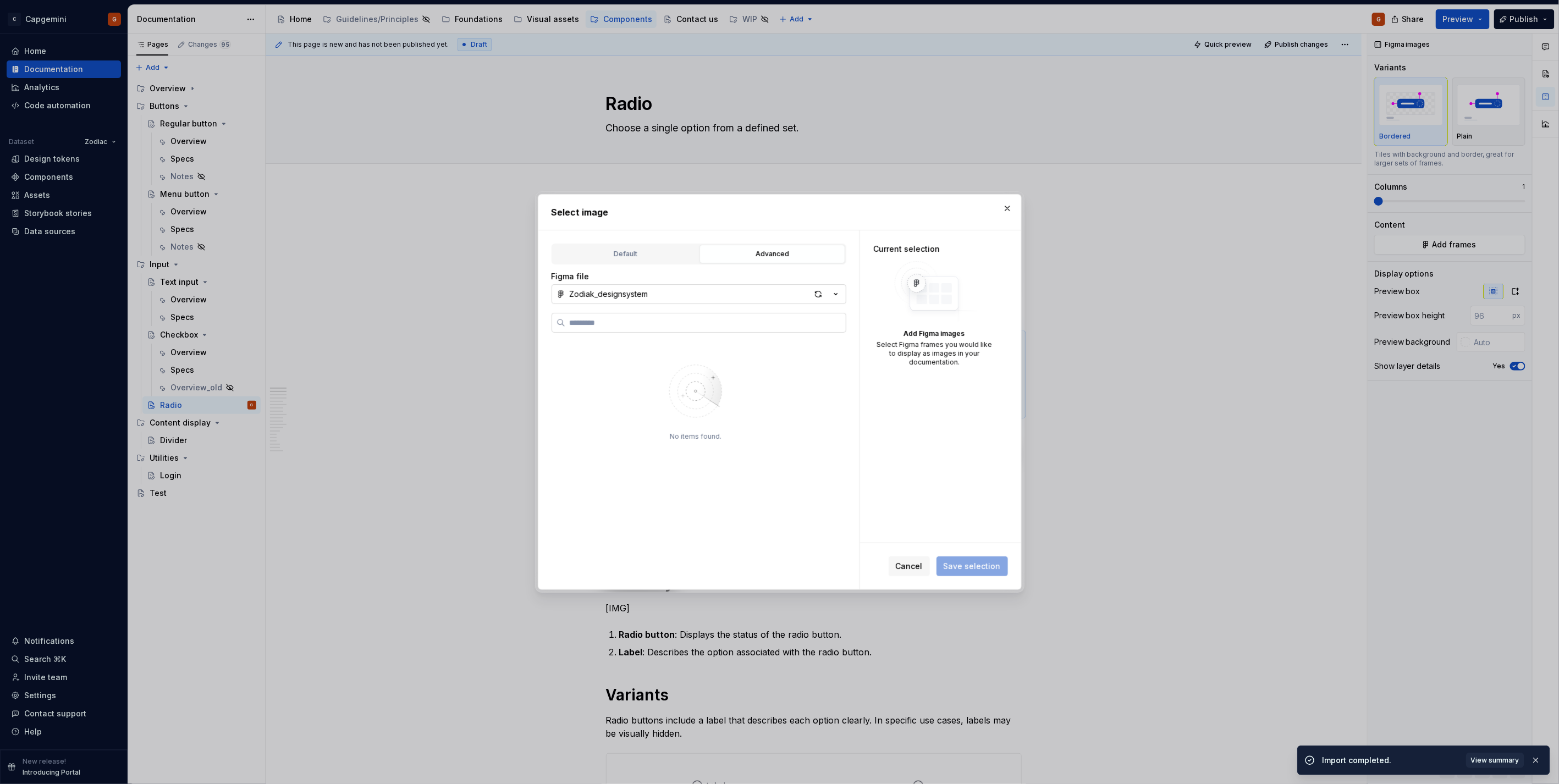
click at [648, 330] on label at bounding box center [699, 322] width 295 height 20
click at [648, 328] on input "search" at bounding box center [705, 322] width 281 height 11
type input "**********"
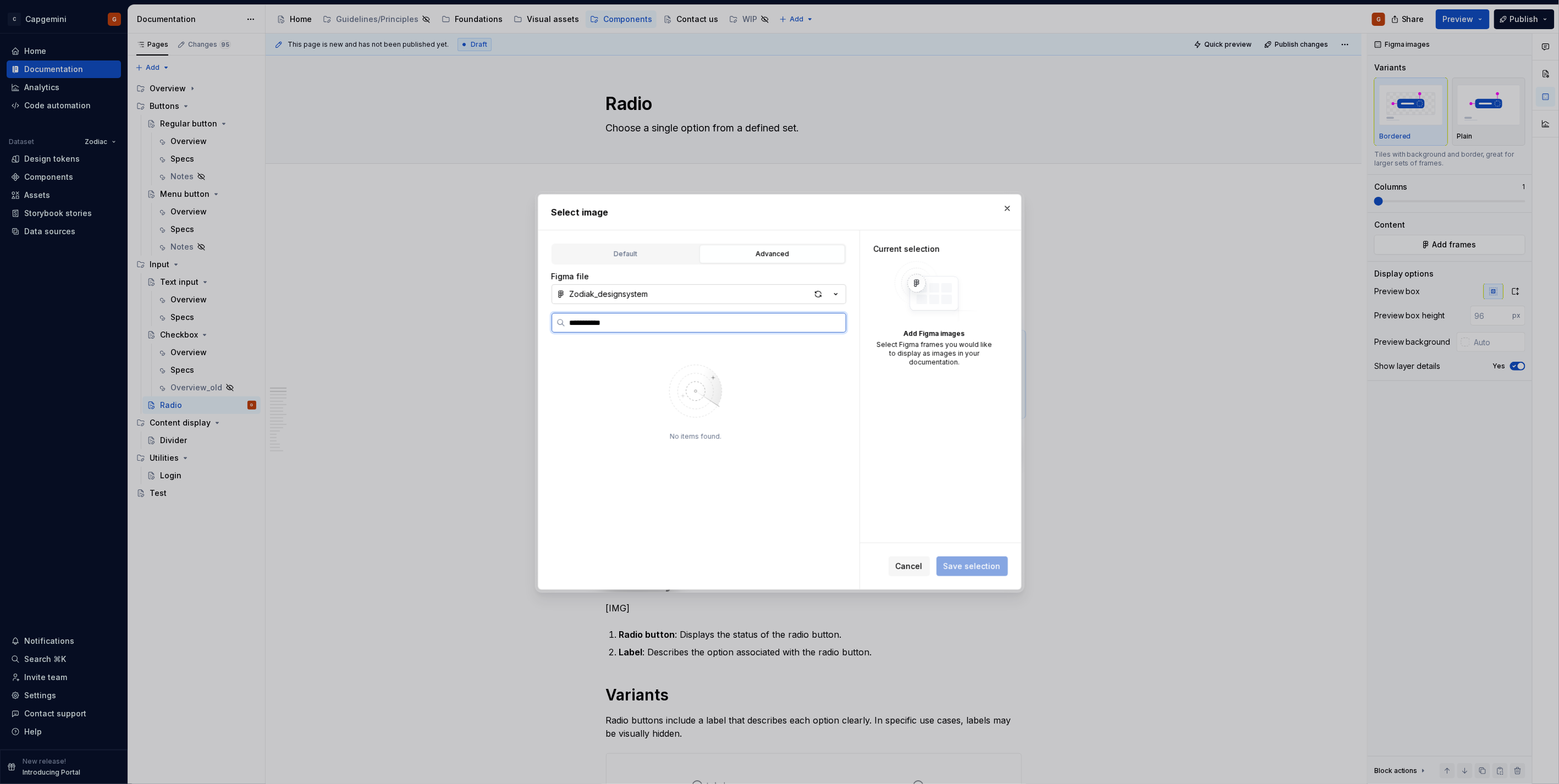
type textarea "*"
type input "**********"
click at [693, 378] on img at bounding box center [695, 391] width 143 height 77
click at [776, 298] on button "Zodiak_designsystem" at bounding box center [699, 294] width 295 height 20
click at [776, 295] on div "**********" at bounding box center [780, 392] width 1559 height 784
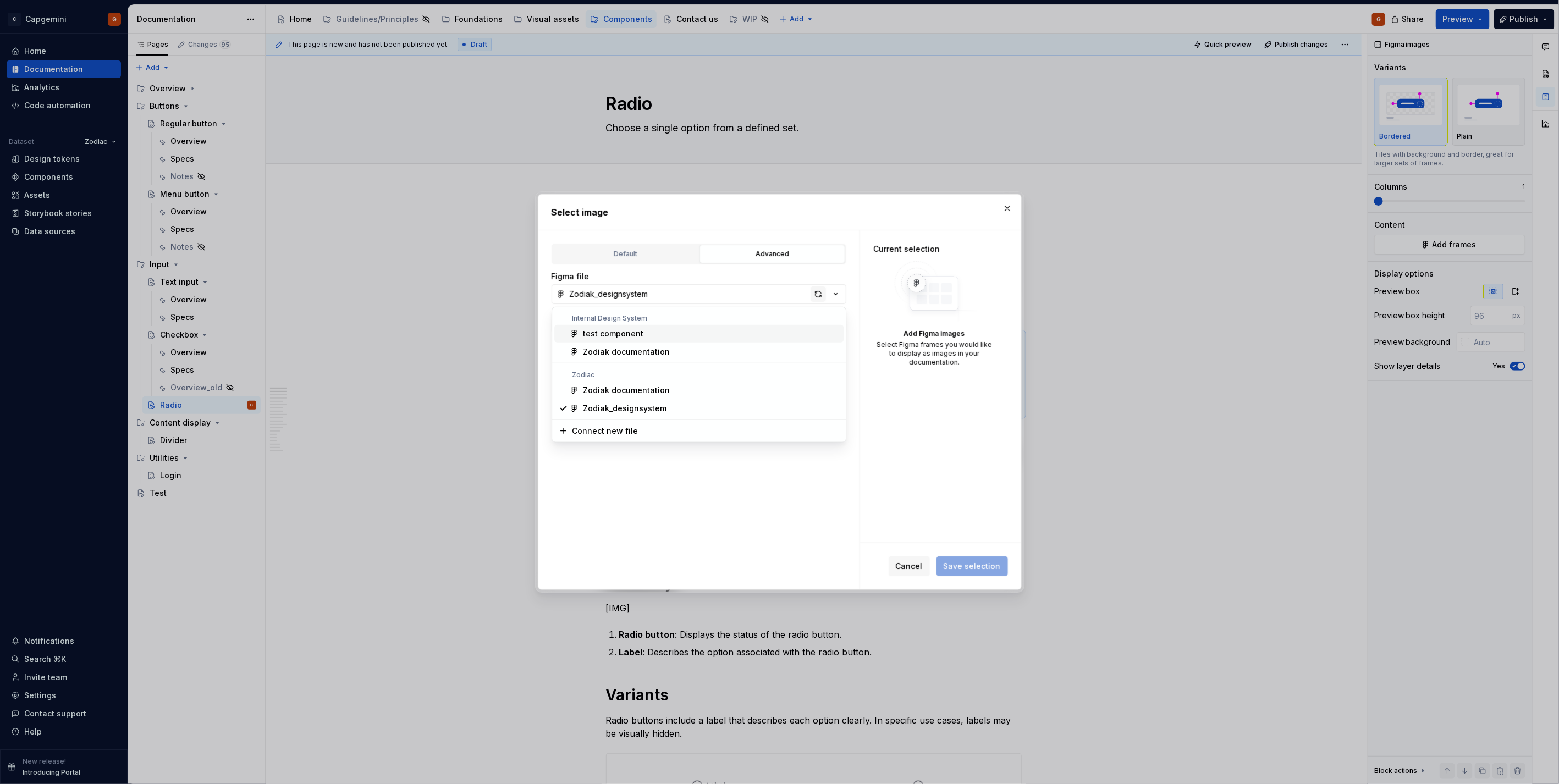
click at [776, 295] on div "button" at bounding box center [819, 294] width 16 height 16
click at [776, 295] on span "button" at bounding box center [817, 294] width 5 height 9
click at [776, 295] on div at bounding box center [780, 392] width 1559 height 784
click at [776, 295] on div "Select image Default Advanced Import Figma frame as image We’ll keep this image…" at bounding box center [780, 392] width 1559 height 784
click at [776, 295] on span "button" at bounding box center [821, 294] width 5 height 9
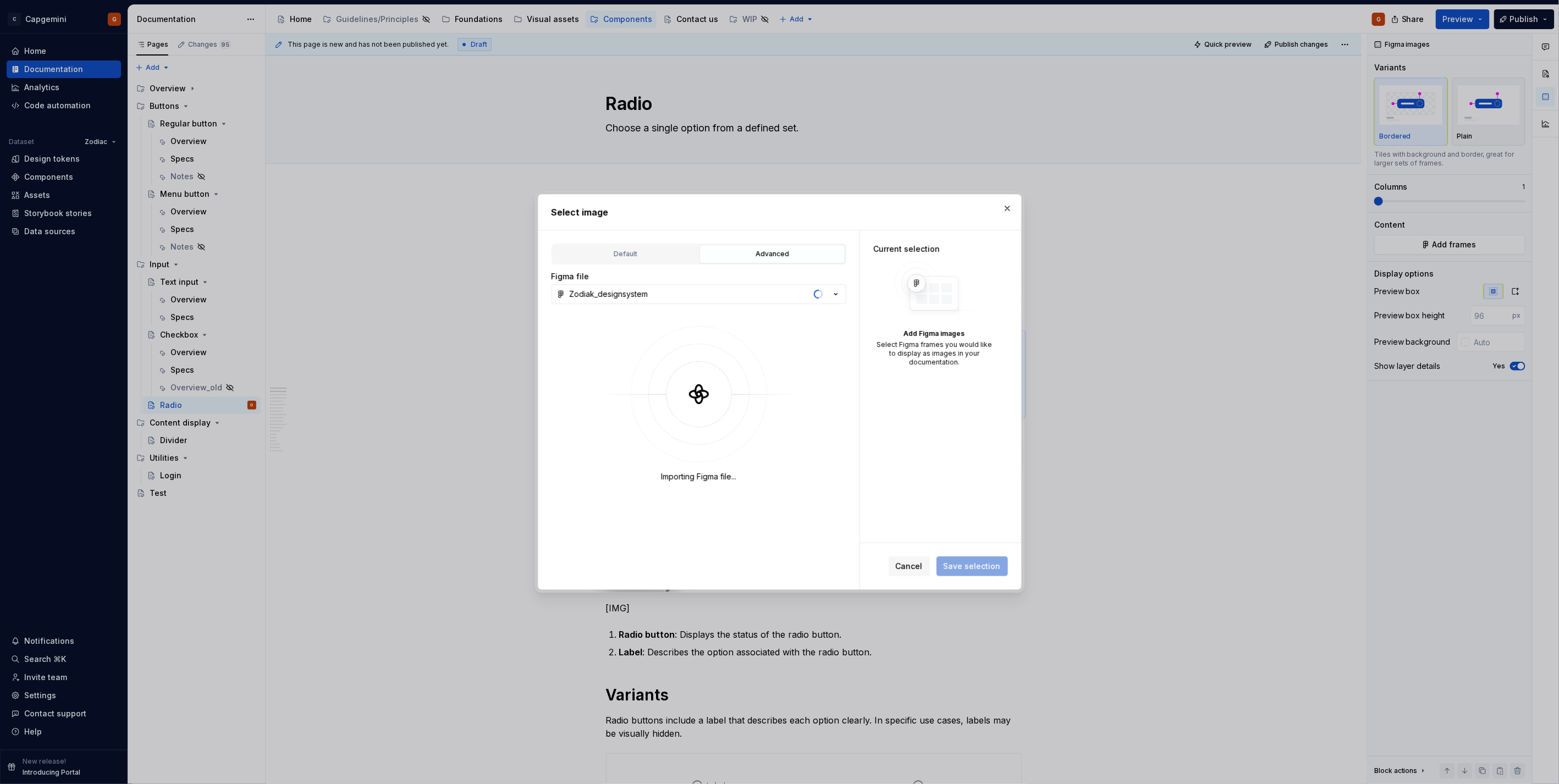
click at [776, 206] on div "Select image Default Advanced Import Figma frame as image We’ll keep this image…" at bounding box center [780, 392] width 1559 height 784
click at [776, 209] on button "button" at bounding box center [1007, 208] width 16 height 16
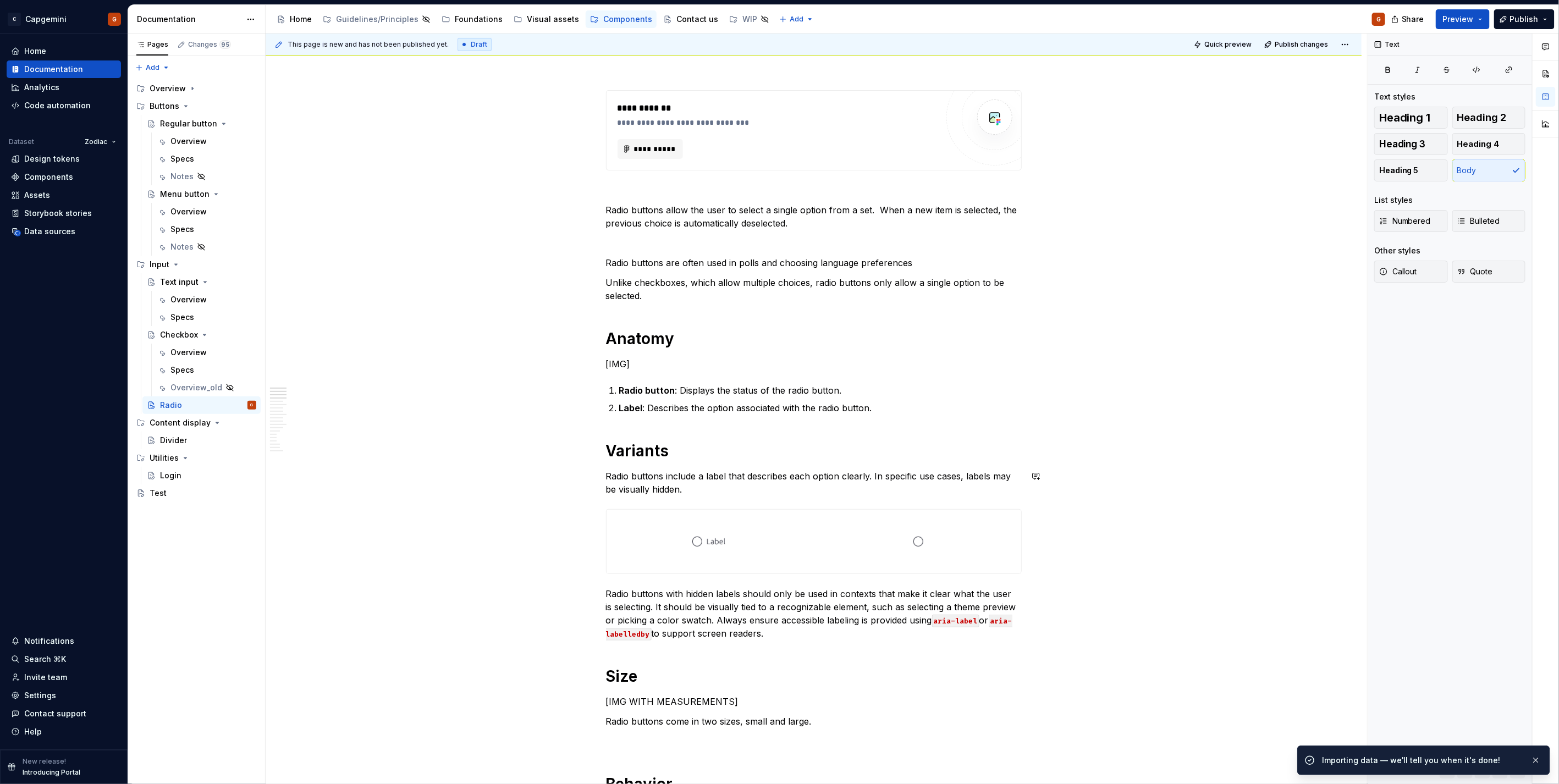
drag, startPoint x: 931, startPoint y: 499, endPoint x: 893, endPoint y: 553, distance: 66.0
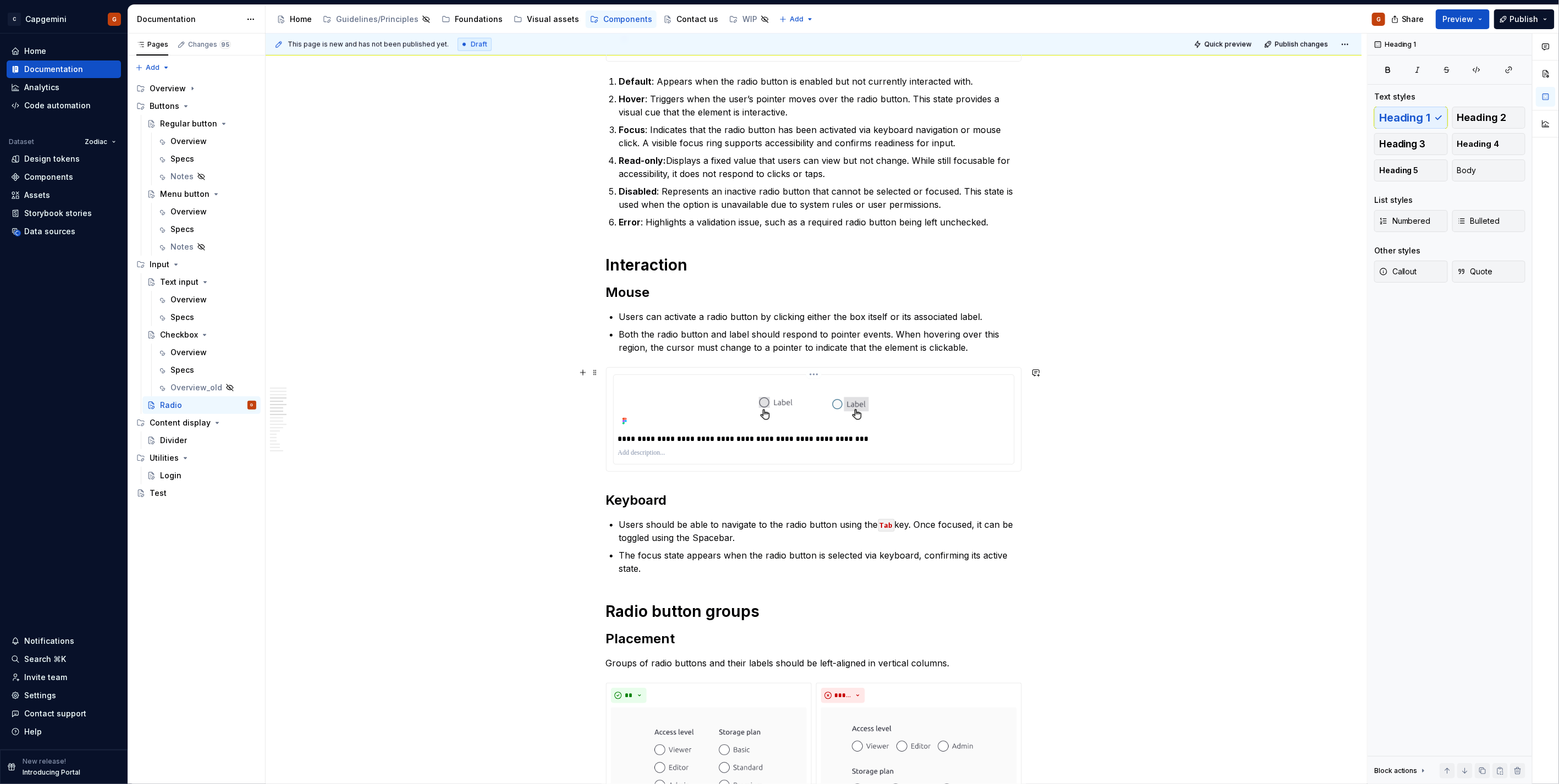
scroll to position [1188, 0]
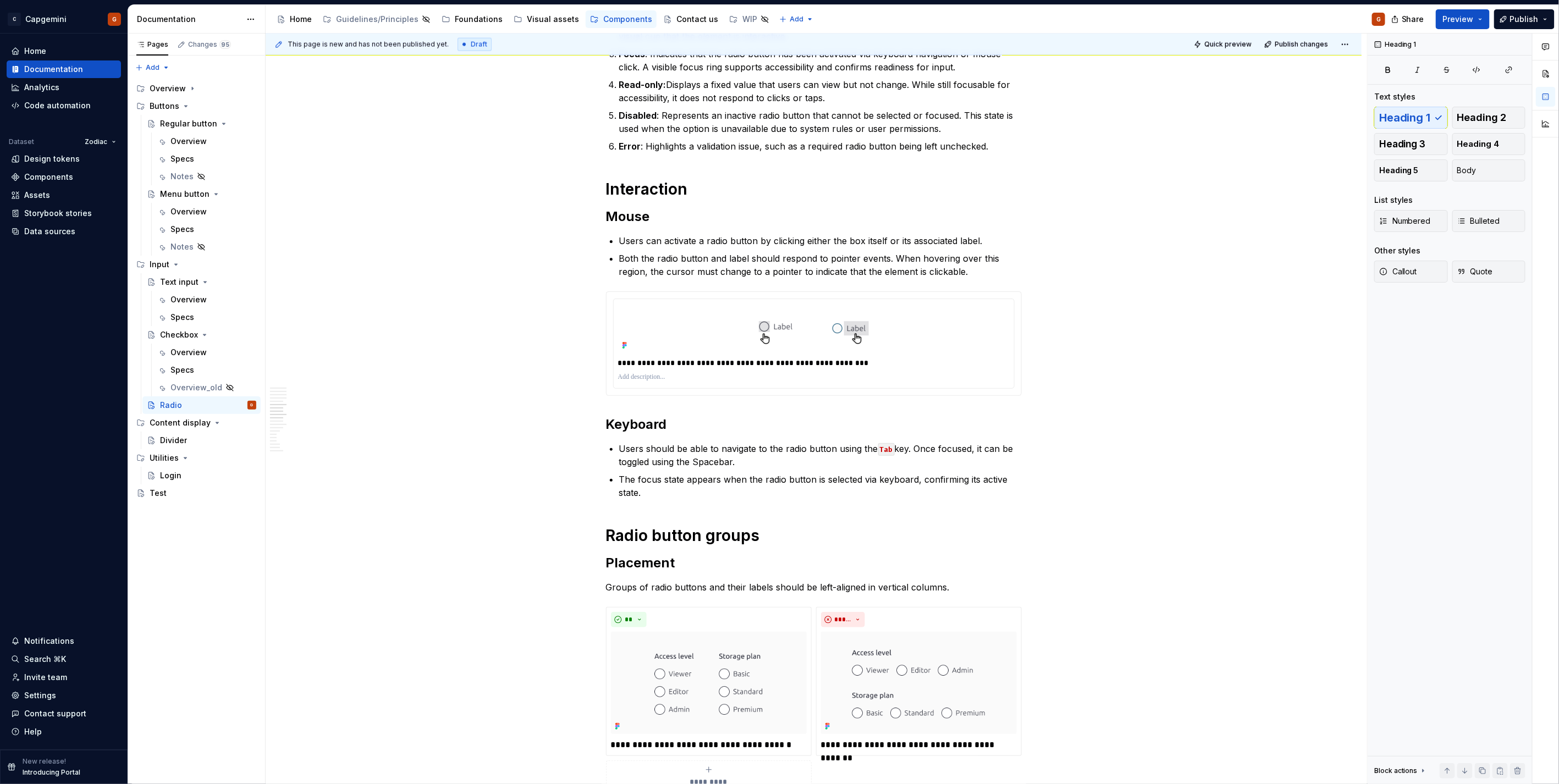
type textarea "*"
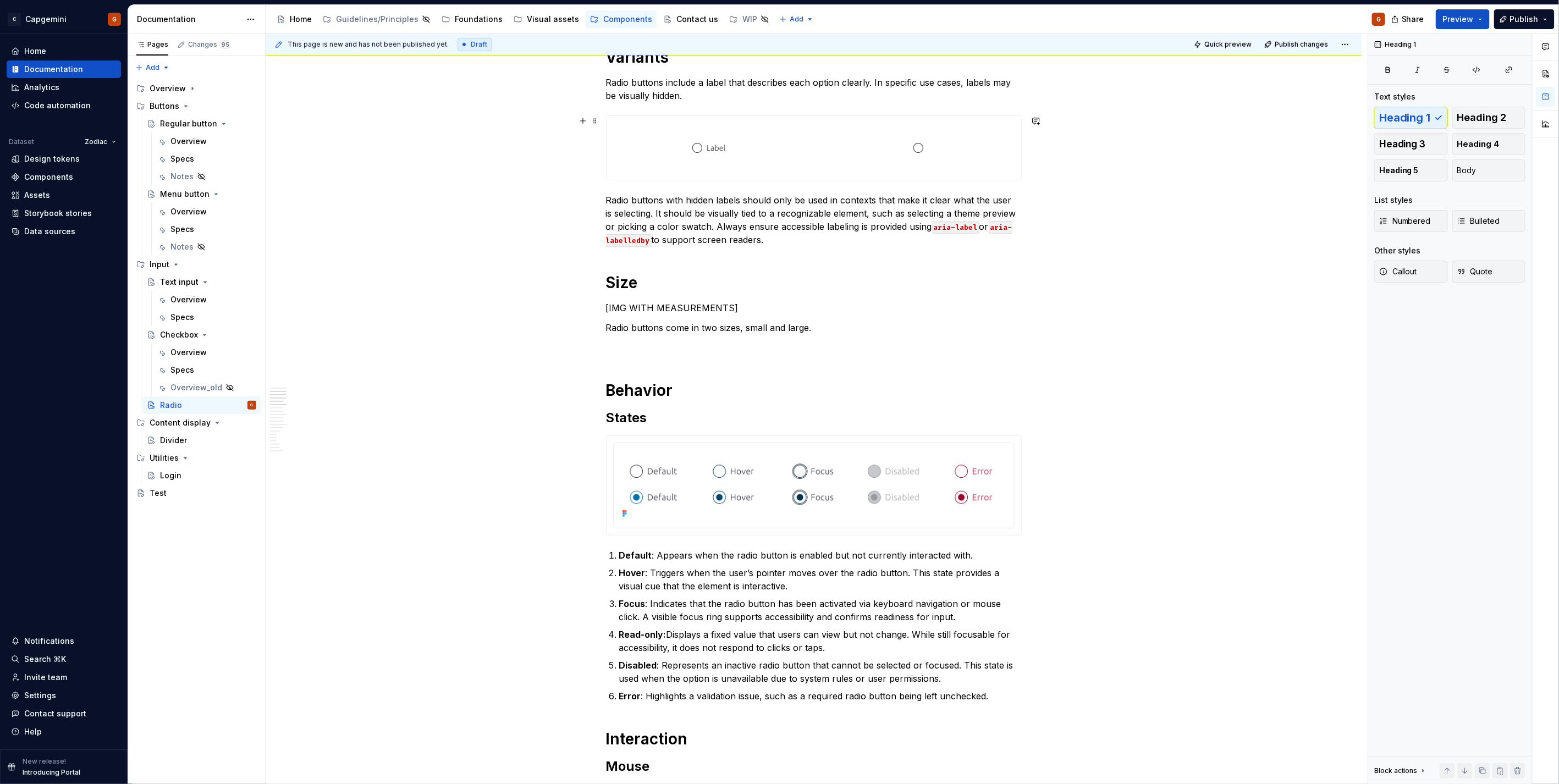
scroll to position [332, 0]
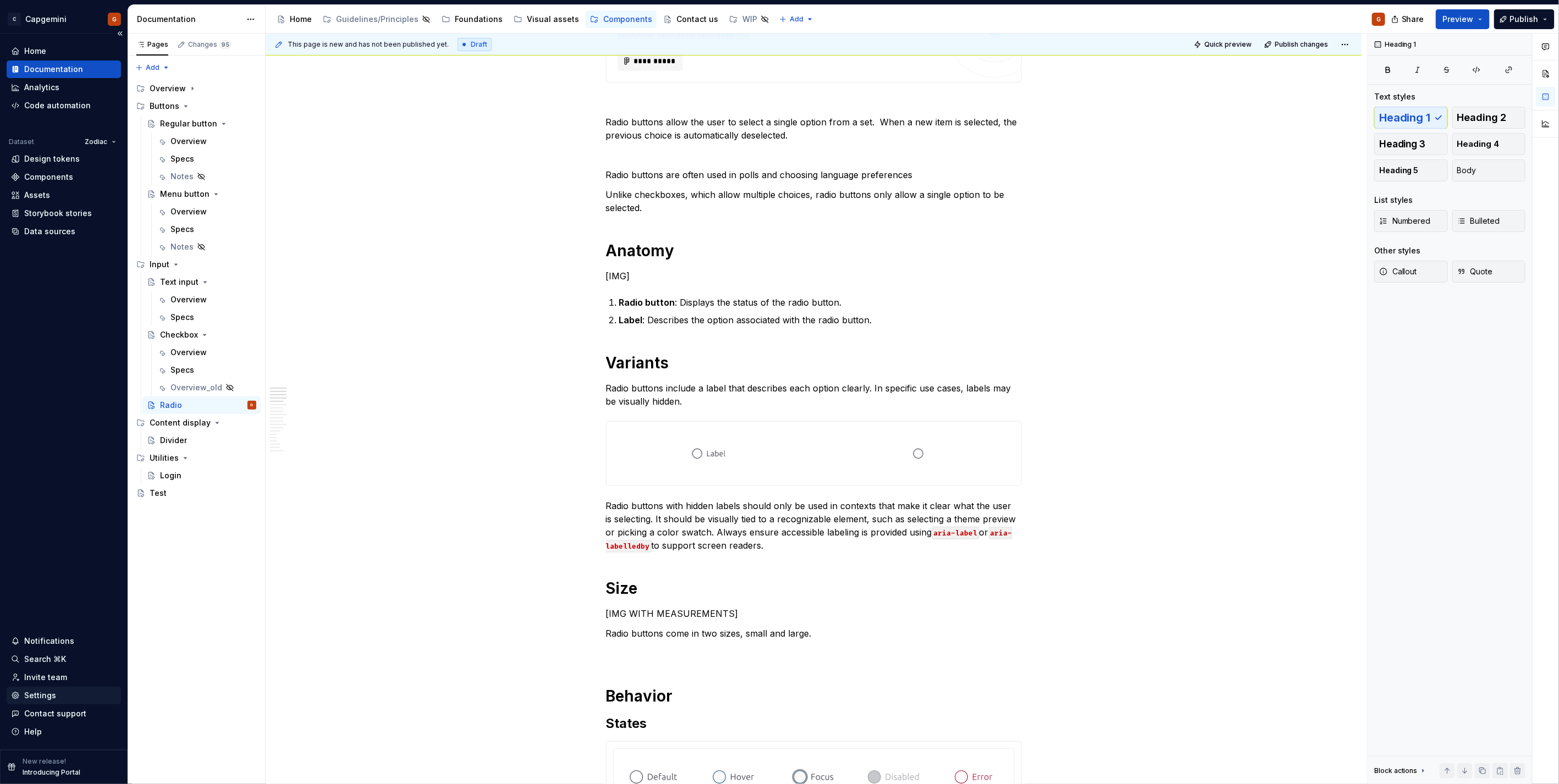
click at [46, 393] on div "Settings" at bounding box center [40, 695] width 32 height 11
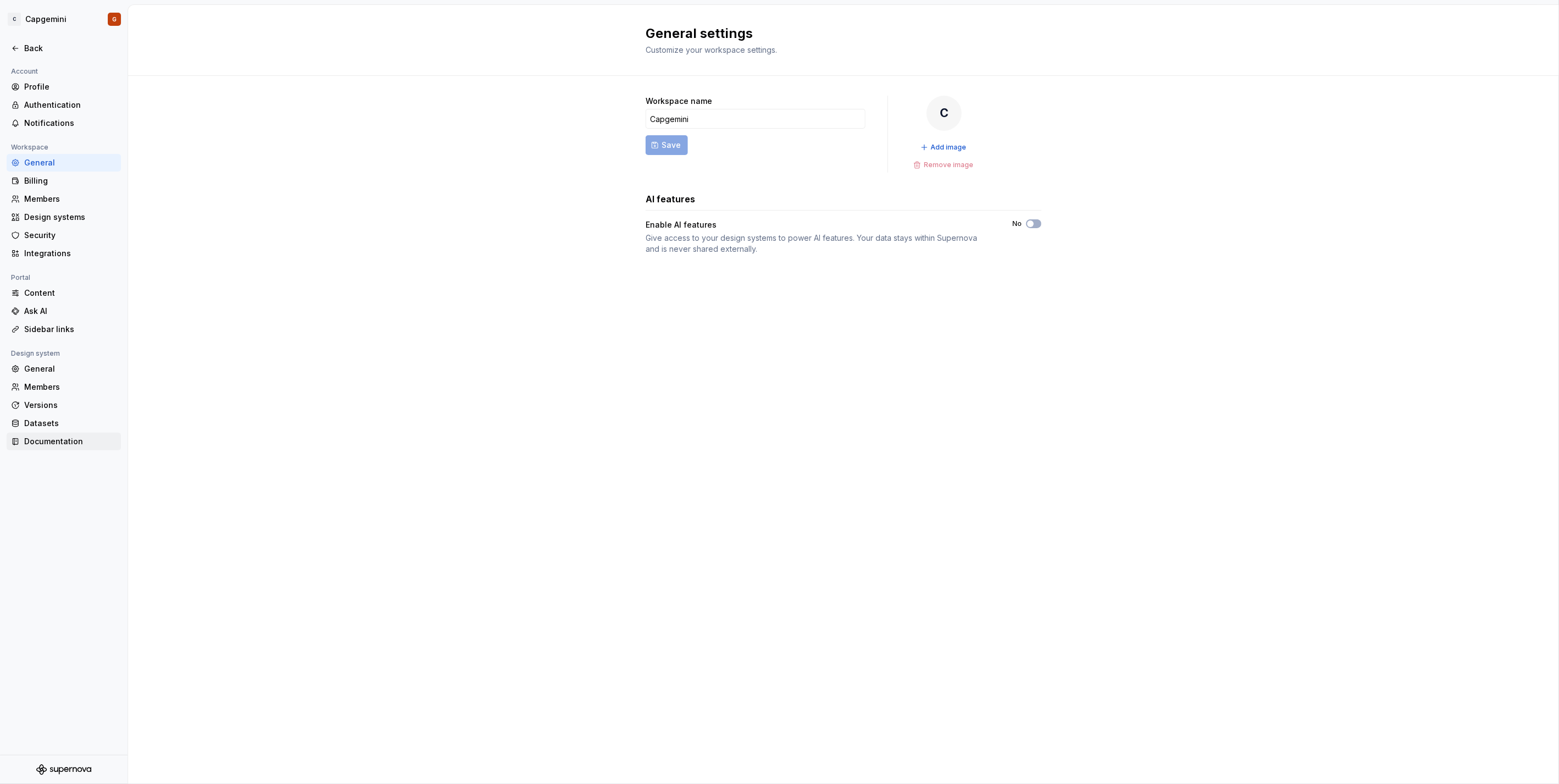
click at [56, 393] on div "Documentation" at bounding box center [70, 441] width 92 height 11
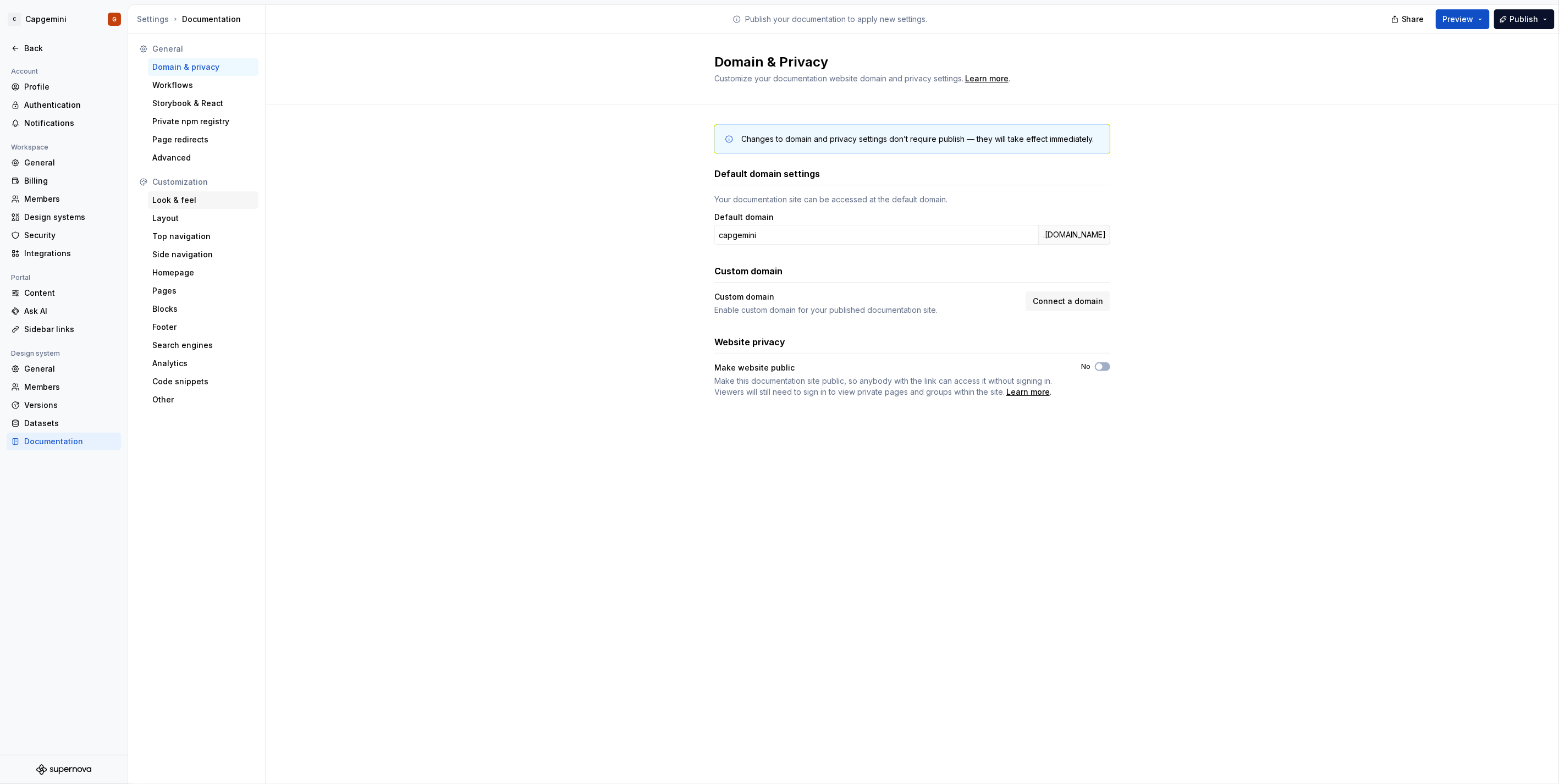
click at [200, 199] on div "Look & feel" at bounding box center [203, 200] width 102 height 11
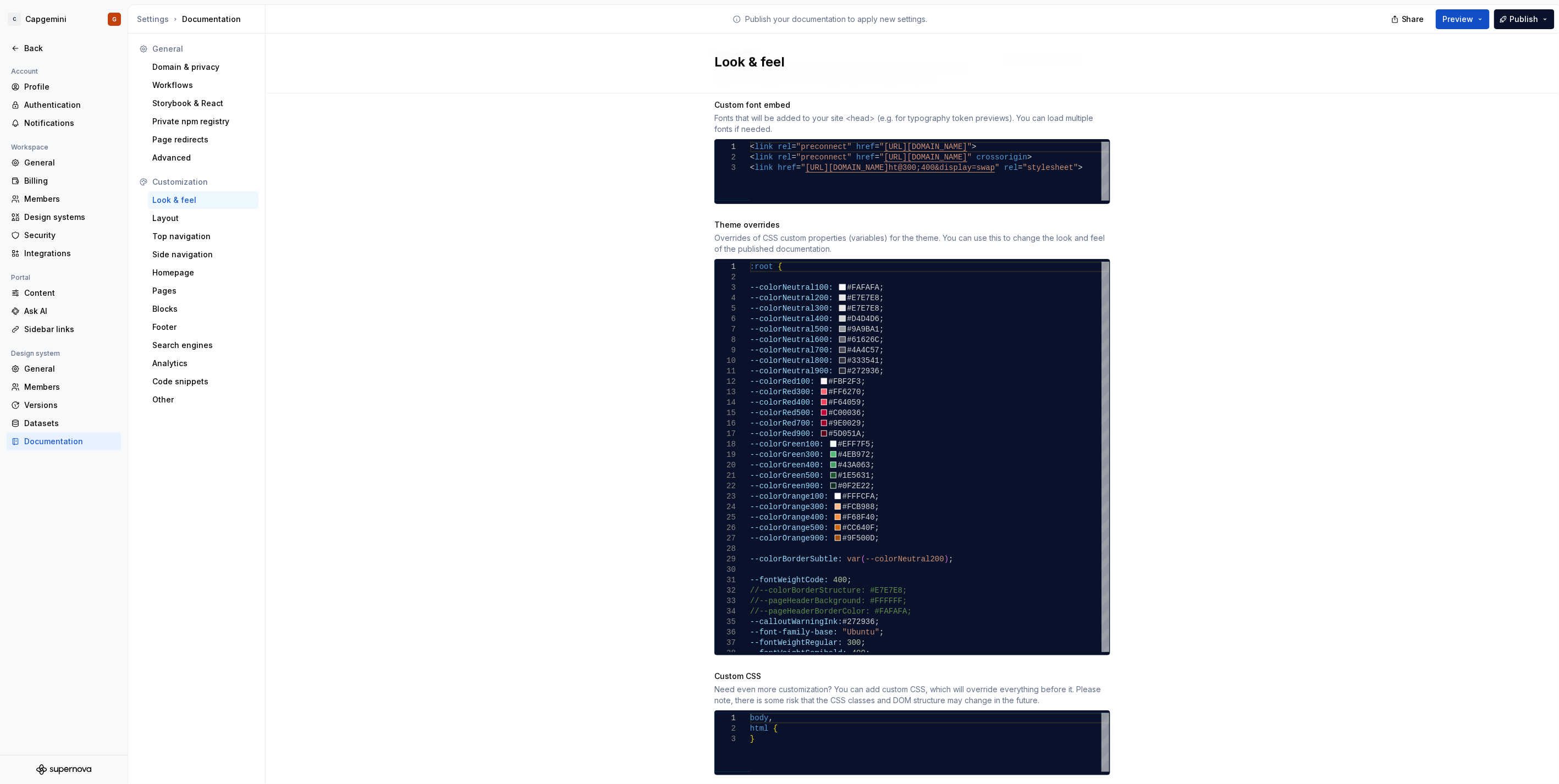
scroll to position [475, 0]
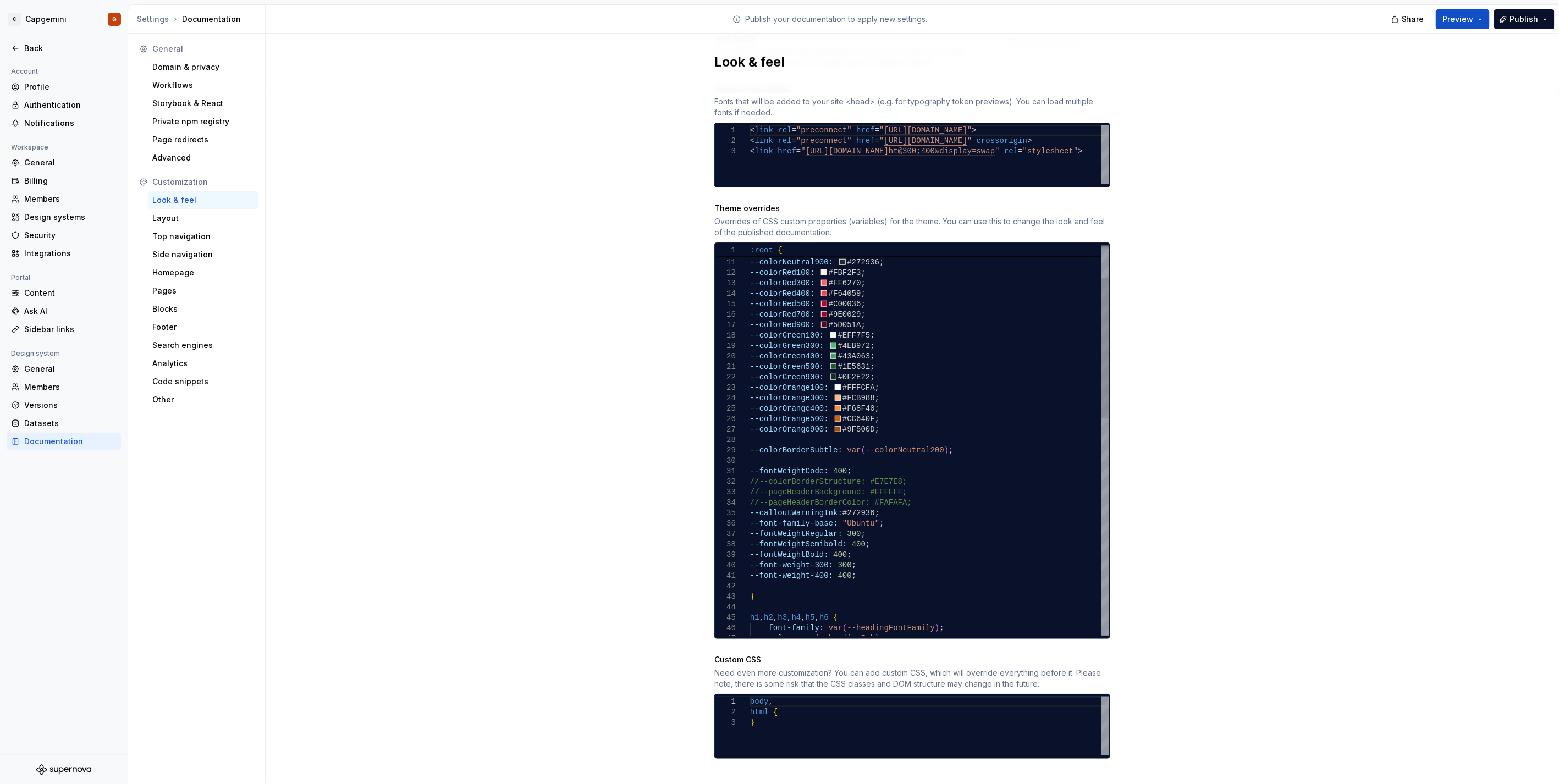
click at [776, 393] on div "--colorNeutral700: #4A4C57 ; --colorNeutral800: #333541 ; --colorNeutral900: #2…" at bounding box center [929, 696] width 359 height 1087
click at [755, 393] on div "--colorNeutral900: #272936 ; --colorRed100: #FBF2F3 ; --colorRed300: #FF6270 ; …" at bounding box center [929, 688] width 359 height 1108
click at [776, 393] on div "--colorNeutral900: #272936 ; --colorRed100: #FBF2F3 ; --colorRed300: #FF6270 ; …" at bounding box center [929, 688] width 359 height 1108
drag, startPoint x: 900, startPoint y: 567, endPoint x: 831, endPoint y: 568, distance: 69.0
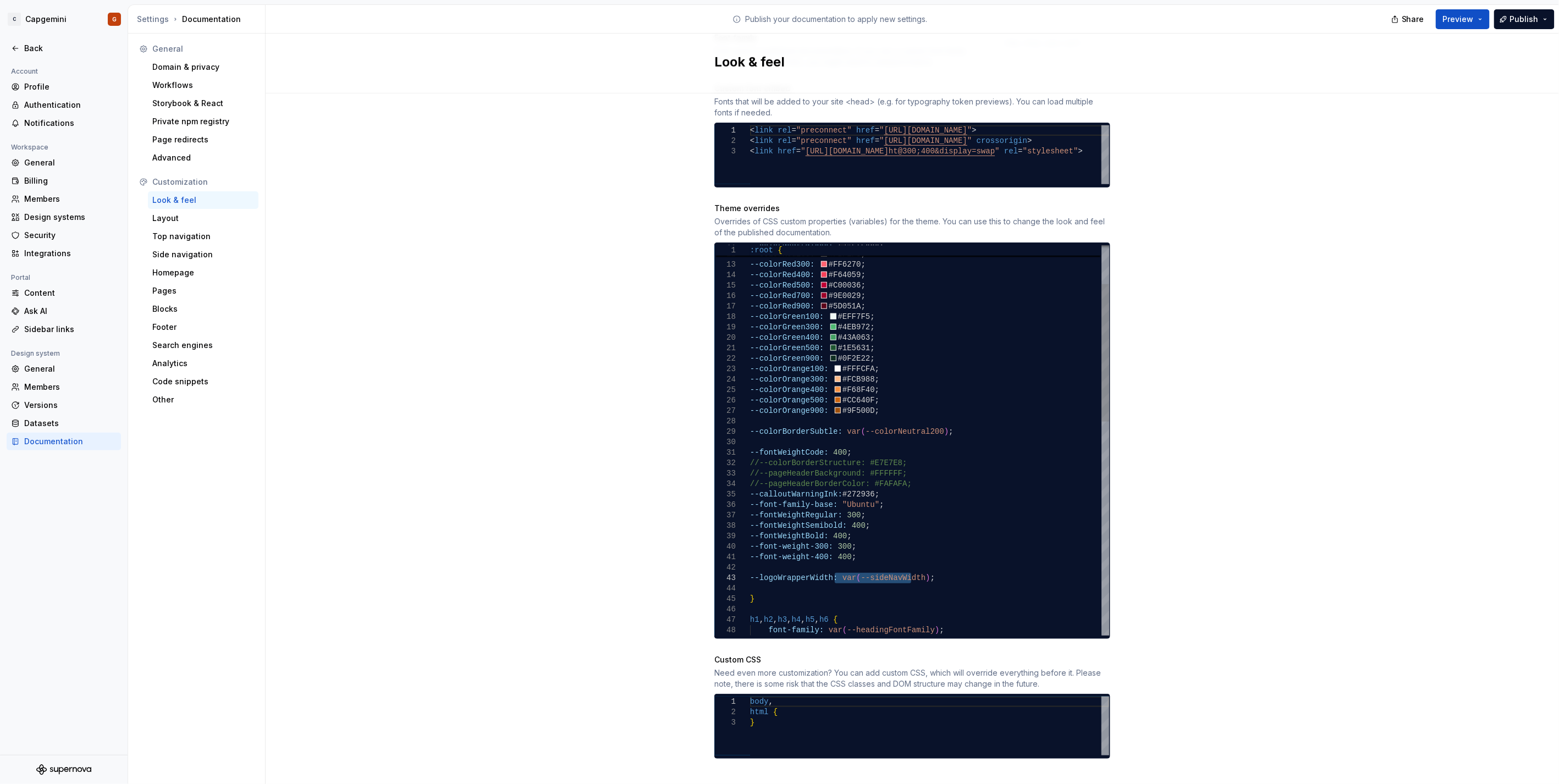
click at [776, 393] on div "--colorNeutral900: #272936 ; --colorRed100: #FBF2F3 ; --colorRed300: #FF6270 ; …" at bounding box center [929, 688] width 359 height 1108
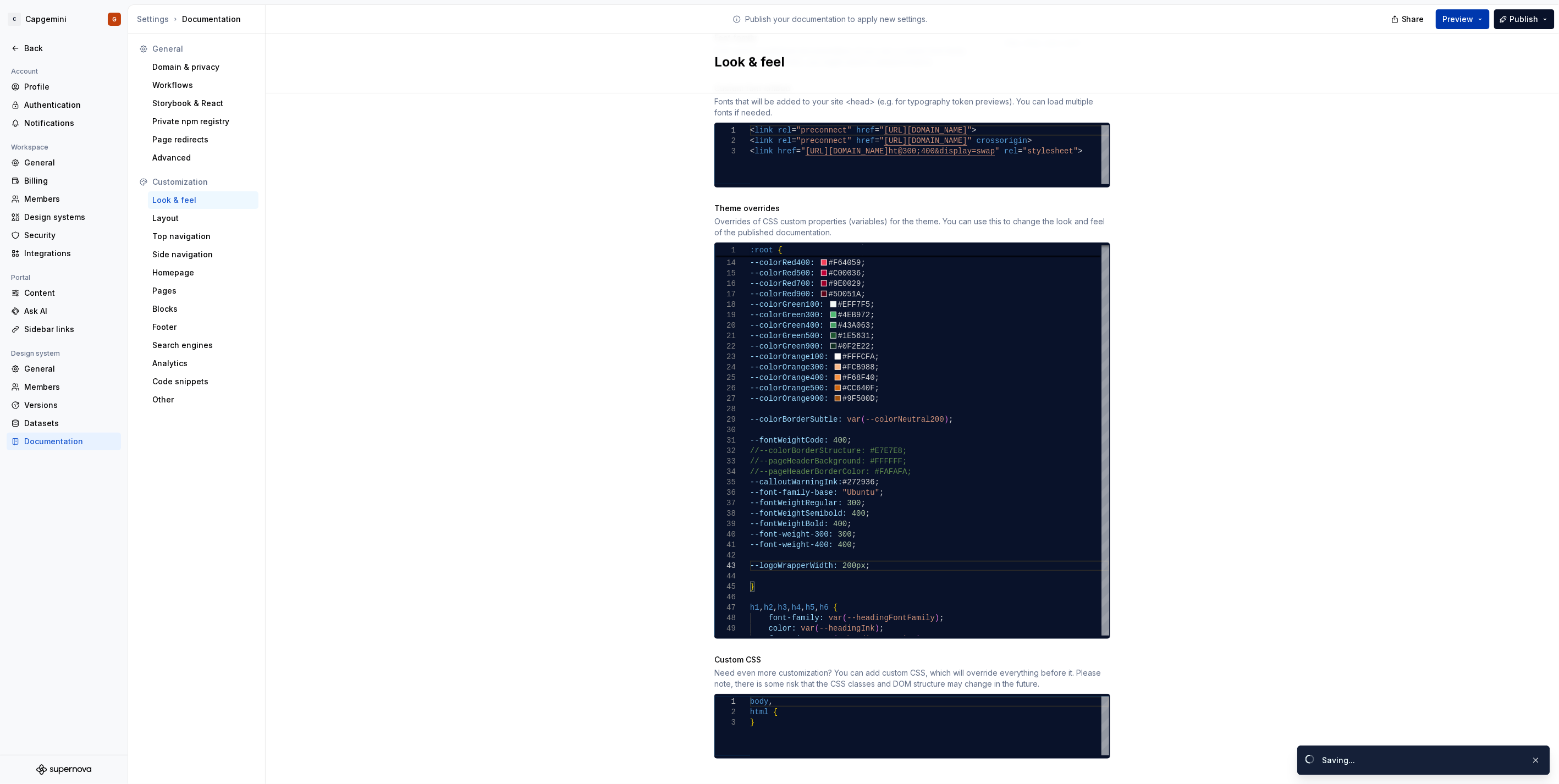
click at [776, 19] on span "Preview" at bounding box center [1458, 19] width 31 height 11
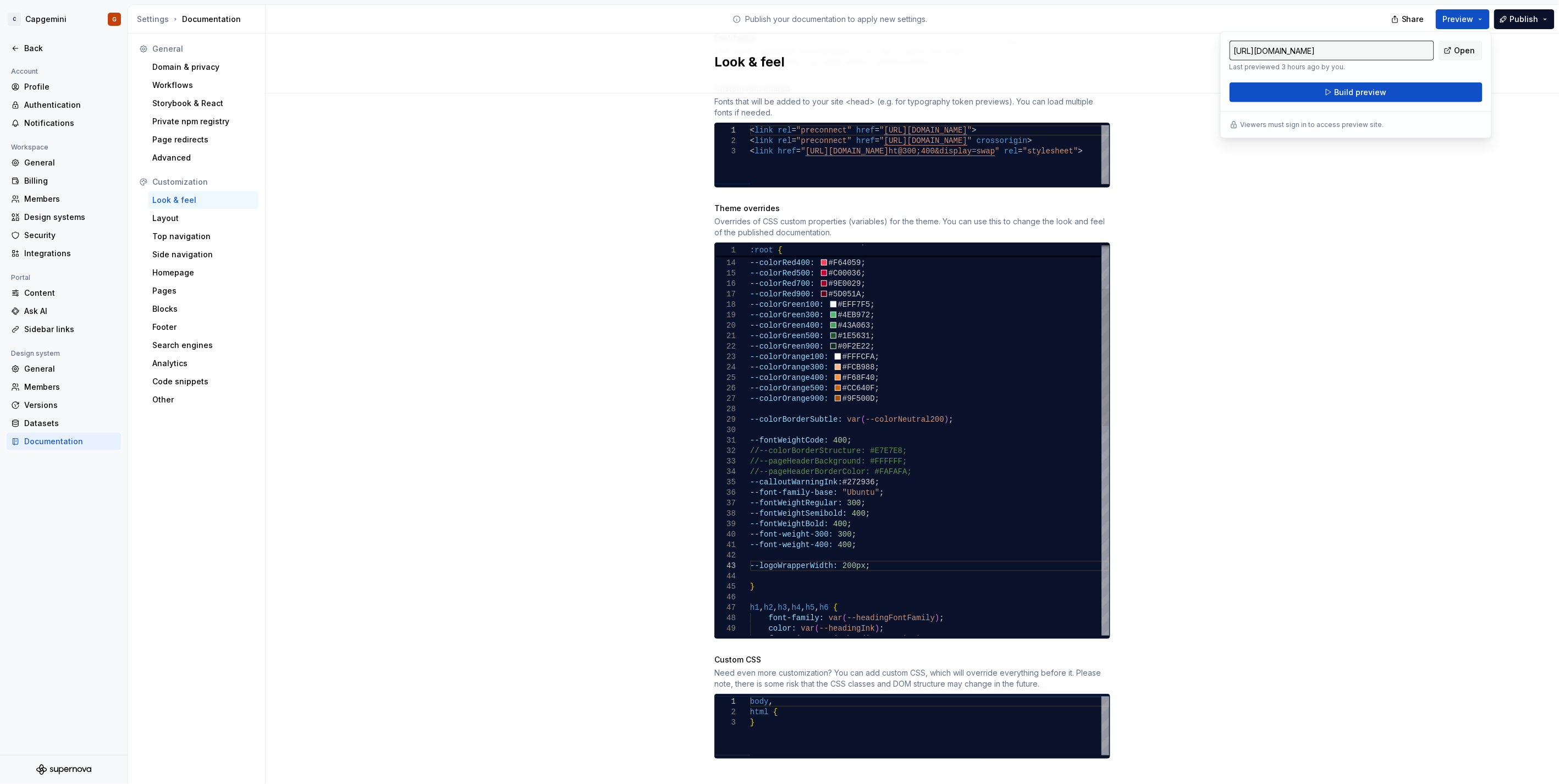
click at [776, 393] on div "--colorGreen400: #43A063 ; --colorGreen500: #1E5631 ; --colorGreen900: #0F2E22 …" at bounding box center [929, 675] width 359 height 1108
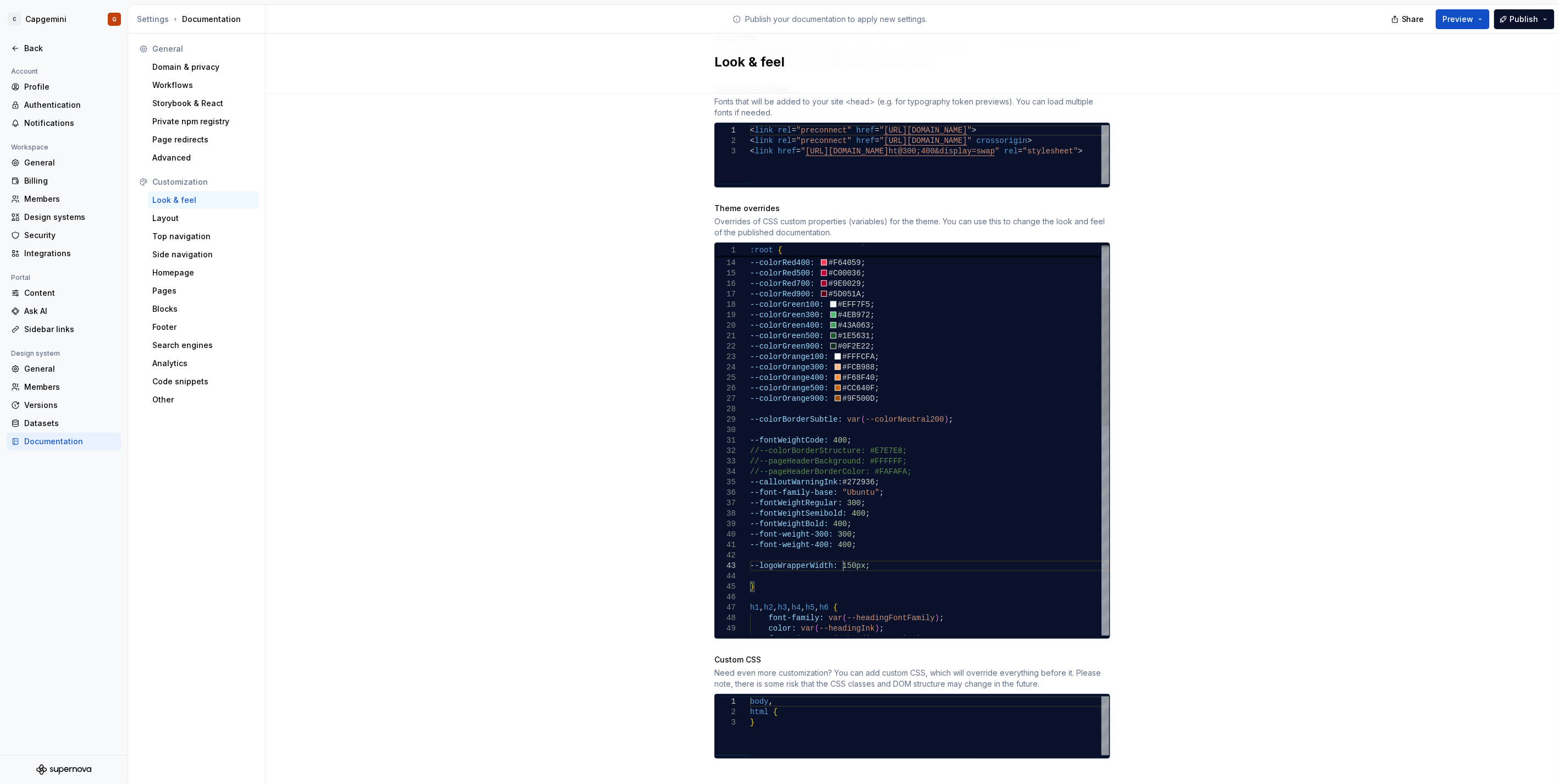
scroll to position [21, 96]
click at [776, 15] on span "Preview" at bounding box center [1458, 19] width 31 height 11
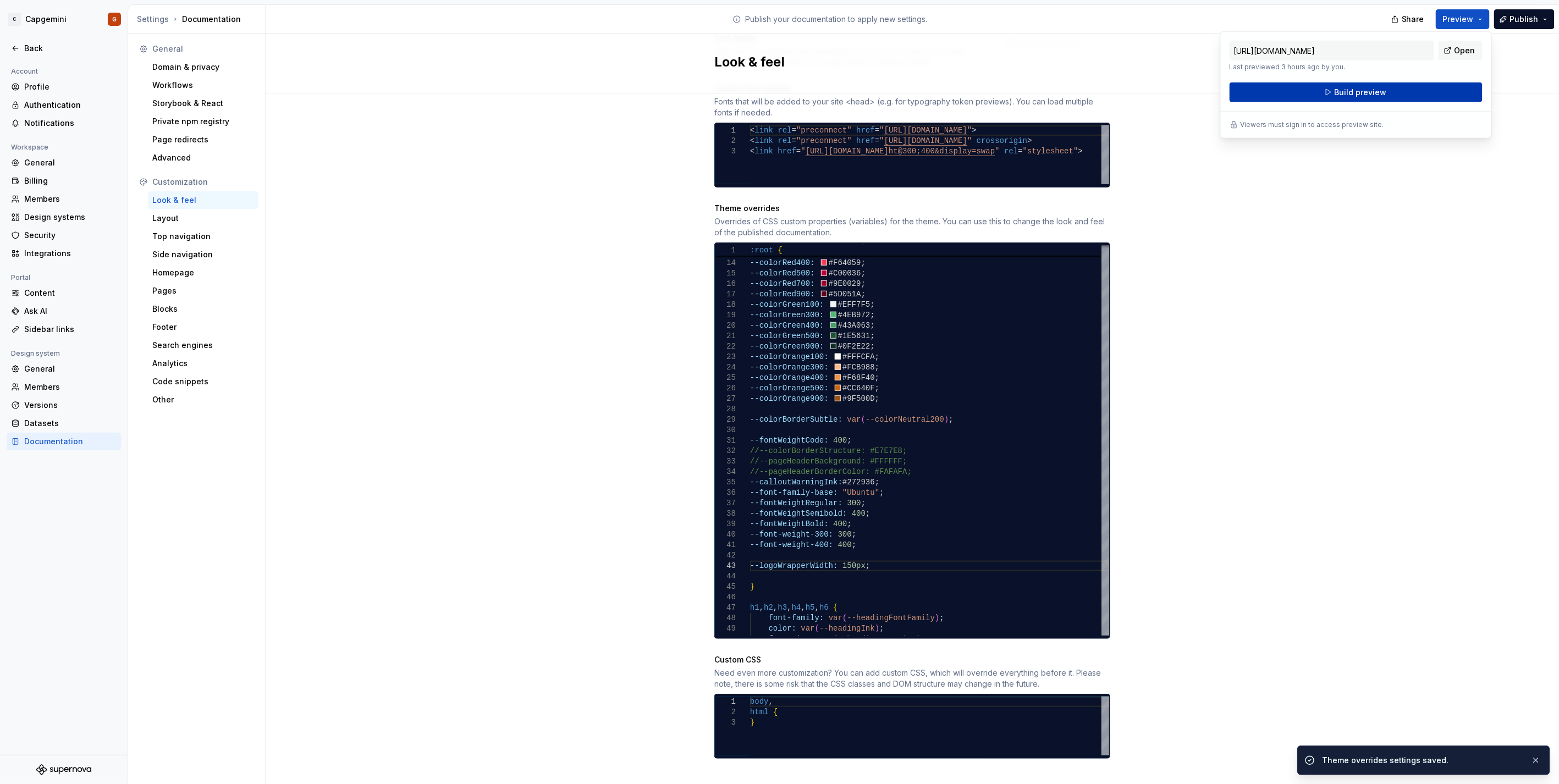
click at [776, 87] on span "Build preview" at bounding box center [1360, 92] width 52 height 11
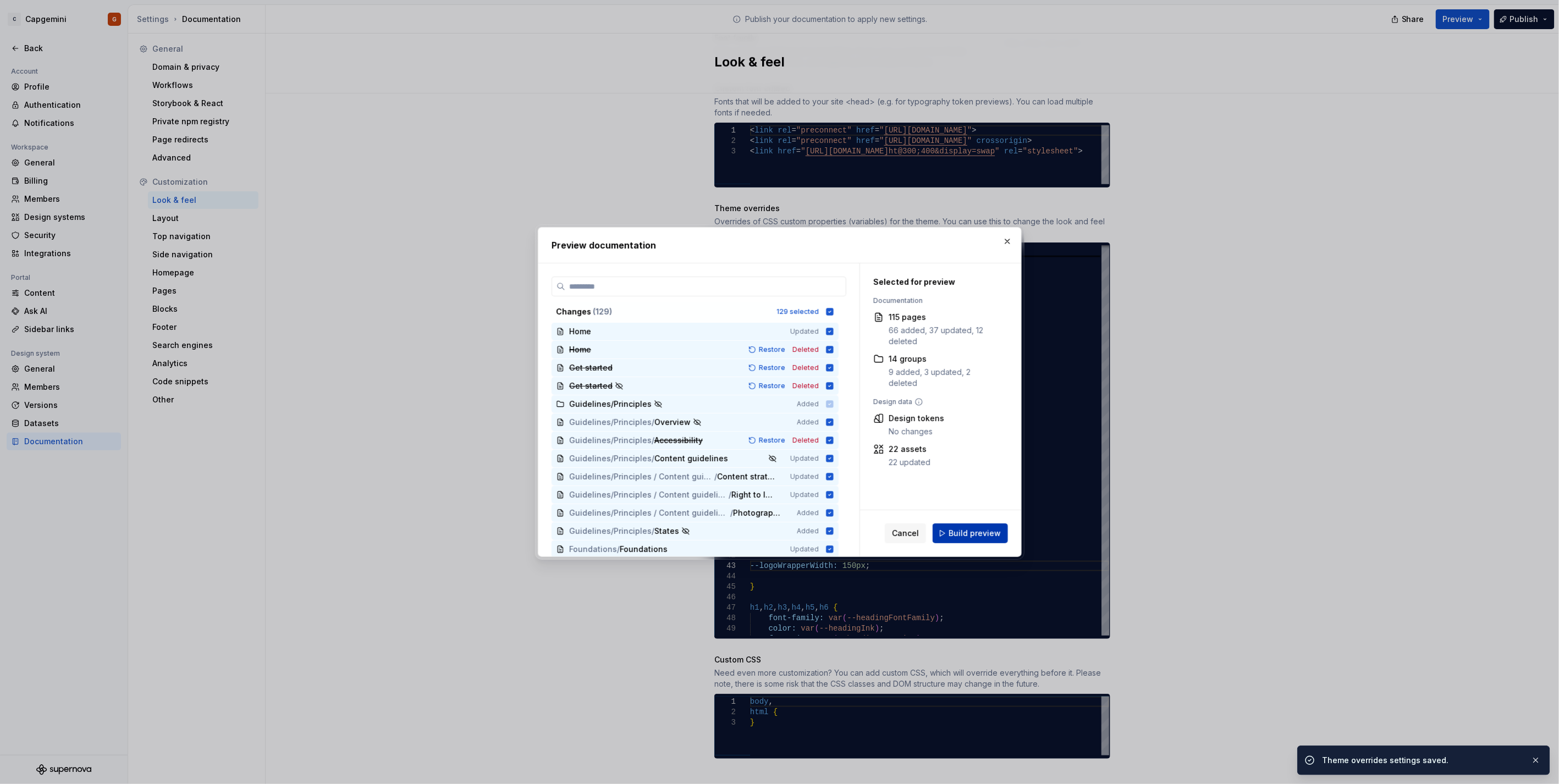
click at [776, 393] on button "Build preview" at bounding box center [970, 533] width 76 height 20
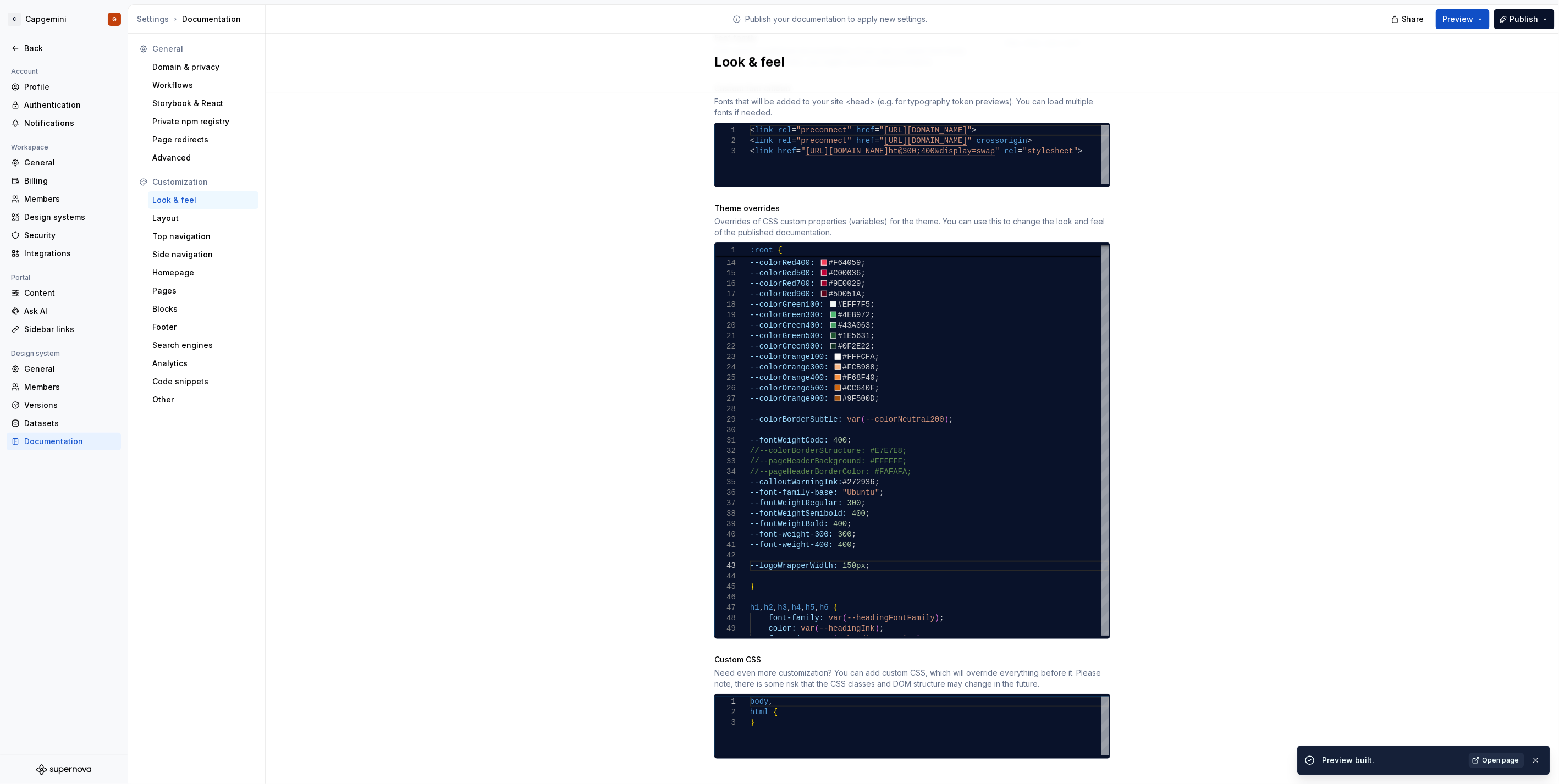
click at [776, 393] on span "Open page" at bounding box center [1501, 761] width 37 height 9
click at [776, 393] on div "--colorGreen400: #43A063 ; --colorGreen500: #1E5631 ; --colorGreen900: #0F2E22 …" at bounding box center [929, 675] width 359 height 1108
click at [776, 27] on button "Preview" at bounding box center [1463, 19] width 54 height 20
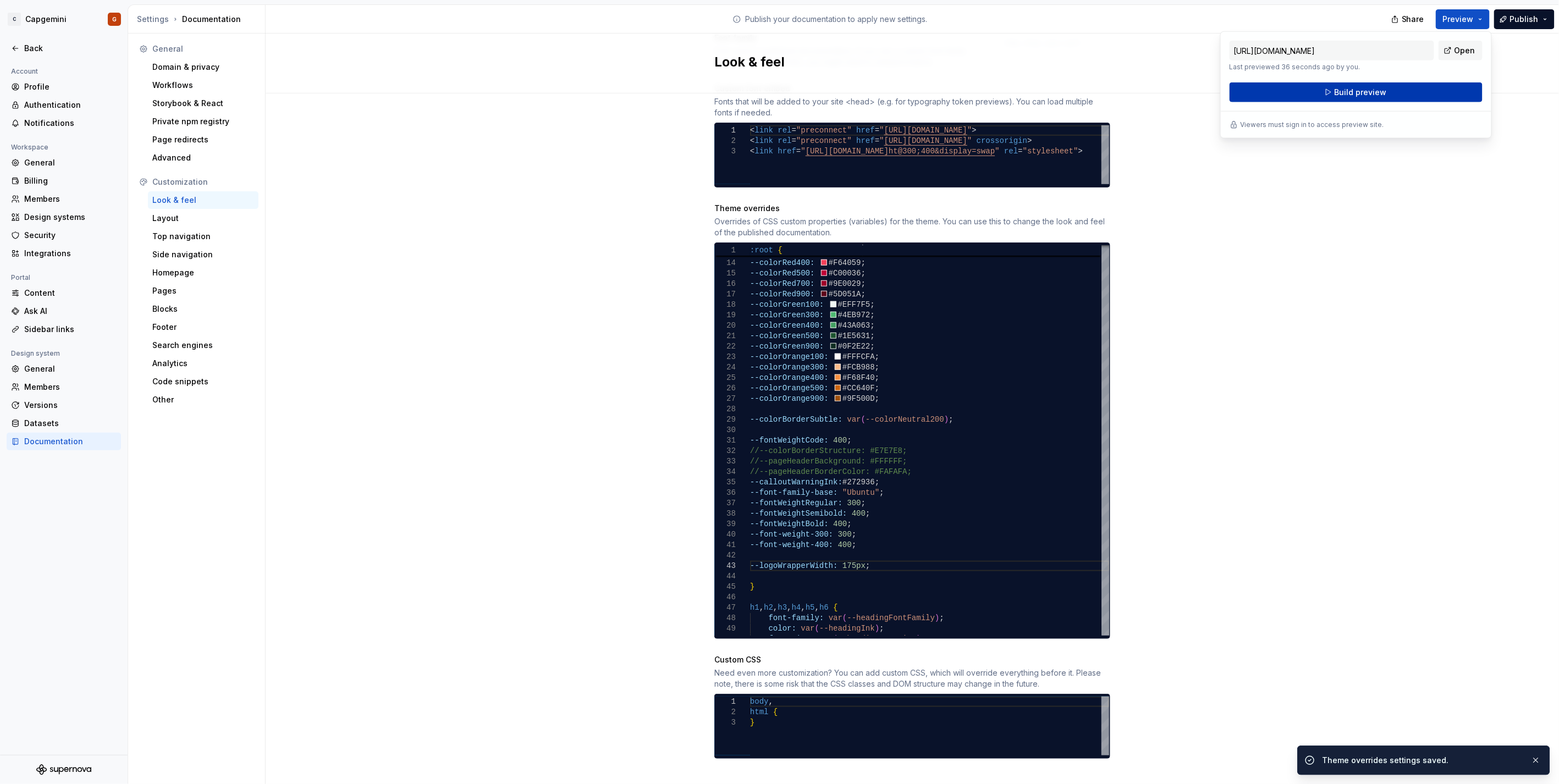
drag, startPoint x: 1477, startPoint y: 27, endPoint x: 1397, endPoint y: 97, distance: 106.3
click at [776, 97] on button "Build preview" at bounding box center [1356, 92] width 253 height 20
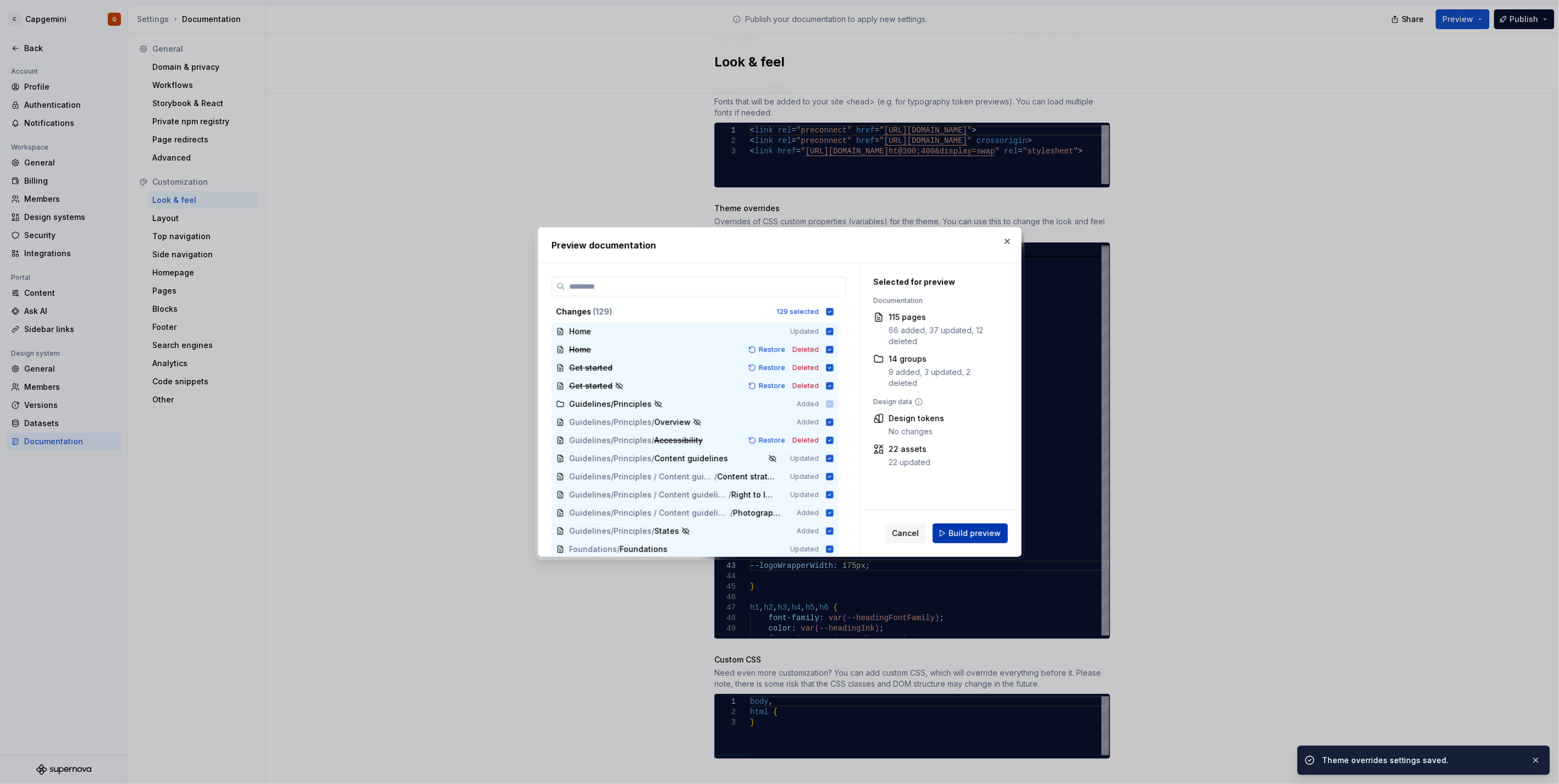
click at [776, 393] on span "Build preview" at bounding box center [975, 533] width 52 height 11
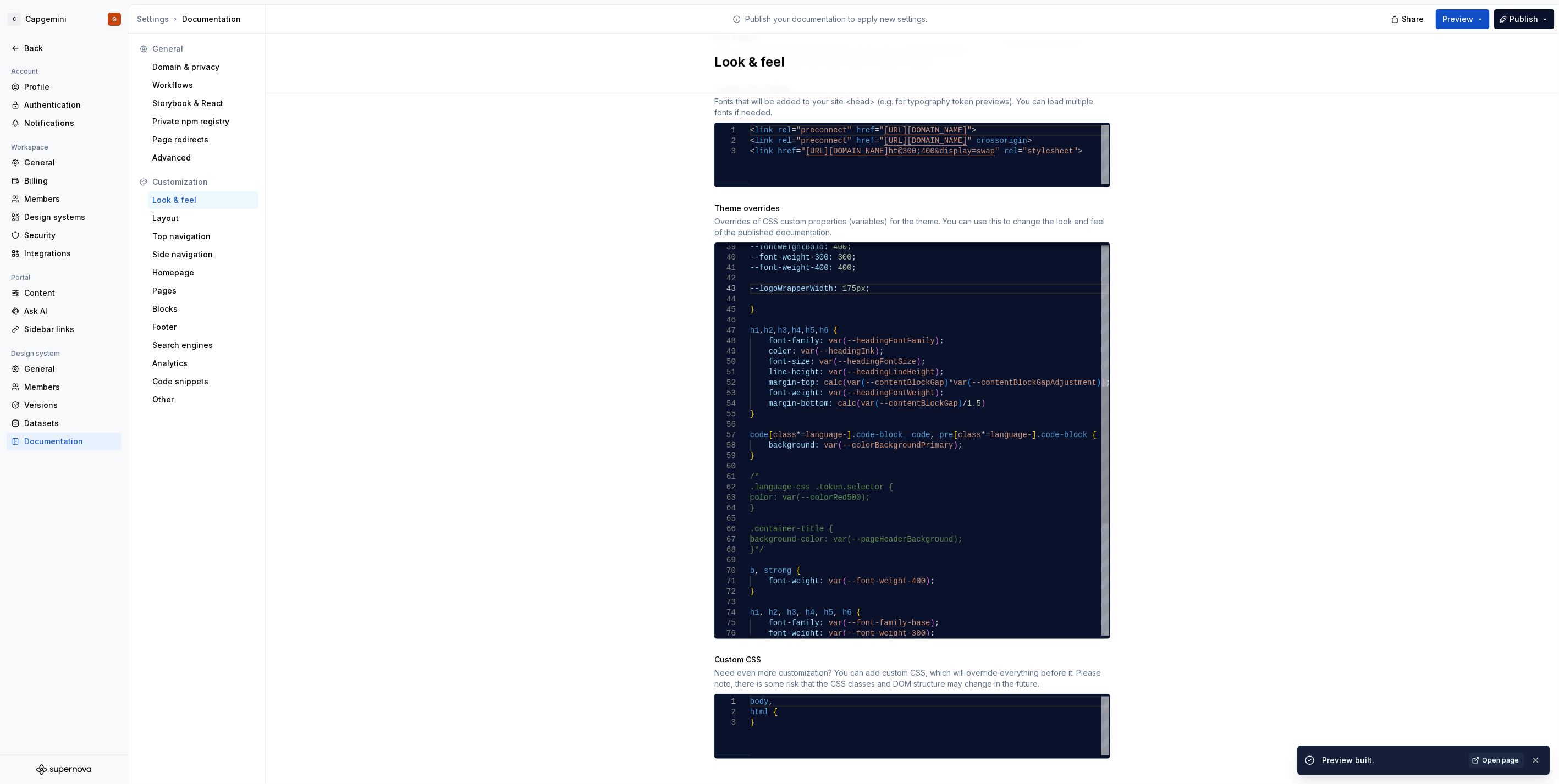
click at [761, 300] on div "--fontWeightBold: 400 ; --font-weight-300: 300 ; --font-weight-400: 400 ; --log…" at bounding box center [929, 399] width 359 height 1108
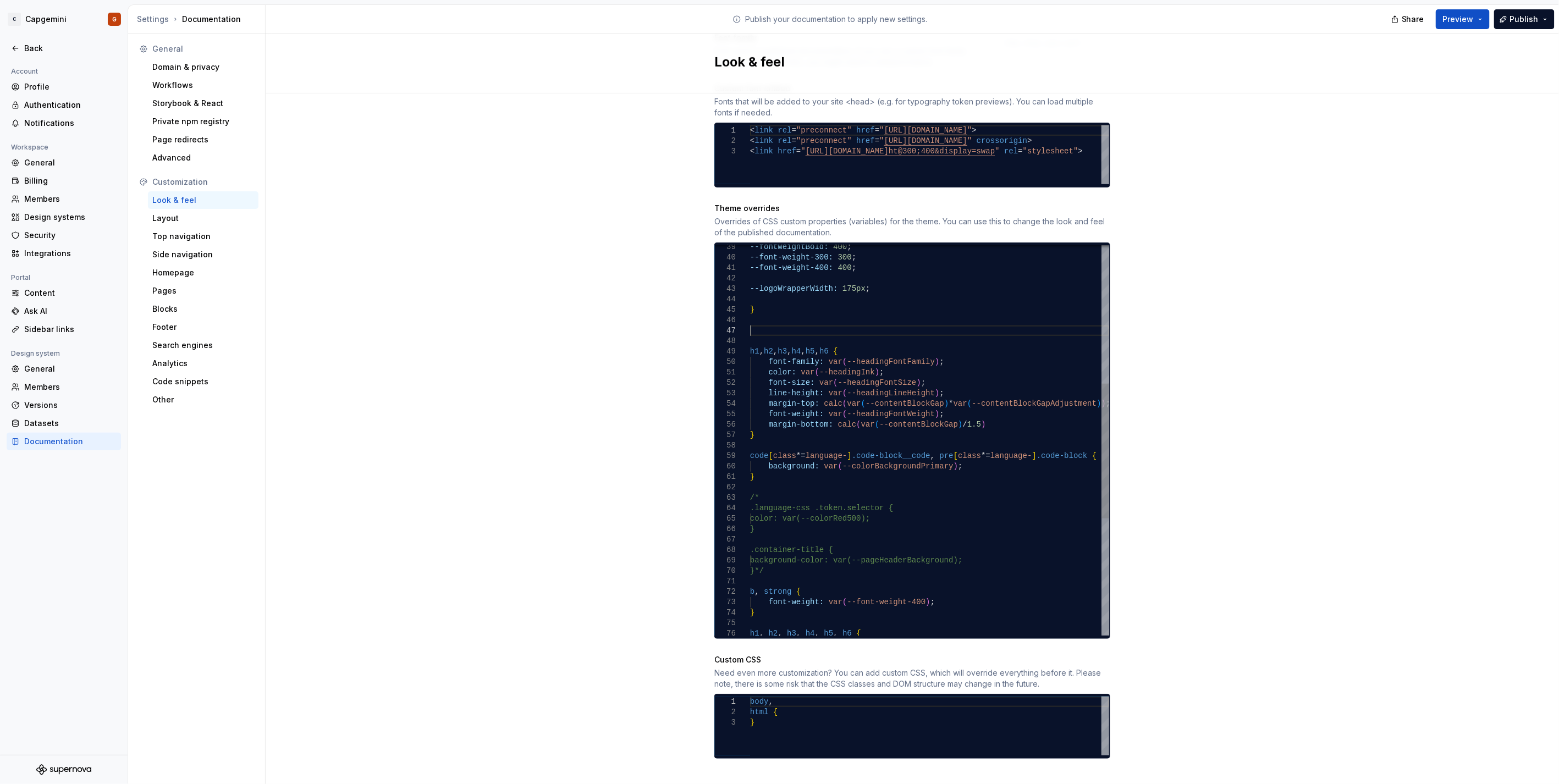
scroll to position [63, 0]
click at [776, 299] on div "--fontWeightBold: 400 ; --font-weight-300: 300 ; --font-weight-400: 400 ; --log…" at bounding box center [929, 409] width 359 height 1128
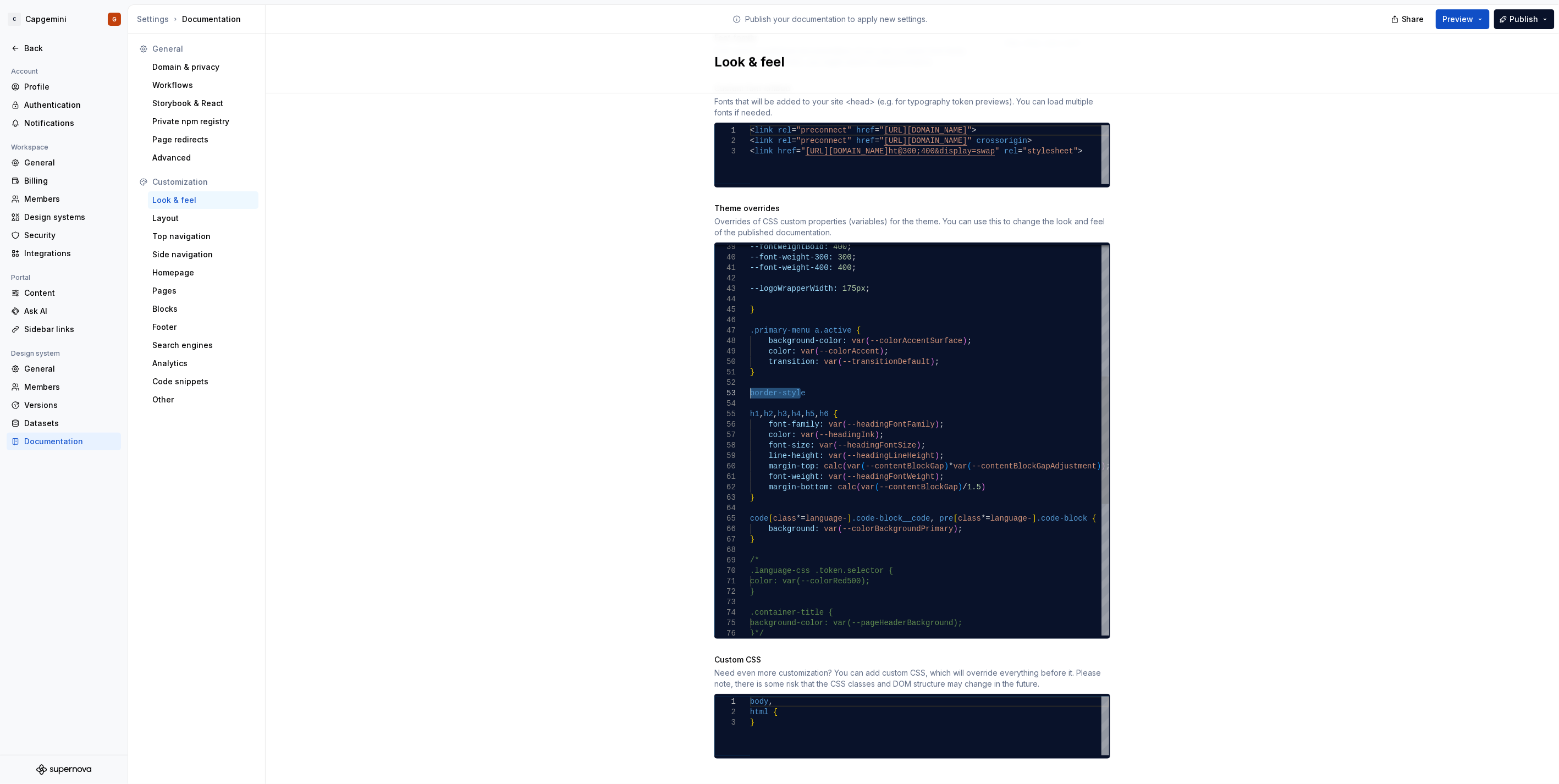
drag, startPoint x: 793, startPoint y: 383, endPoint x: 733, endPoint y: 382, distance: 60.0
click at [750, 382] on div "--fontWeightBold: 400 ; --font-weight-300: 300 ; --font-weight-400: 400 ; --log…" at bounding box center [929, 440] width 359 height 1191
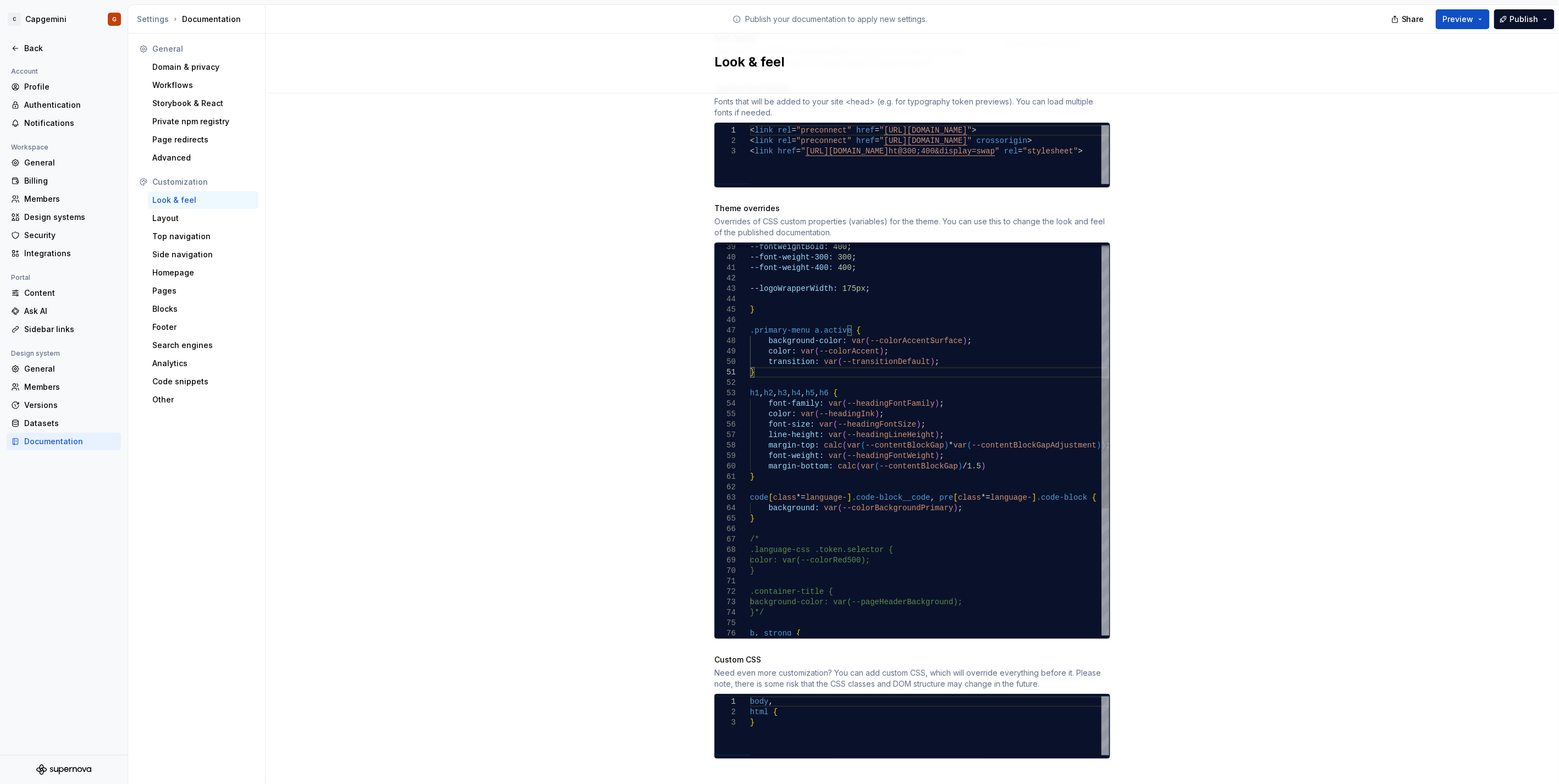
click at [776, 352] on div "--fontWeightBold: 400 ; --font-weight-300: 300 ; --font-weight-400: 400 ; --log…" at bounding box center [929, 430] width 359 height 1170
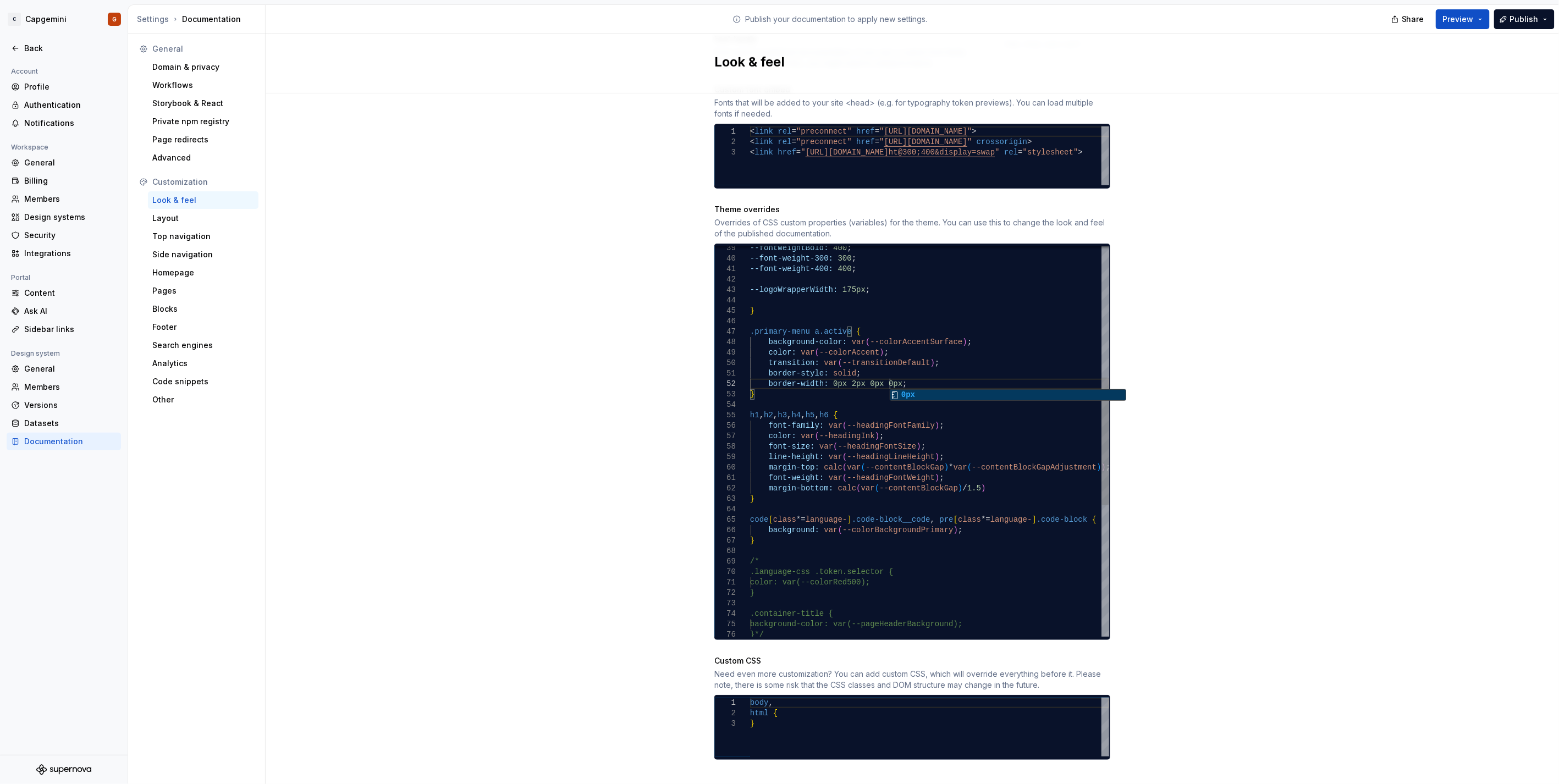
scroll to position [11, 139]
click at [776, 393] on div "--fontWeightBold: 400 ; --font-weight-300: 300 ; --font-weight-400: 400 ; --log…" at bounding box center [929, 441] width 359 height 1191
click at [776, 22] on button "Preview" at bounding box center [1463, 19] width 54 height 20
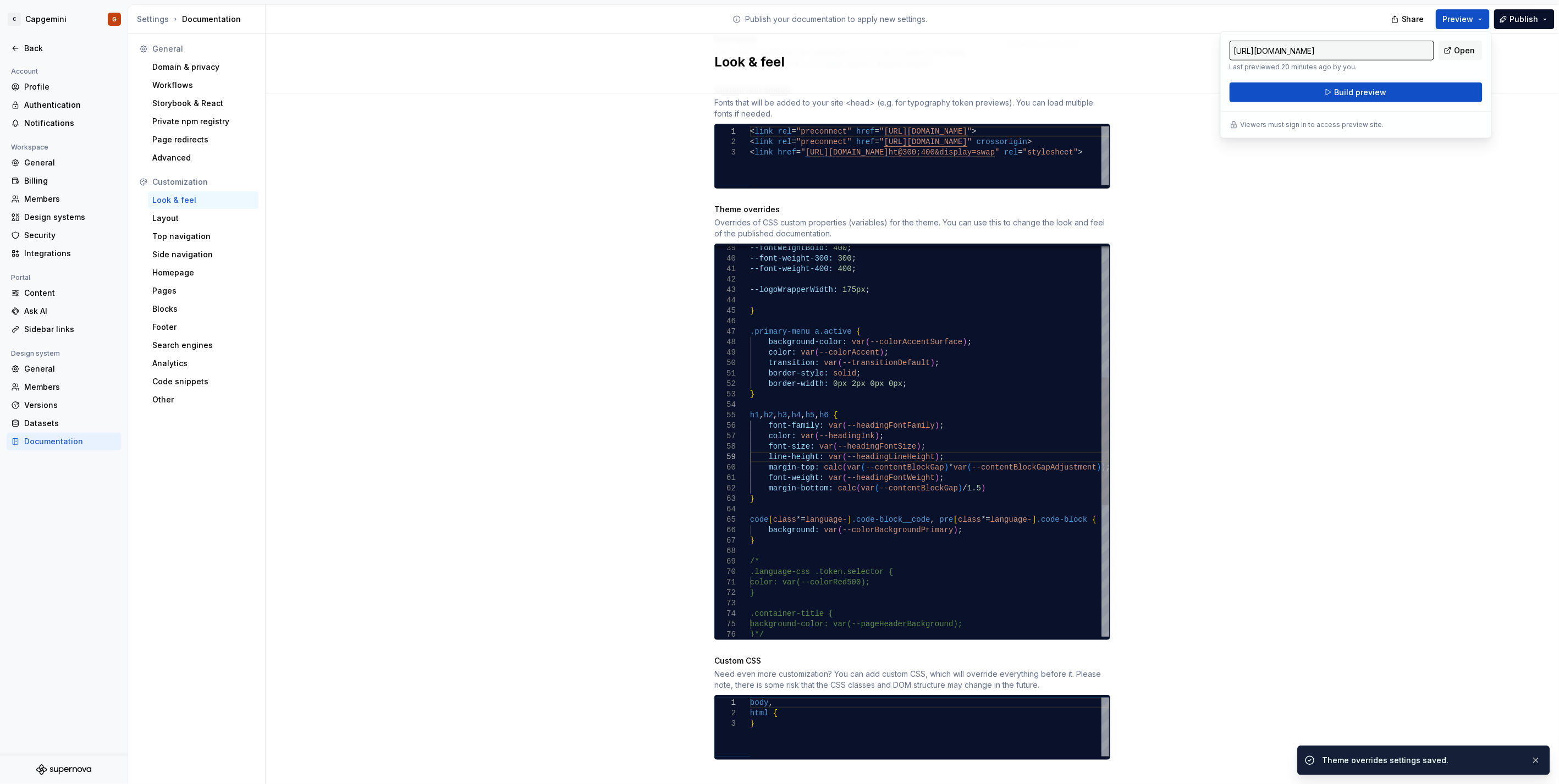
click at [776, 371] on div "--fontWeightBold: 400 ; --font-weight-300: 300 ; --font-weight-400: 400 ; --log…" at bounding box center [929, 441] width 359 height 1191
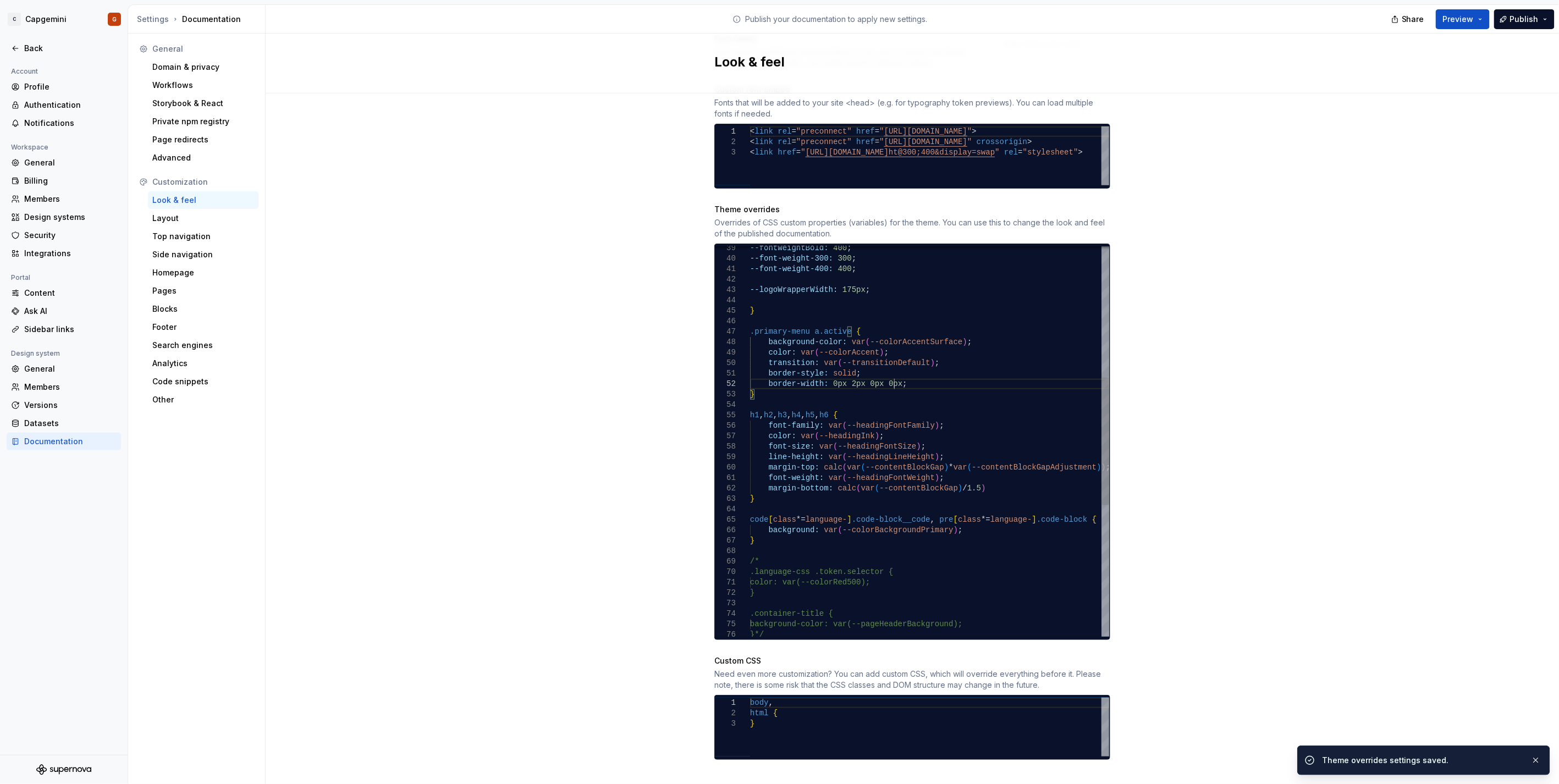
scroll to position [11, 176]
click at [776, 374] on div "--fontWeightBold: 400 ; --font-weight-300: 300 ; --font-weight-400: 400 ; --log…" at bounding box center [929, 441] width 359 height 1191
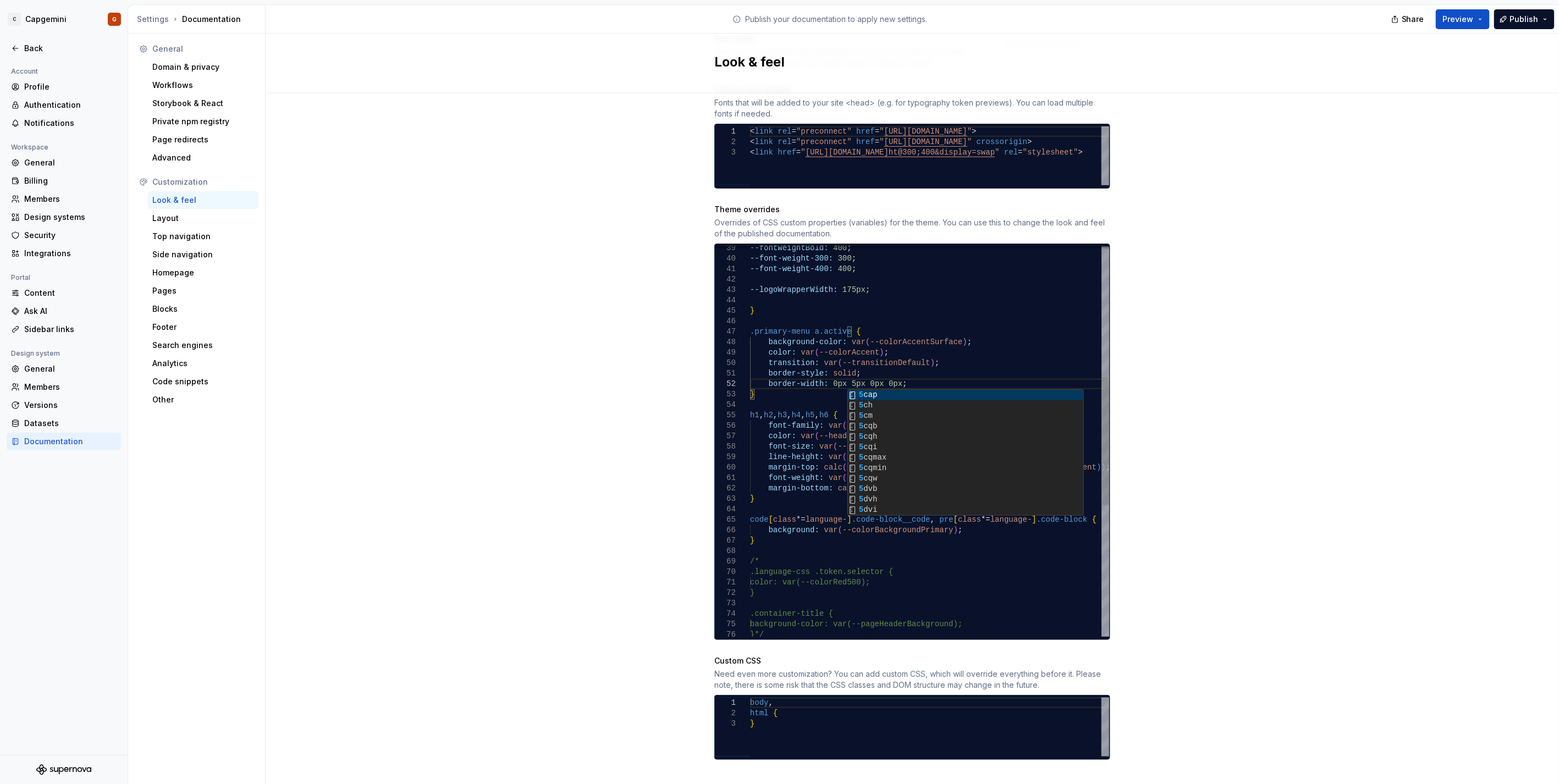
click at [776, 361] on div "--fontWeightBold: 400 ; --font-weight-300: 300 ; --font-weight-400: 400 ; --log…" at bounding box center [929, 441] width 359 height 1191
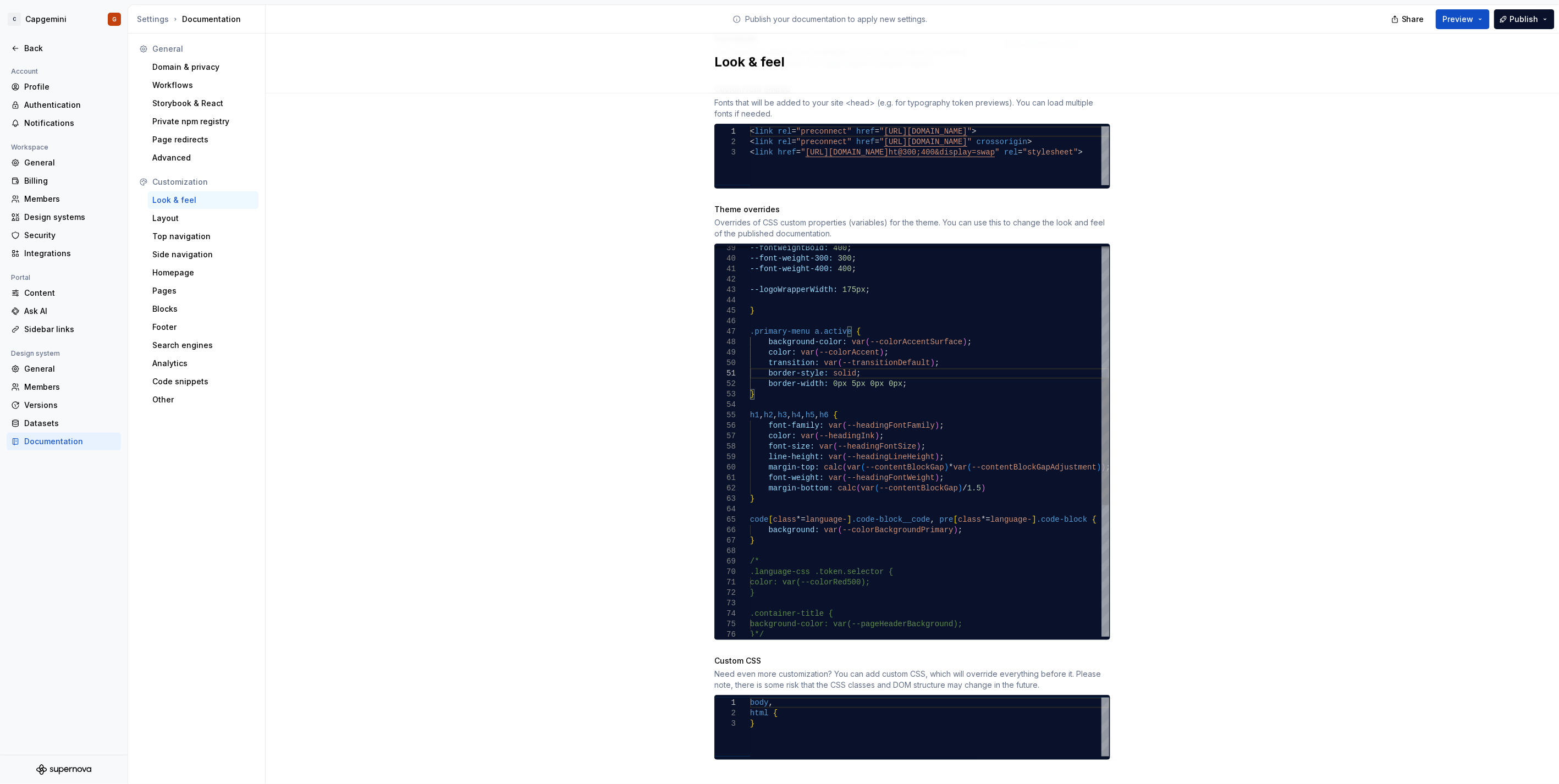
click at [776, 370] on div "--fontWeightBold: 400 ; --font-weight-300: 300 ; --font-weight-400: 400 ; --log…" at bounding box center [929, 441] width 359 height 1191
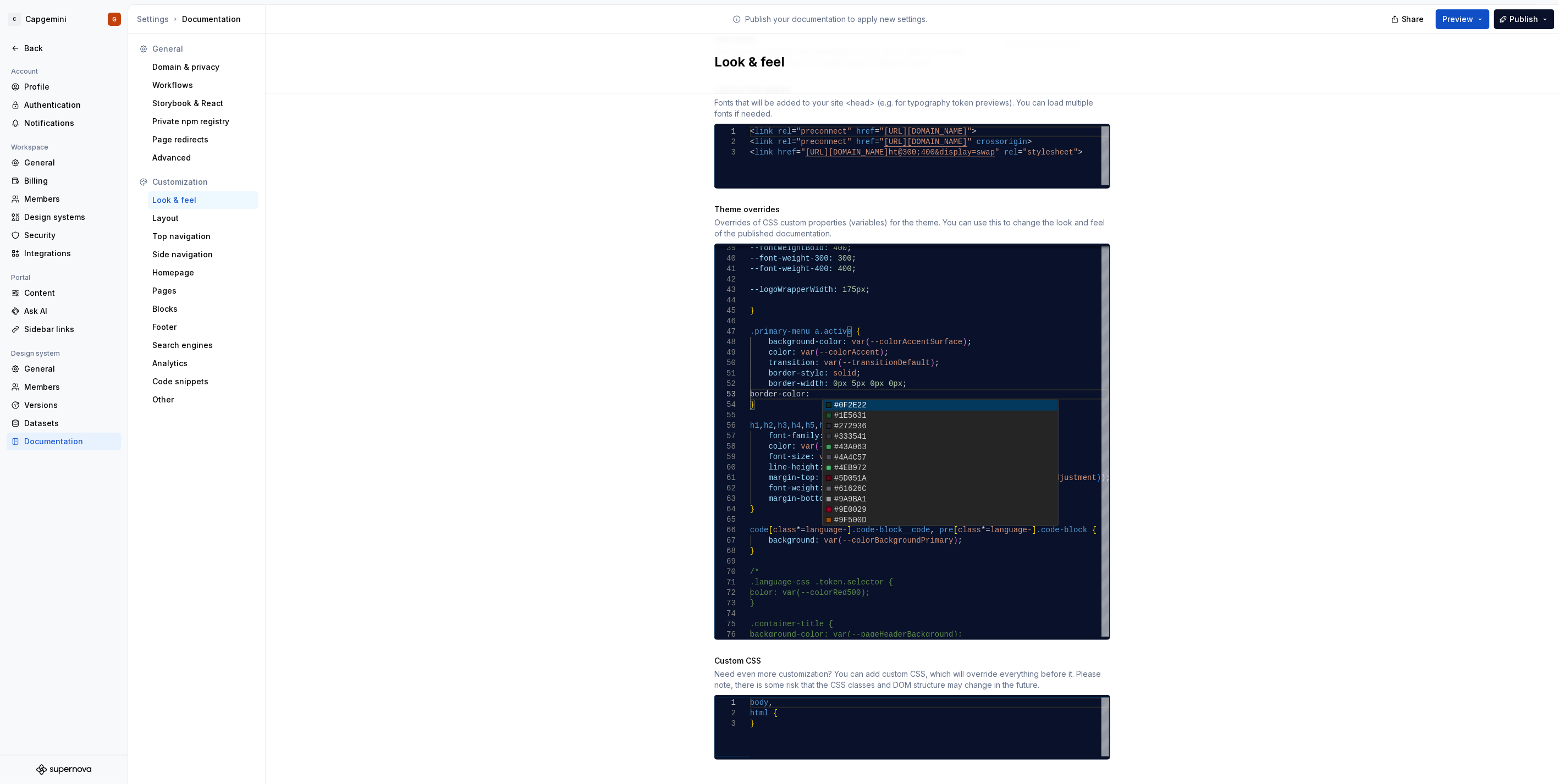
scroll to position [351, 0]
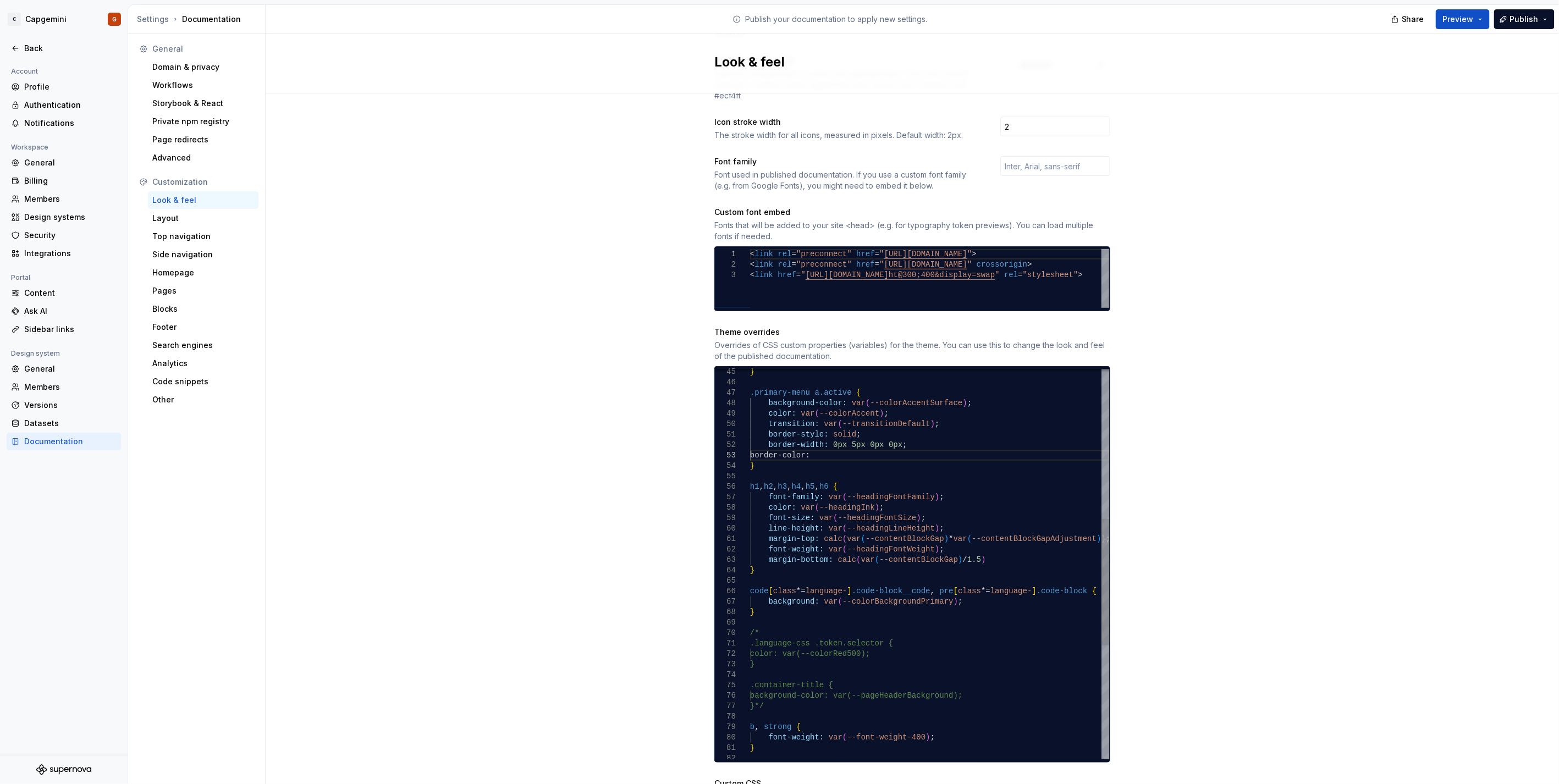
click at [776, 393] on div "} .primary-menu a.active { background-color: var ( --colorAccentSurface ) ; col…" at bounding box center [929, 507] width 359 height 1201
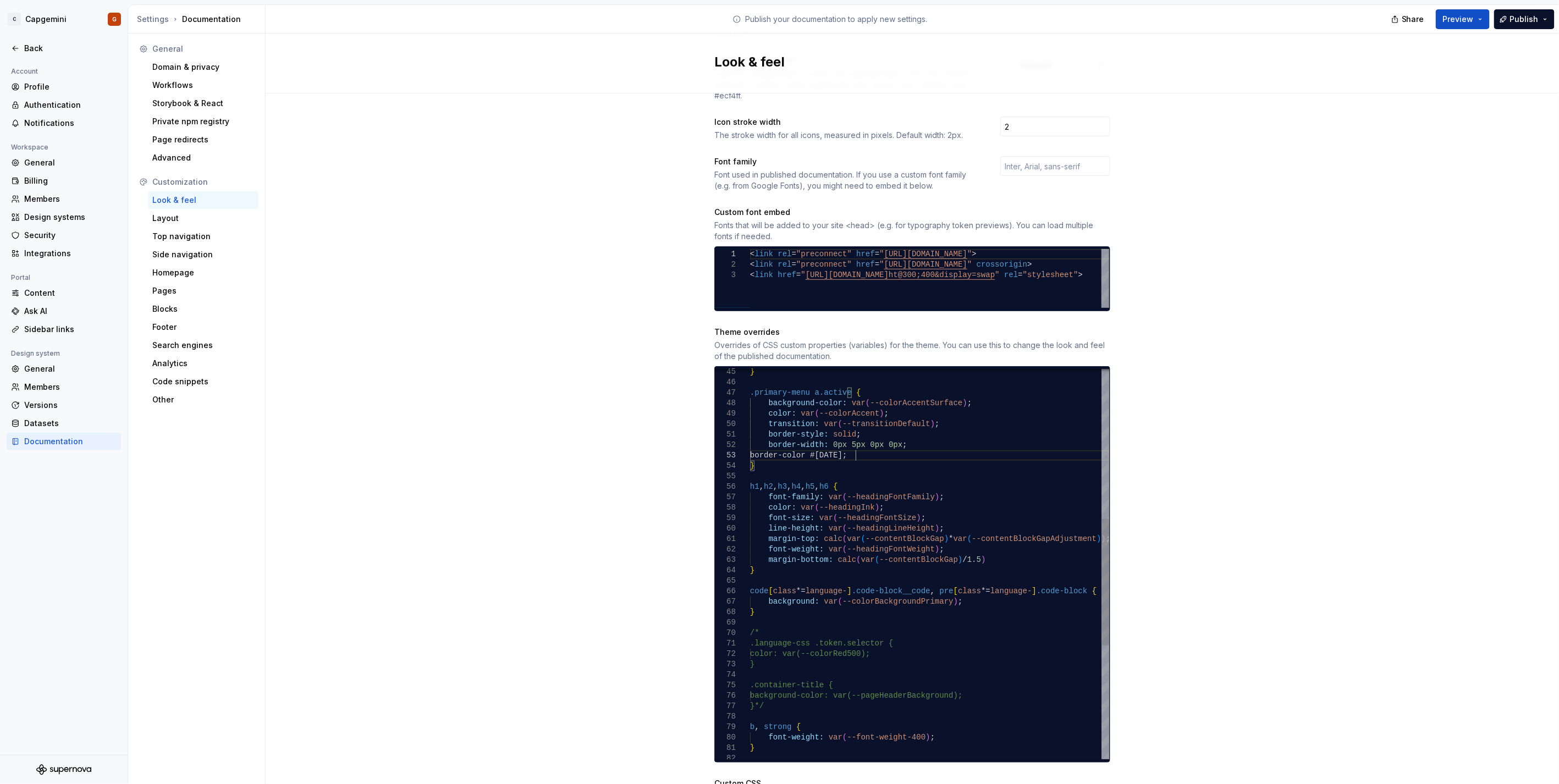
click at [776, 393] on div "} .primary-menu a.active { background-color: var ( --colorAccentSurface ) ; col…" at bounding box center [929, 507] width 359 height 1201
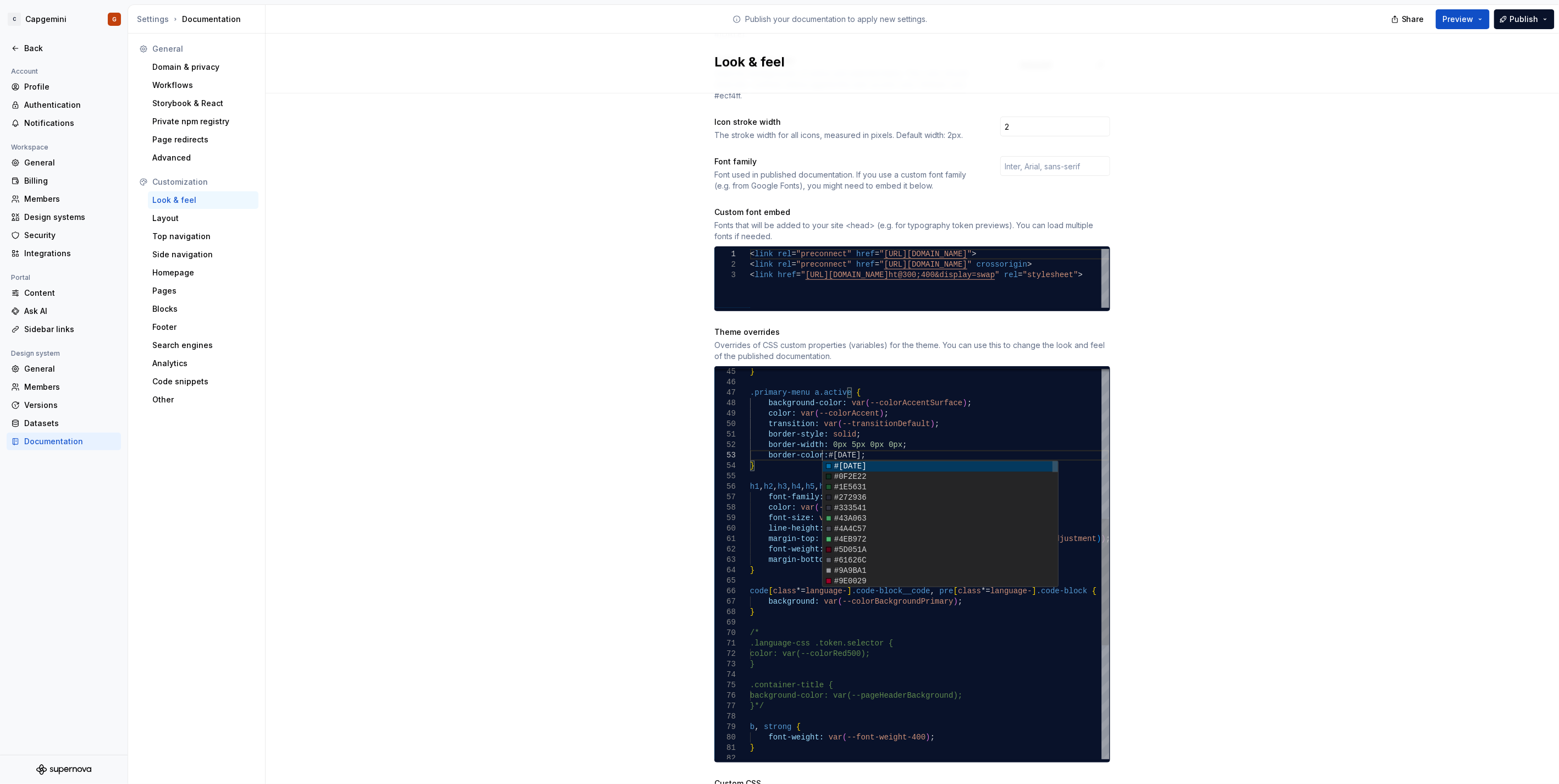
scroll to position [21, 72]
click at [776, 393] on div "} .primary-menu a.active { background-color: var ( --colorAccentSurface ) ; col…" at bounding box center [929, 507] width 359 height 1201
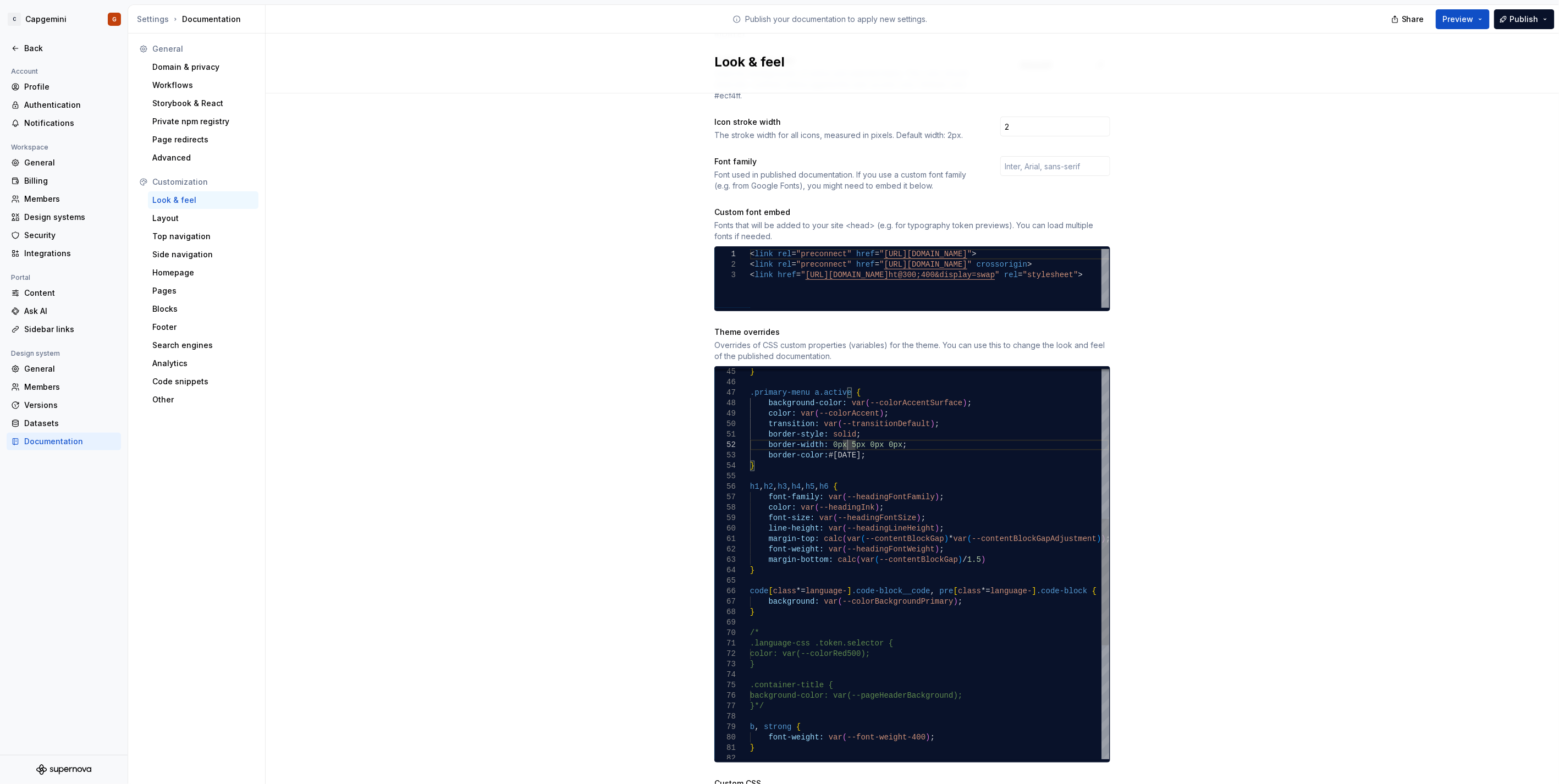
click at [776, 393] on div "} .primary-menu a.active { background-color: var ( --colorAccentSurface ) ; col…" at bounding box center [929, 507] width 359 height 1201
drag, startPoint x: 940, startPoint y: 391, endPoint x: 841, endPoint y: 397, distance: 99.2
click at [776, 393] on div "} .primary-menu a.active { background-color: var ( --colorAccentSurface ) ; col…" at bounding box center [929, 507] width 359 height 1201
drag, startPoint x: 839, startPoint y: 389, endPoint x: 945, endPoint y: 391, distance: 106.0
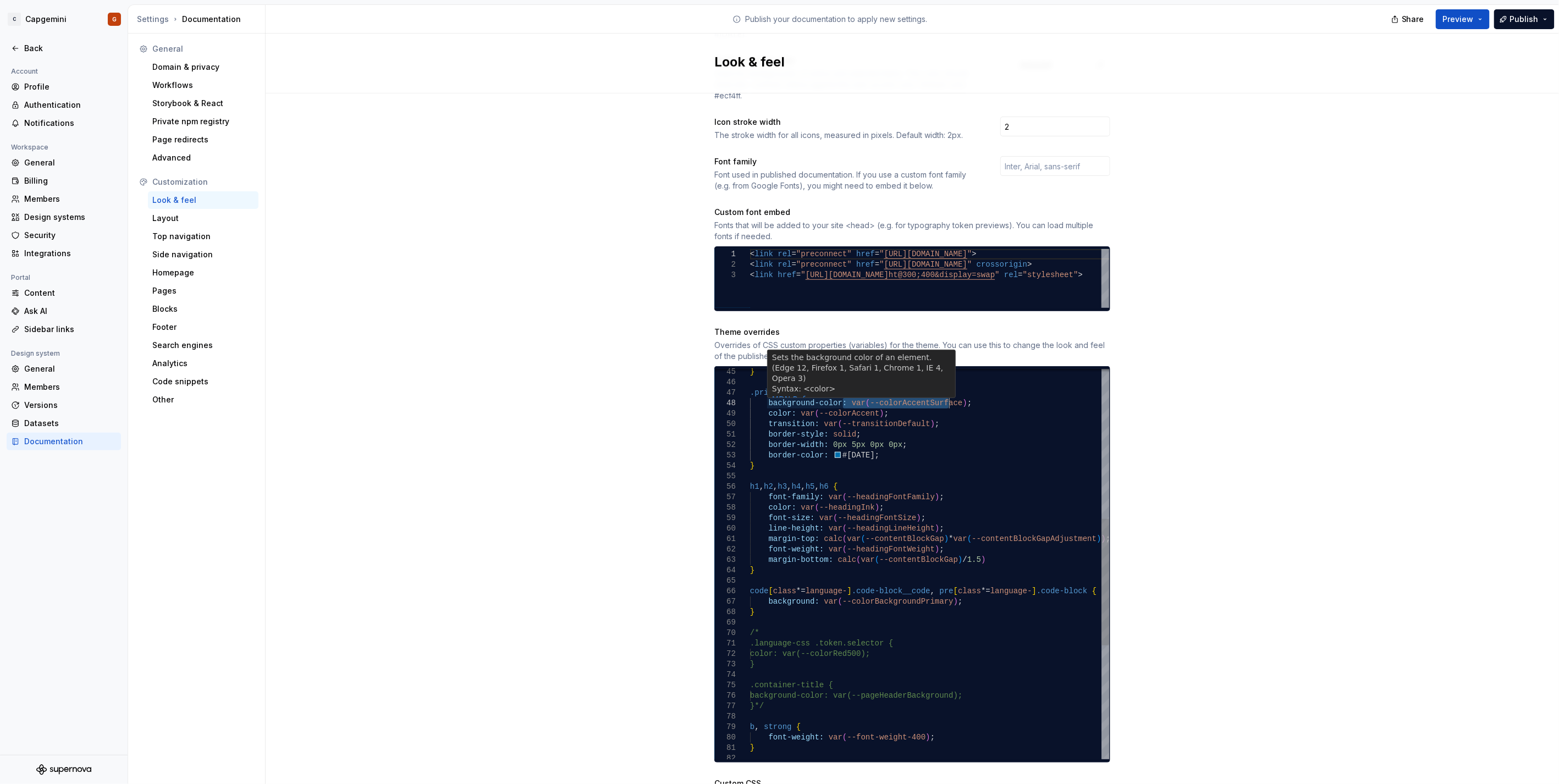
click at [776, 391] on div "} .primary-menu a.active { background-color: var ( --colorAccentSurface ) ; col…" at bounding box center [929, 507] width 359 height 1201
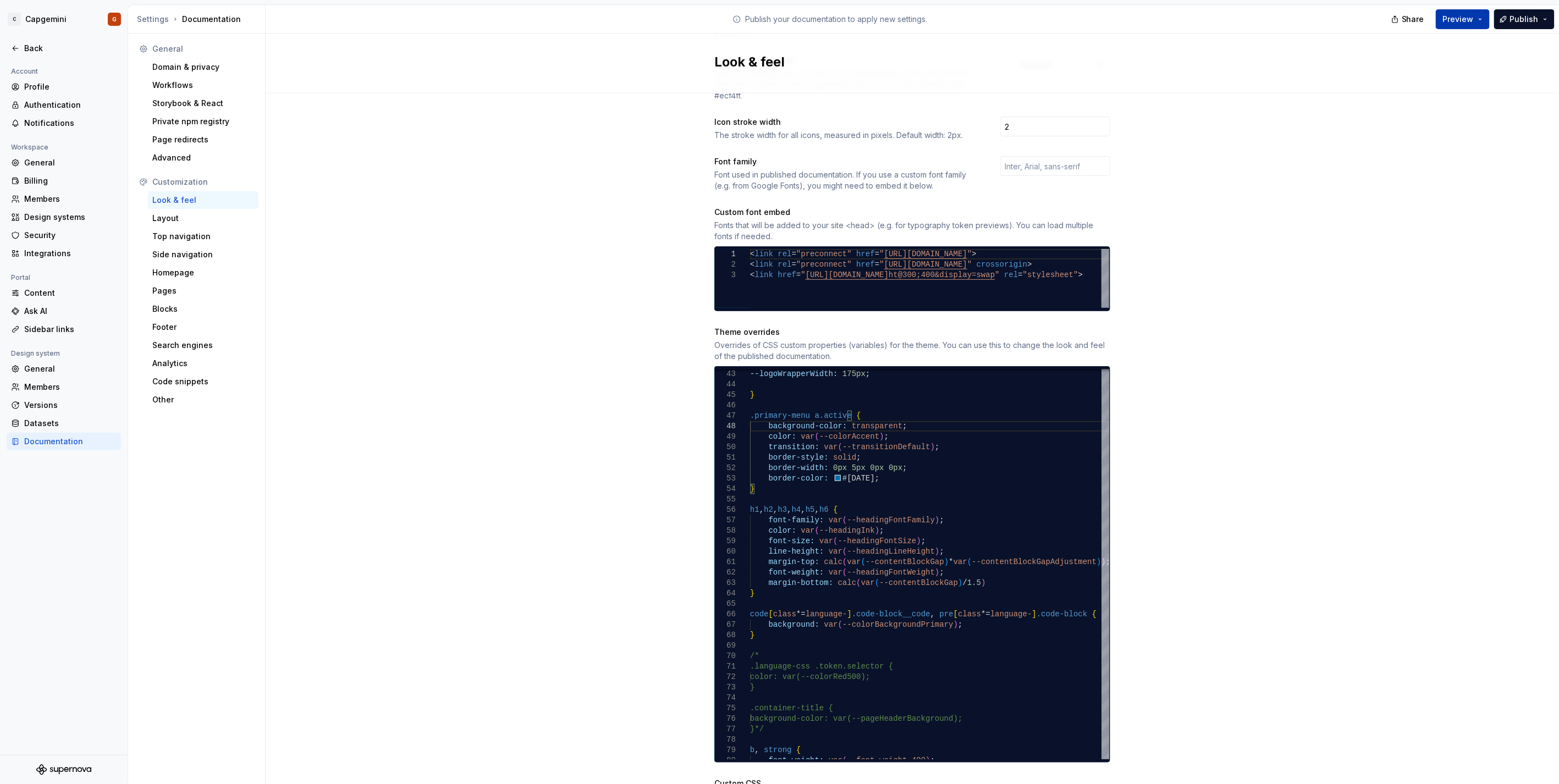
click at [776, 15] on span "Preview" at bounding box center [1458, 19] width 31 height 11
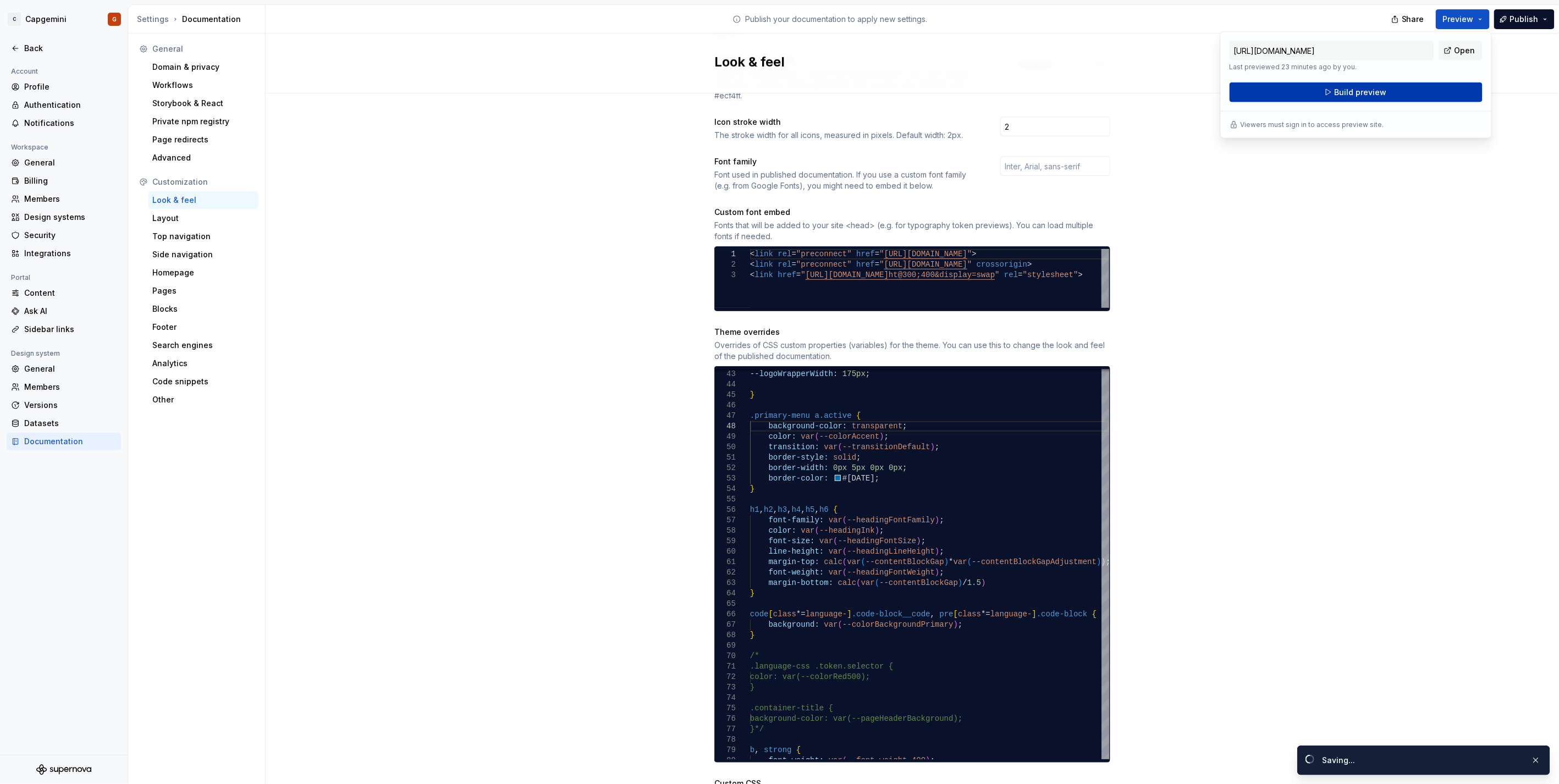
drag, startPoint x: 1452, startPoint y: 15, endPoint x: 1405, endPoint y: 94, distance: 91.9
click at [776, 94] on button "Build preview" at bounding box center [1356, 92] width 253 height 20
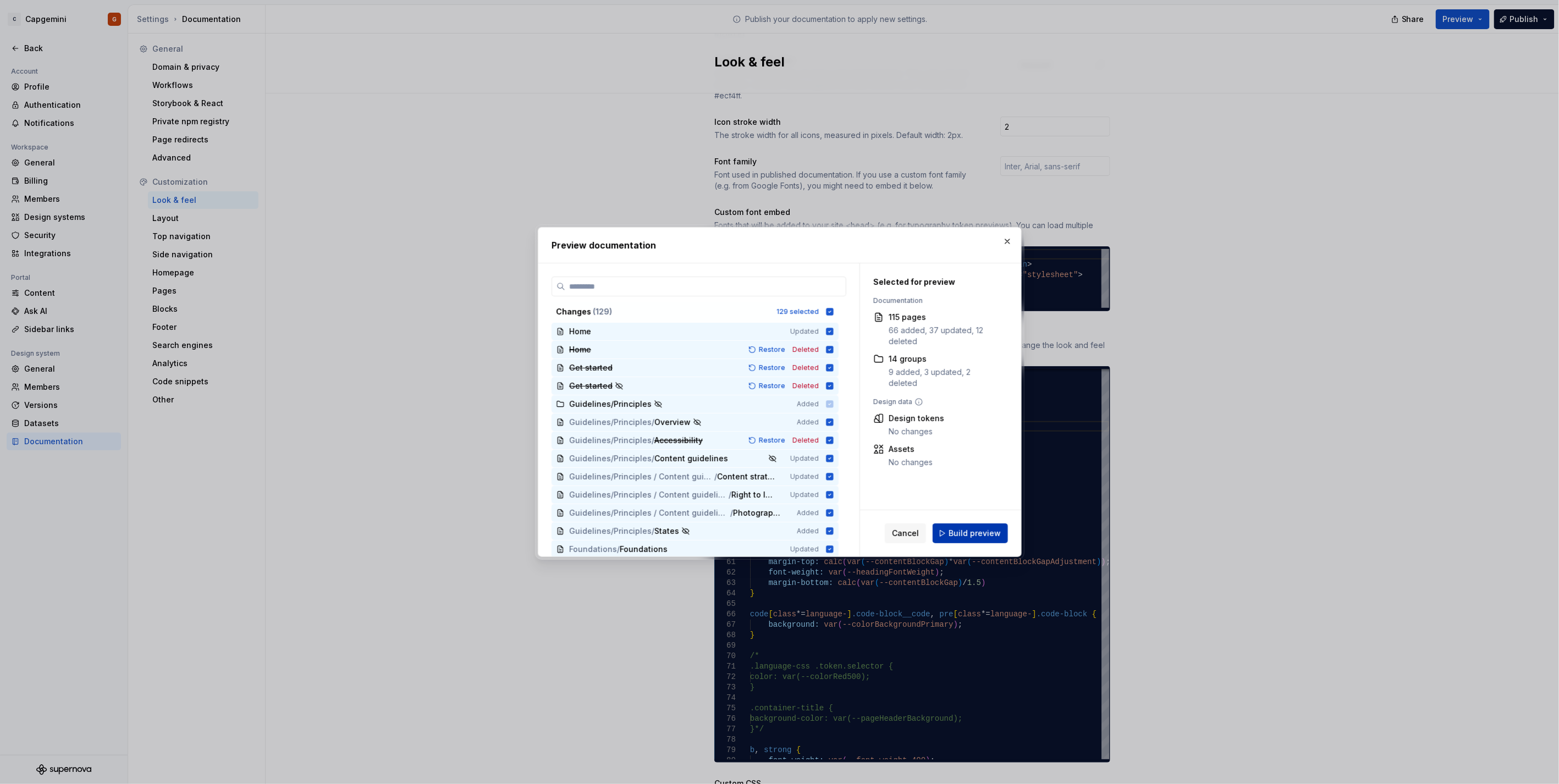
click at [776, 393] on span "Build preview" at bounding box center [975, 533] width 52 height 11
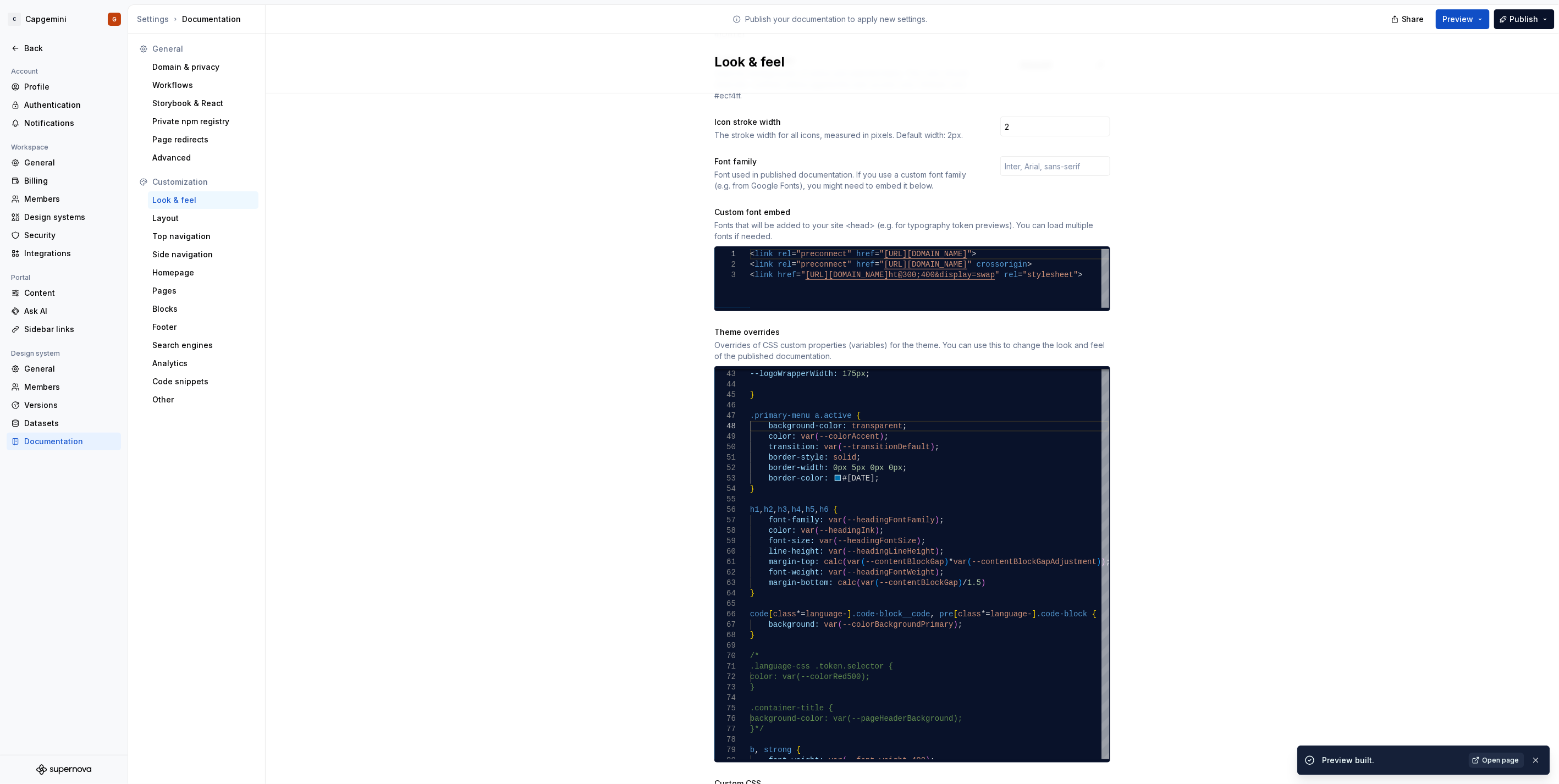
click at [776, 393] on link "Open page" at bounding box center [1496, 761] width 55 height 16
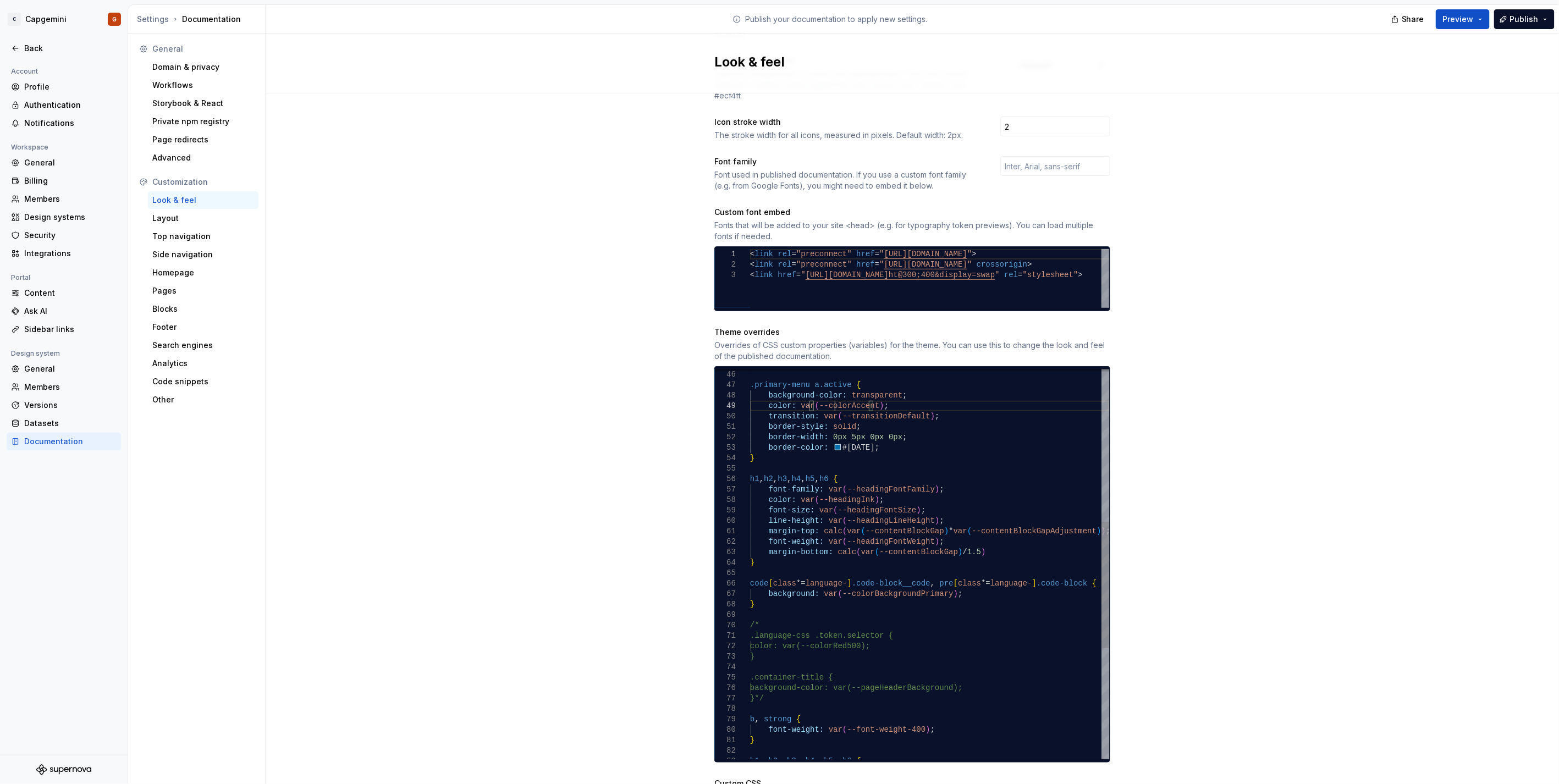
click at [776, 393] on div "} .primary-menu a.active { background-color: transparent ; color: var ( --color…" at bounding box center [929, 499] width 359 height 1201
drag, startPoint x: 866, startPoint y: 394, endPoint x: 792, endPoint y: 396, distance: 74.0
click at [776, 393] on div "} .primary-menu a.active { background-color: transparent ; color: var ( --color…" at bounding box center [929, 499] width 359 height 1201
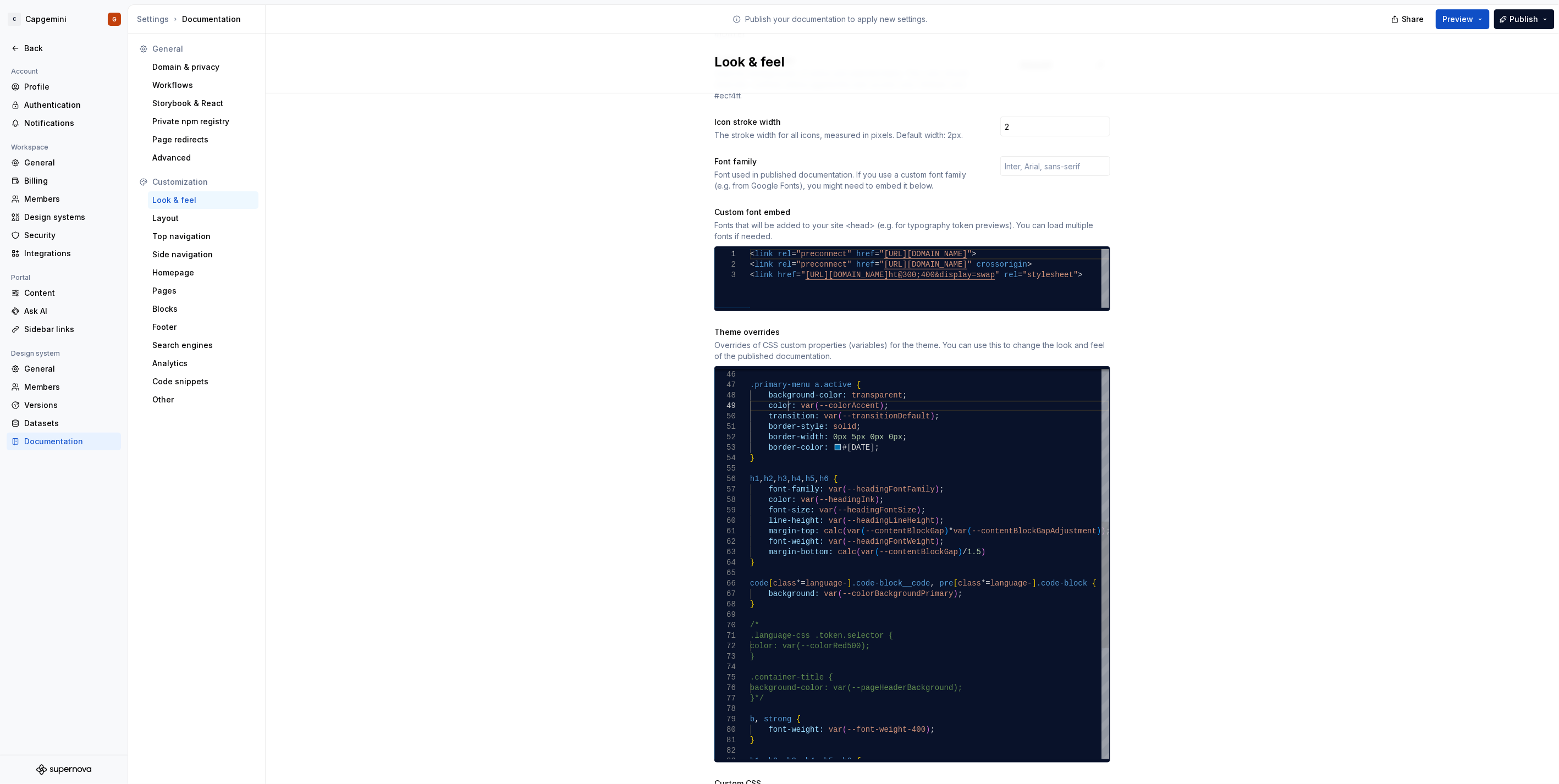
click at [776, 393] on div "} .primary-menu a.active { background-color: transparent ; color: var ( --color…" at bounding box center [929, 499] width 359 height 1201
drag, startPoint x: 791, startPoint y: 393, endPoint x: 867, endPoint y: 393, distance: 76.0
click at [776, 393] on div "} .primary-menu a.active { background-color: transparent ; color: var ( --color…" at bounding box center [929, 499] width 359 height 1201
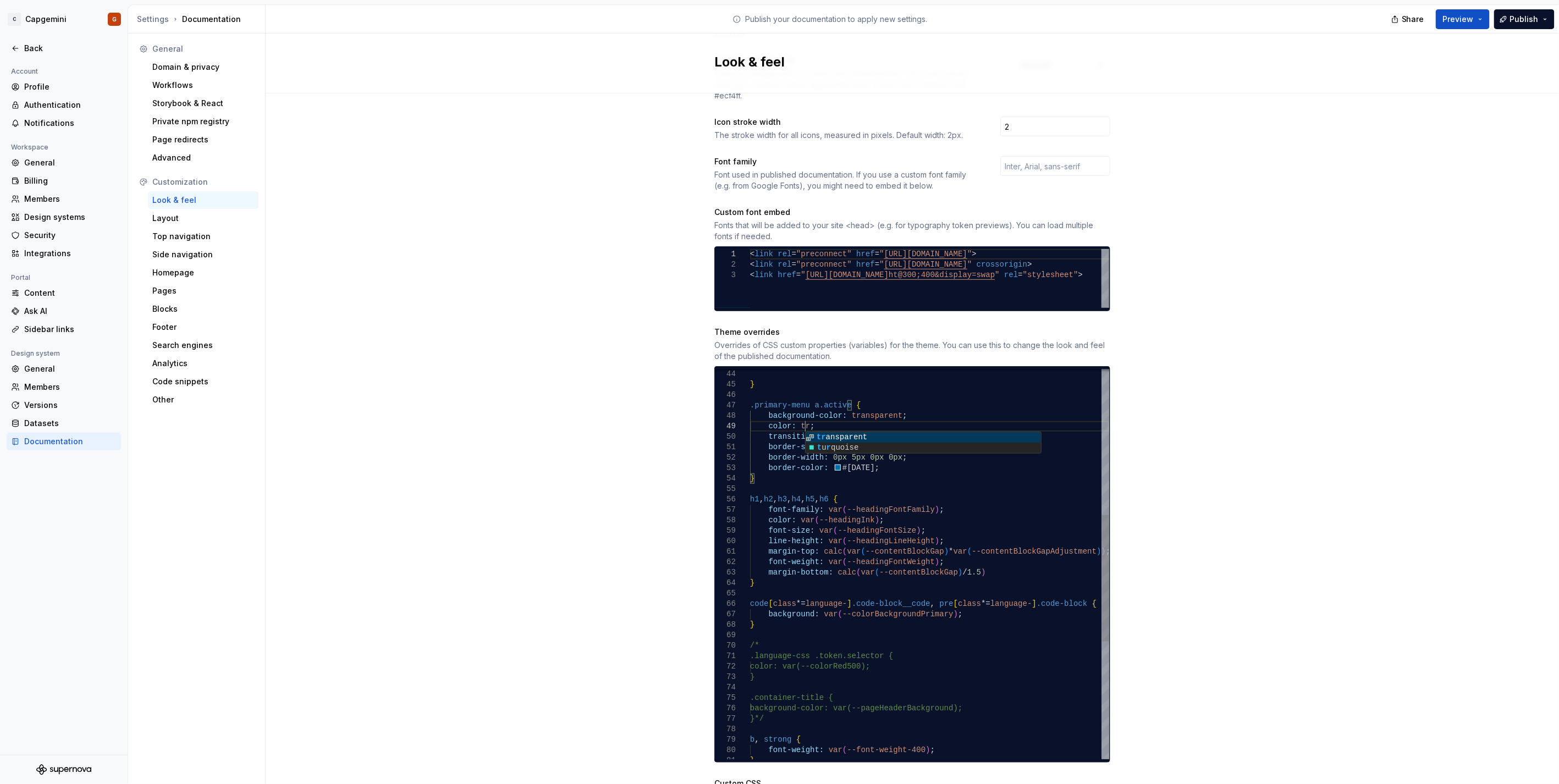
scroll to position [84, 55]
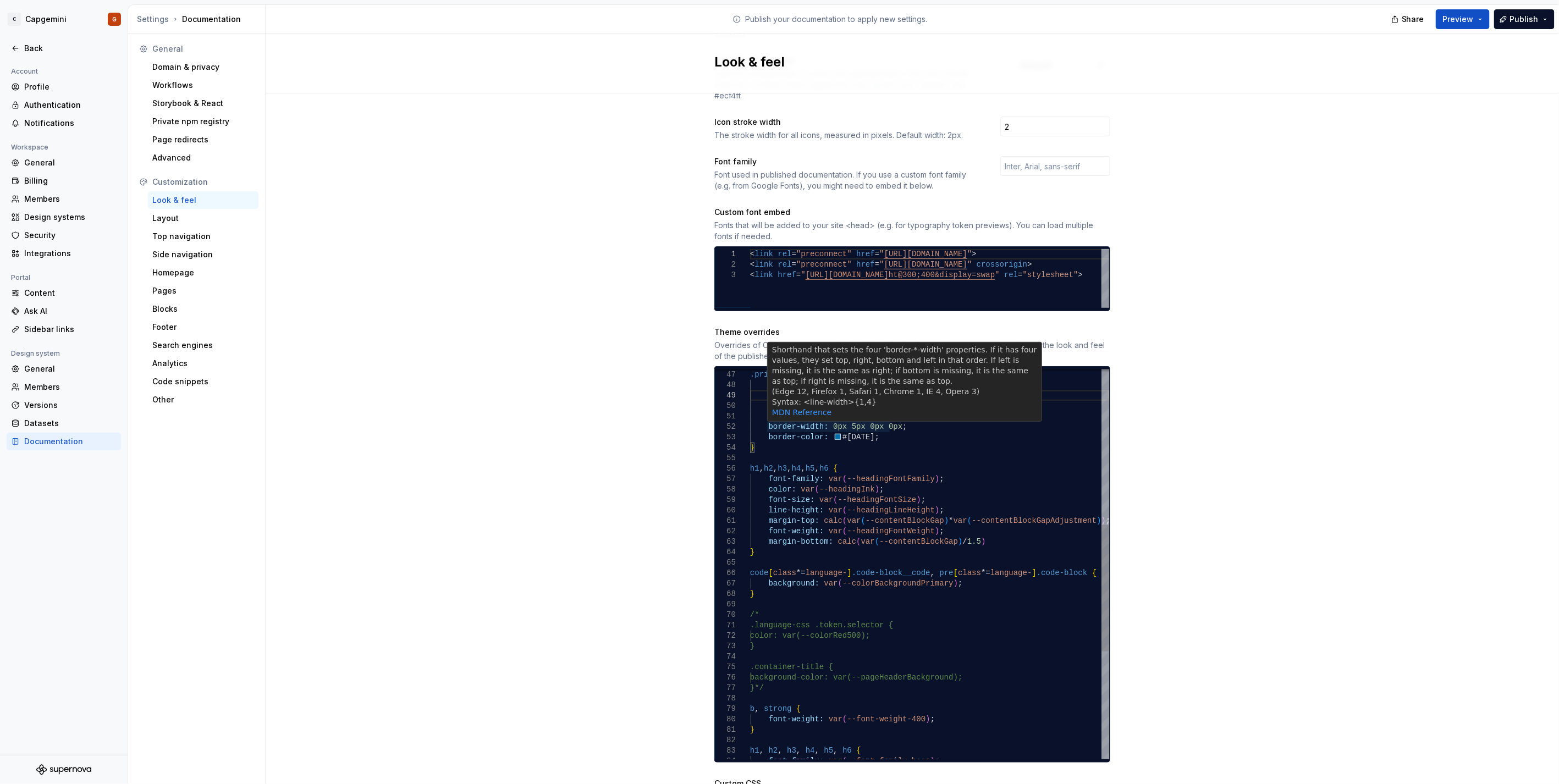
click at [776, 393] on div ".primary-menu a.active { background-color: transparent ; color: transparent ; t…" at bounding box center [929, 489] width 359 height 1201
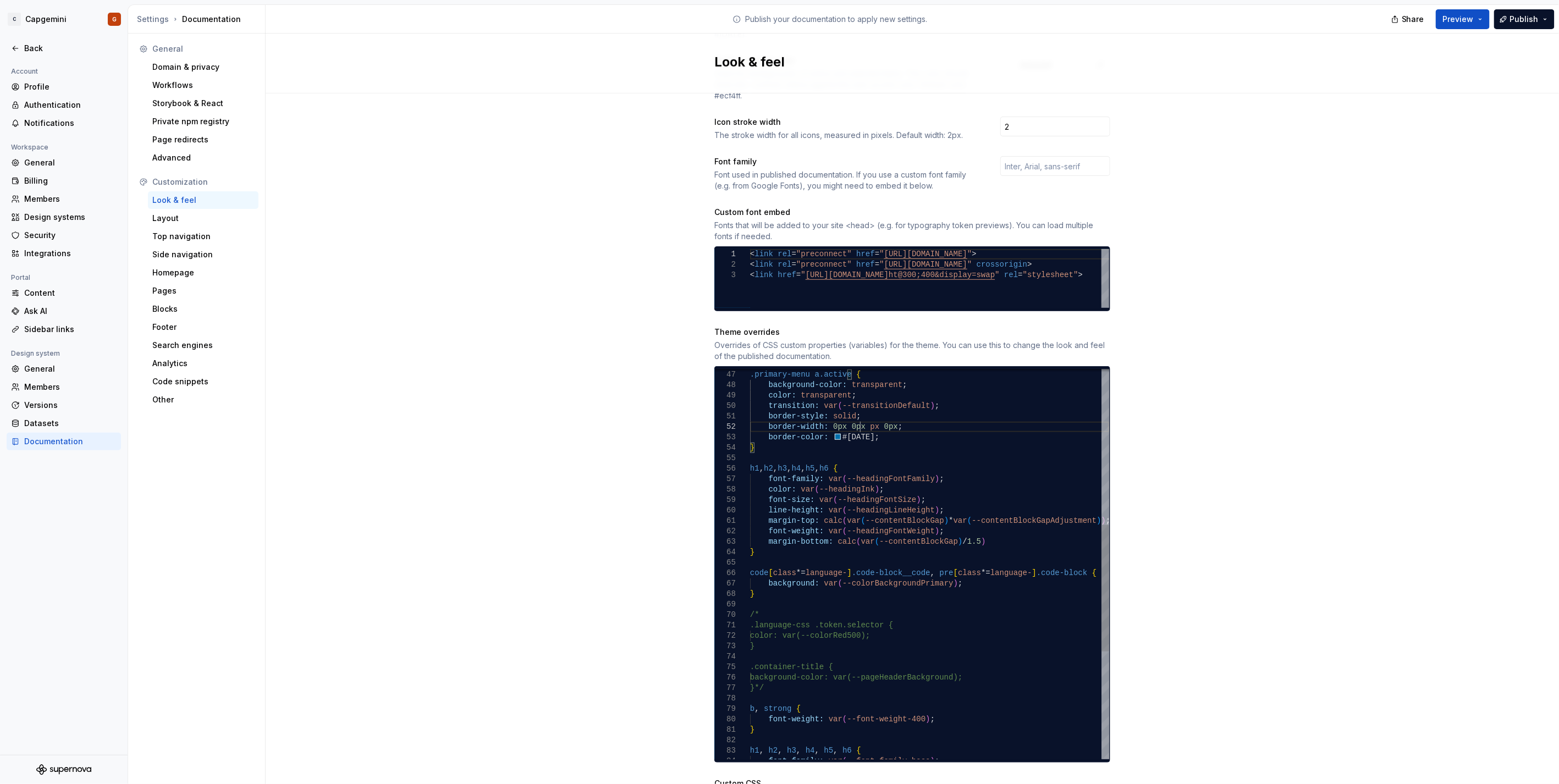
scroll to position [20, 115]
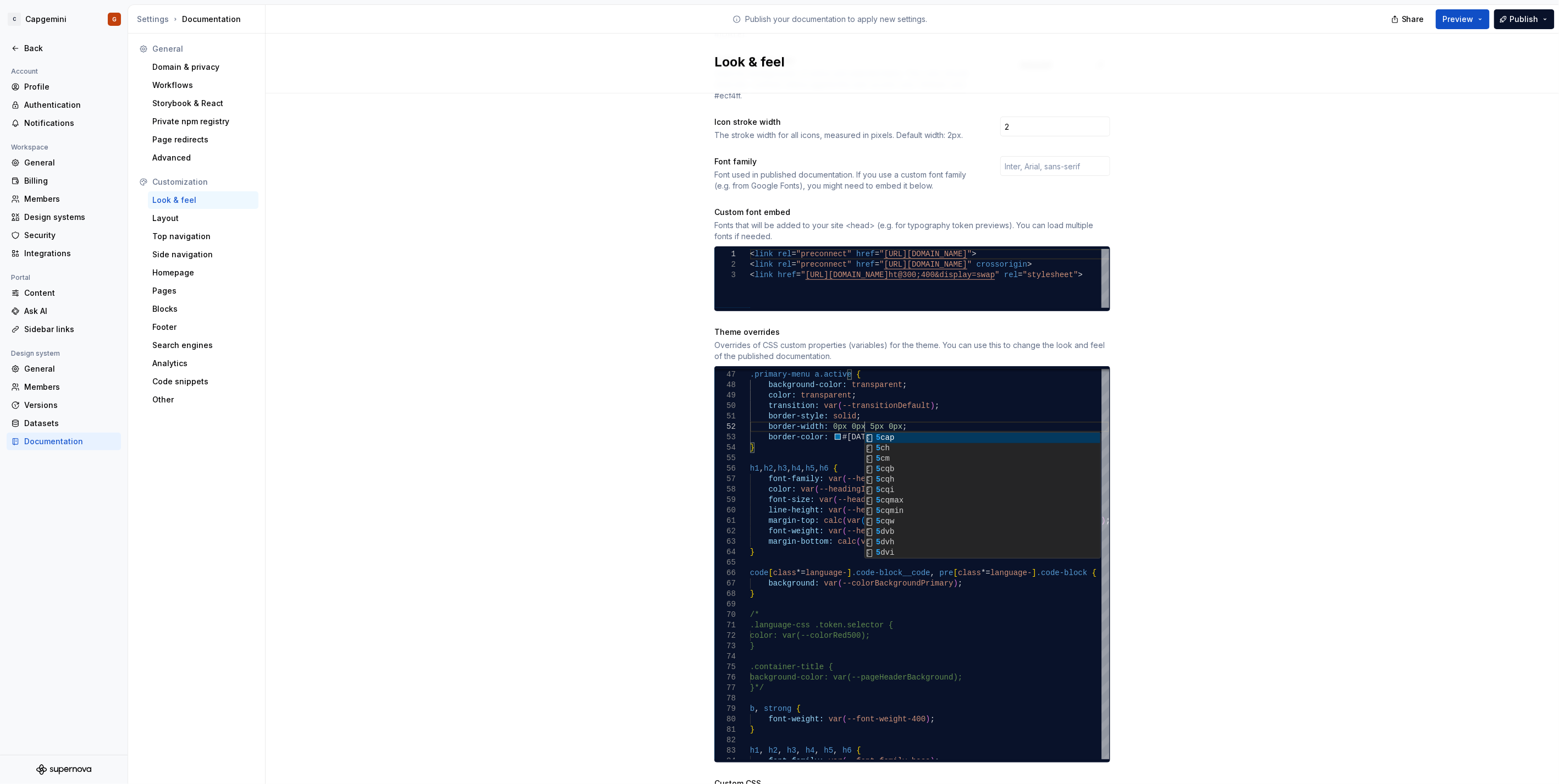
click at [776, 191] on div "Site logo A company logo that will be displayed on all pages on your documentat…" at bounding box center [912, 333] width 1293 height 1182
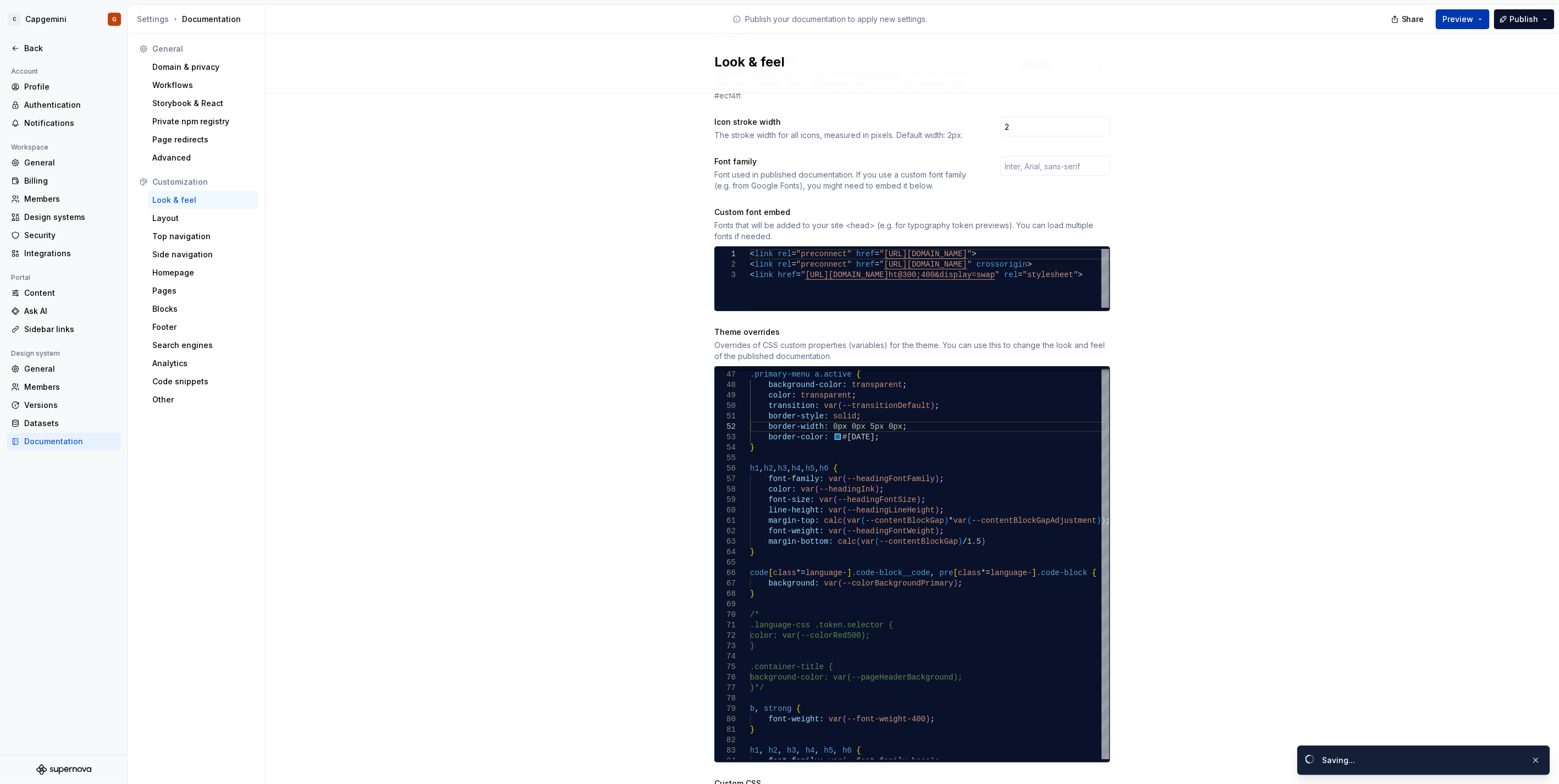
click at [776, 24] on span "Preview" at bounding box center [1458, 19] width 31 height 11
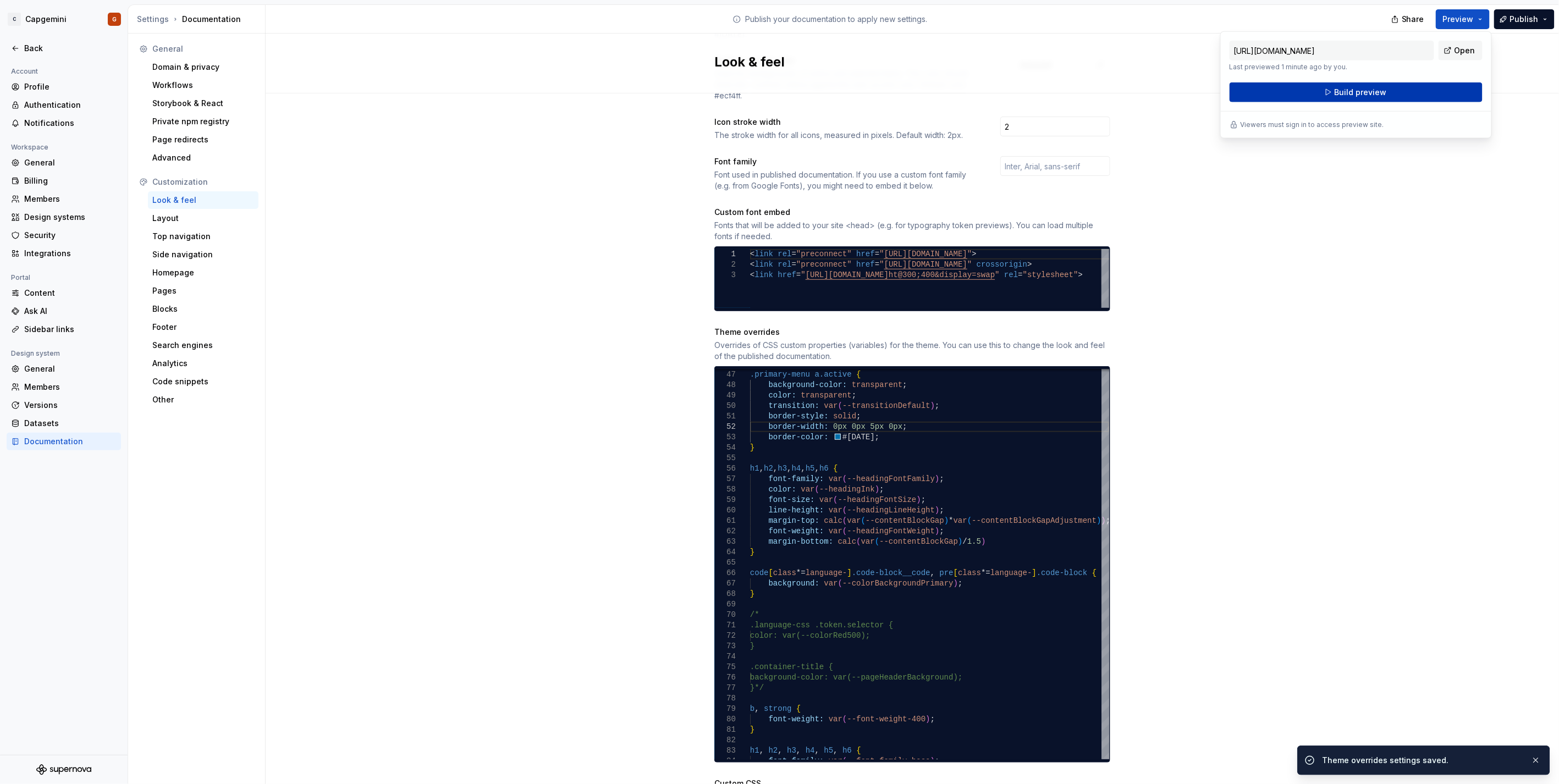
drag, startPoint x: 1467, startPoint y: 24, endPoint x: 1381, endPoint y: 95, distance: 111.5
click at [776, 95] on span "Build preview" at bounding box center [1360, 92] width 52 height 11
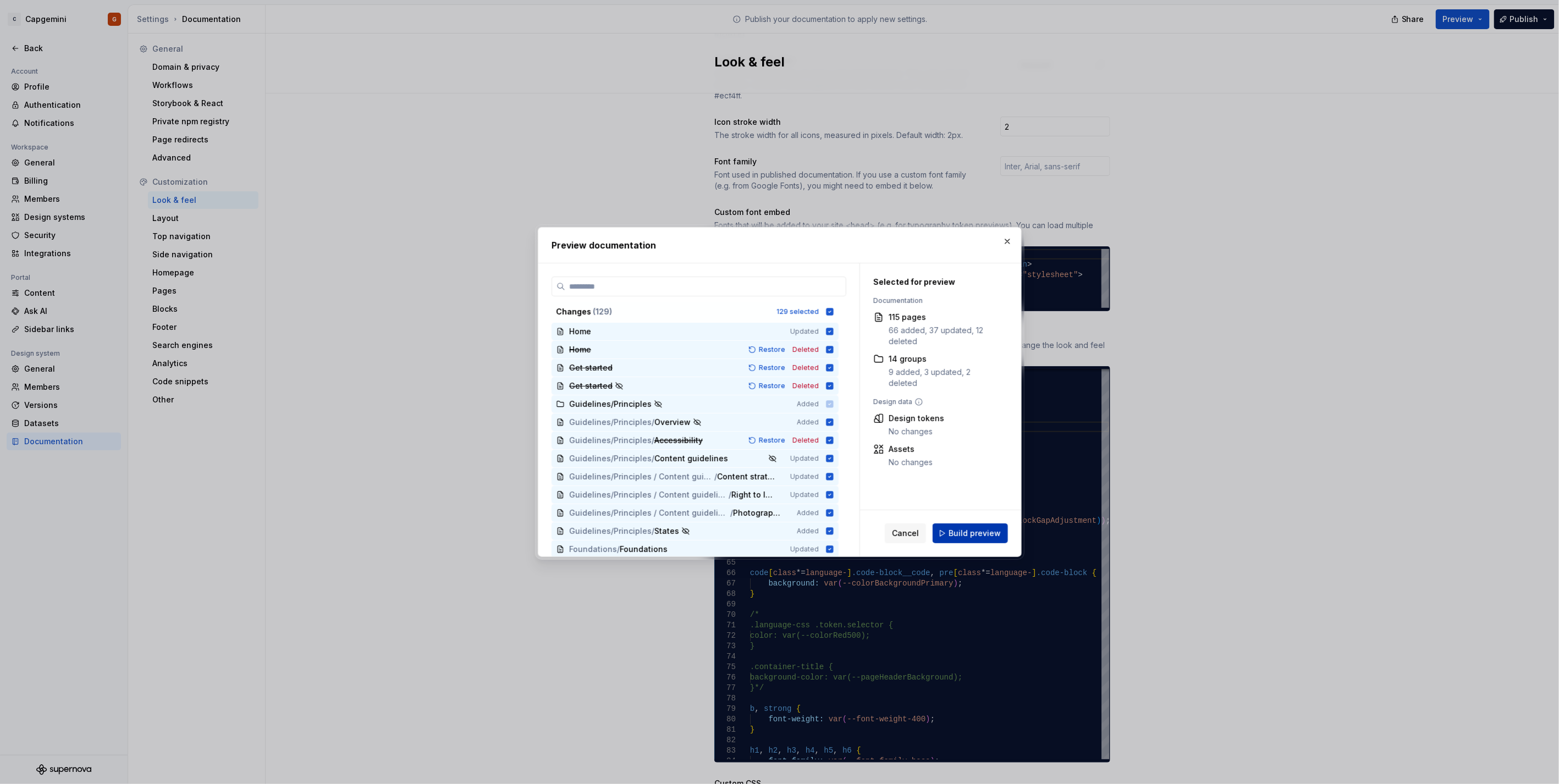
click at [776, 393] on button "Build preview" at bounding box center [970, 533] width 76 height 20
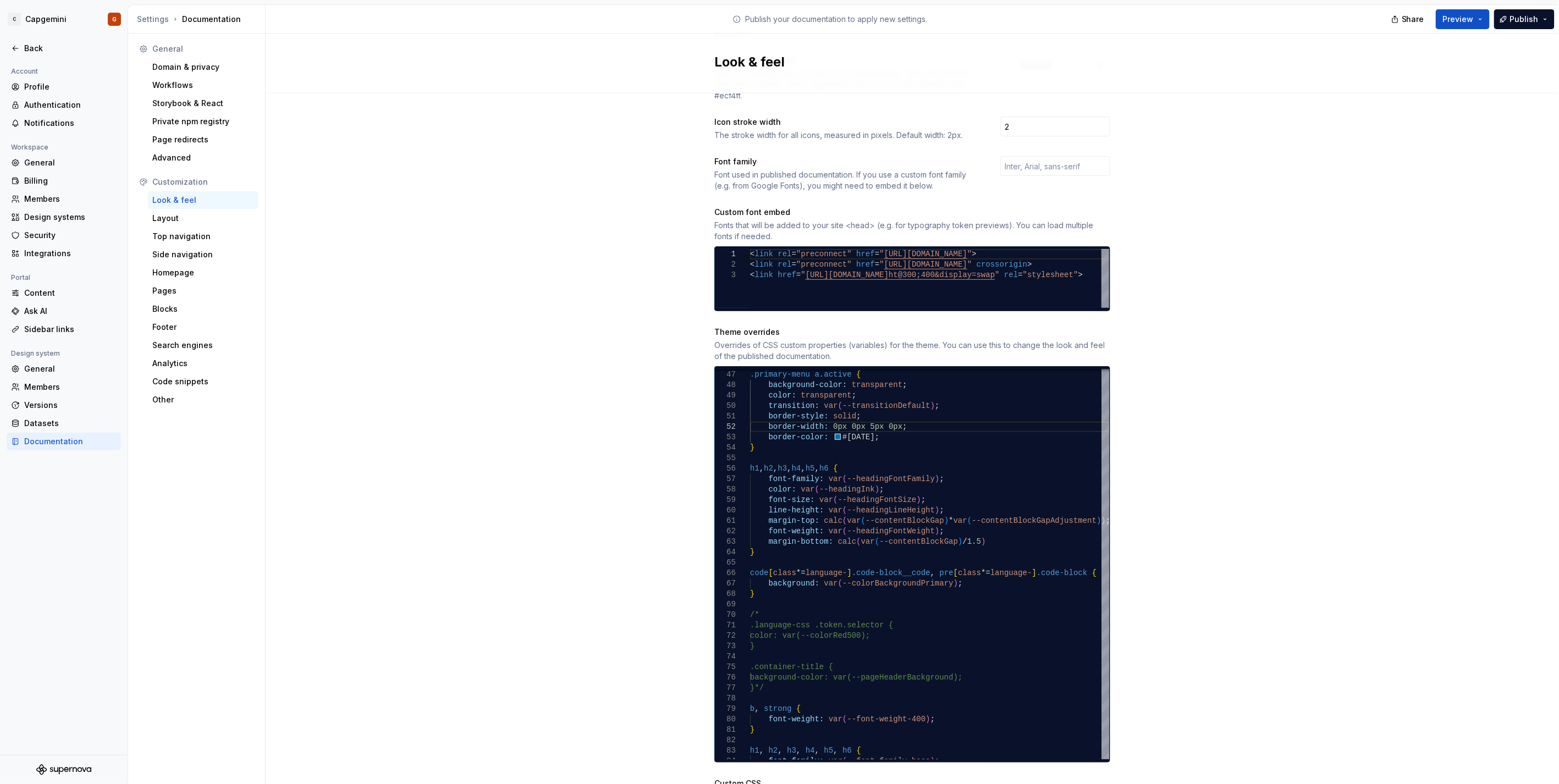
drag, startPoint x: 540, startPoint y: 180, endPoint x: 340, endPoint y: 1, distance: 268.4
click at [540, 180] on div "Site logo A company logo that will be displayed on all pages on your documentat…" at bounding box center [912, 333] width 1293 height 1182
click at [776, 393] on div ".primary-menu a.active { background-color: transparent ; color: transparent ; t…" at bounding box center [929, 489] width 359 height 1201
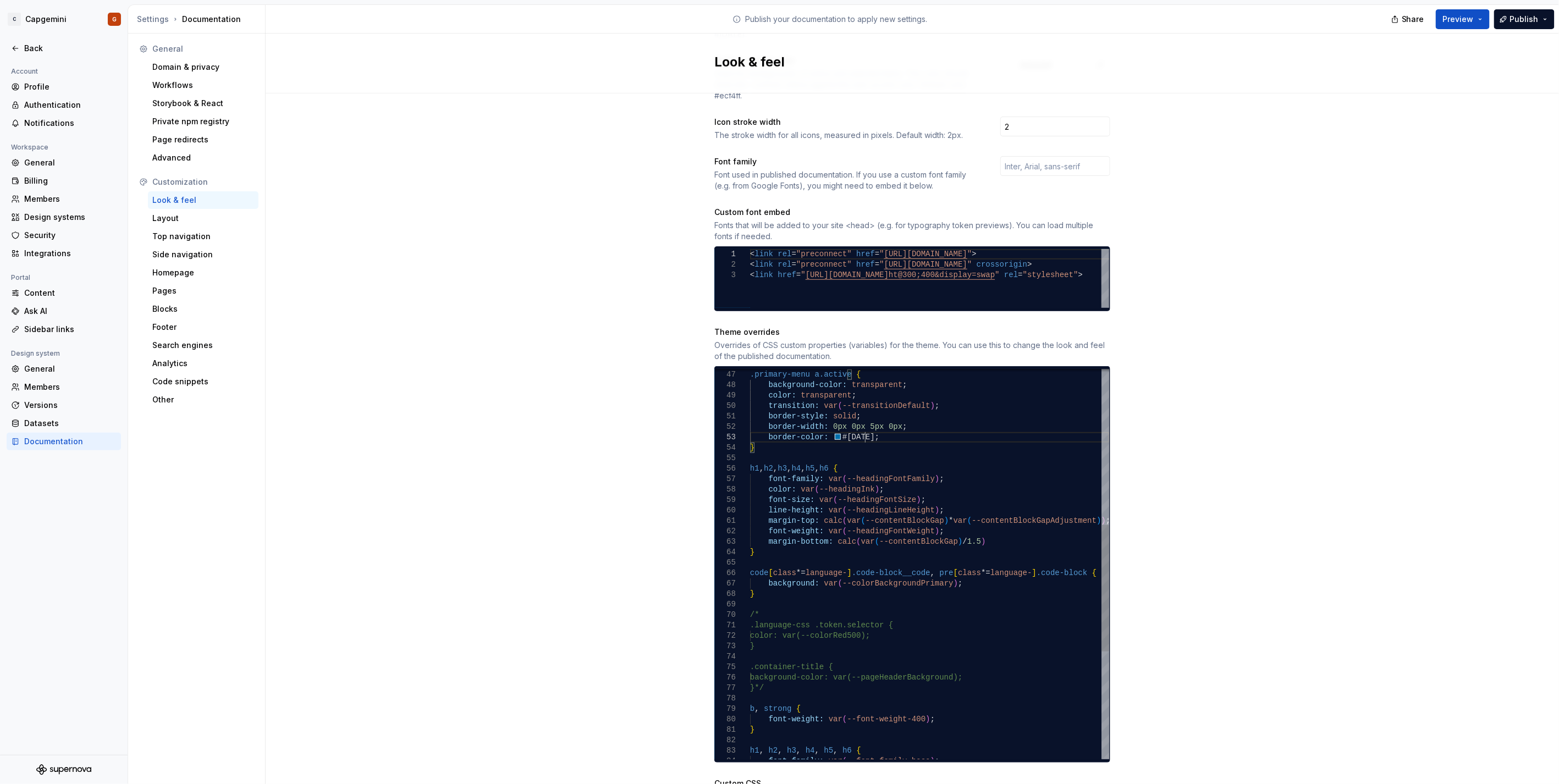
click at [776, 393] on div ".primary-menu a.active { background-color: transparent ; color: transparent ; t…" at bounding box center [929, 489] width 359 height 1201
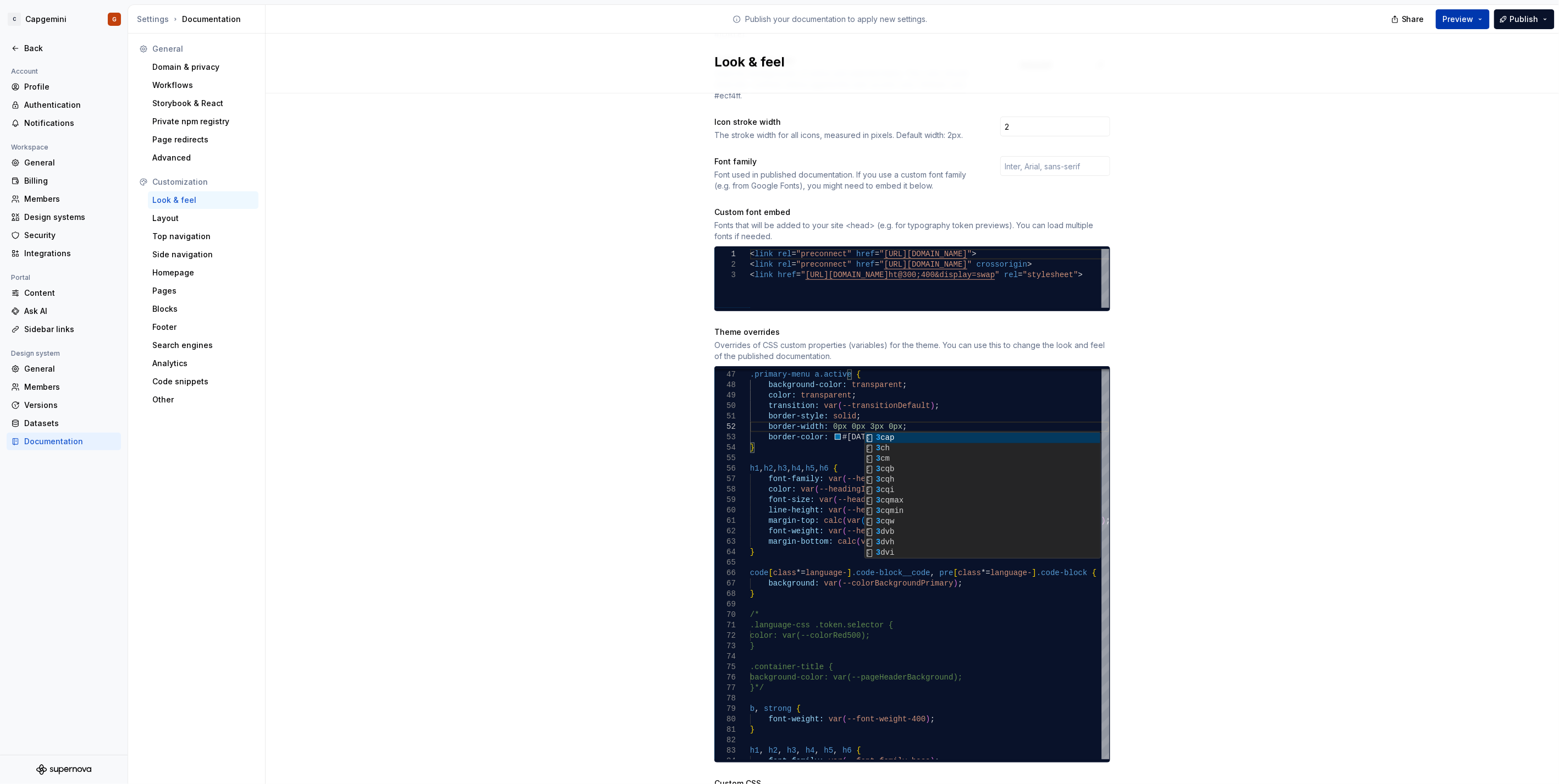
click at [776, 20] on span "Preview" at bounding box center [1458, 19] width 31 height 11
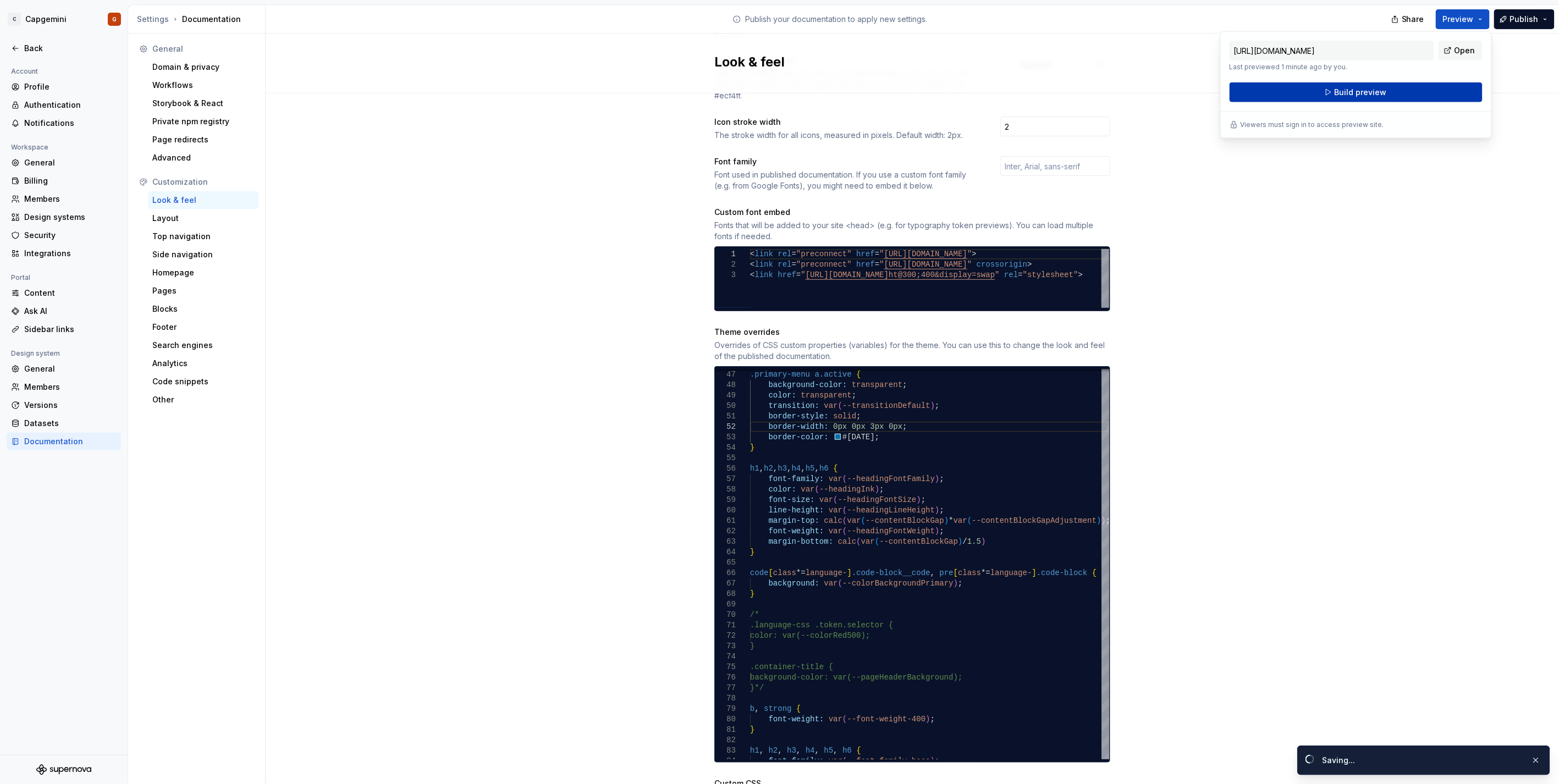
drag, startPoint x: 1472, startPoint y: 20, endPoint x: 1411, endPoint y: 89, distance: 92.1
click at [776, 89] on button "Build preview" at bounding box center [1356, 92] width 253 height 20
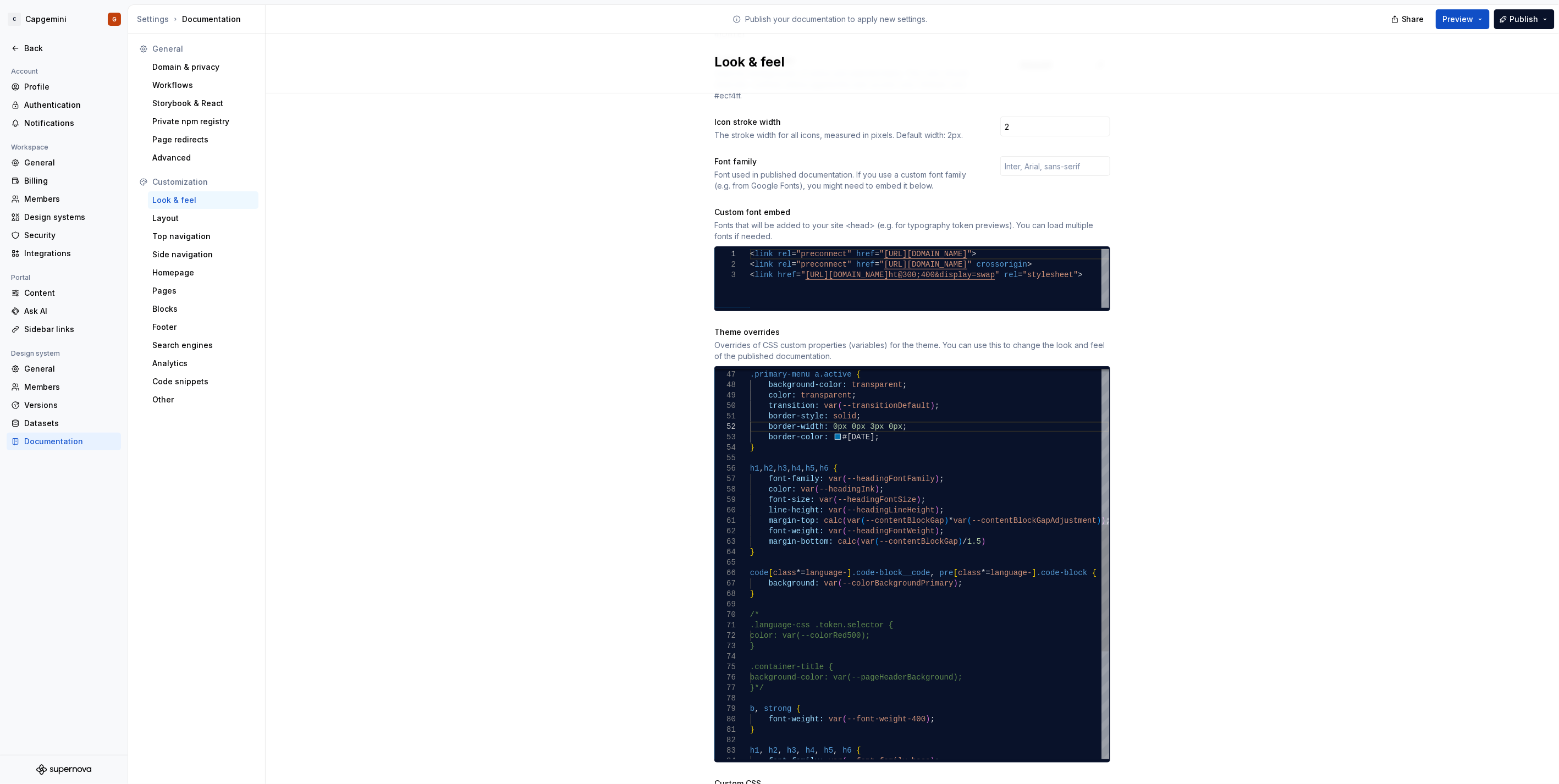
click at [776, 393] on div ".primary-menu a.active { background-color: transparent ; color: transparent ; t…" at bounding box center [929, 489] width 359 height 1201
type textarea "**********"
click at [776, 14] on span "Preview" at bounding box center [1458, 19] width 31 height 11
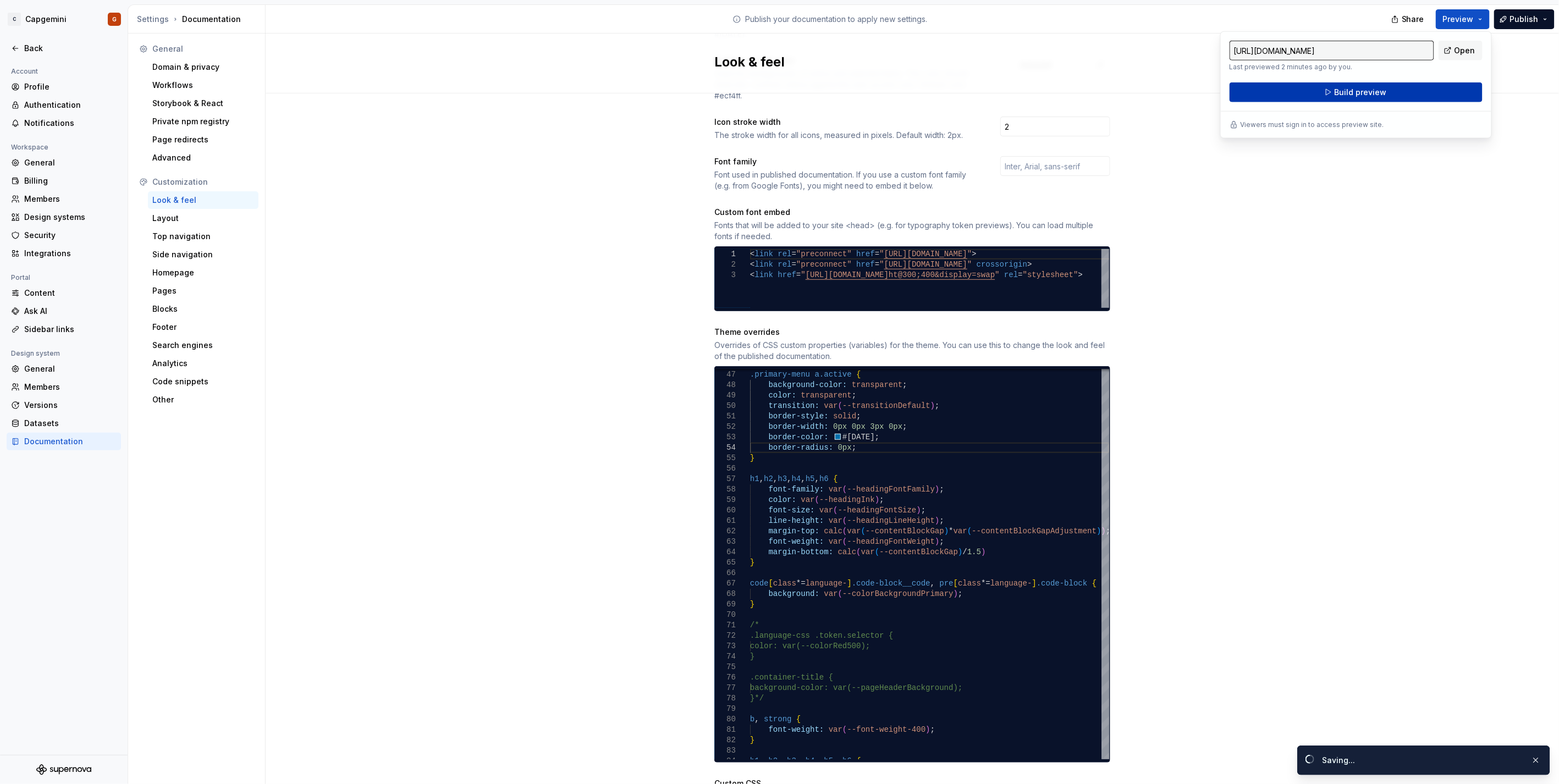
drag, startPoint x: 1471, startPoint y: 14, endPoint x: 1386, endPoint y: 94, distance: 116.7
click at [776, 94] on button "Build preview" at bounding box center [1356, 92] width 253 height 20
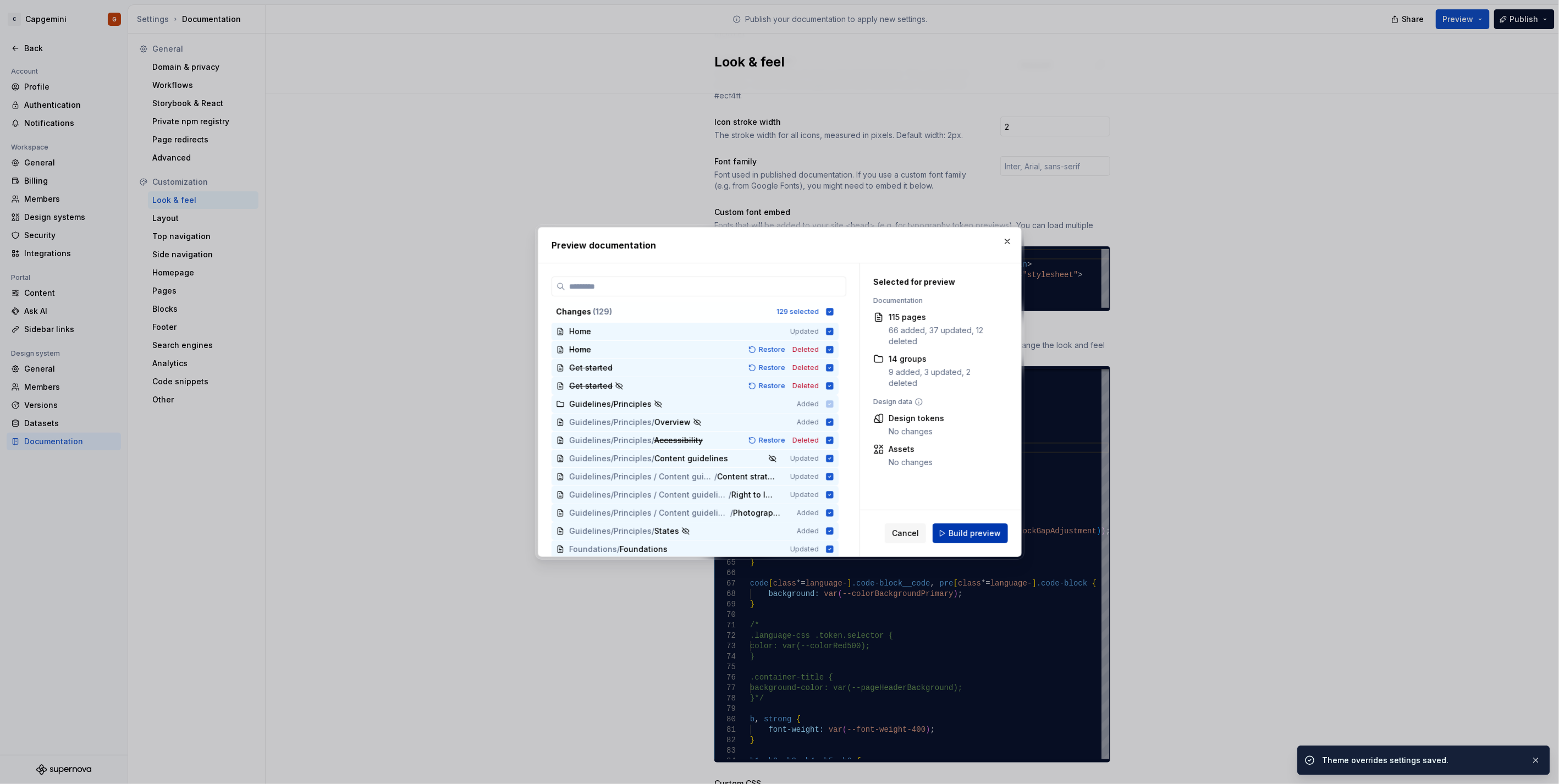
click at [776, 393] on span "Build preview" at bounding box center [975, 533] width 52 height 11
